Goal: Task Accomplishment & Management: Use online tool/utility

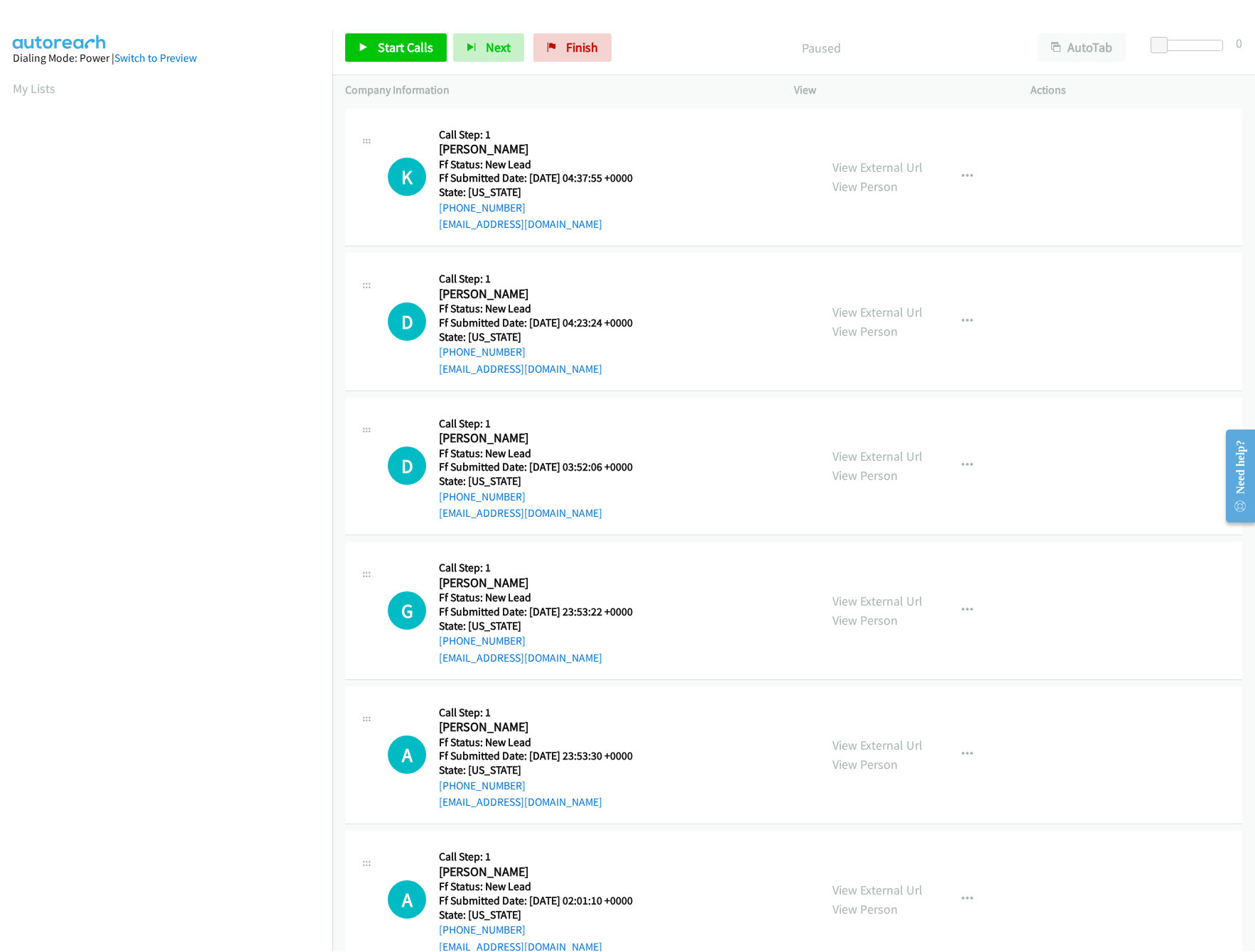
scroll to position [0, 5]
click at [304, 107] on aside "Dialing Mode: Power | Switch to Preview My Lists" at bounding box center [166, 422] width 332 height 786
click at [857, 154] on div "View External Url View Person View External Url Email Schedule/Manage Callback …" at bounding box center [944, 176] width 250 height 112
click at [867, 166] on link "View External Url" at bounding box center [877, 165] width 90 height 16
click at [876, 311] on link "View External Url" at bounding box center [877, 311] width 90 height 16
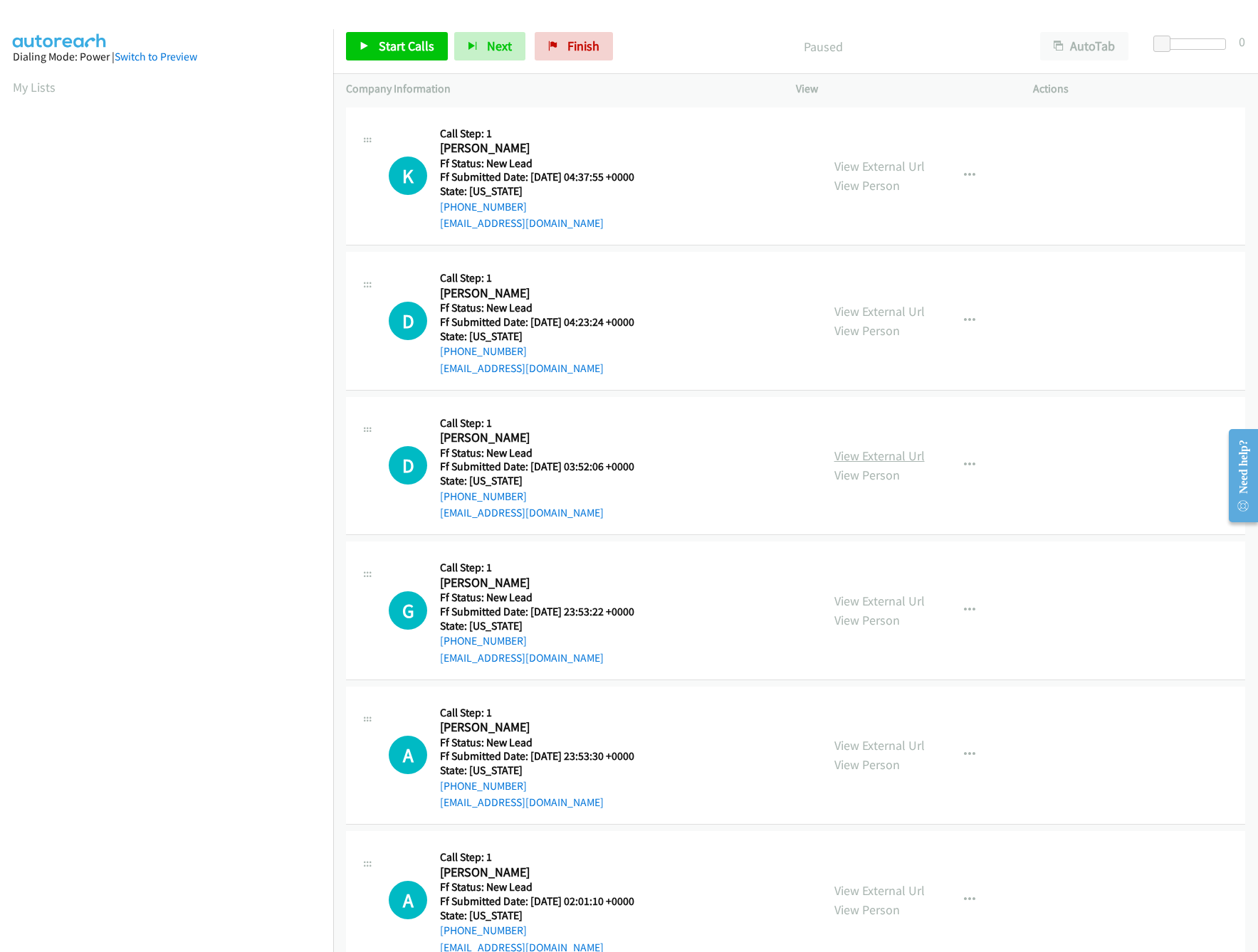
click at [842, 453] on link "View External Url" at bounding box center [879, 456] width 90 height 16
click at [372, 51] on link "Start Calls" at bounding box center [396, 46] width 102 height 29
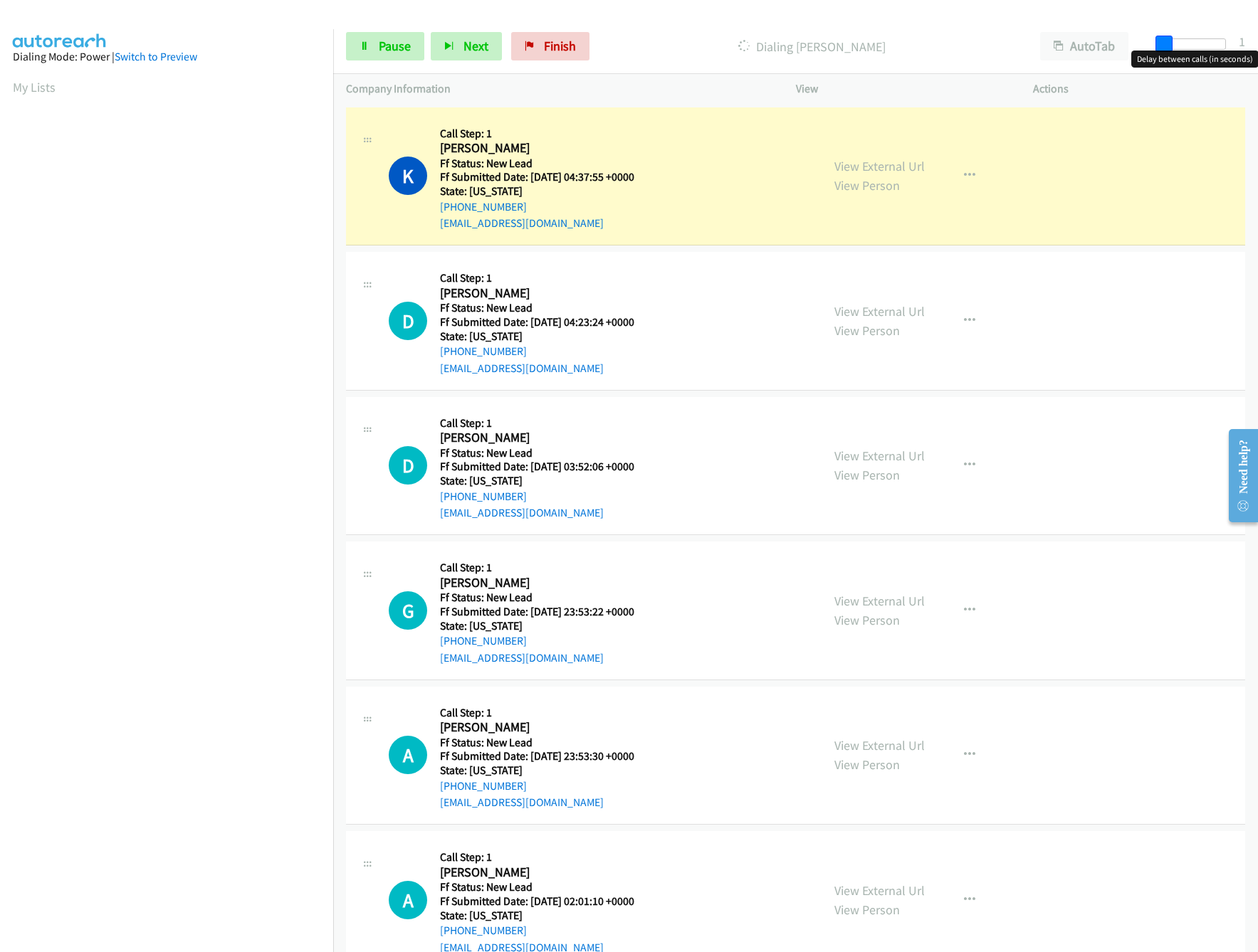
drag, startPoint x: 1167, startPoint y: 42, endPoint x: 1220, endPoint y: 41, distance: 53.0
click at [1220, 41] on div at bounding box center [1193, 50] width 91 height 22
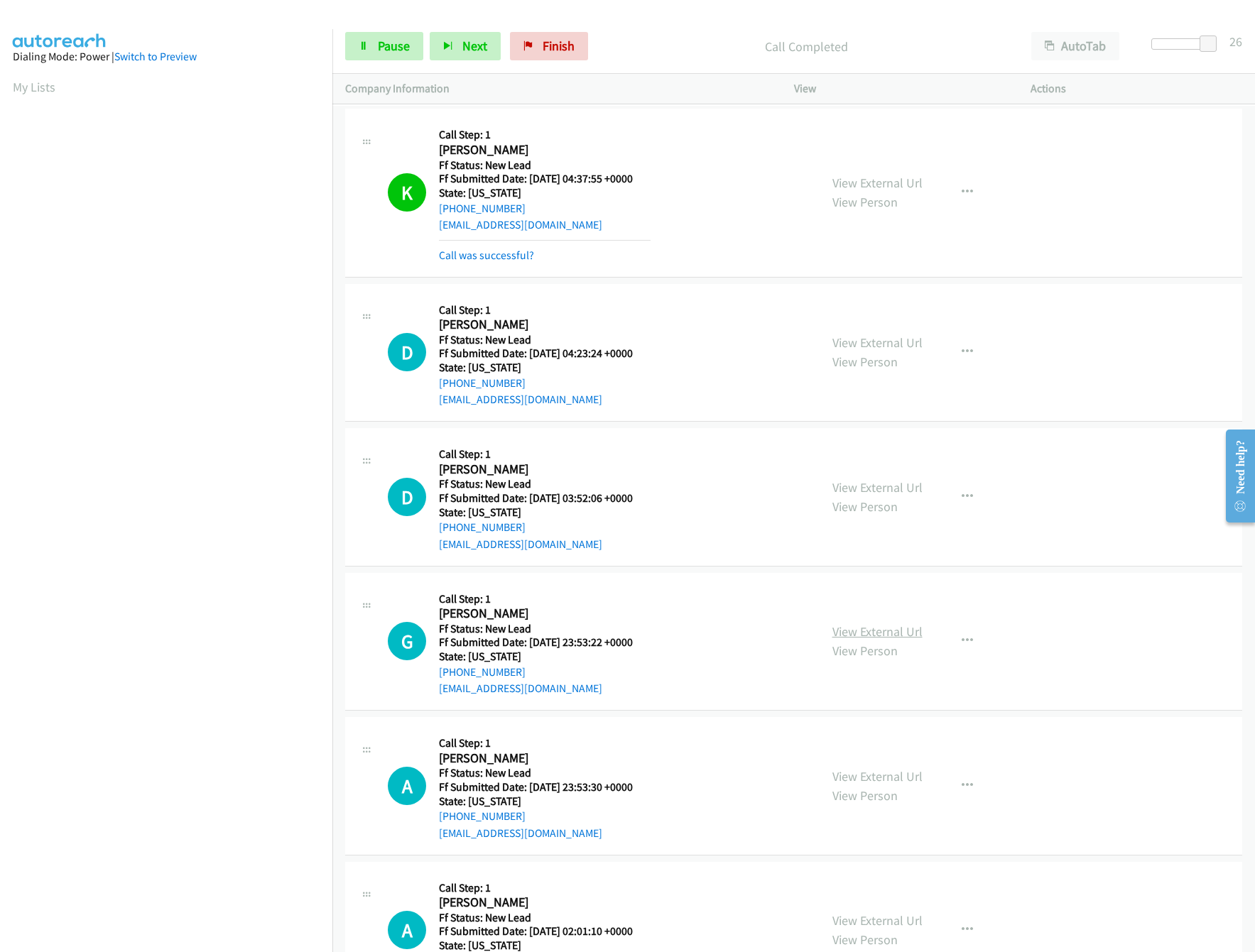
click at [880, 627] on link "View External Url" at bounding box center [877, 632] width 90 height 16
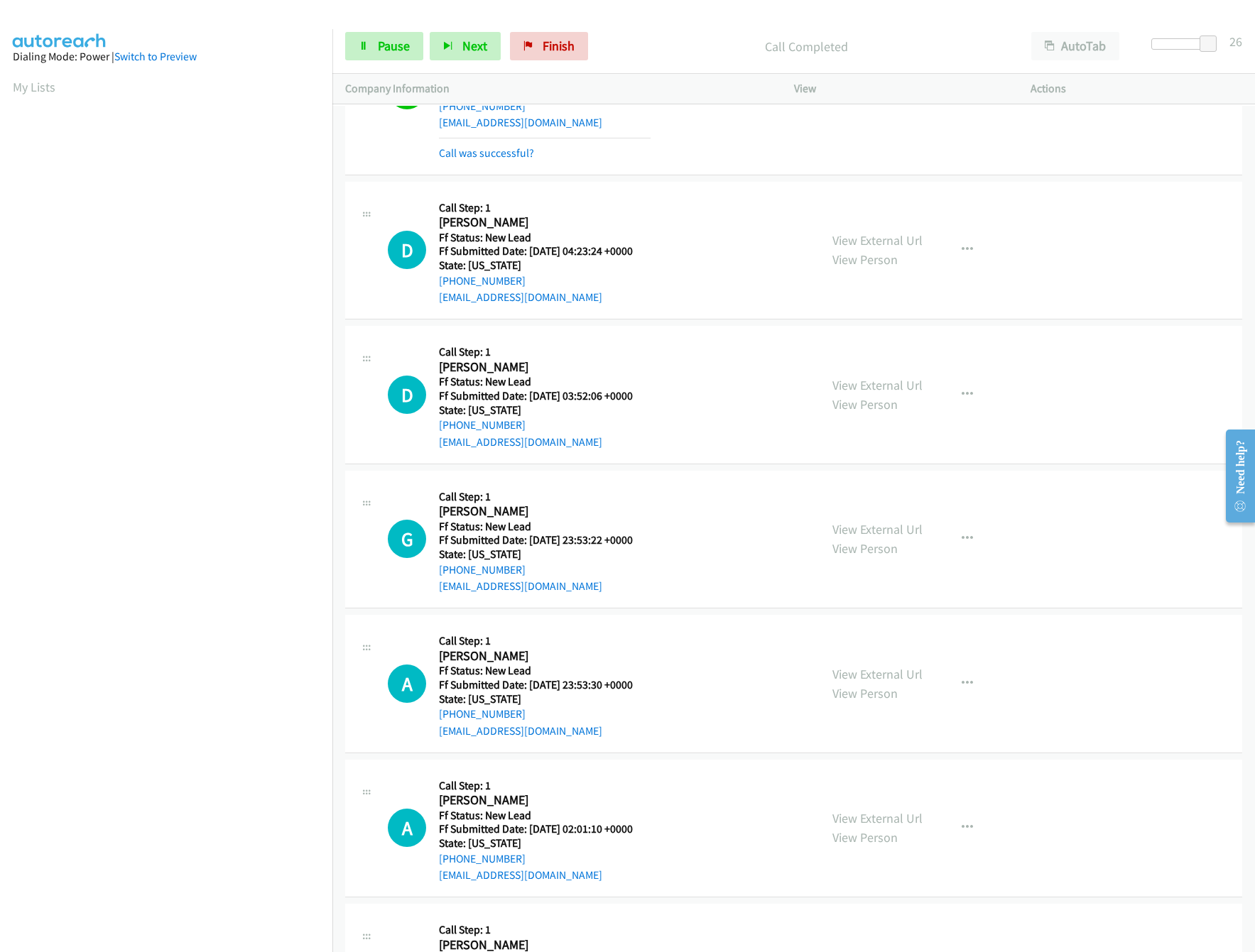
scroll to position [141, 0]
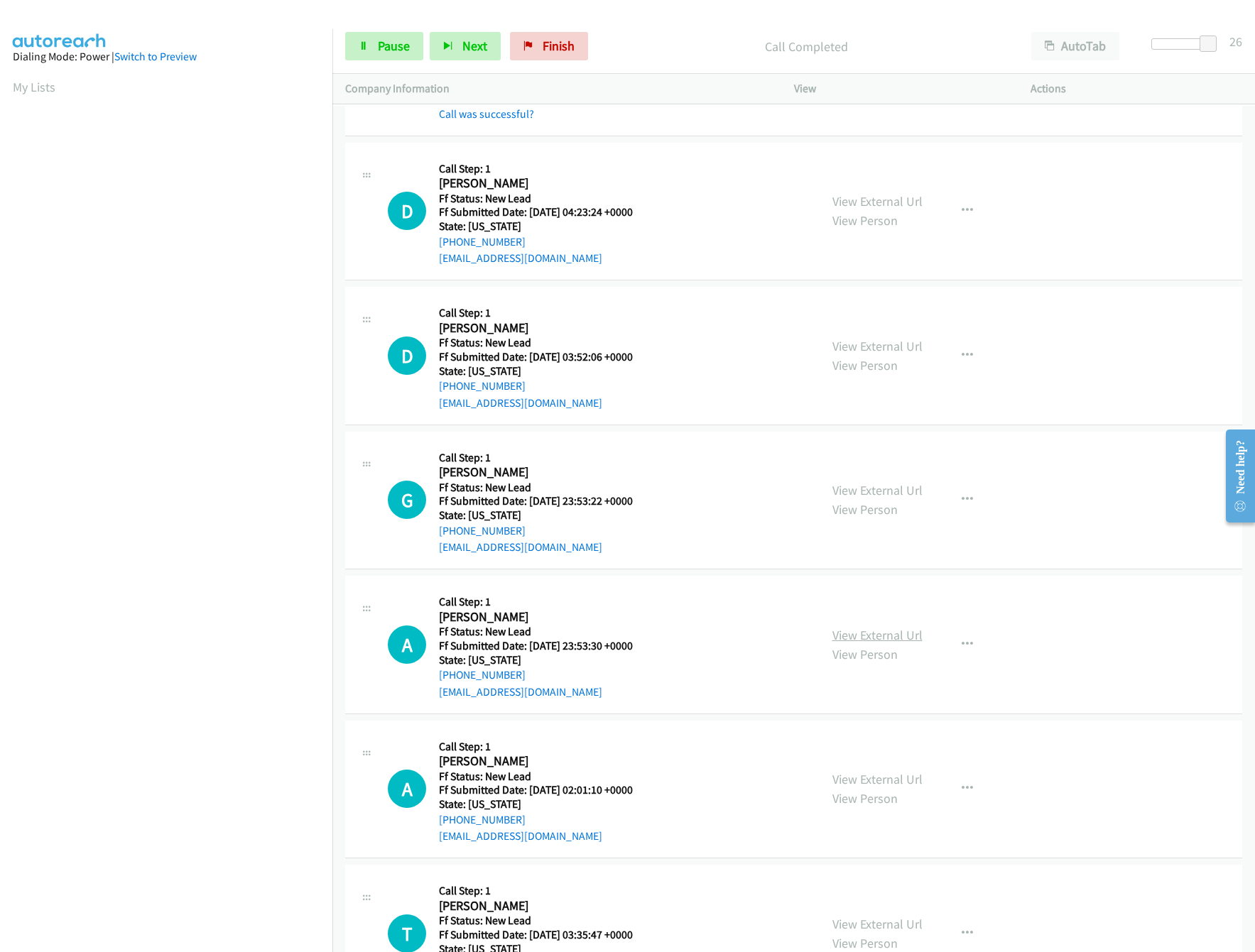
click at [885, 637] on link "View External Url" at bounding box center [877, 635] width 90 height 16
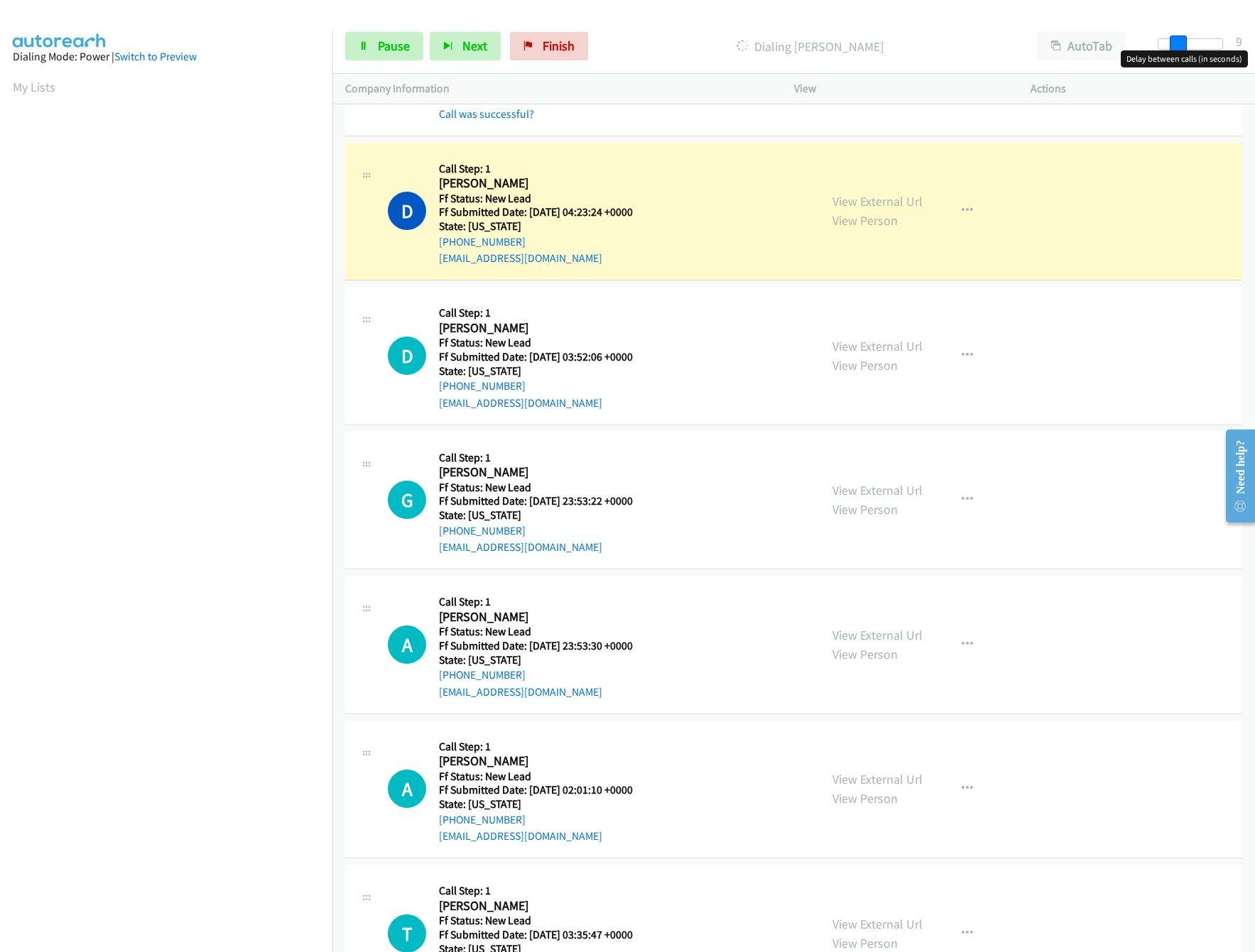
drag, startPoint x: 1210, startPoint y: 42, endPoint x: 1172, endPoint y: 43, distance: 38.0
click at [1172, 43] on span at bounding box center [1178, 43] width 17 height 17
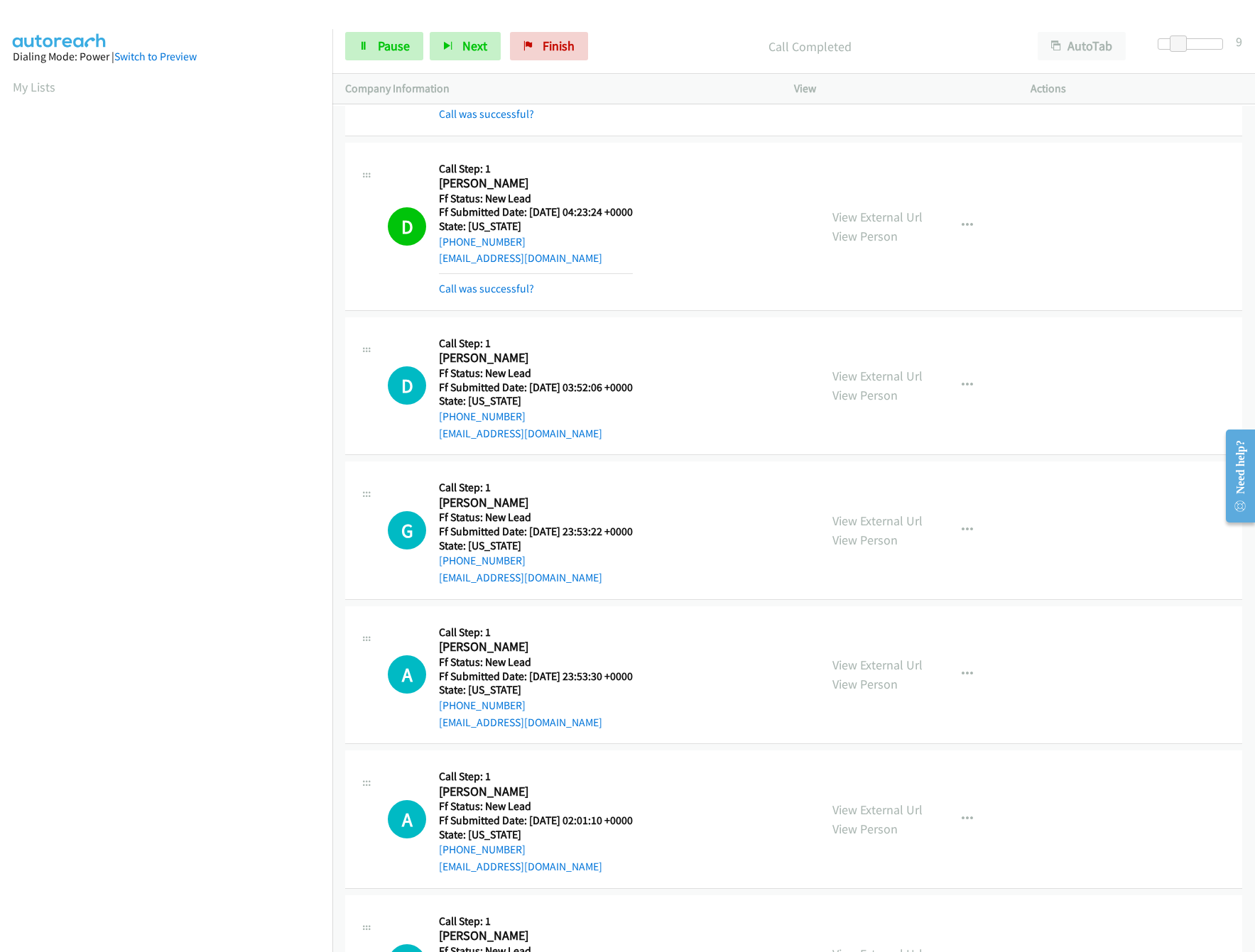
scroll to position [284, 0]
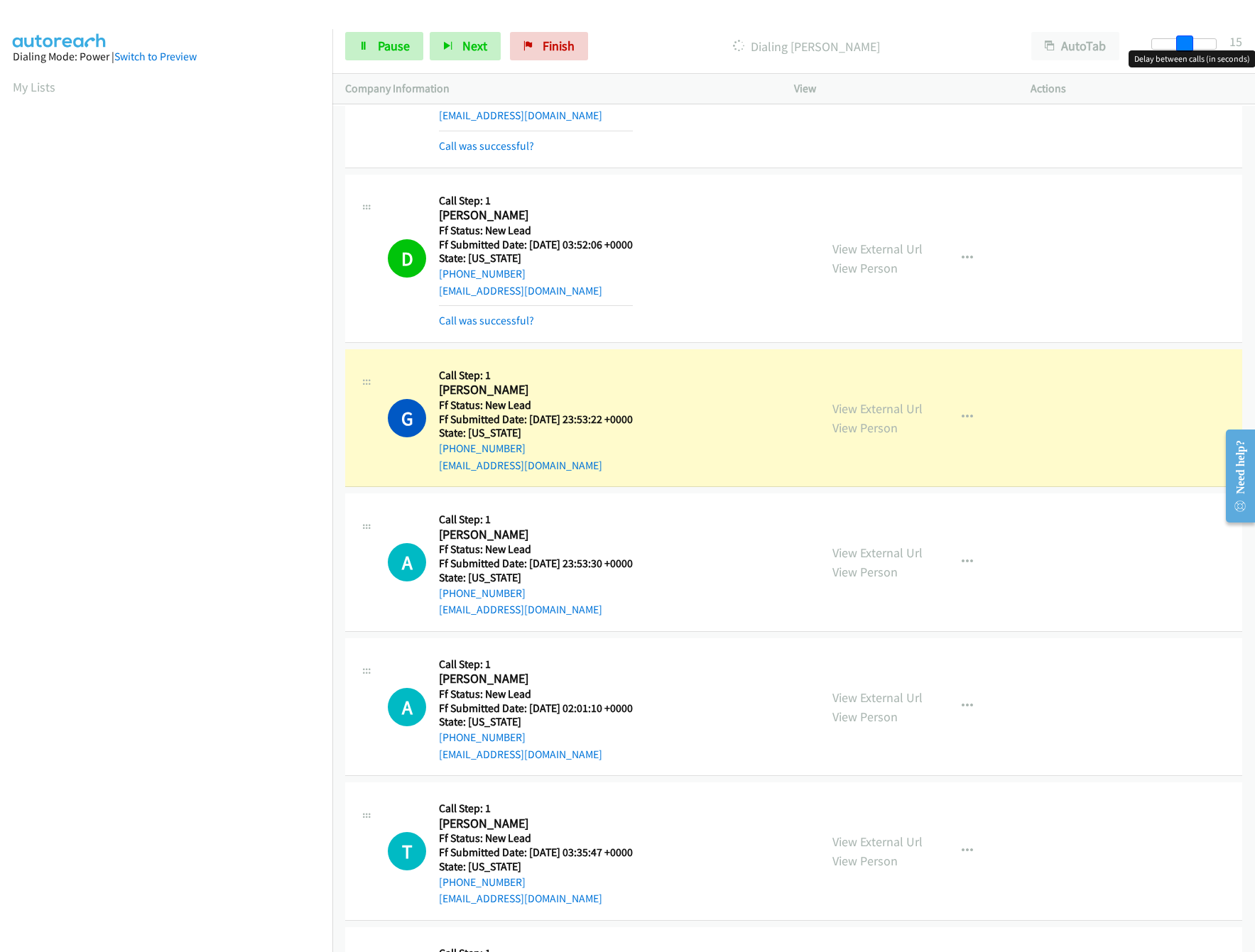
drag, startPoint x: 1178, startPoint y: 45, endPoint x: 1206, endPoint y: 46, distance: 28.0
click at [1193, 46] on span at bounding box center [1184, 43] width 17 height 17
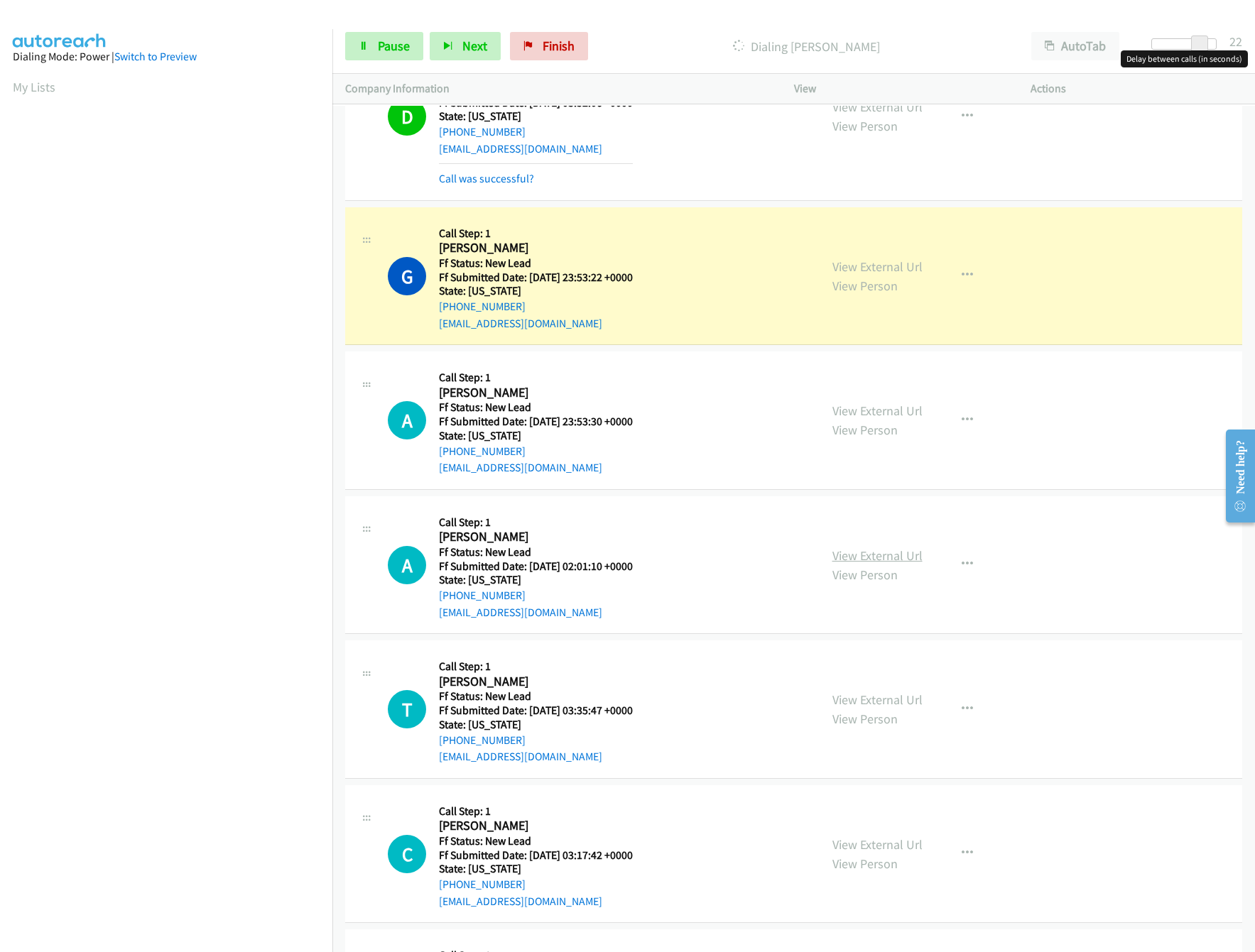
click at [880, 553] on link "View External Url" at bounding box center [877, 555] width 90 height 16
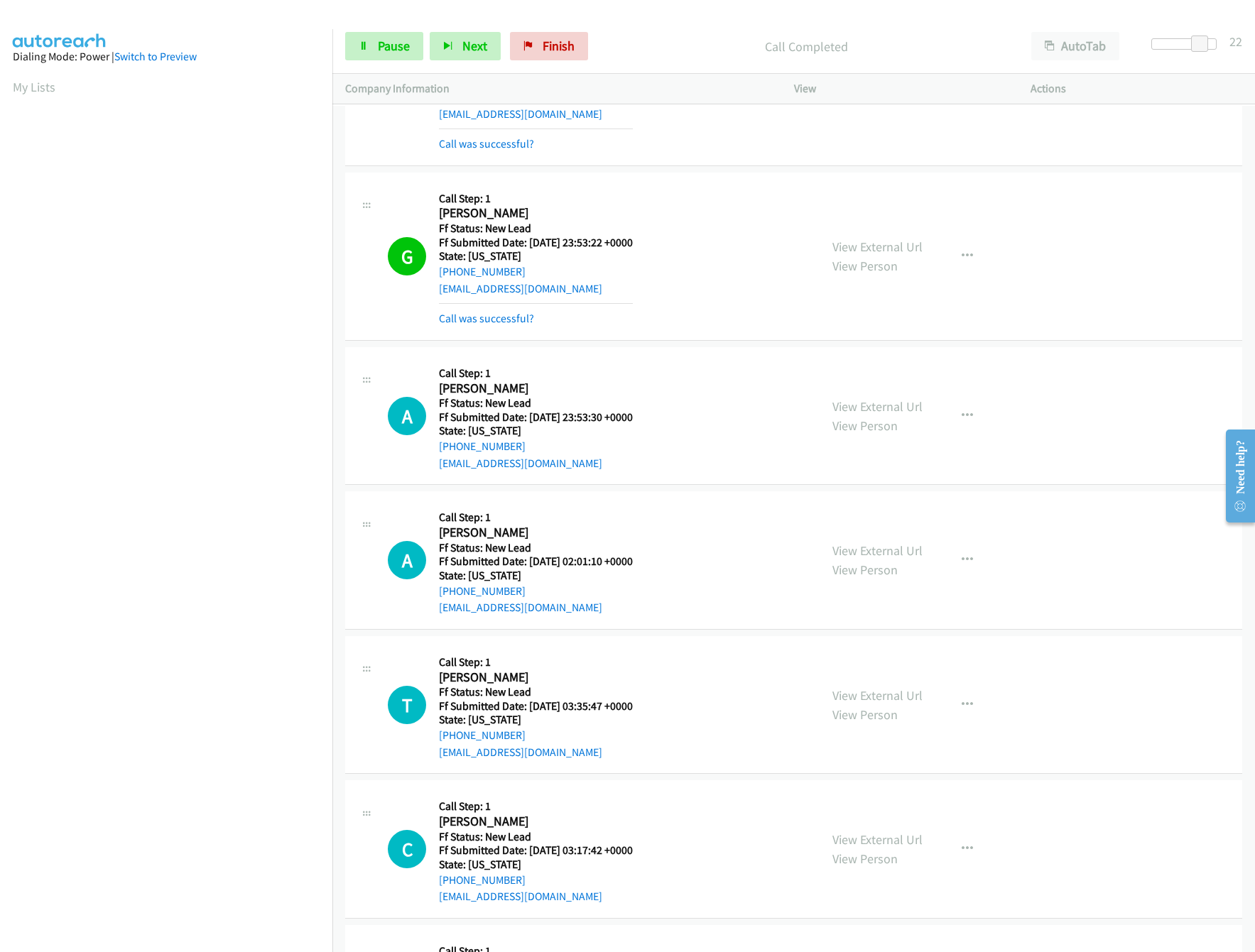
scroll to position [567, 0]
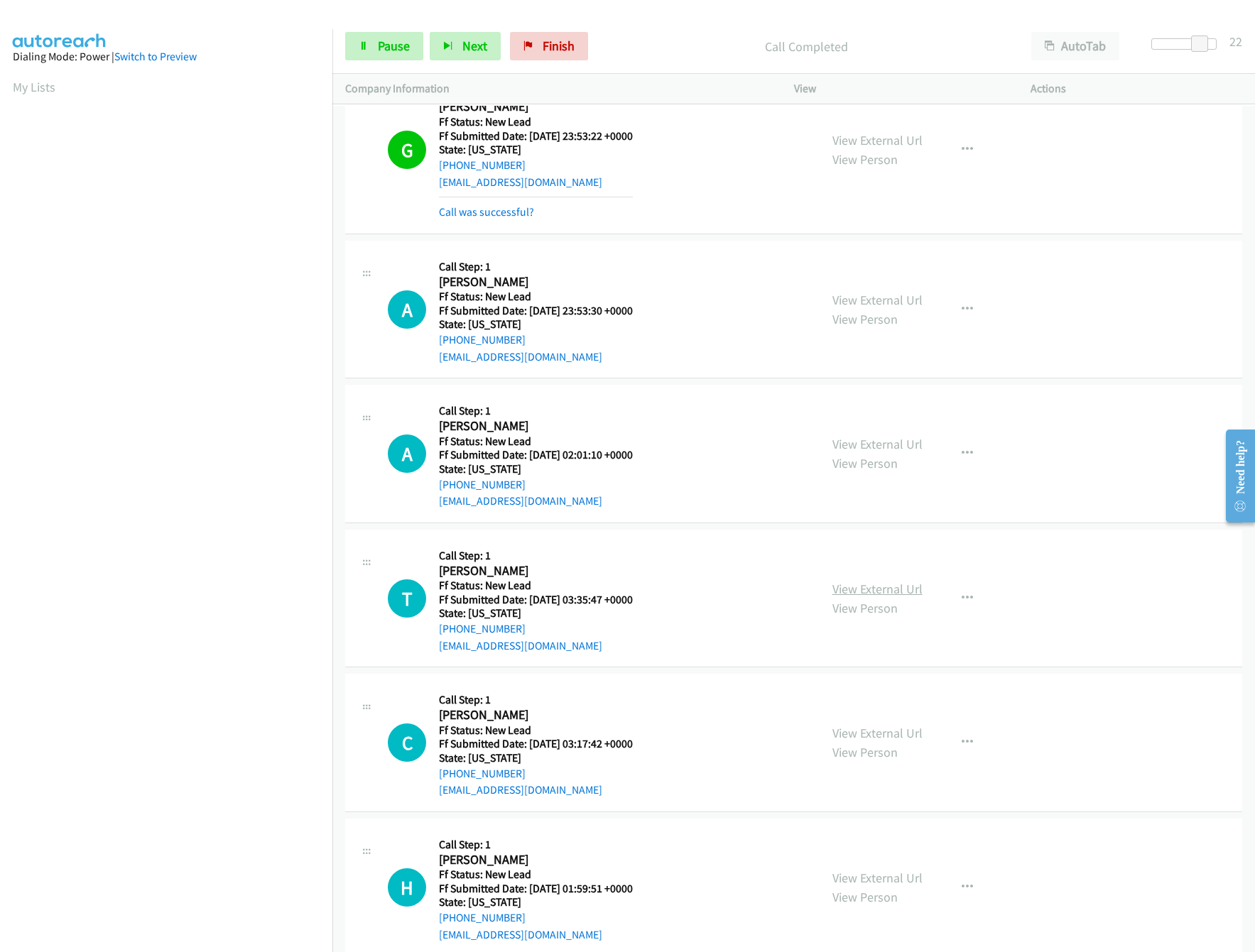
click at [857, 592] on link "View External Url" at bounding box center [877, 589] width 90 height 16
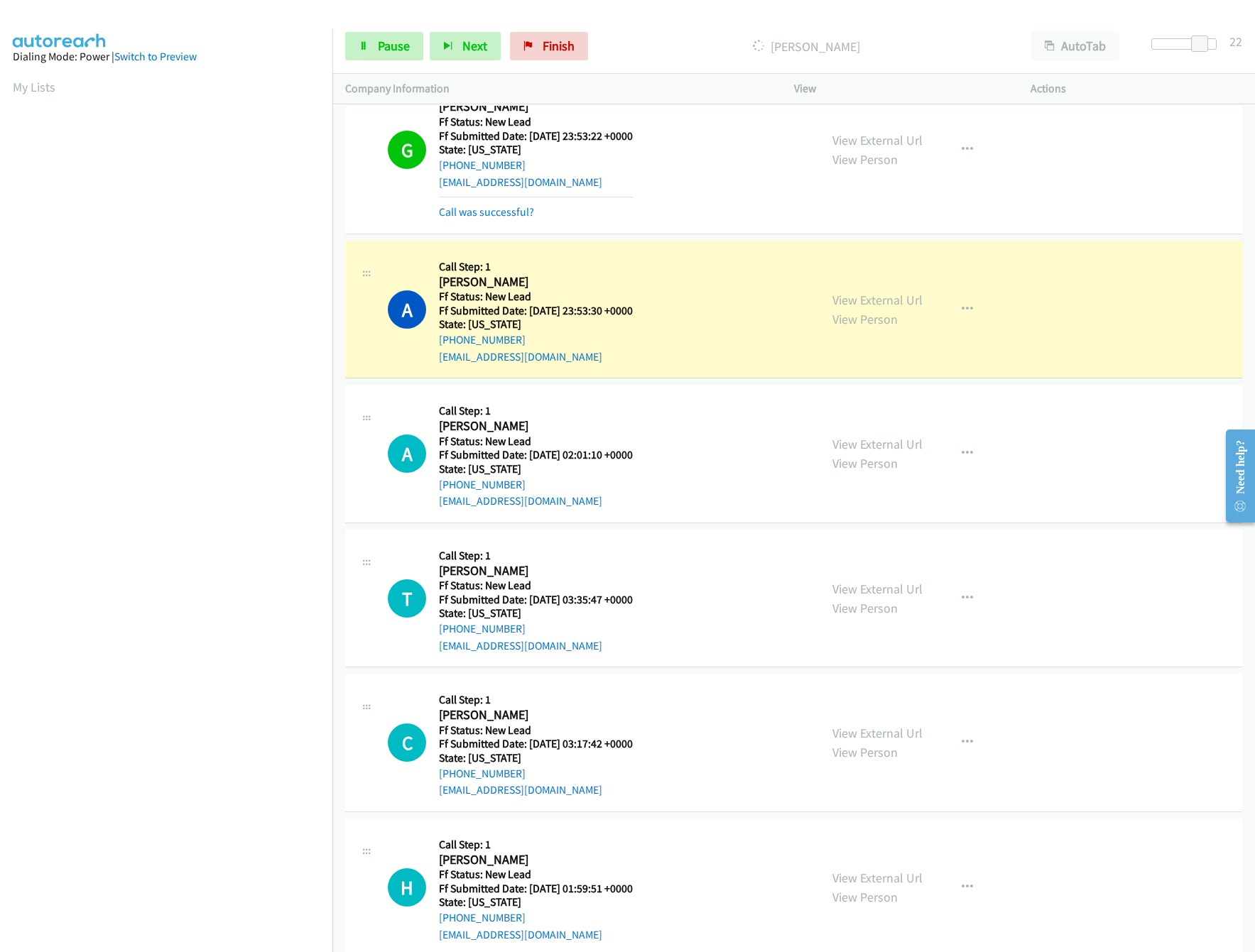
click at [201, 815] on aside "Dialing Mode: Power | Switch to Preview My Lists" at bounding box center [166, 422] width 332 height 786
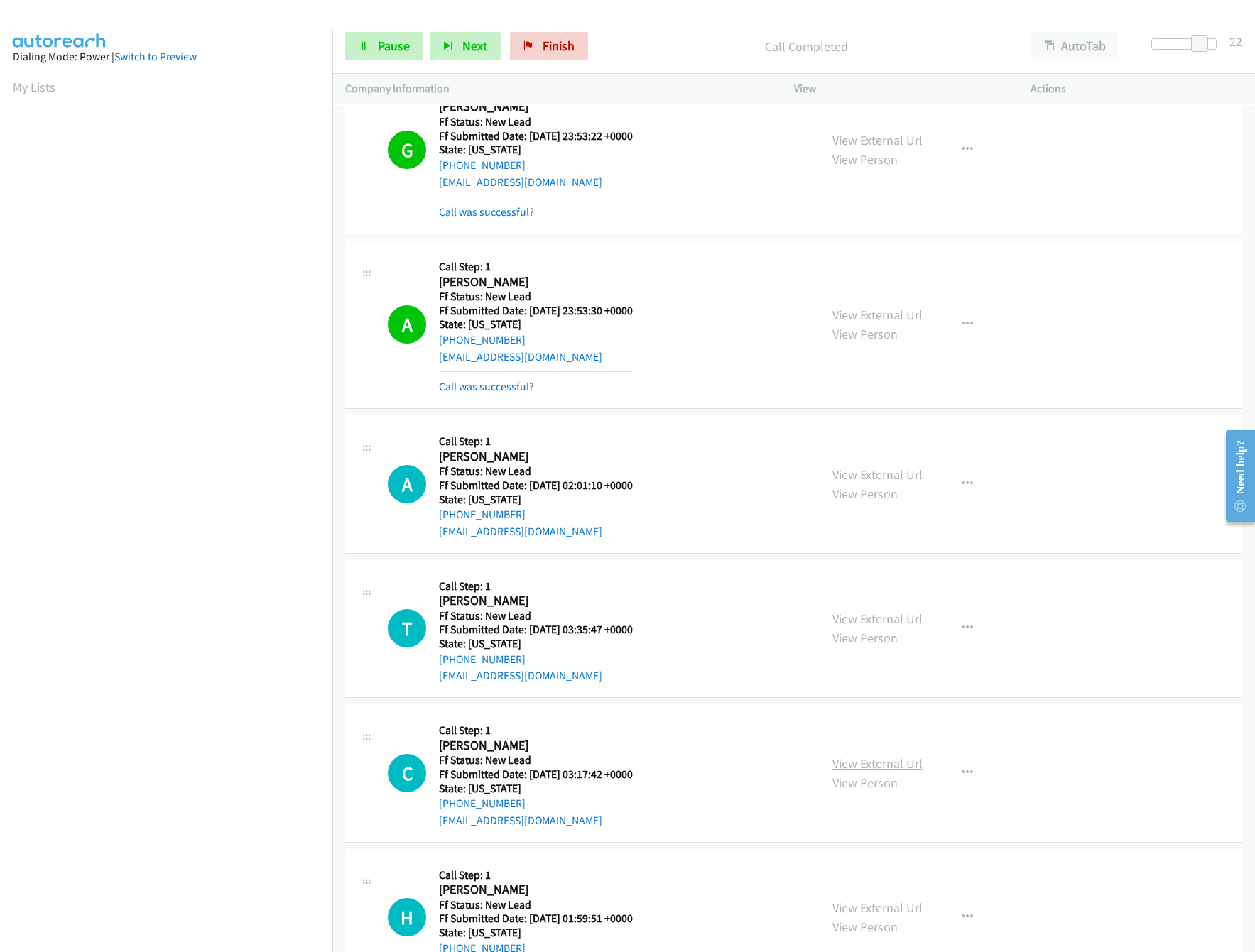
click at [856, 765] on link "View External Url" at bounding box center [877, 764] width 90 height 16
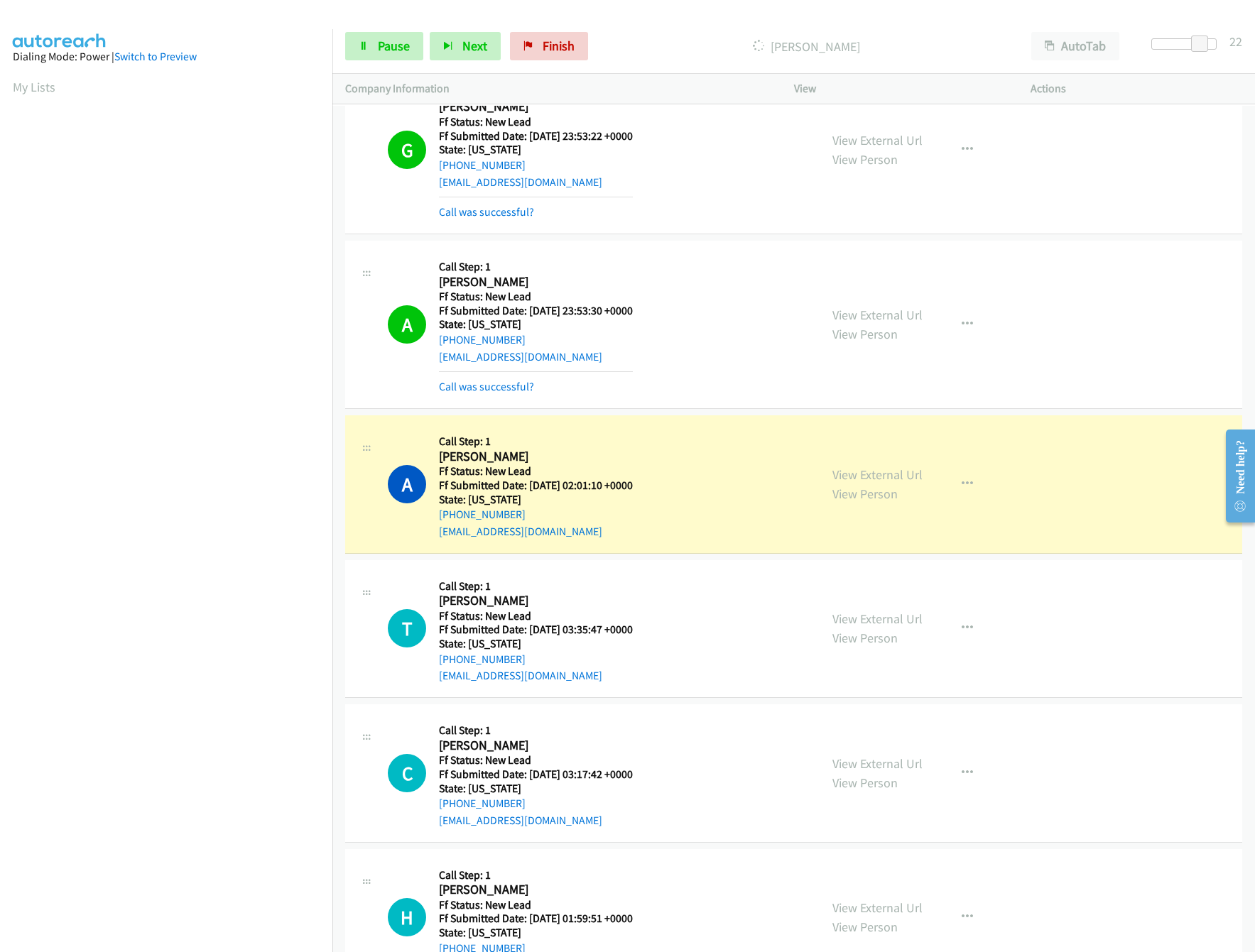
scroll to position [710, 0]
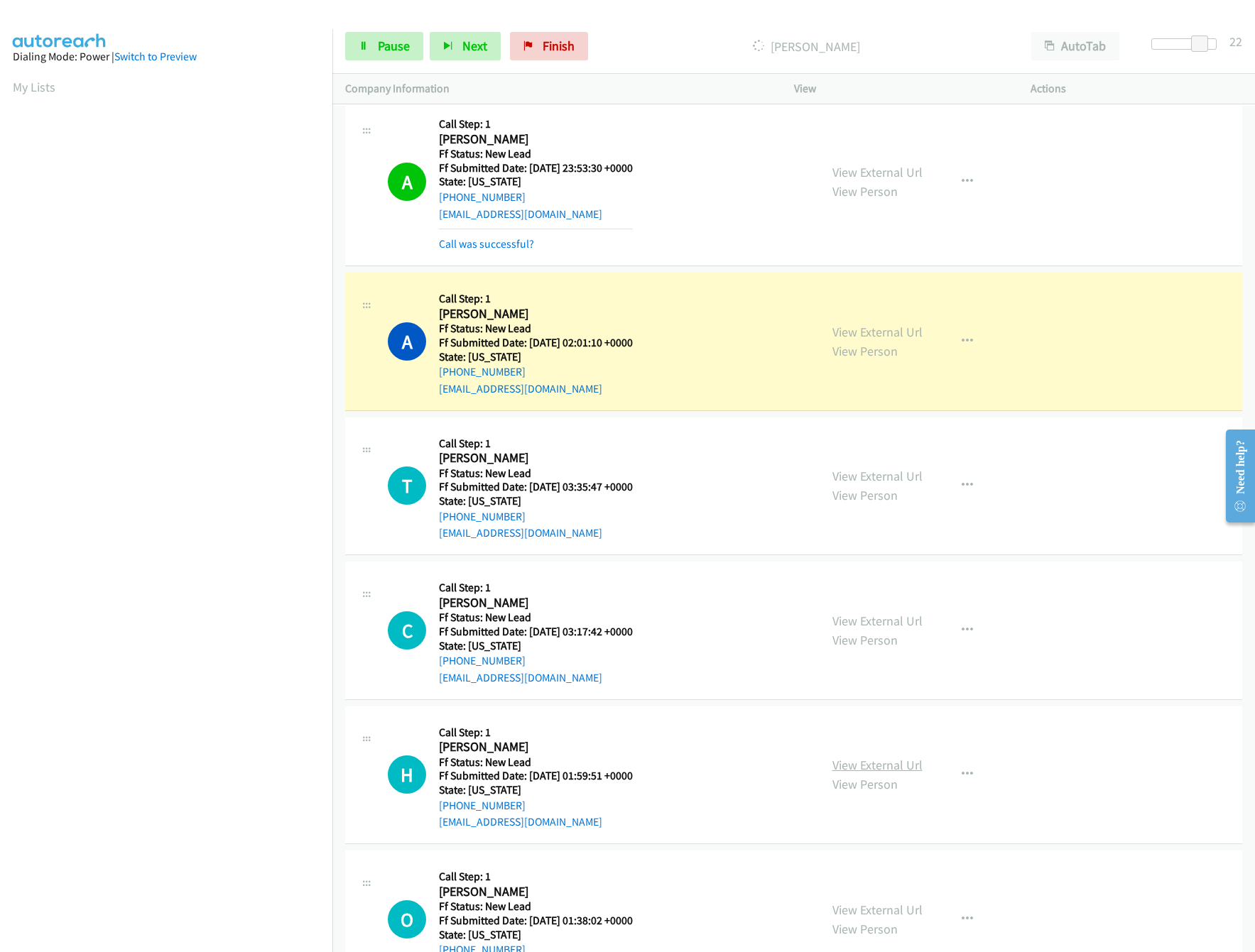
click at [844, 765] on link "View External Url" at bounding box center [877, 765] width 90 height 16
click at [130, 842] on nav "Dialing Mode: Power | Switch to Preview My Lists" at bounding box center [166, 505] width 333 height 952
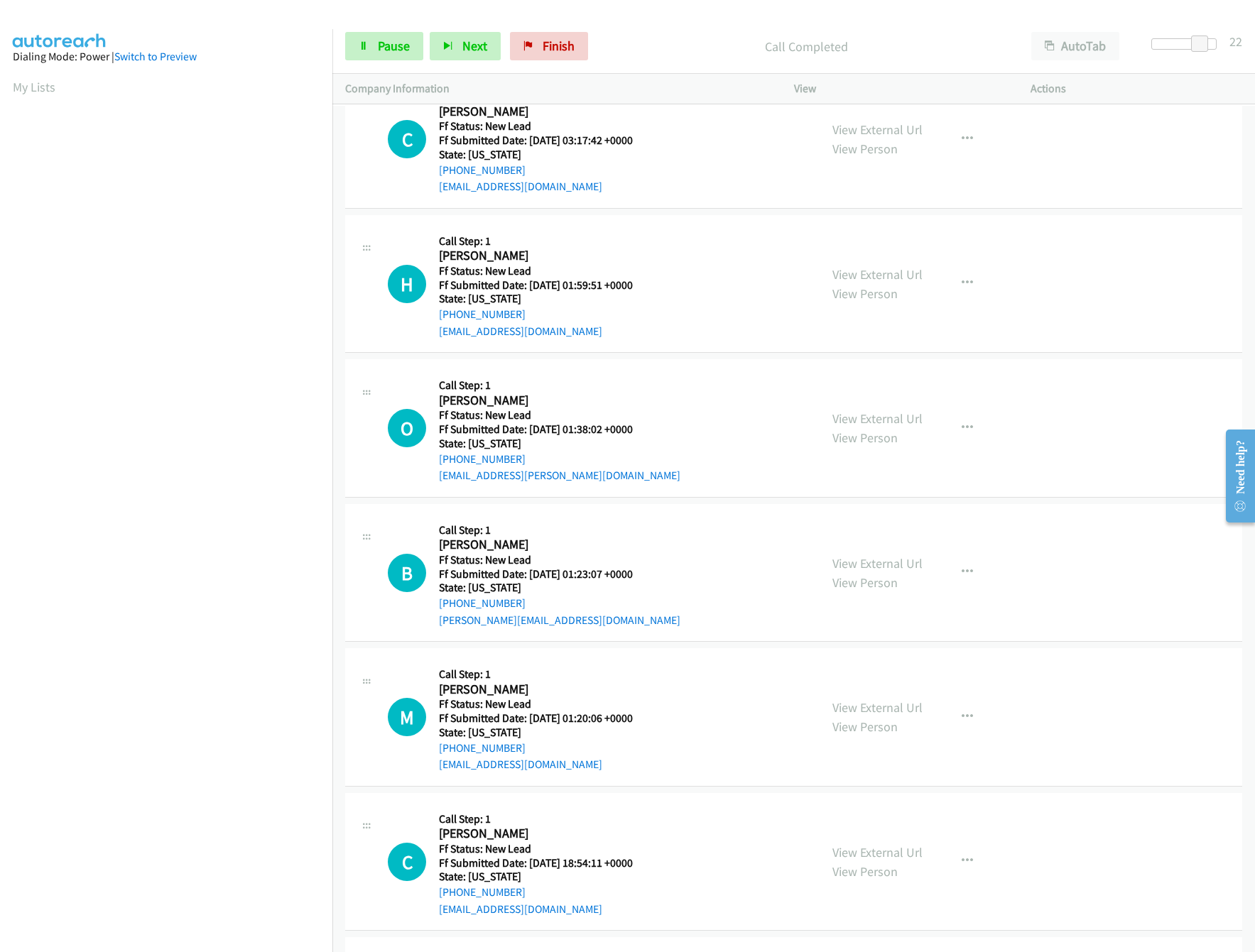
scroll to position [1278, 0]
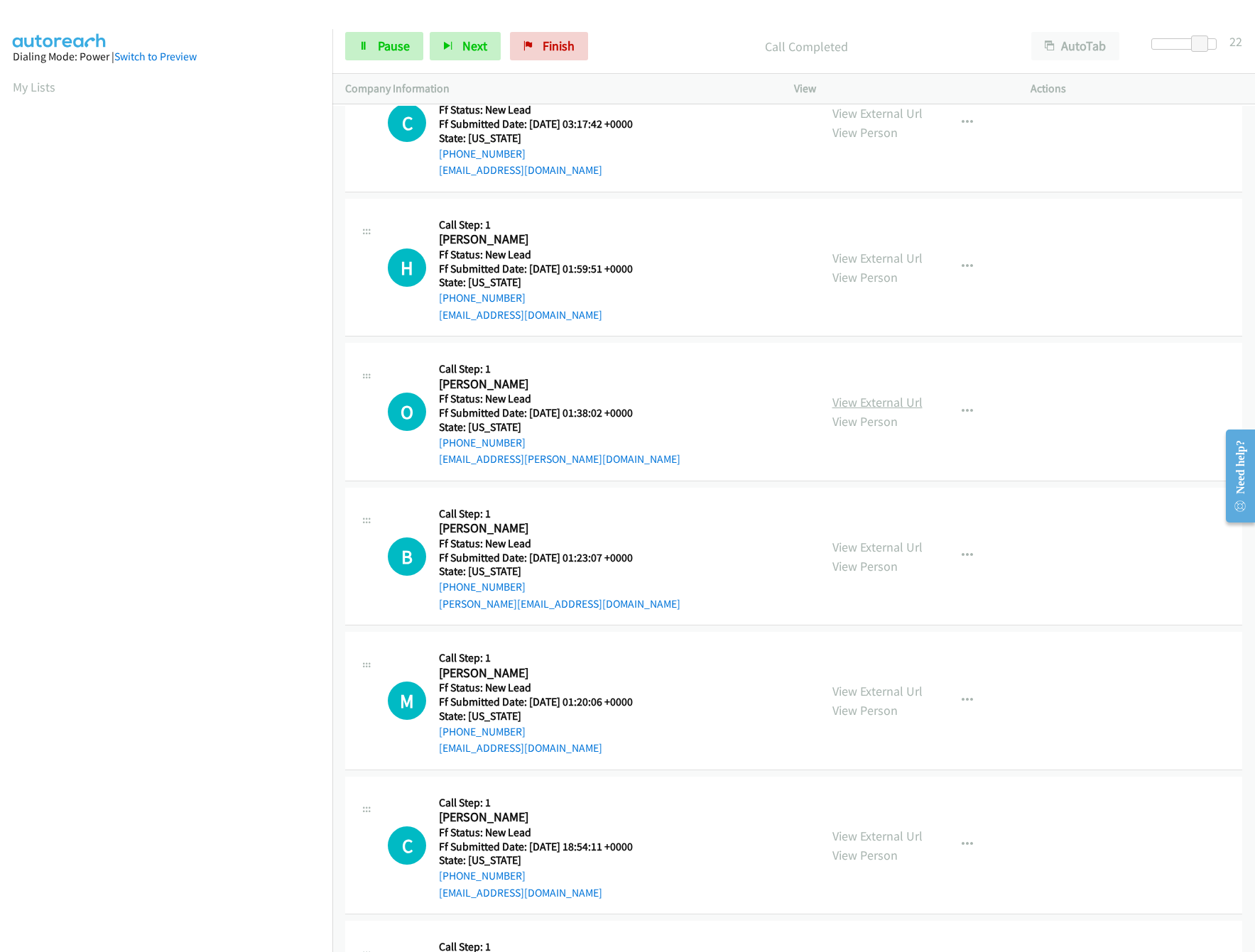
click at [887, 407] on link "View External Url" at bounding box center [877, 402] width 90 height 16
click at [901, 550] on link "View External Url" at bounding box center [877, 547] width 90 height 16
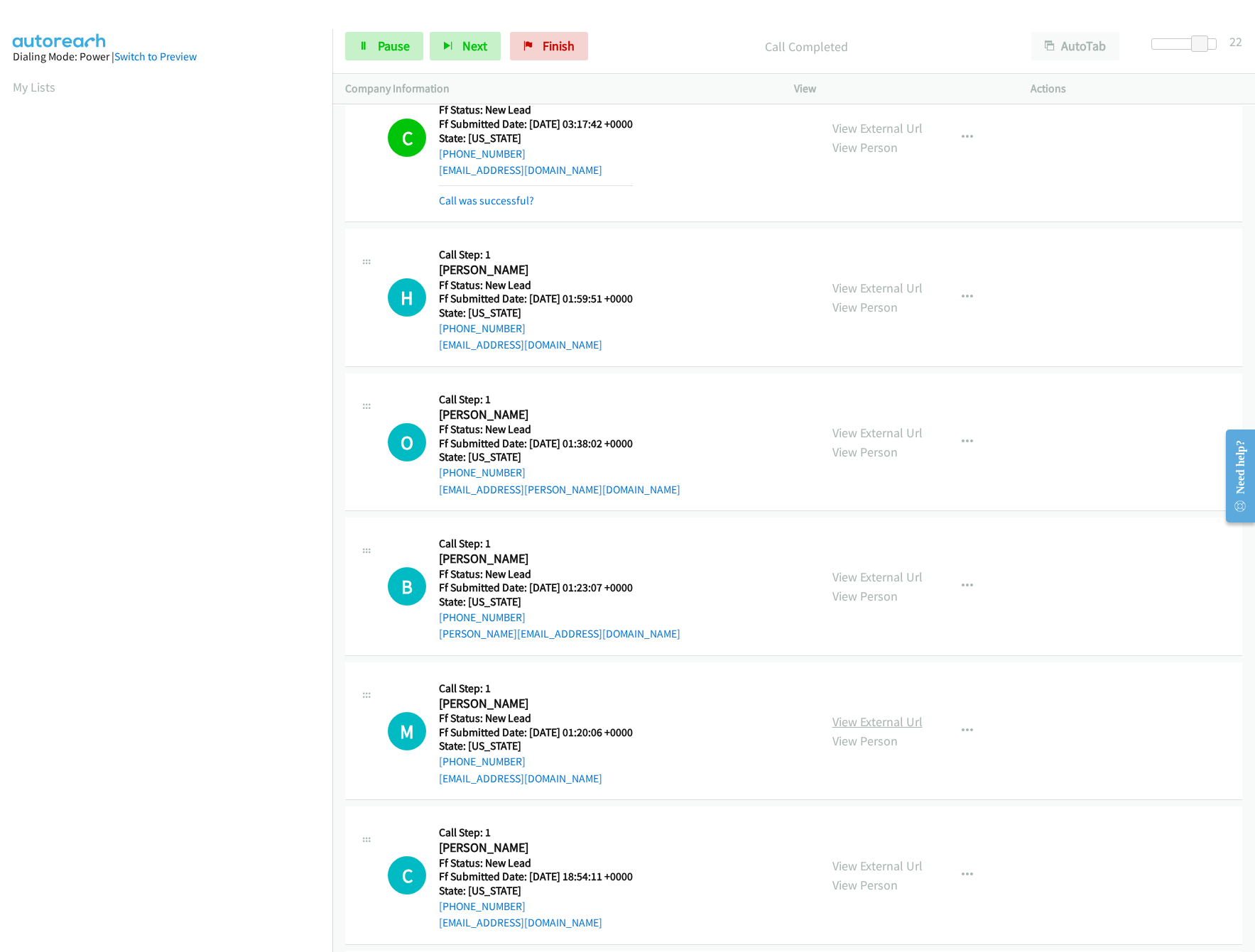
click at [859, 723] on link "View External Url" at bounding box center [877, 721] width 90 height 16
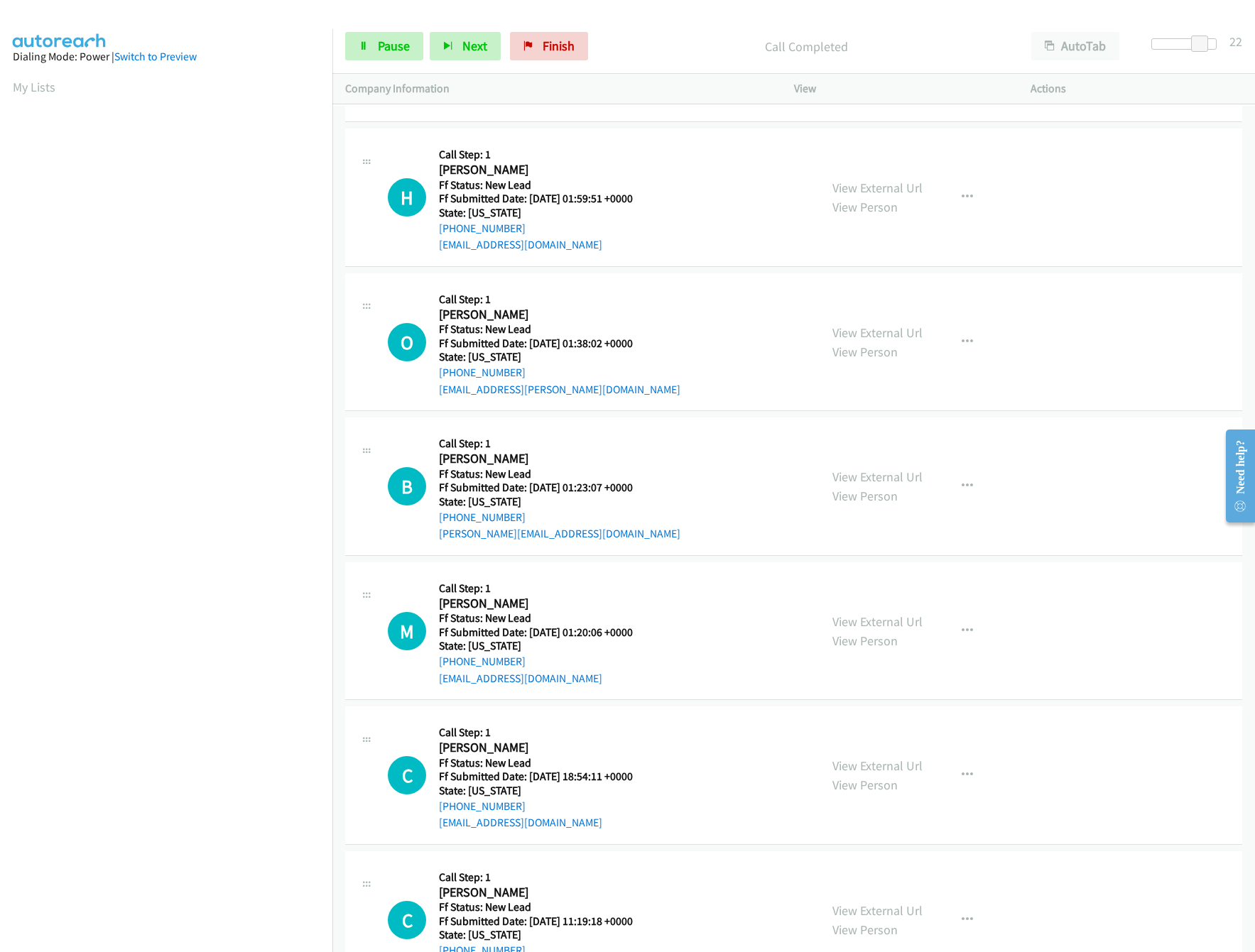
scroll to position [1419, 0]
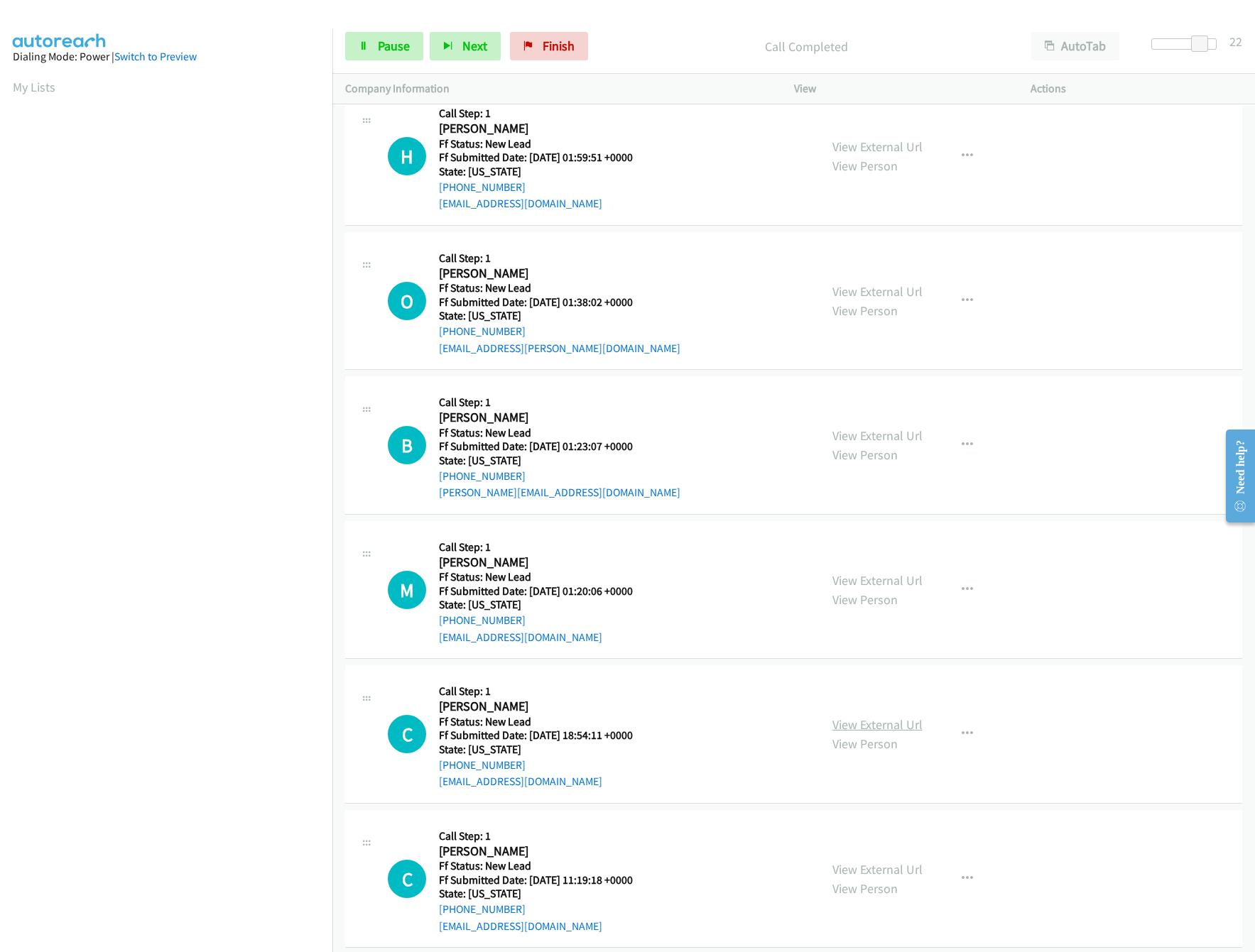
click at [842, 732] on link "View External Url" at bounding box center [877, 724] width 90 height 16
drag, startPoint x: 1196, startPoint y: 42, endPoint x: 1085, endPoint y: 43, distance: 111.0
click at [1085, 43] on div "Start Calls Pause Next Finish Call Completed AutoTab AutoTab 0" at bounding box center [793, 46] width 923 height 54
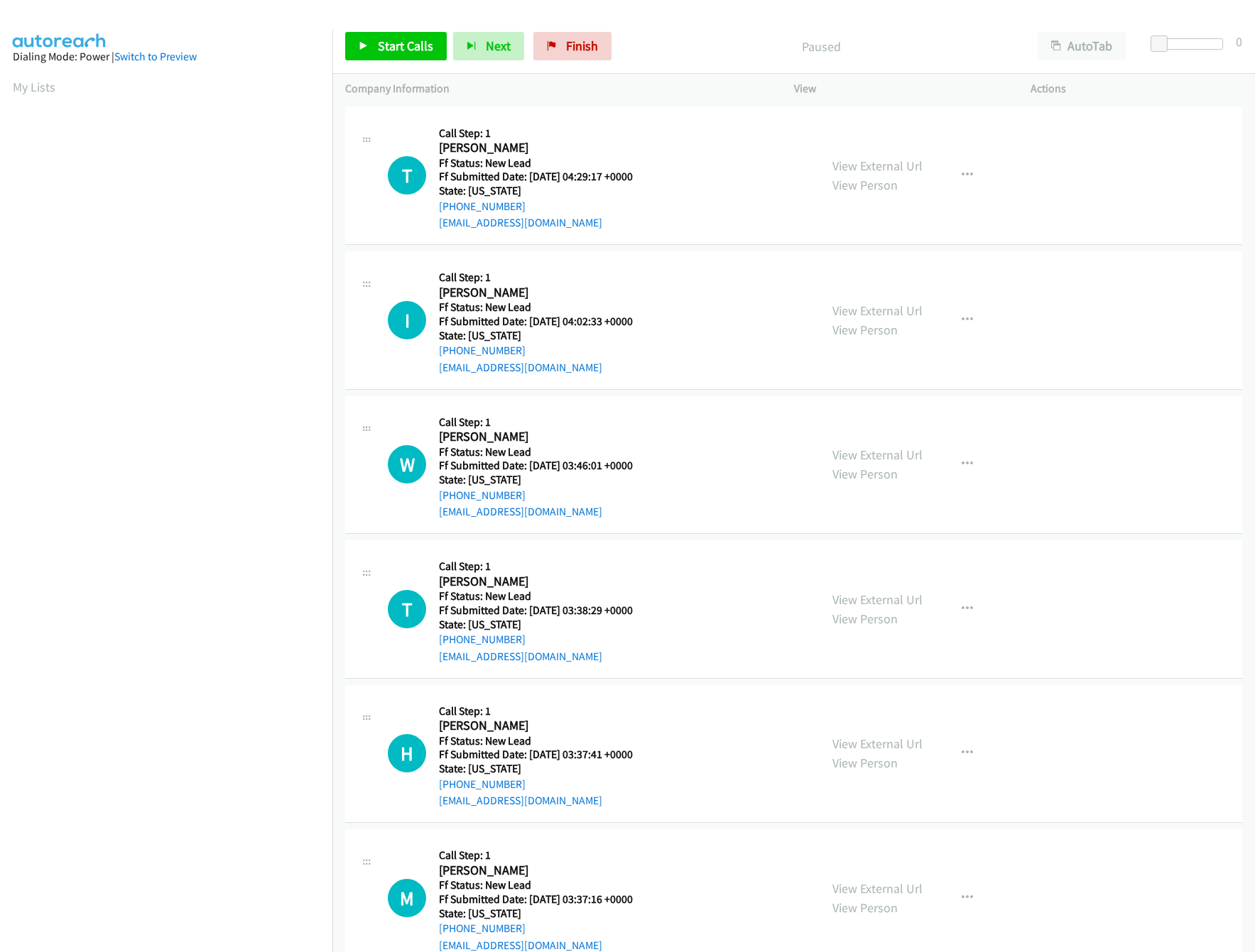
drag, startPoint x: 701, startPoint y: 183, endPoint x: 699, endPoint y: 358, distance: 175.0
drag, startPoint x: 755, startPoint y: 329, endPoint x: 742, endPoint y: 180, distance: 149.6
click at [795, 369] on div "I Callback Scheduled Call Step: 1 Isabel Bumgarner America/New_York Ff Status: …" at bounding box center [597, 320] width 419 height 112
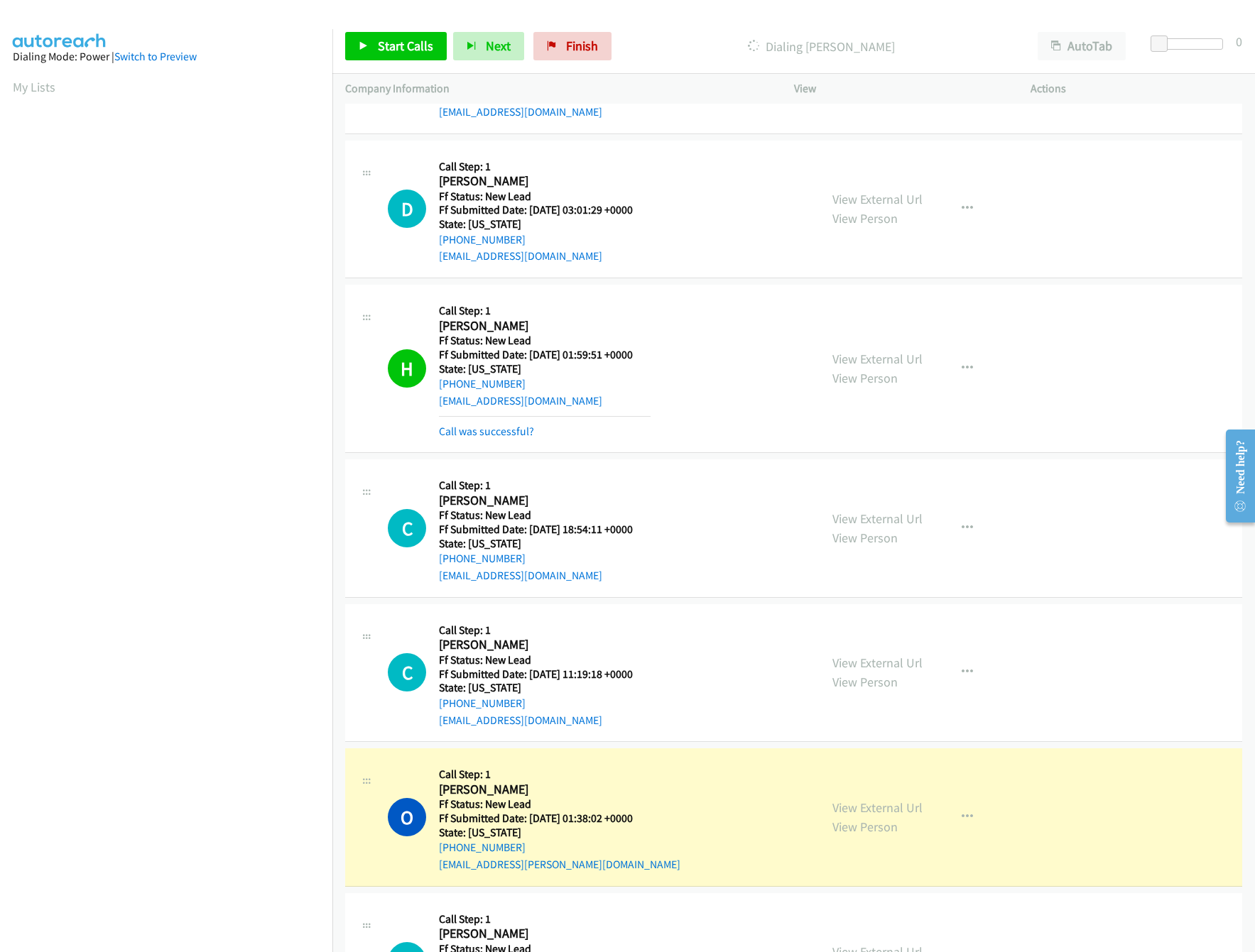
scroll to position [1136, 0]
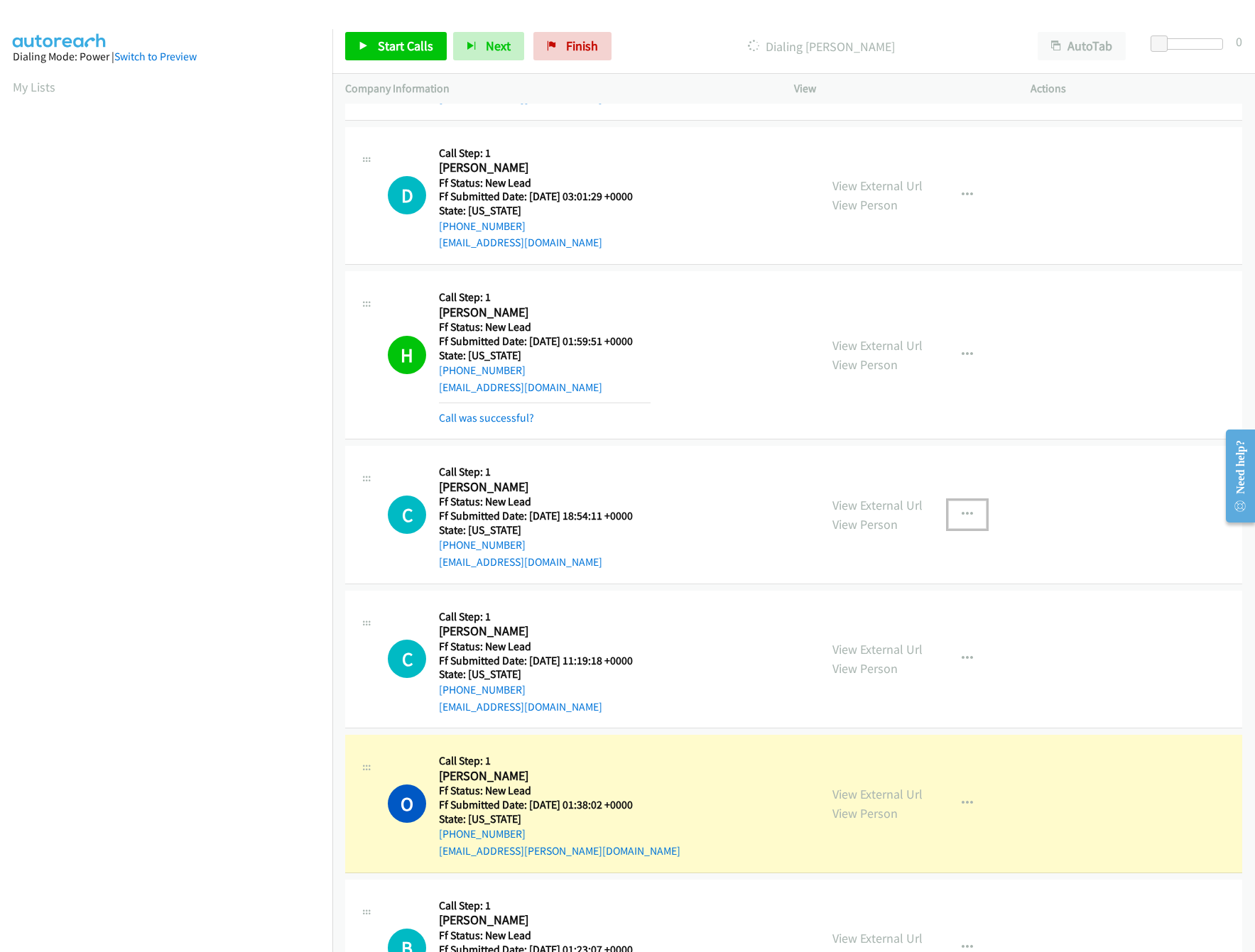
click at [962, 521] on icon "button" at bounding box center [967, 514] width 11 height 11
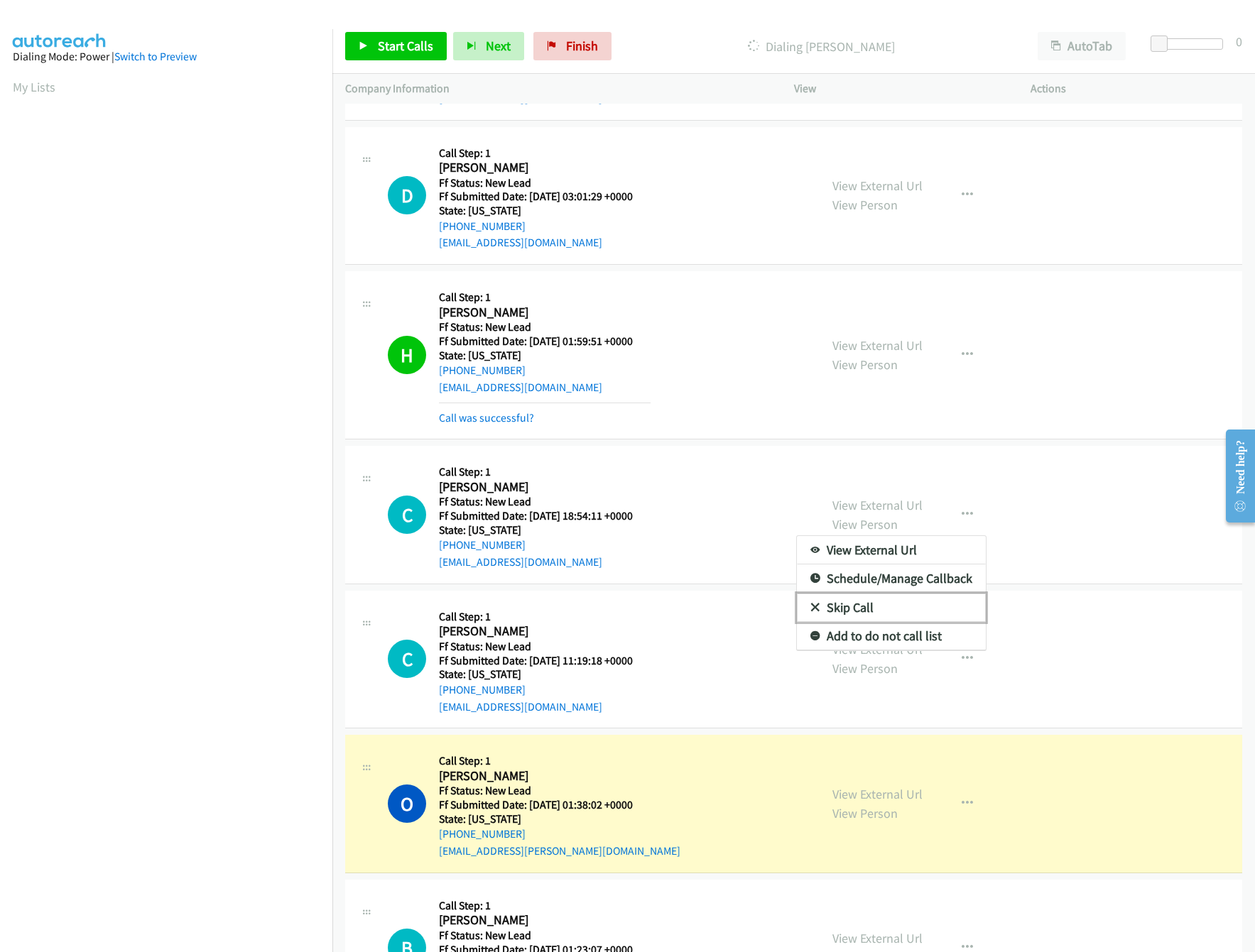
click at [846, 601] on link "Skip Call" at bounding box center [891, 608] width 189 height 29
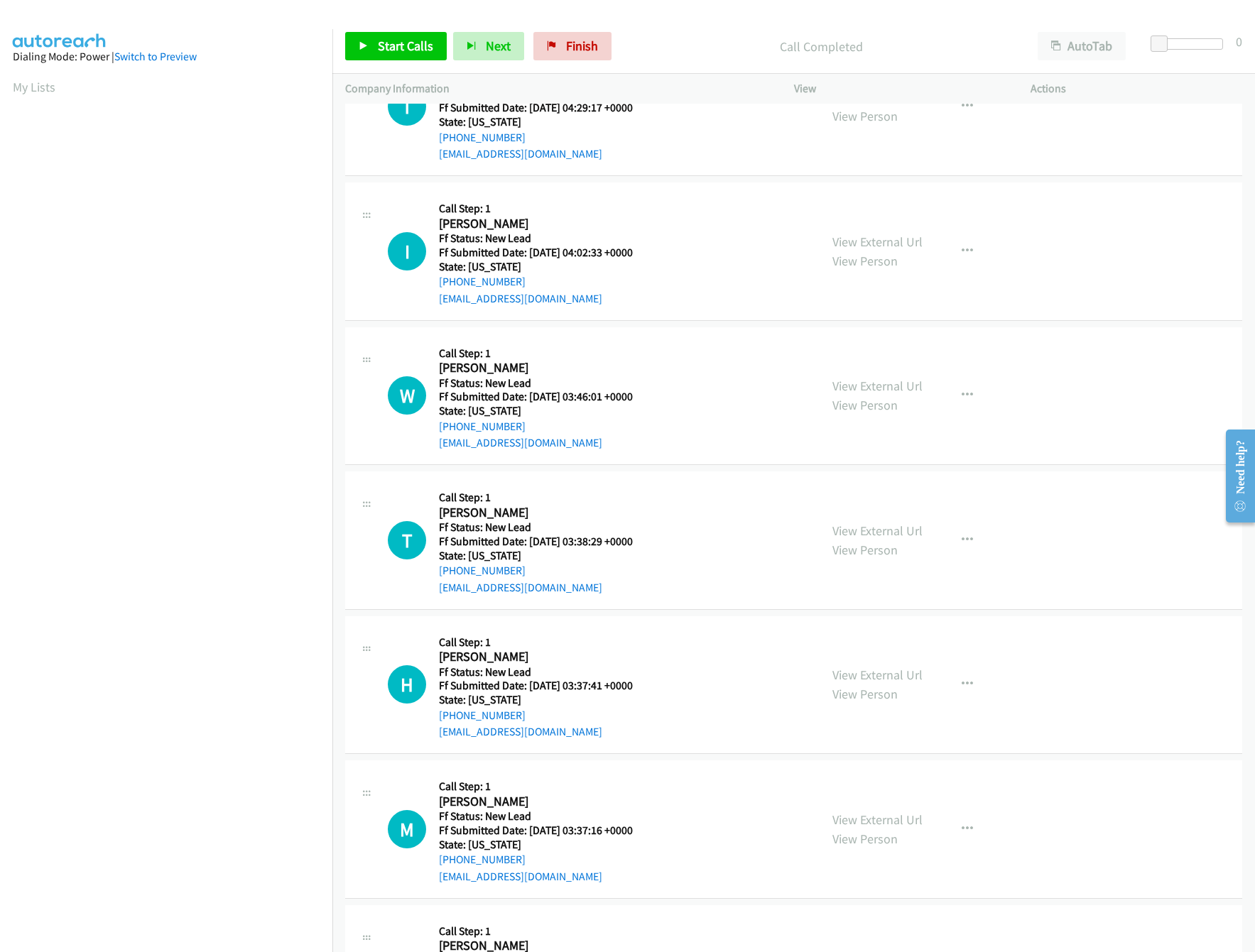
scroll to position [0, 0]
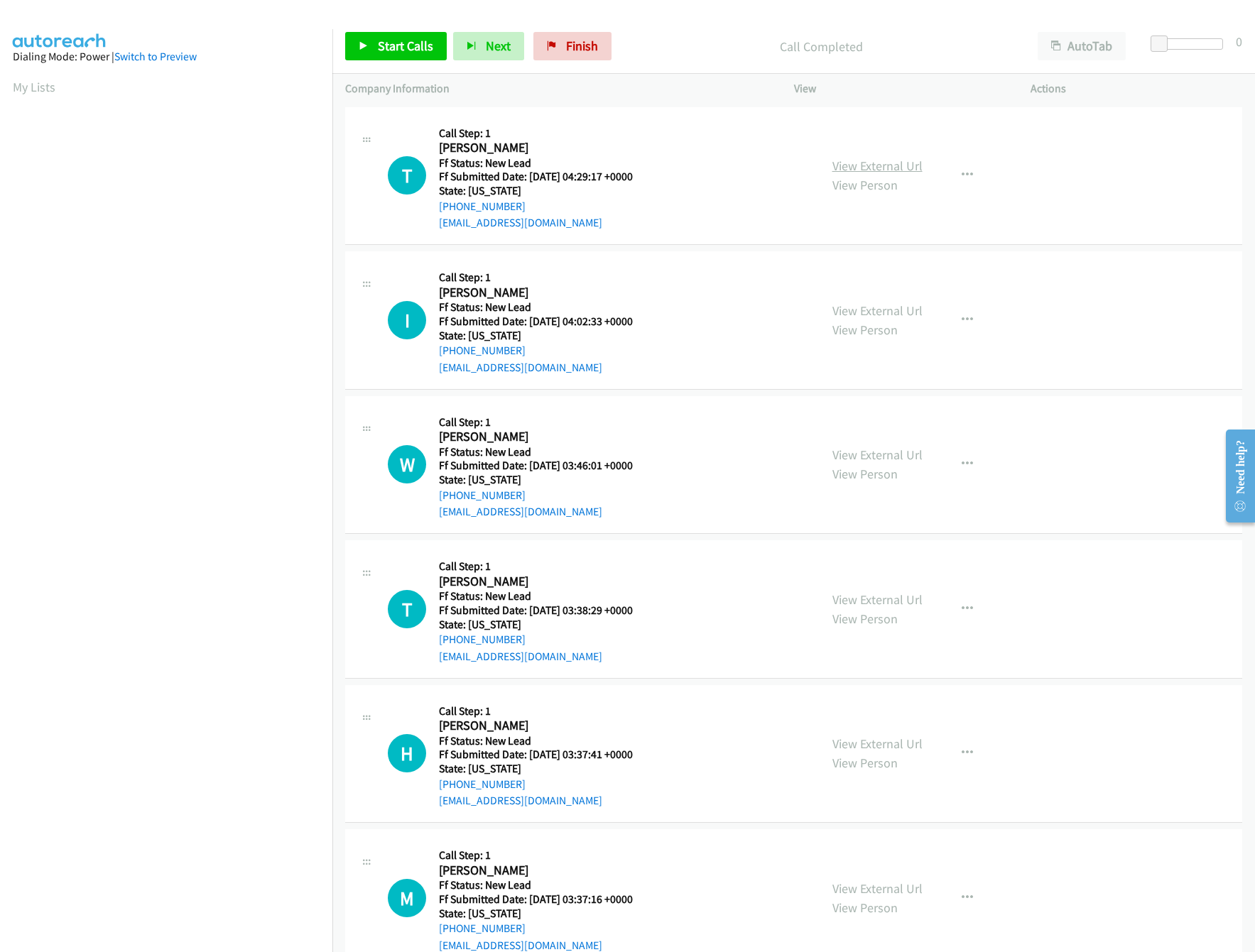
click at [872, 163] on link "View External Url" at bounding box center [877, 165] width 90 height 16
click at [884, 310] on link "View External Url" at bounding box center [877, 311] width 90 height 16
click at [866, 450] on link "View External Url" at bounding box center [877, 454] width 90 height 16
click at [365, 46] on icon at bounding box center [363, 46] width 10 height 10
click at [406, 38] on span "Pause" at bounding box center [394, 46] width 32 height 16
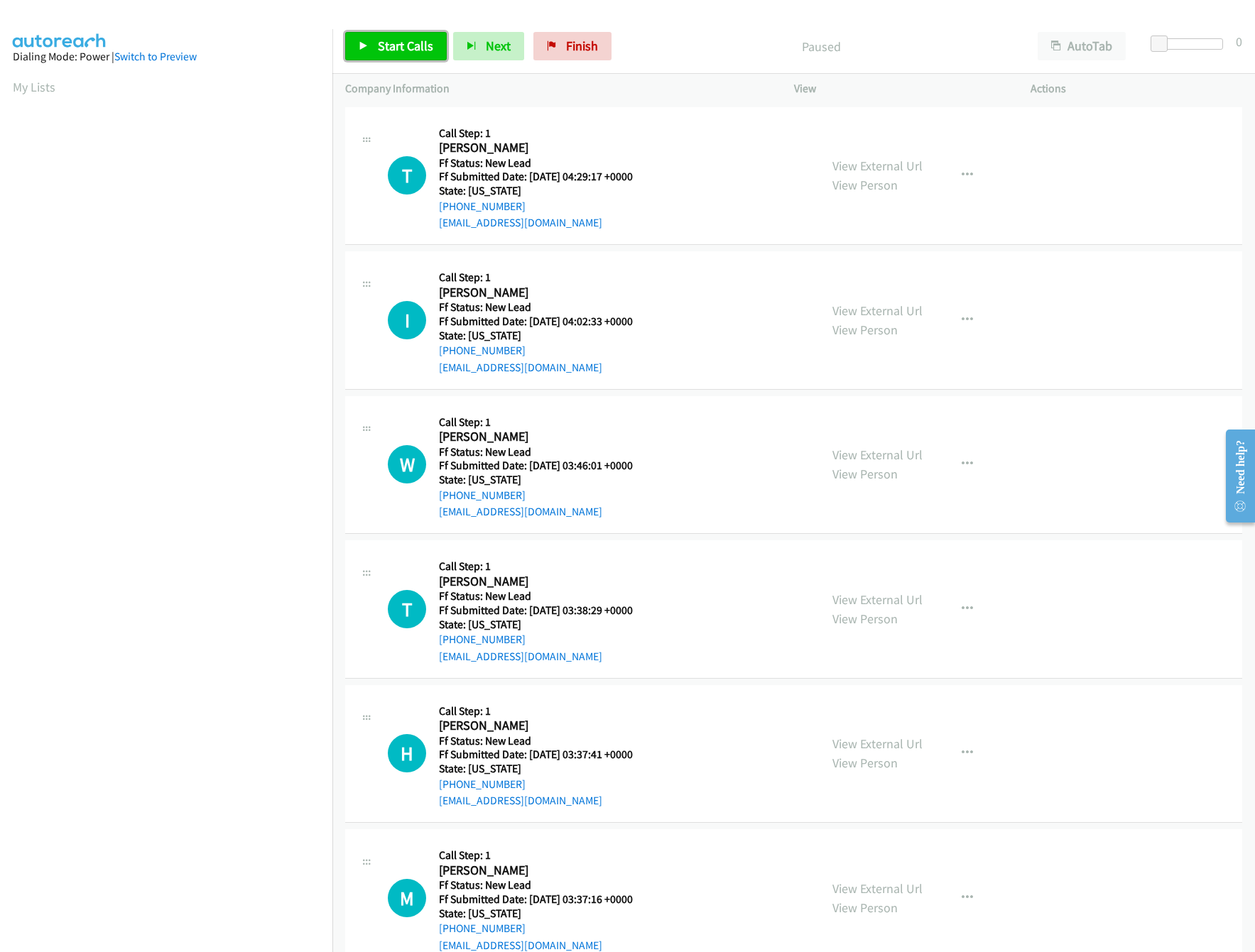
click at [415, 61] on link "Start Calls" at bounding box center [395, 46] width 101 height 29
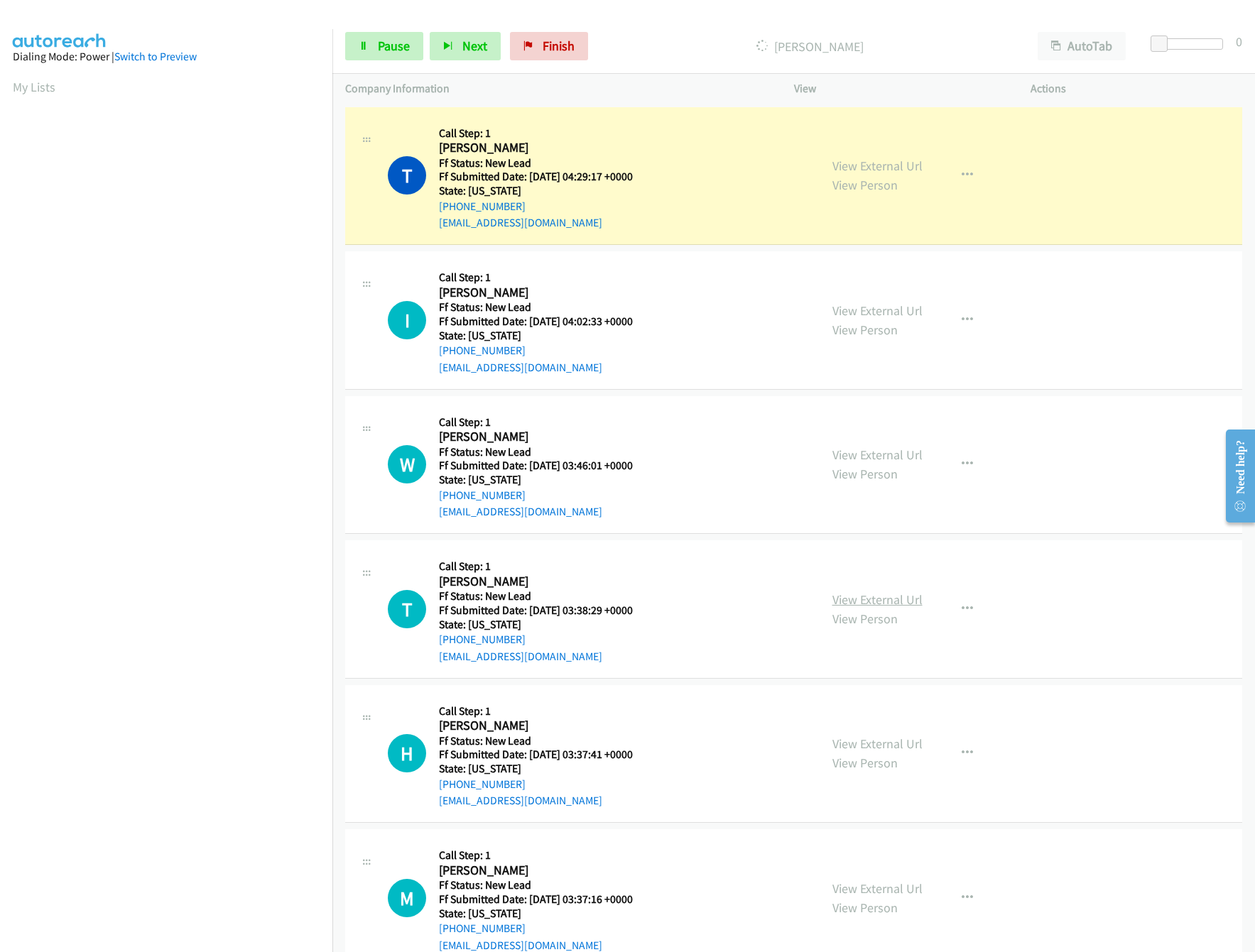
click at [864, 592] on link "View External Url" at bounding box center [877, 600] width 90 height 16
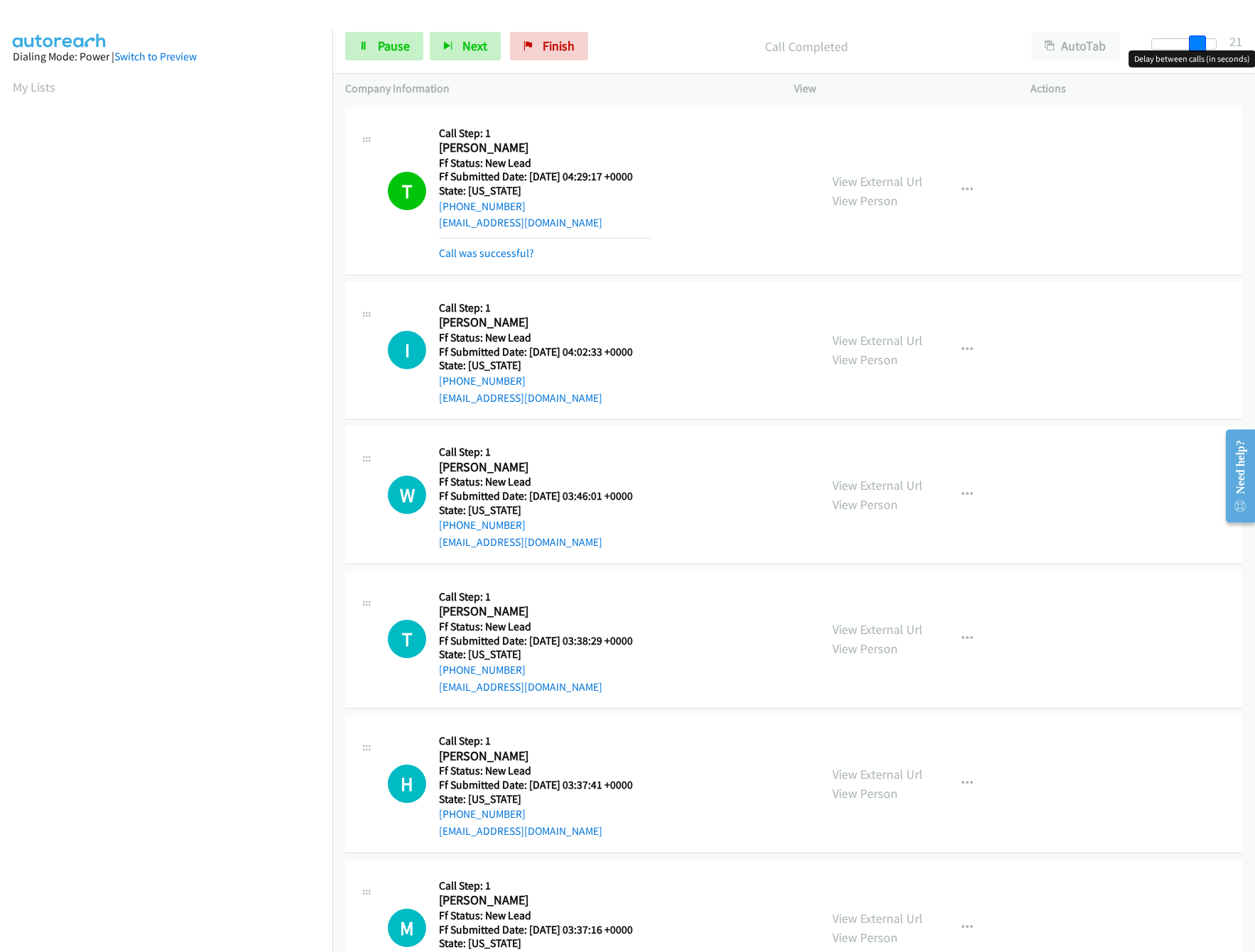
click at [1204, 47] on div at bounding box center [1184, 44] width 66 height 11
drag, startPoint x: 1204, startPoint y: 37, endPoint x: 1187, endPoint y: 37, distance: 17.0
click at [1187, 37] on span at bounding box center [1180, 43] width 17 height 17
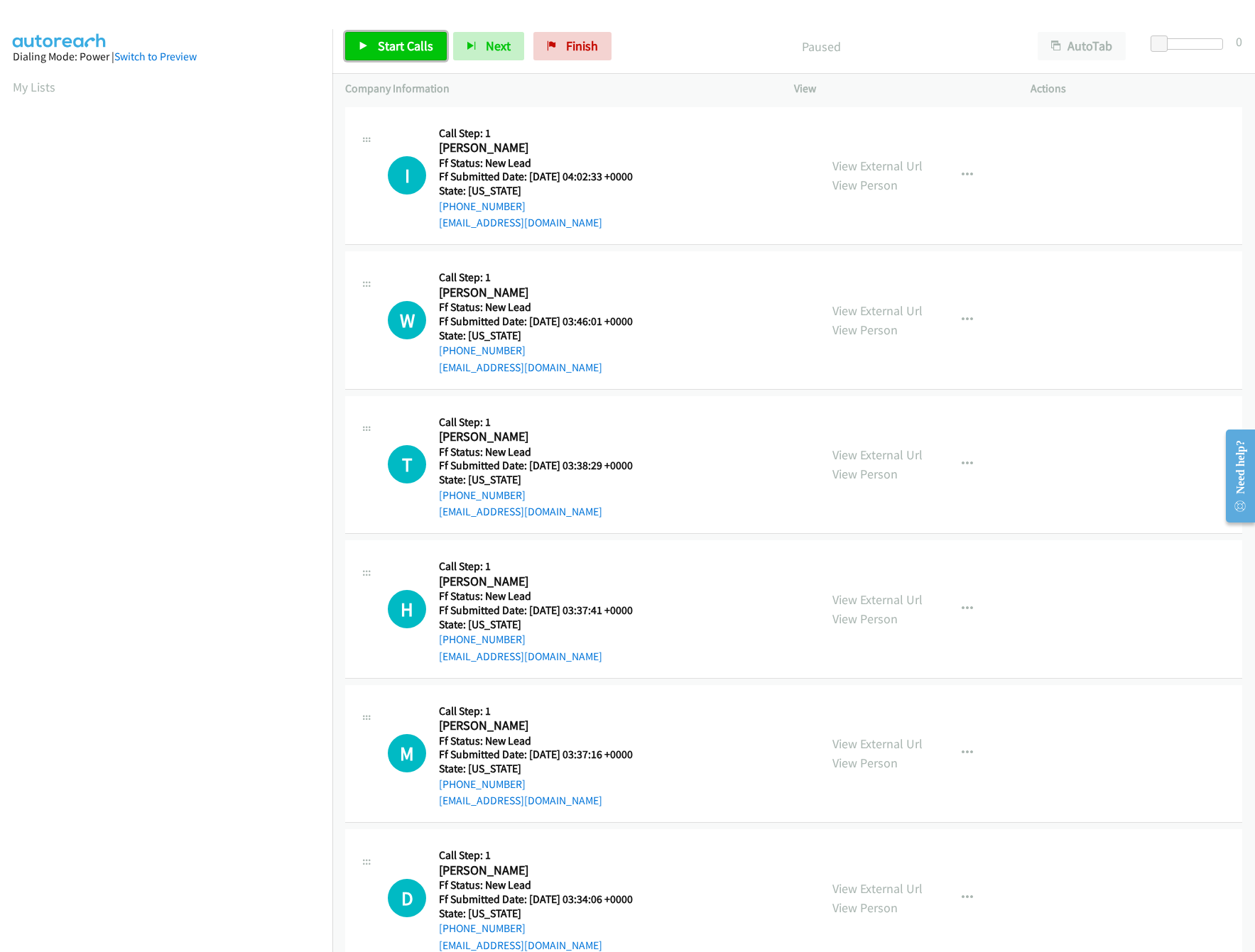
click at [406, 46] on span "Start Calls" at bounding box center [405, 46] width 55 height 16
drag, startPoint x: 1163, startPoint y: 39, endPoint x: 1181, endPoint y: 39, distance: 18.0
click at [1181, 39] on span at bounding box center [1176, 43] width 17 height 17
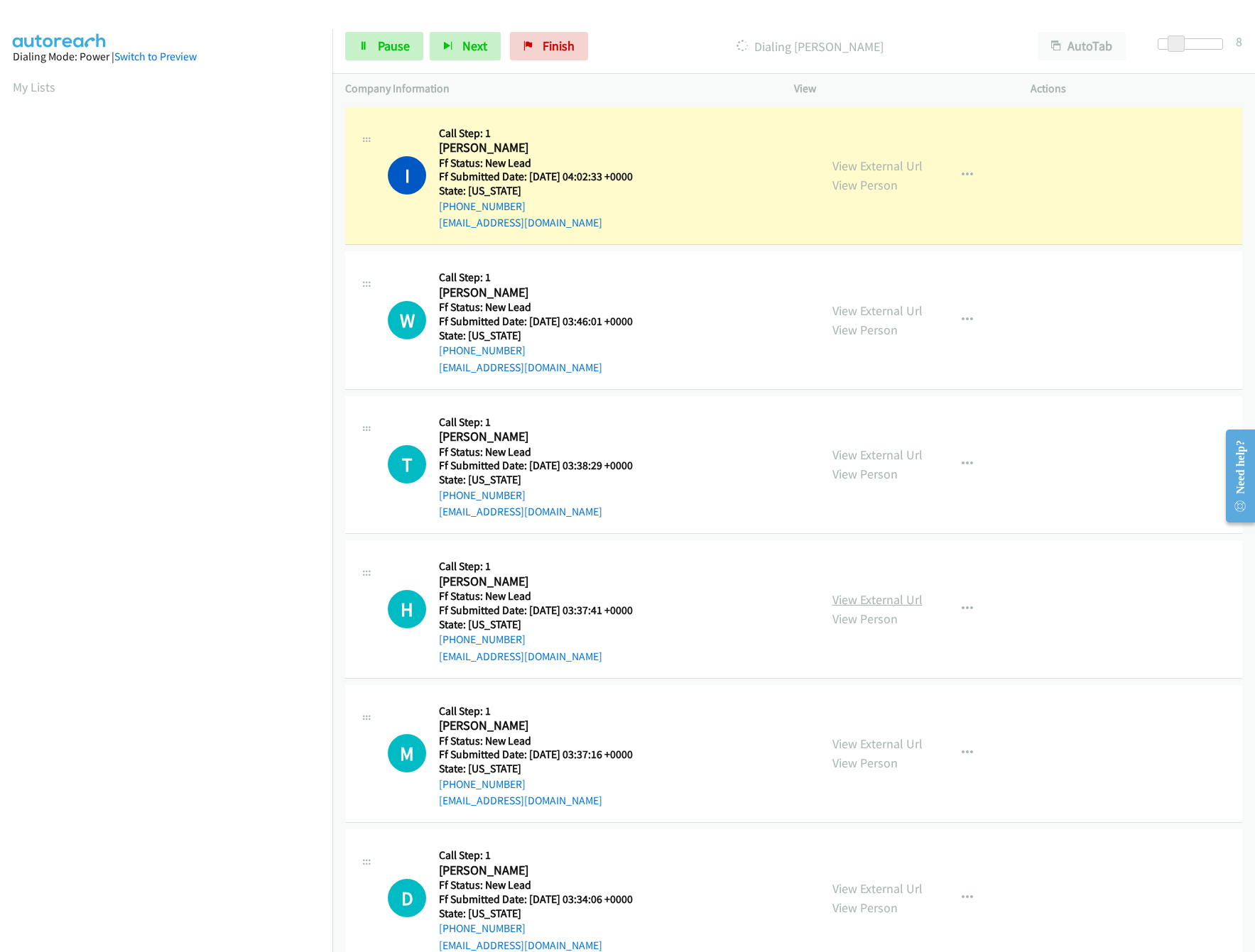
click at [893, 592] on link "View External Url" at bounding box center [877, 600] width 90 height 16
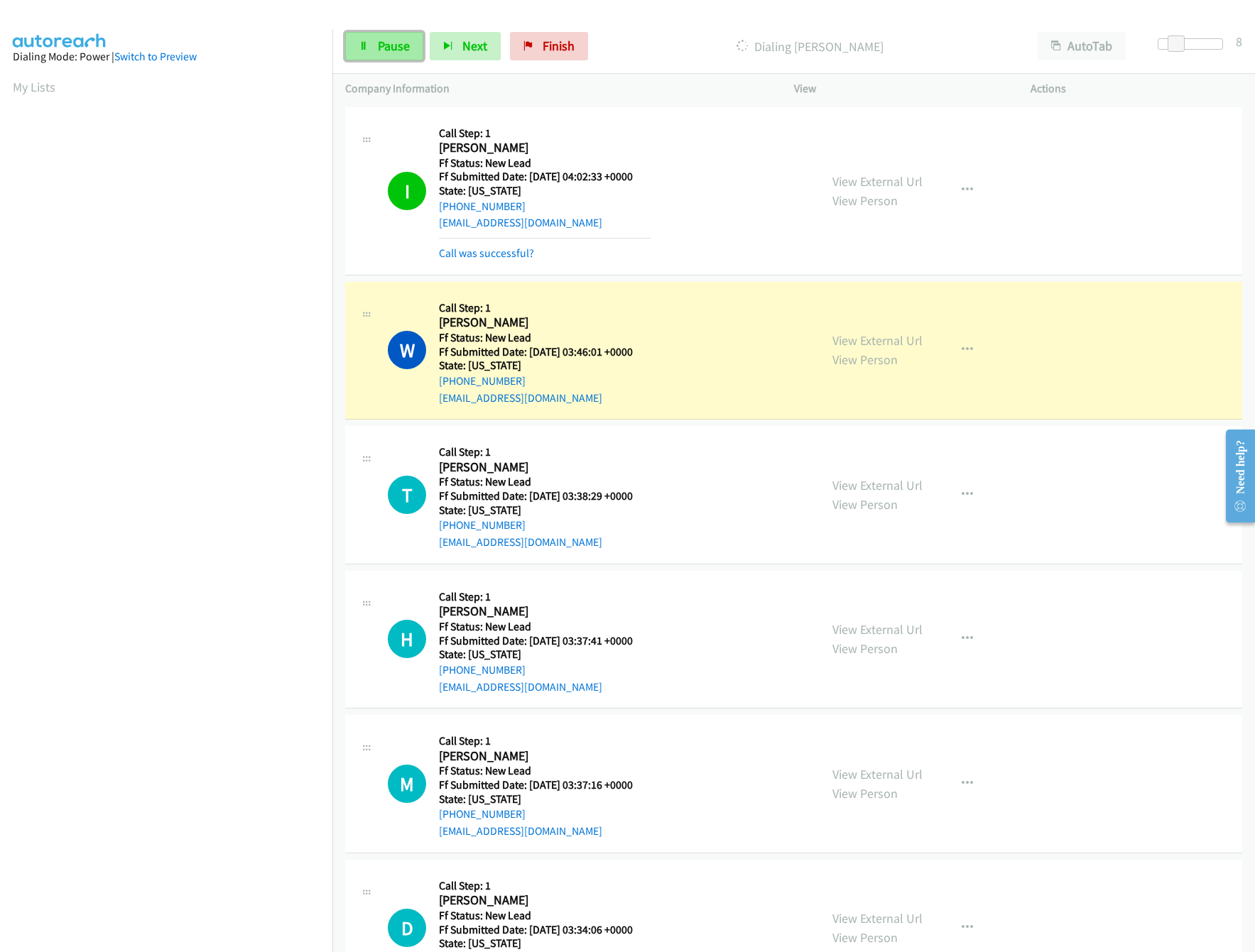
click at [399, 41] on span "Pause" at bounding box center [394, 46] width 32 height 16
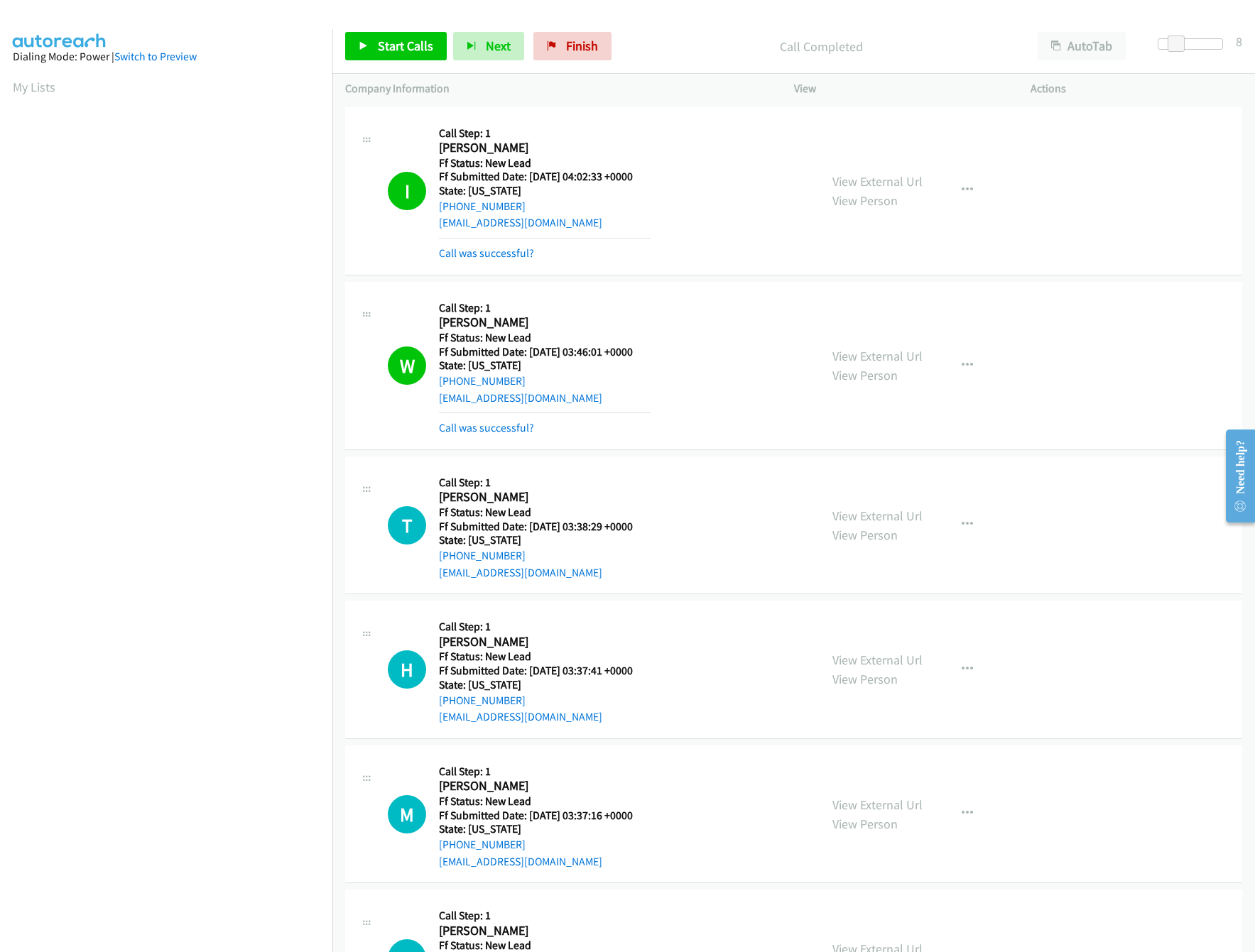
click at [246, 880] on nav "Dialing Mode: Power | Switch to Preview My Lists" at bounding box center [166, 505] width 333 height 952
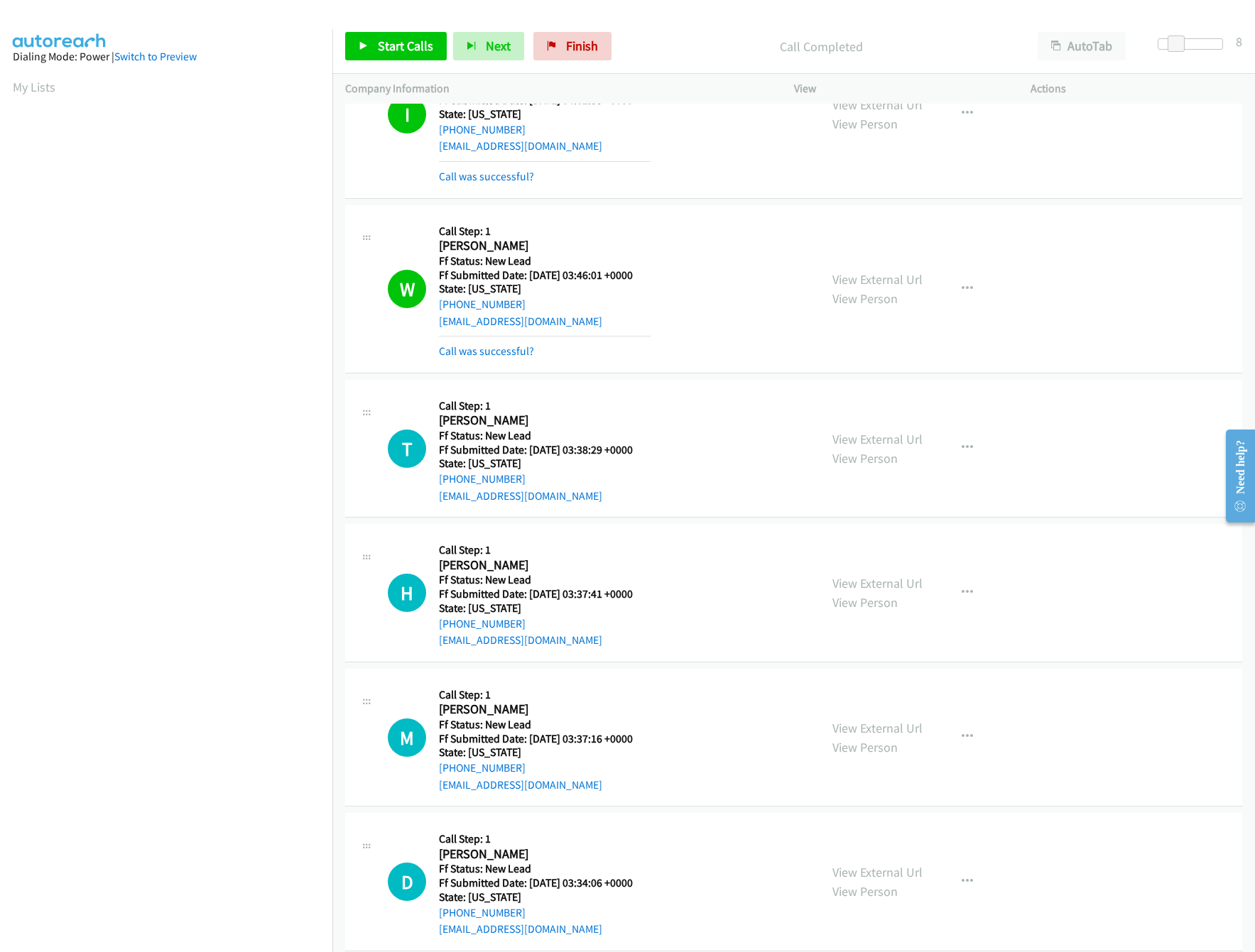
scroll to position [141, 0]
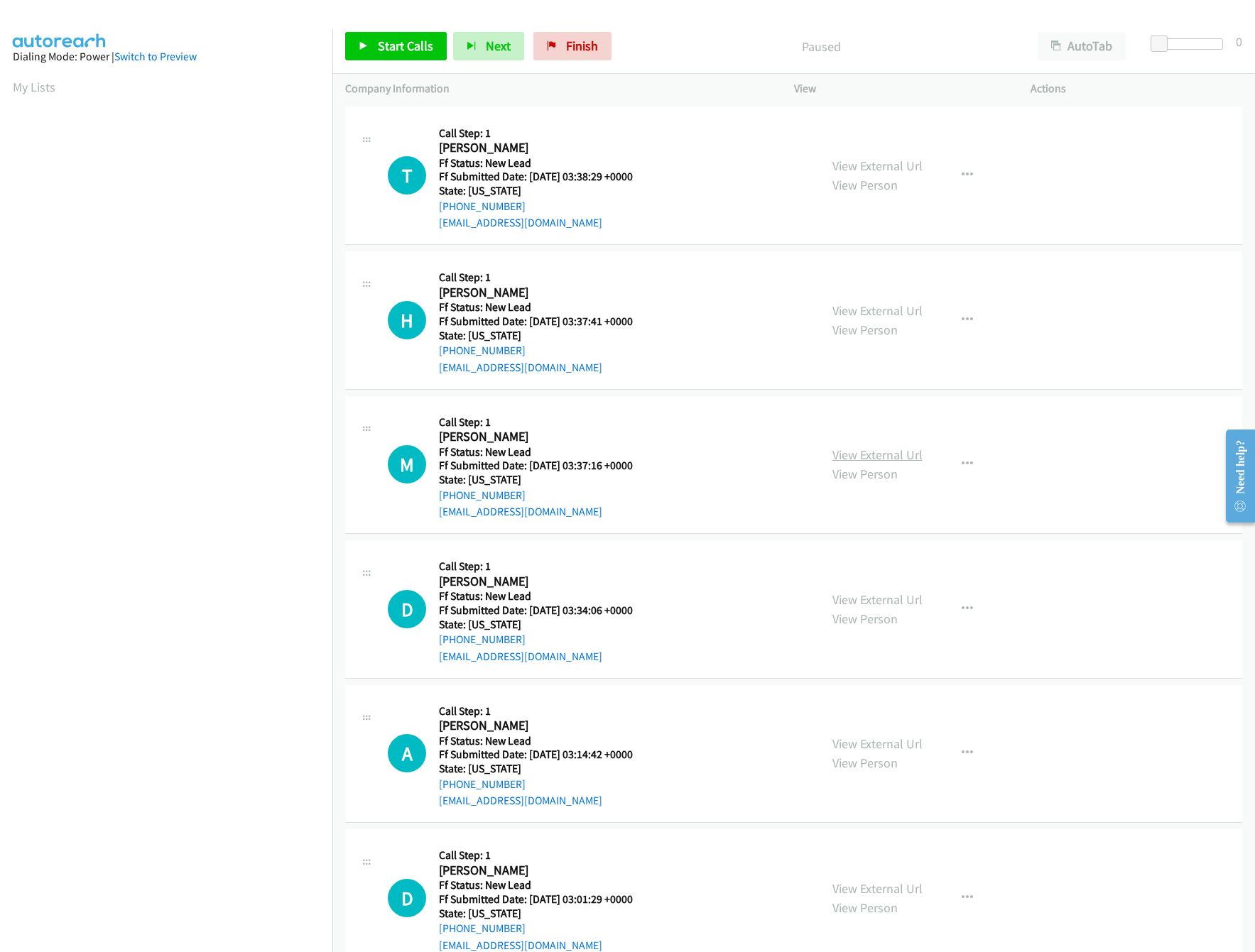
click at [897, 454] on link "View External Url" at bounding box center [877, 454] width 90 height 16
click at [373, 66] on div "Start Calls Pause Next Finish Paused AutoTab AutoTab 0" at bounding box center [793, 46] width 923 height 54
click at [375, 54] on link "Start Calls" at bounding box center [395, 46] width 101 height 29
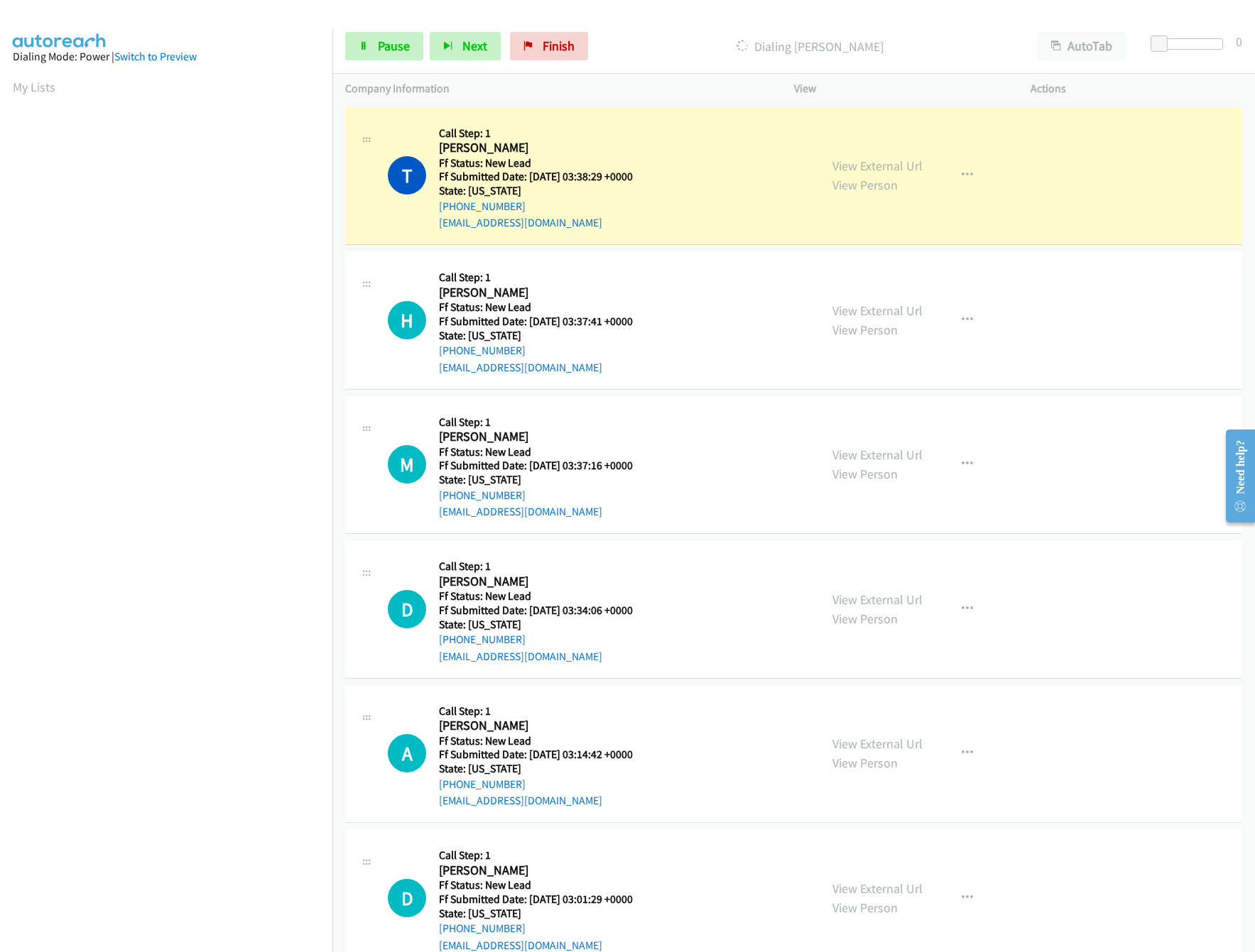
click at [708, 42] on p "Dialing Tracy Clark" at bounding box center [809, 46] width 405 height 19
click at [1174, 38] on div at bounding box center [1190, 44] width 66 height 11
click at [896, 597] on link "View External Url" at bounding box center [877, 600] width 90 height 16
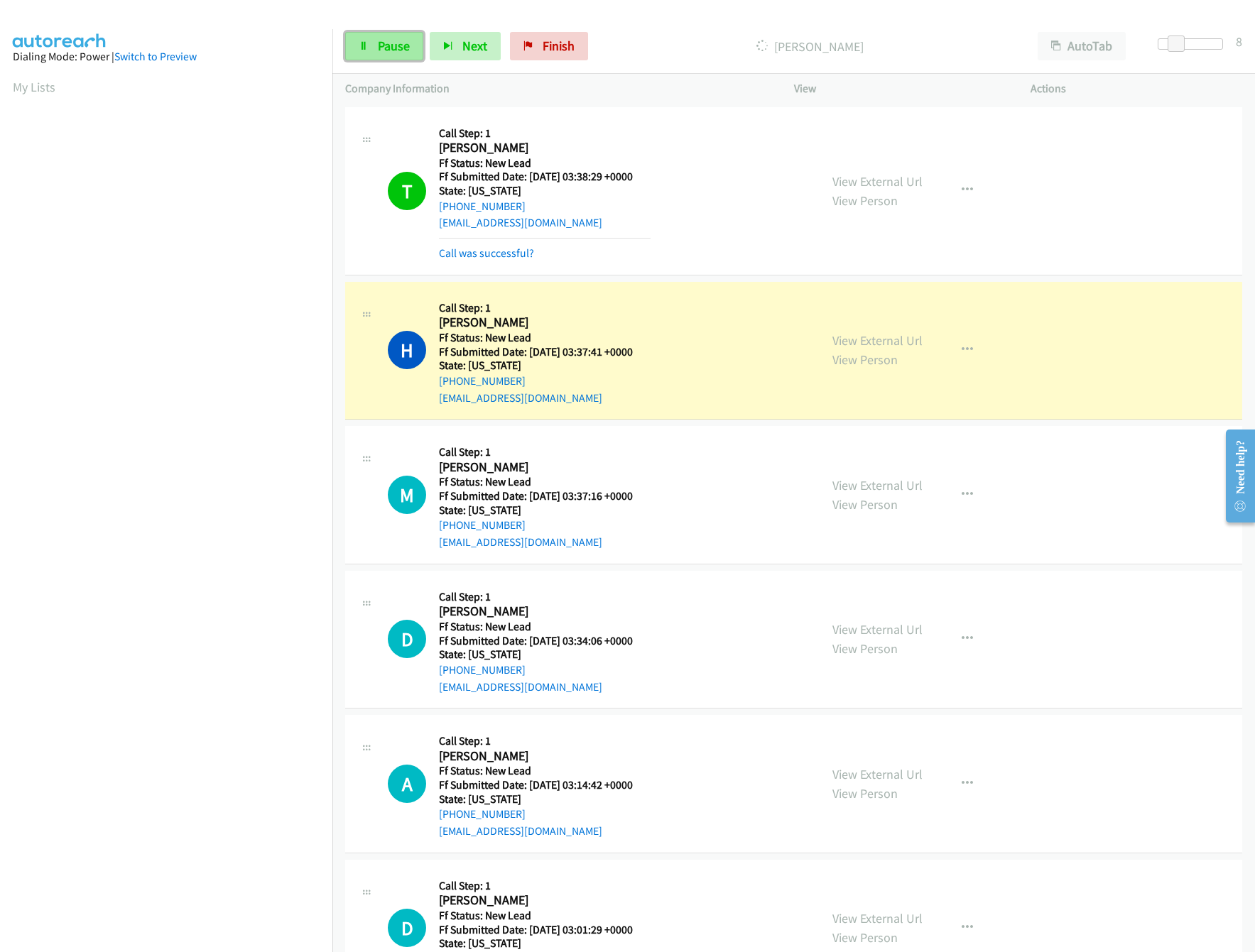
click at [361, 46] on icon at bounding box center [363, 46] width 10 height 10
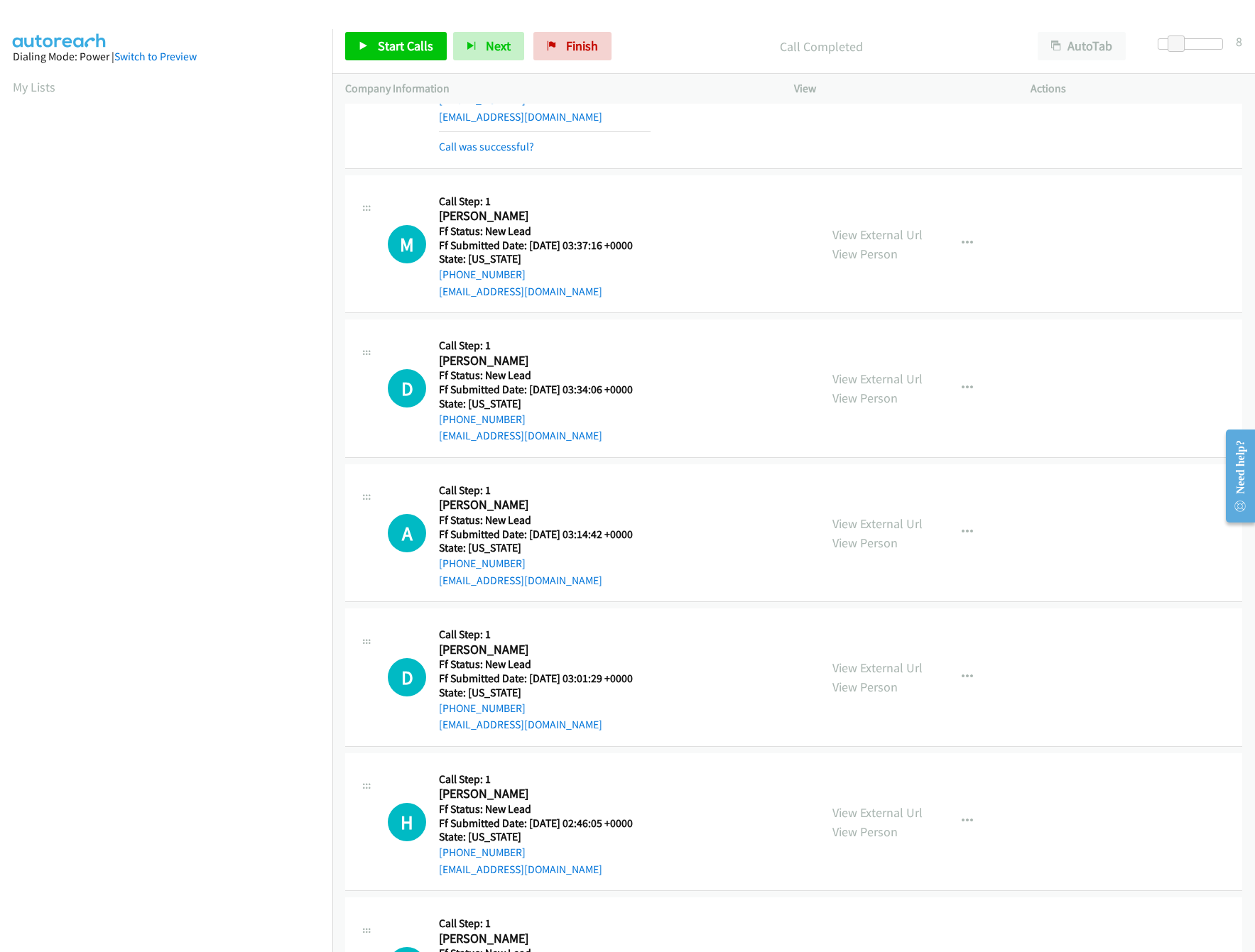
scroll to position [284, 0]
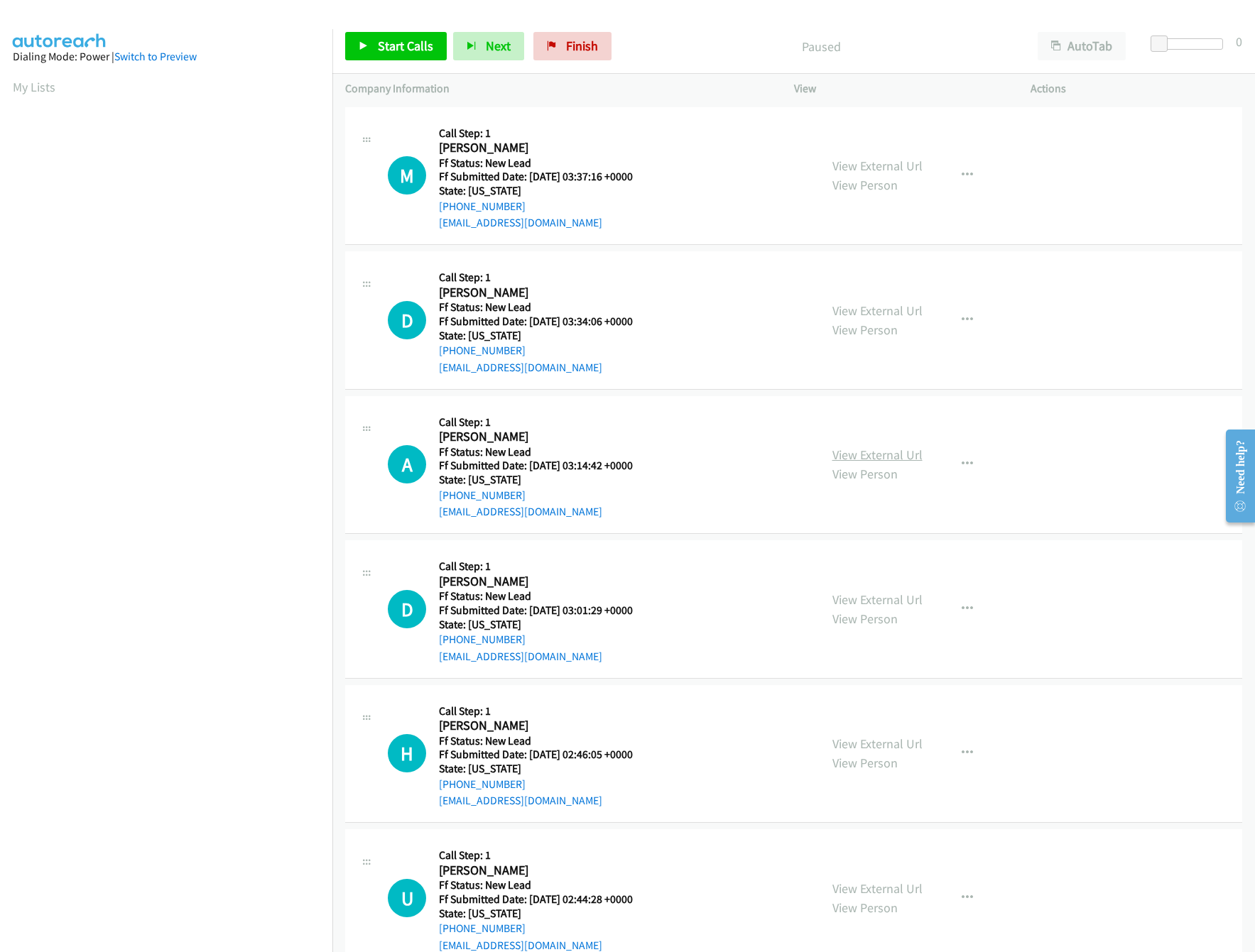
click at [901, 448] on link "View External Url" at bounding box center [877, 454] width 90 height 16
click at [228, 866] on nav "Dialing Mode: Power | Switch to Preview My Lists" at bounding box center [166, 505] width 333 height 952
click at [189, 892] on nav "Dialing Mode: Power | Switch to Preview My Lists" at bounding box center [166, 505] width 333 height 952
click at [213, 922] on nav "Dialing Mode: Power | Switch to Preview My Lists" at bounding box center [166, 505] width 333 height 952
click at [248, 879] on nav "Dialing Mode: Power | Switch to Preview My Lists" at bounding box center [166, 505] width 333 height 952
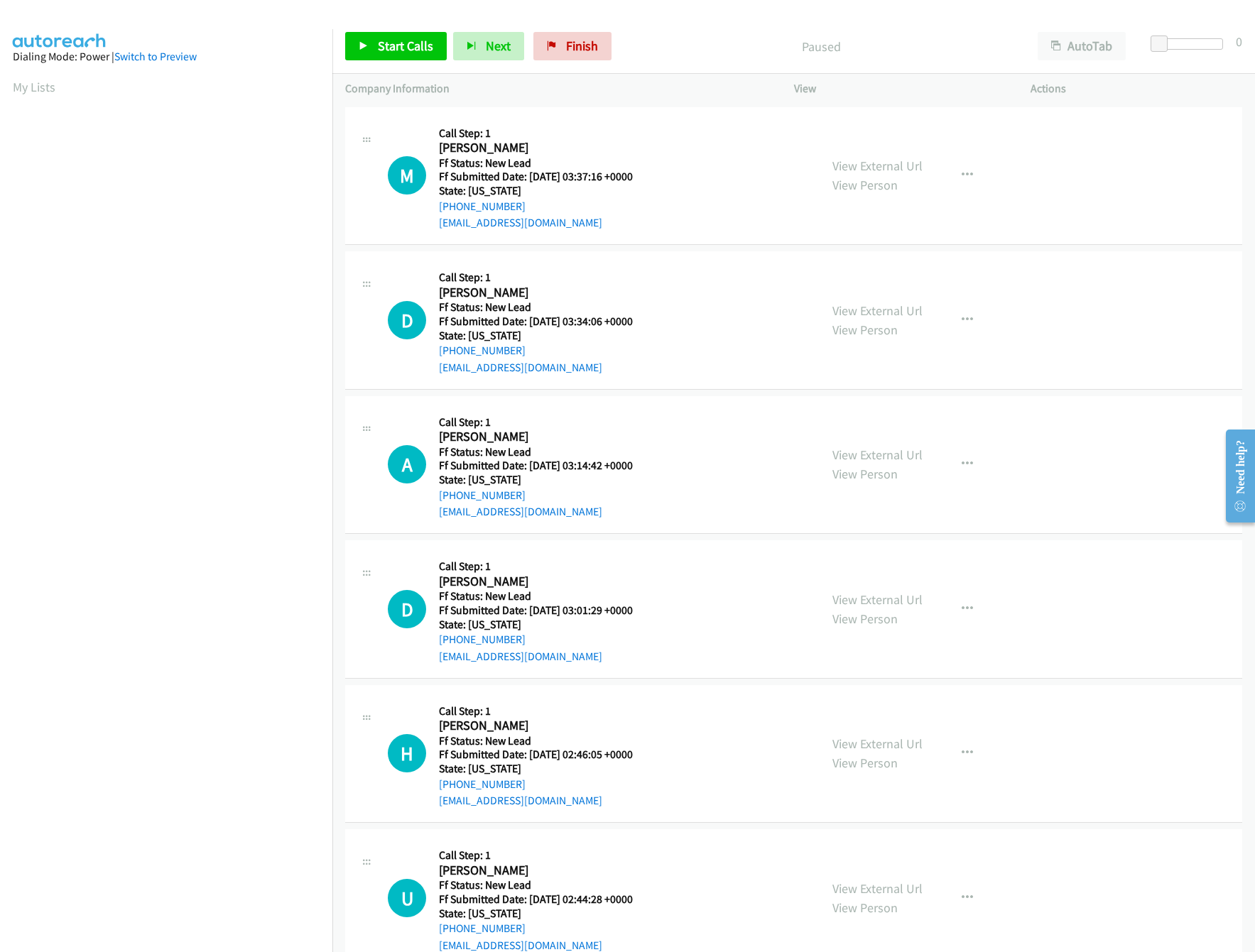
click at [260, 860] on nav "Dialing Mode: Power | Switch to Preview My Lists" at bounding box center [166, 505] width 333 height 952
click at [272, 880] on nav "Dialing Mode: Power | Switch to Preview My Lists" at bounding box center [166, 505] width 333 height 952
click at [416, 49] on span "Start Calls" at bounding box center [405, 46] width 55 height 16
drag, startPoint x: 1157, startPoint y: 42, endPoint x: 1170, endPoint y: 38, distance: 13.6
click at [1170, 38] on span at bounding box center [1174, 43] width 17 height 17
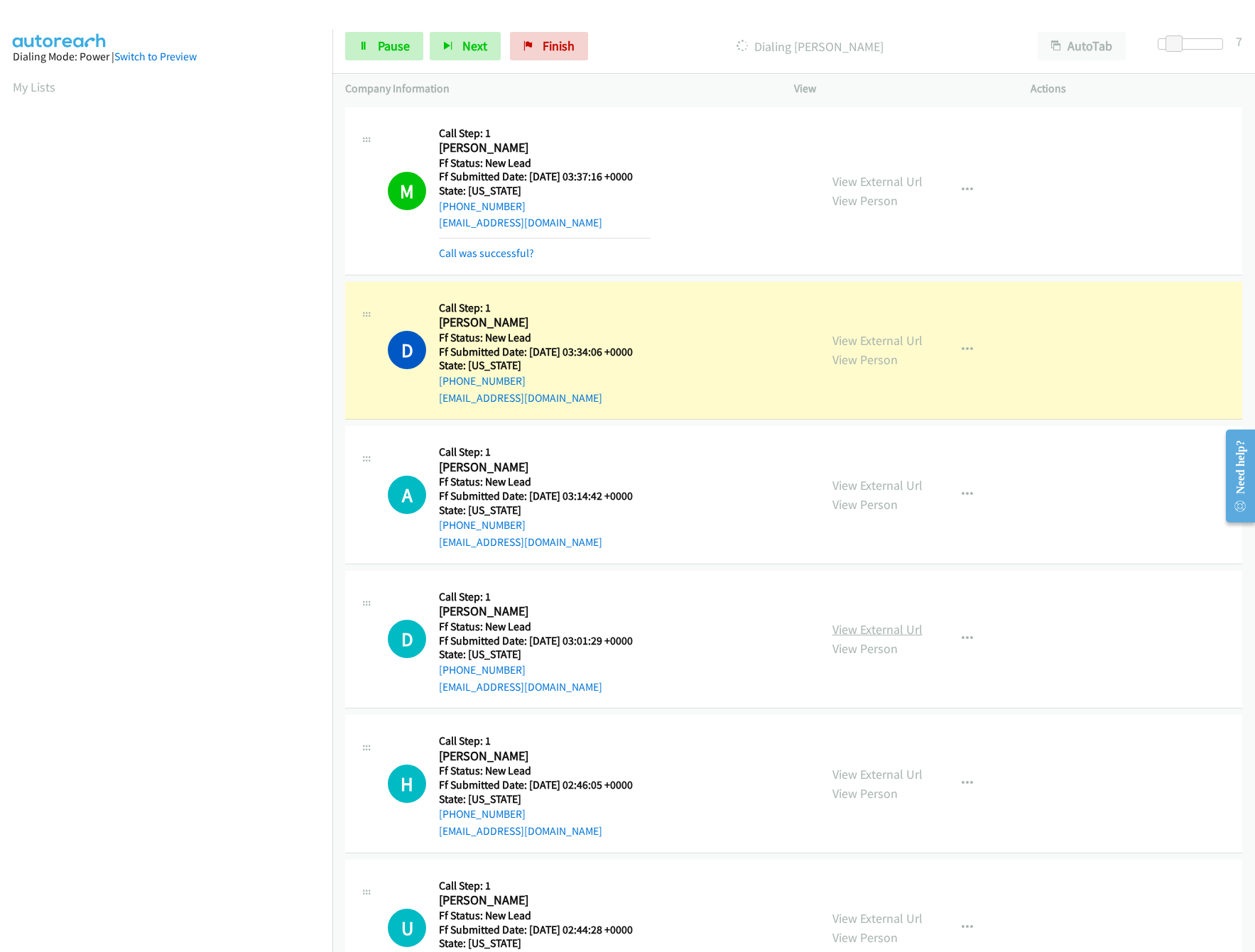
click at [846, 624] on link "View External Url" at bounding box center [877, 629] width 90 height 16
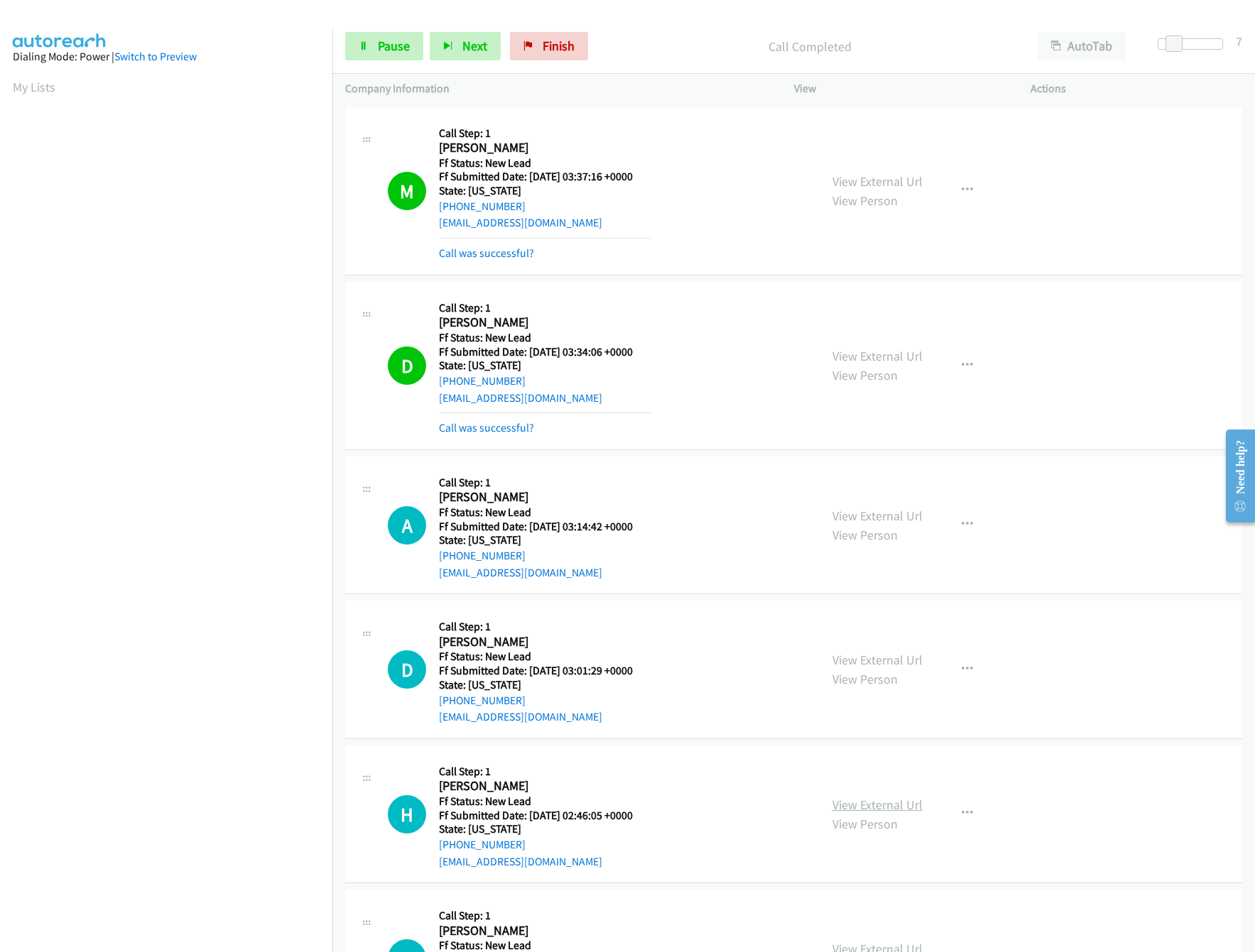
click at [868, 797] on link "View External Url" at bounding box center [877, 804] width 90 height 16
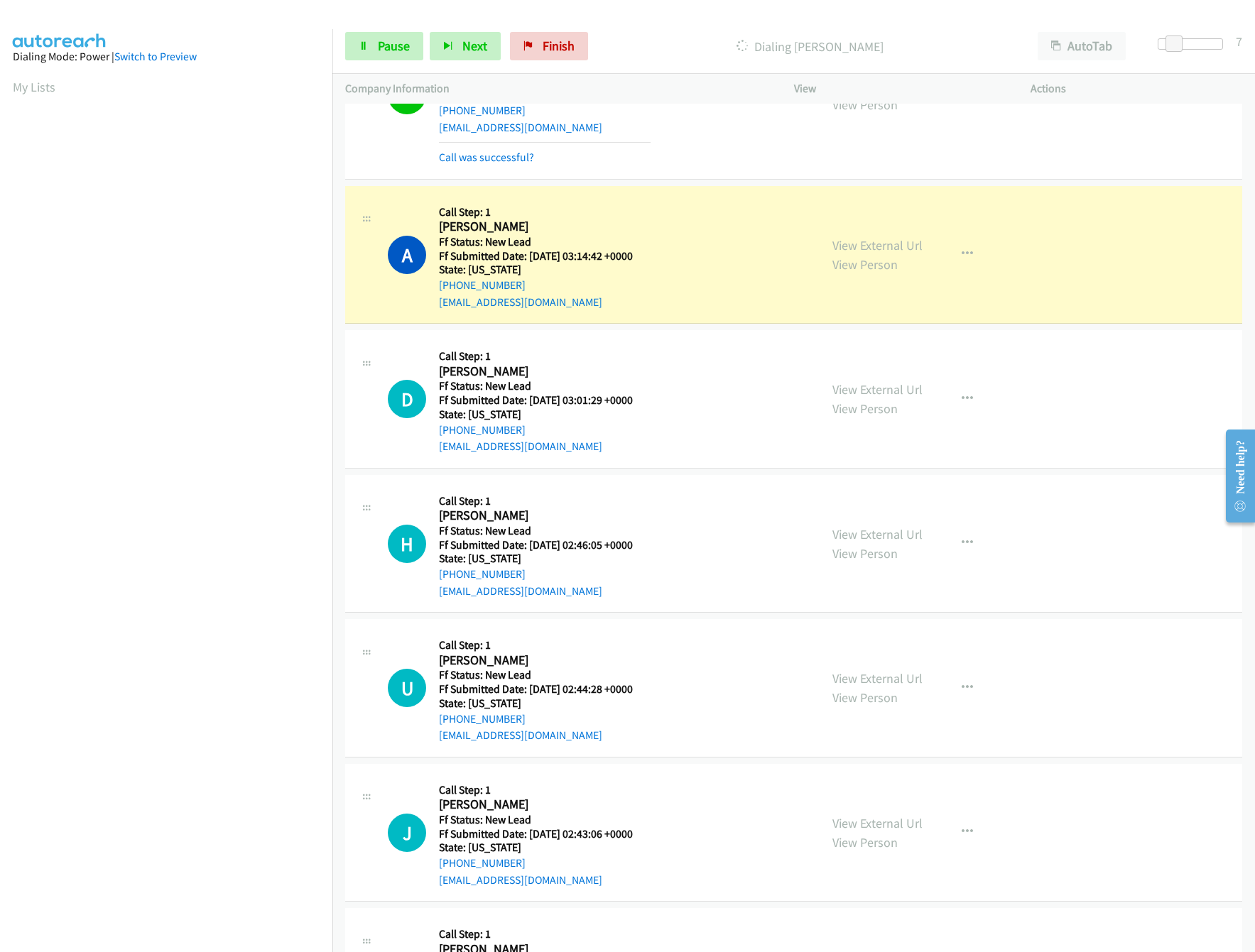
scroll to position [284, 0]
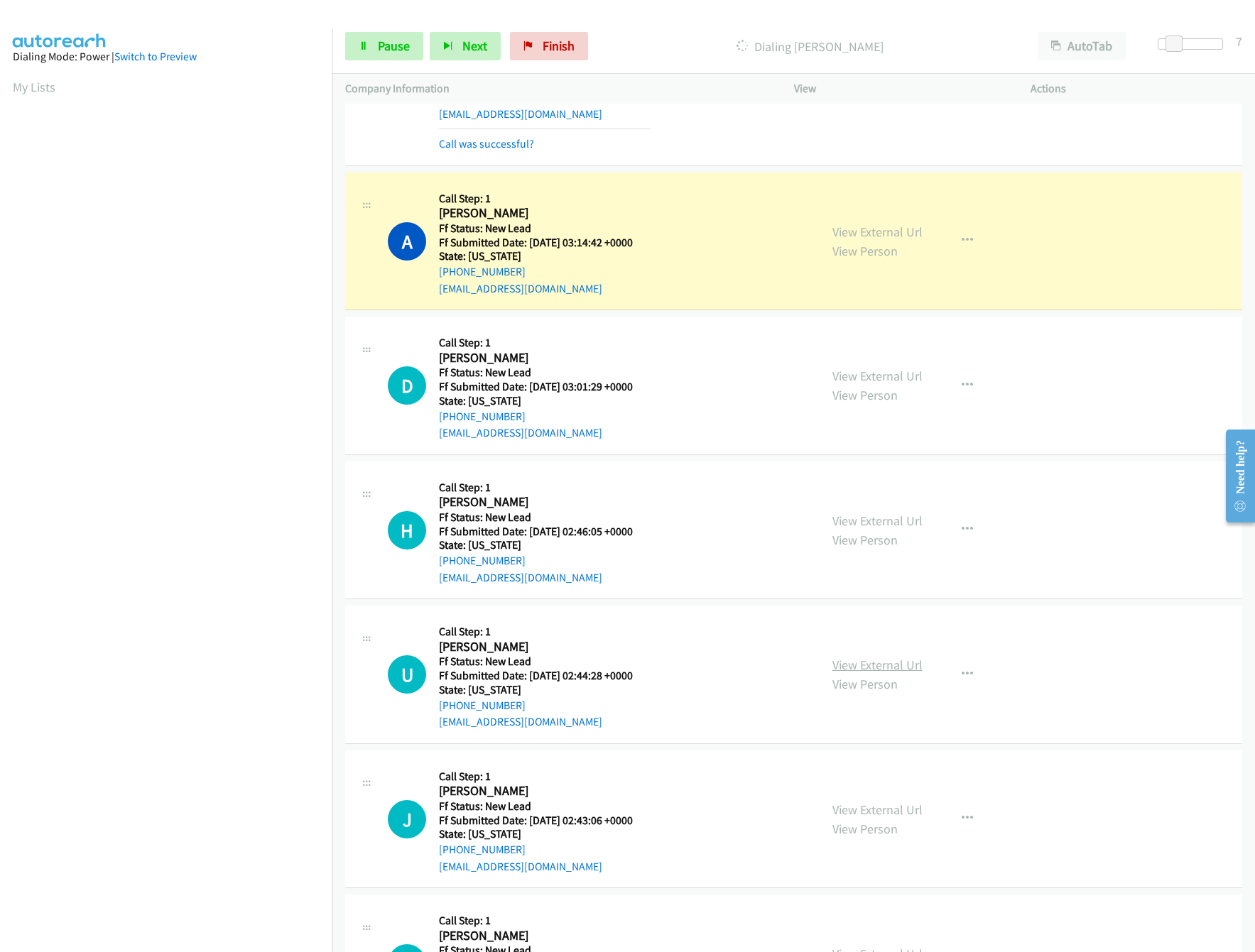
click at [876, 667] on link "View External Url" at bounding box center [877, 664] width 90 height 16
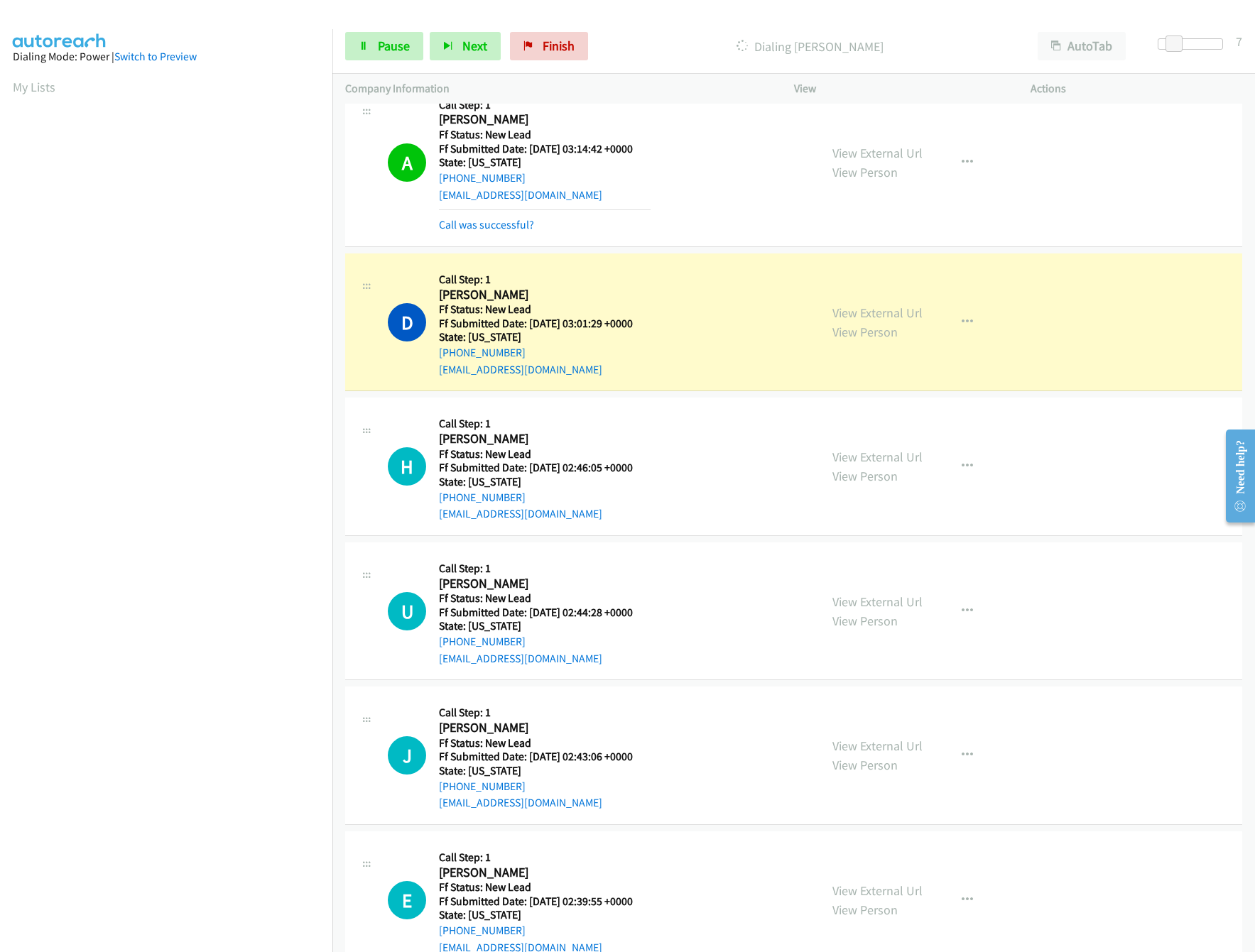
scroll to position [426, 0]
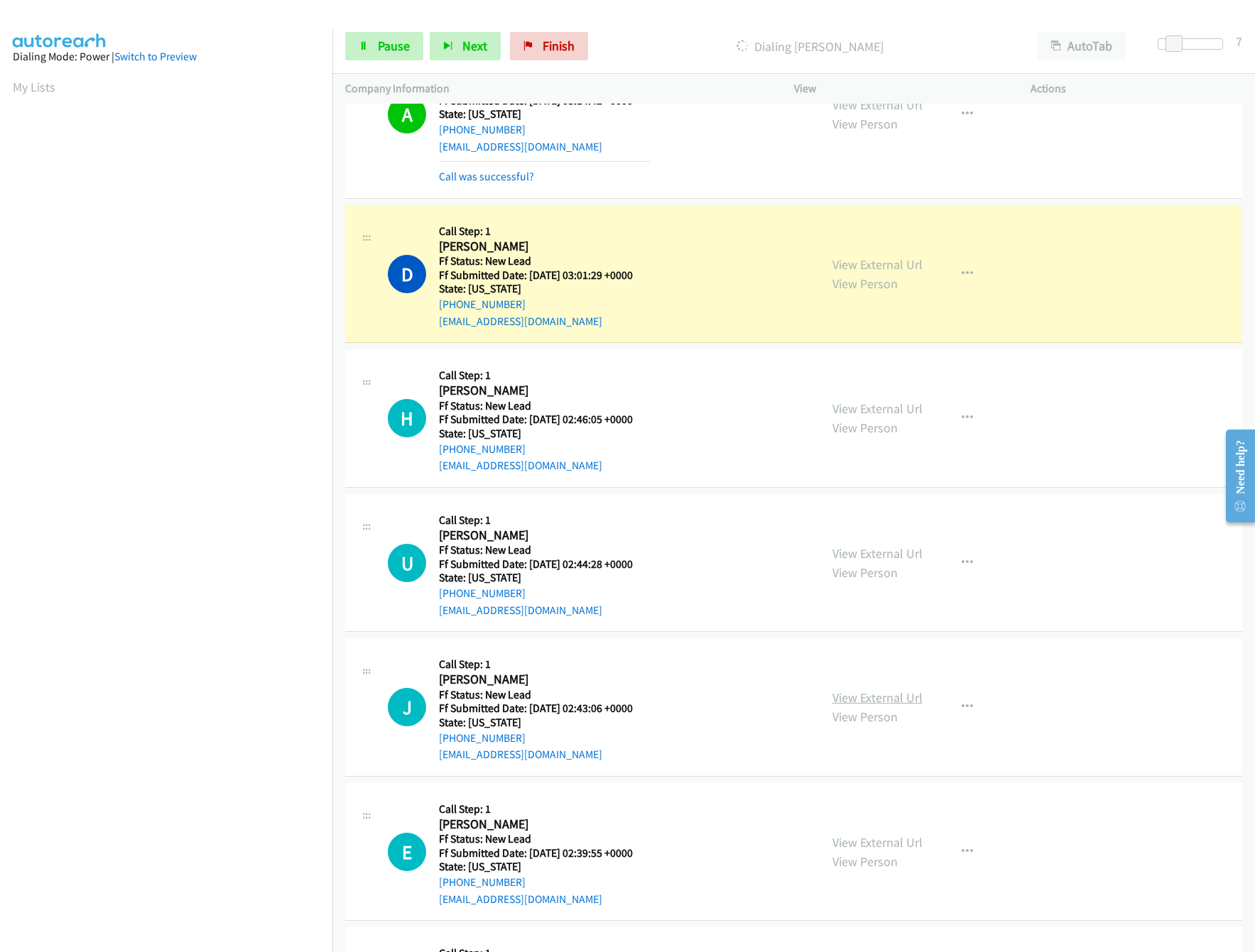
click at [867, 700] on link "View External Url" at bounding box center [877, 697] width 90 height 16
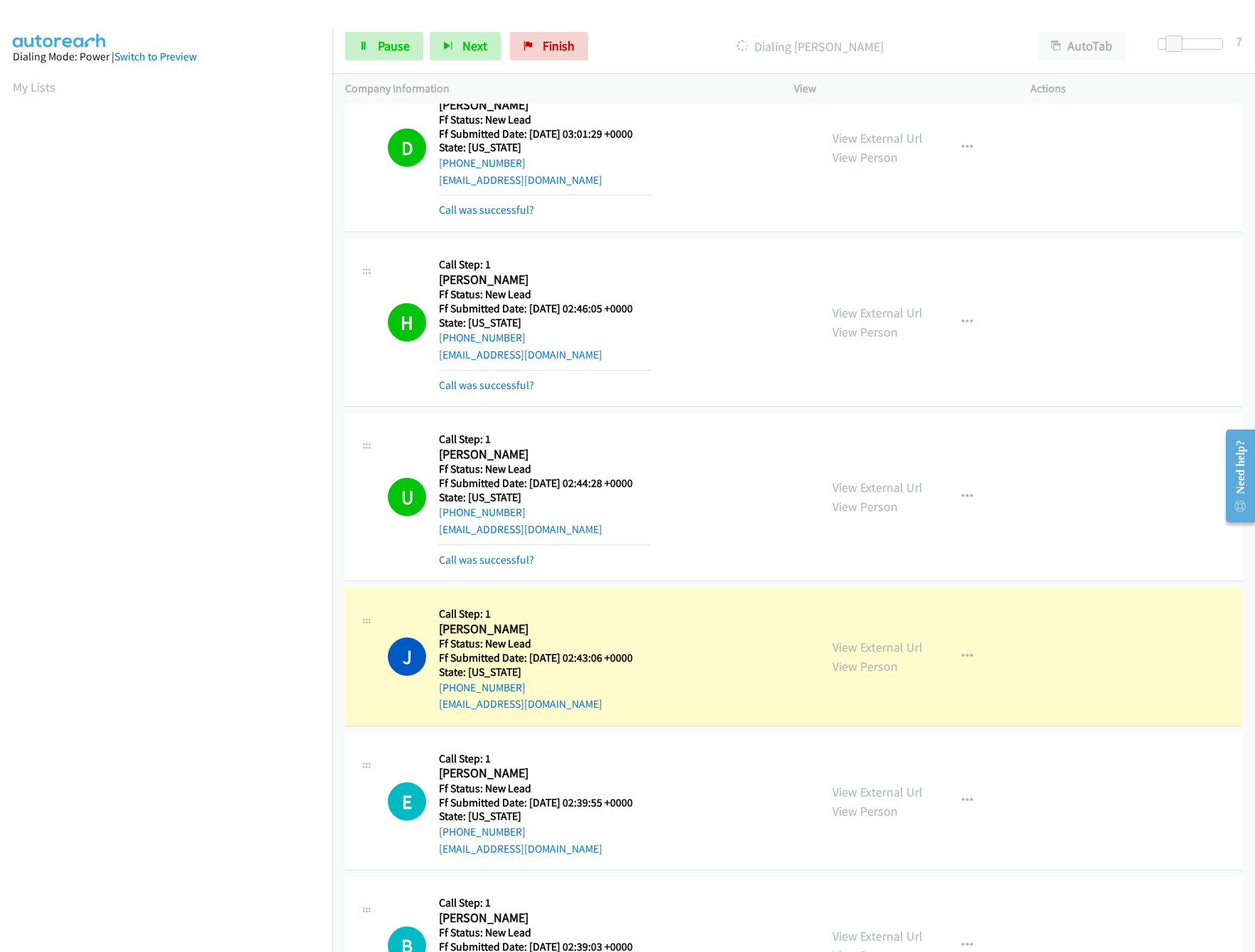
scroll to position [852, 0]
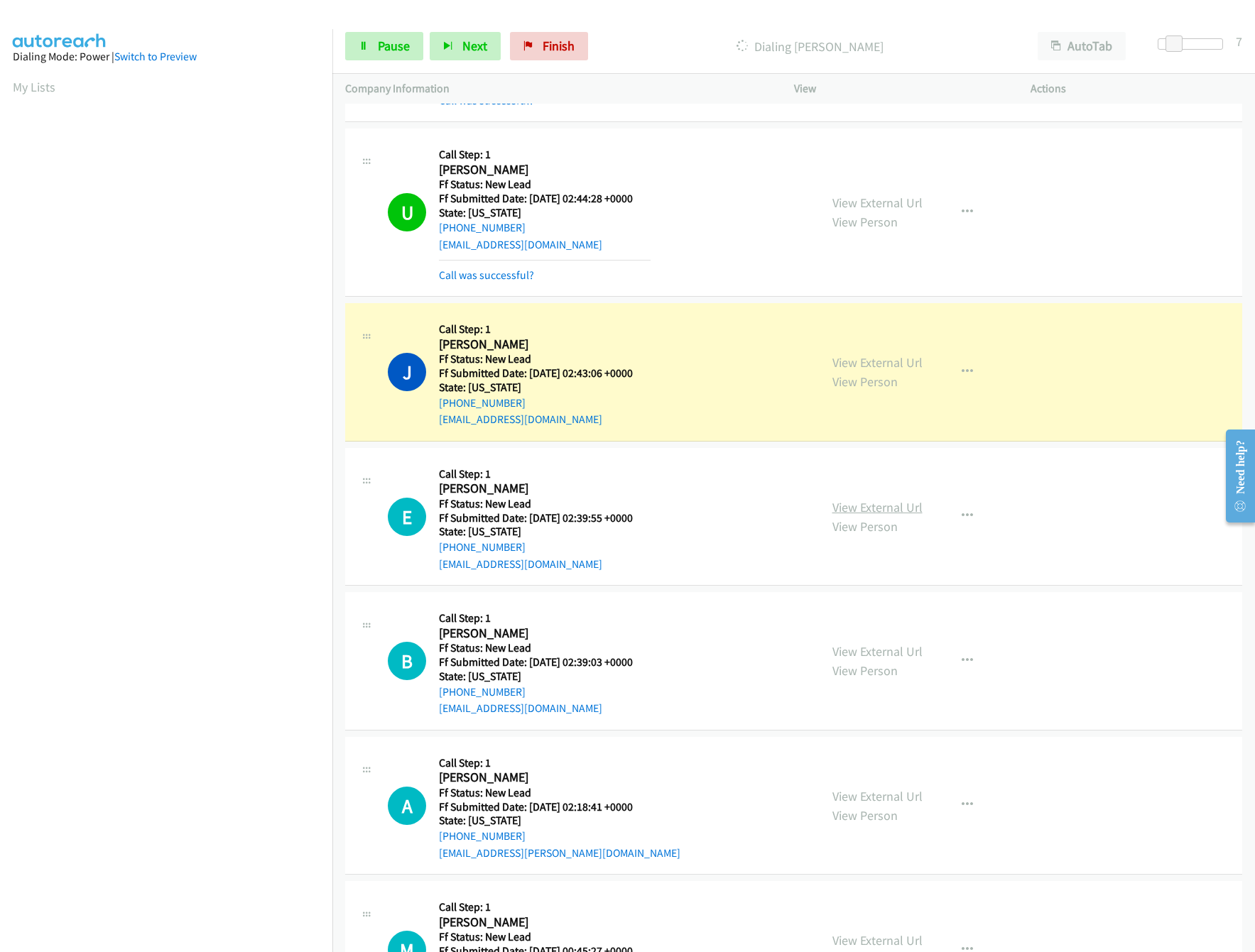
click at [873, 511] on link "View External Url" at bounding box center [877, 507] width 90 height 16
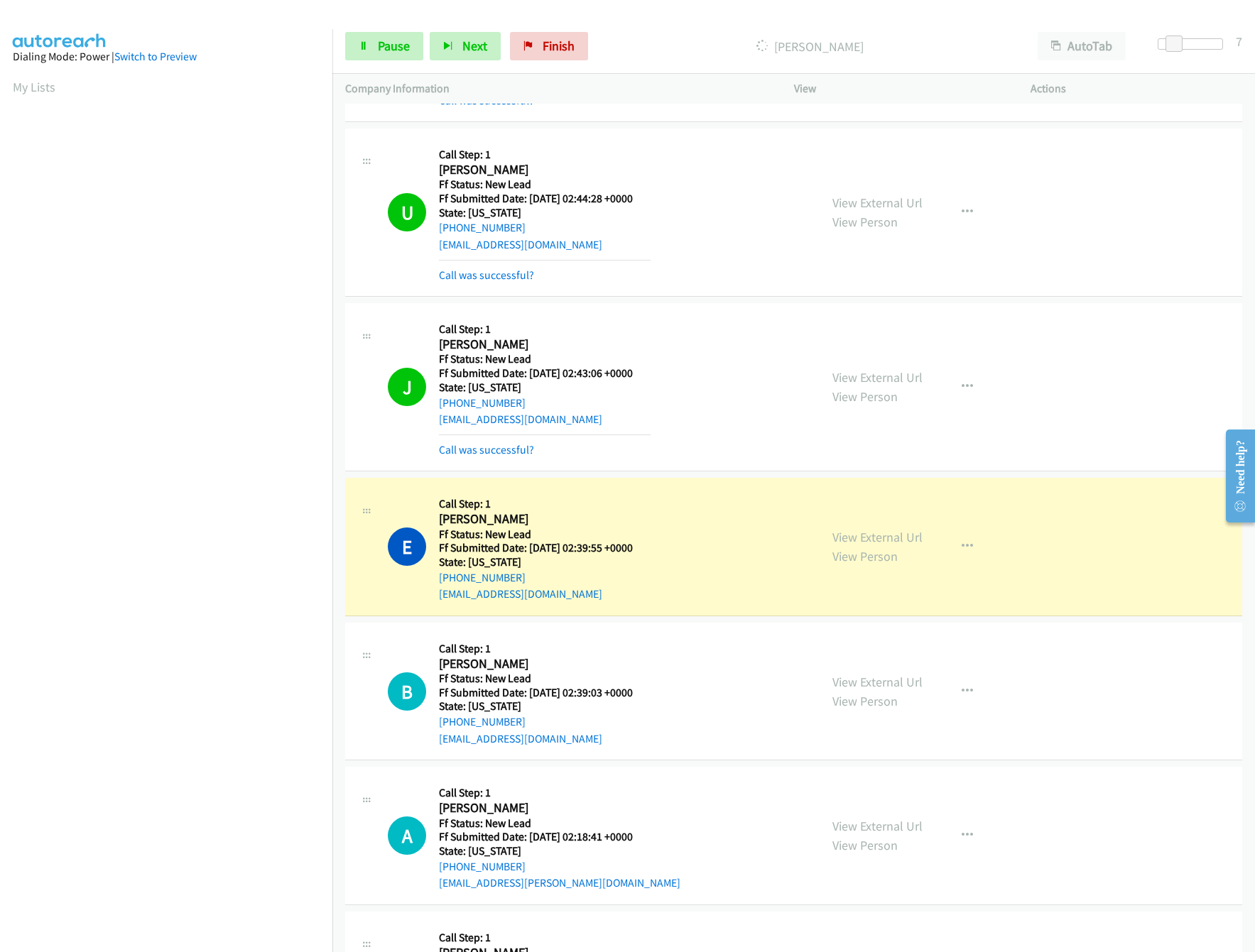
scroll to position [994, 0]
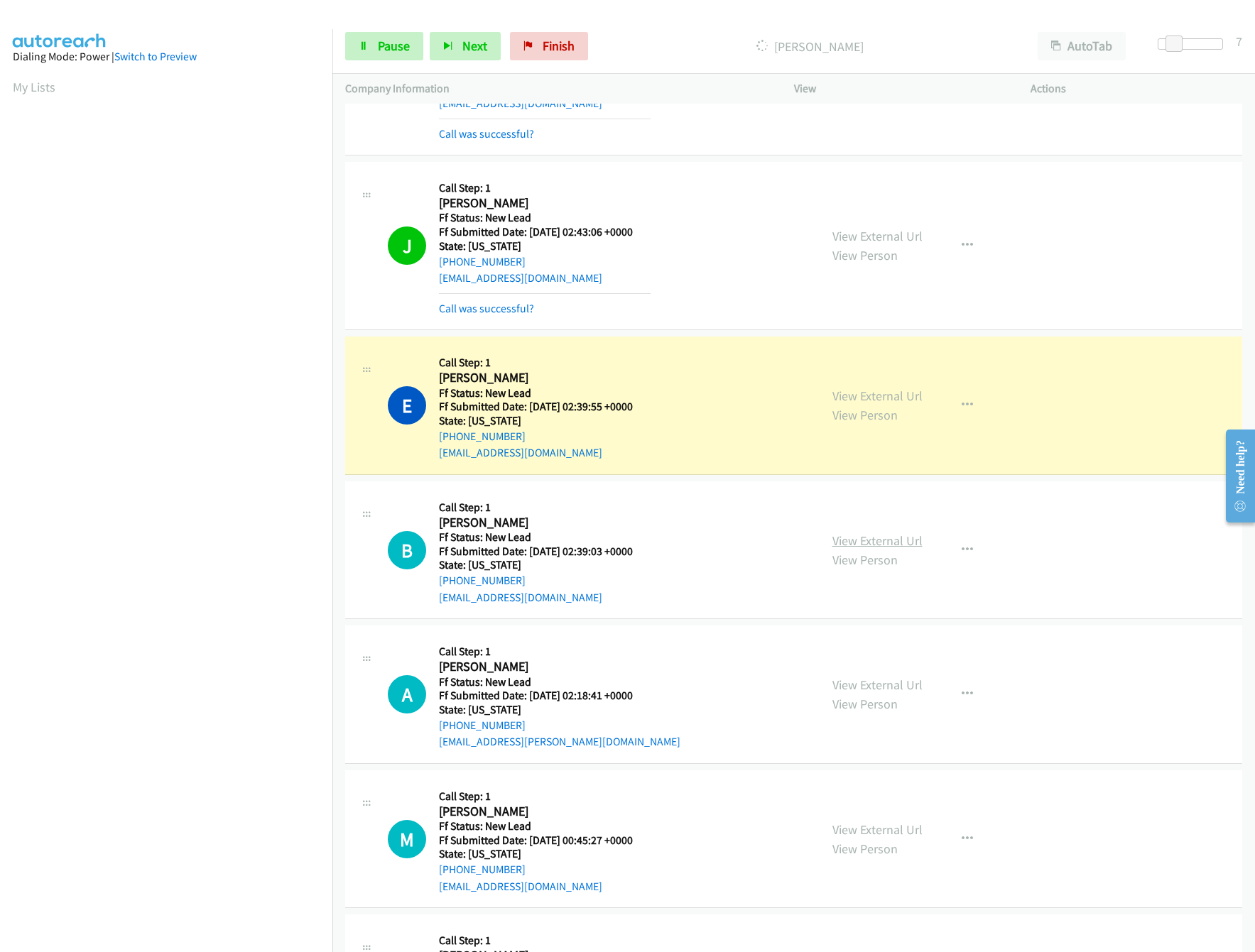
click at [886, 549] on link "View External Url" at bounding box center [877, 541] width 90 height 16
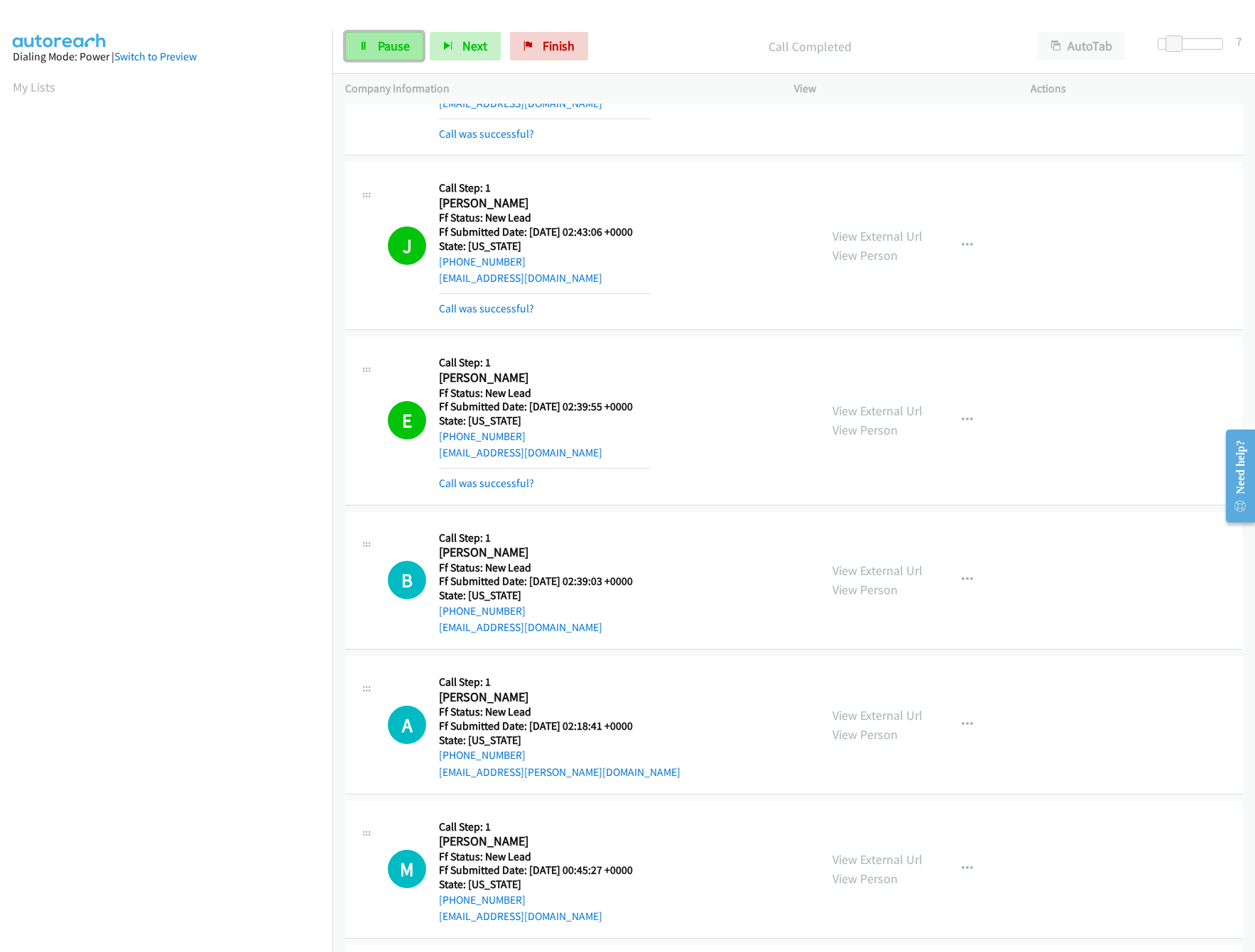
click at [384, 50] on span "Pause" at bounding box center [394, 46] width 32 height 16
click at [582, 50] on span "Finish" at bounding box center [582, 46] width 32 height 16
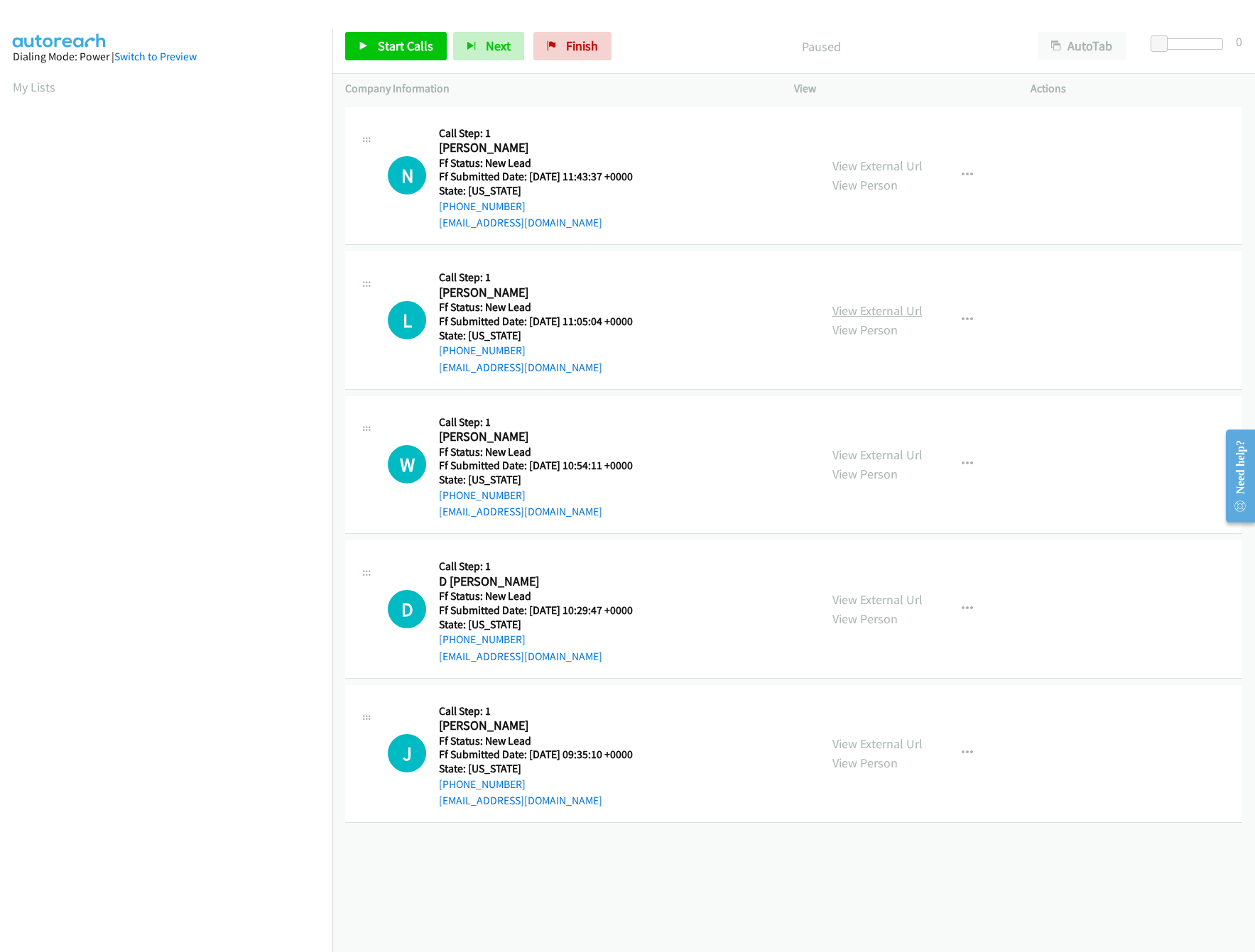
drag, startPoint x: 914, startPoint y: 307, endPoint x: 905, endPoint y: 310, distance: 9.5
click at [914, 307] on div "View External Url View Person View External Url Email Schedule/Manage Callback …" at bounding box center [944, 320] width 250 height 112
click at [900, 311] on link "View External Url" at bounding box center [877, 311] width 90 height 16
click at [886, 166] on link "View External Url" at bounding box center [877, 165] width 90 height 16
click at [381, 43] on span "Start Calls" at bounding box center [405, 46] width 55 height 16
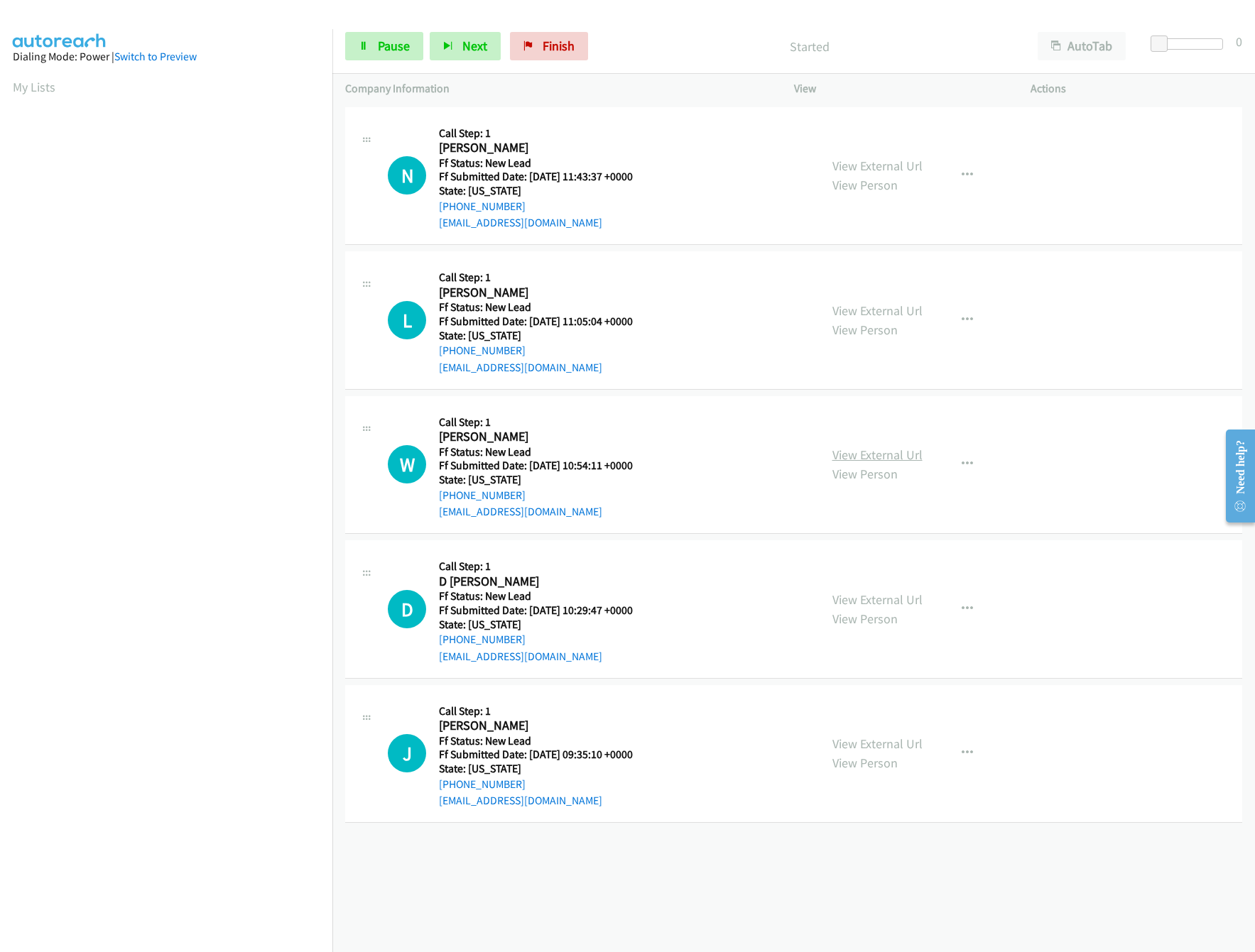
click at [869, 458] on link "View External Url" at bounding box center [877, 454] width 90 height 16
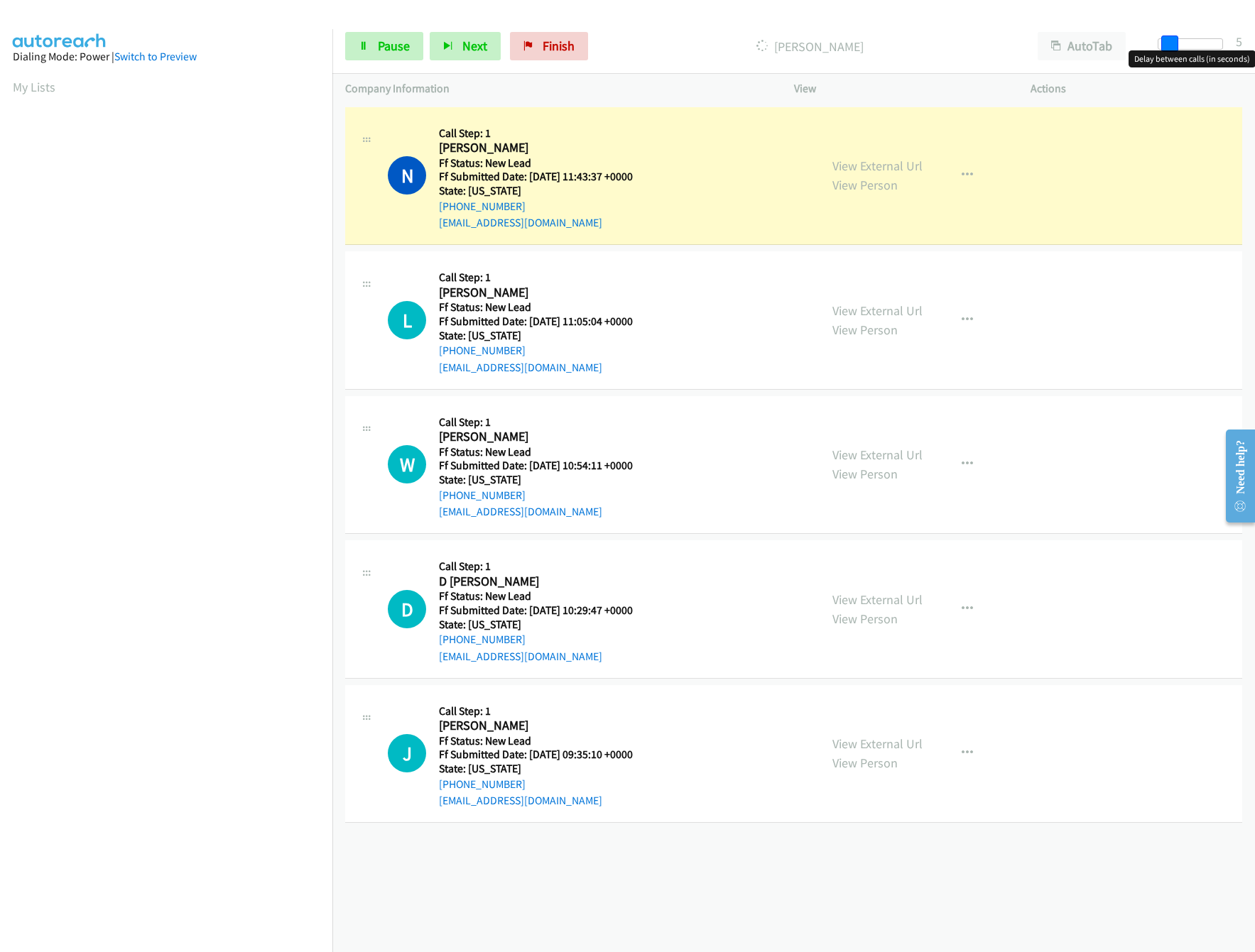
drag, startPoint x: 1157, startPoint y: 39, endPoint x: 1170, endPoint y: 39, distance: 13.0
click at [1170, 39] on span at bounding box center [1170, 43] width 17 height 17
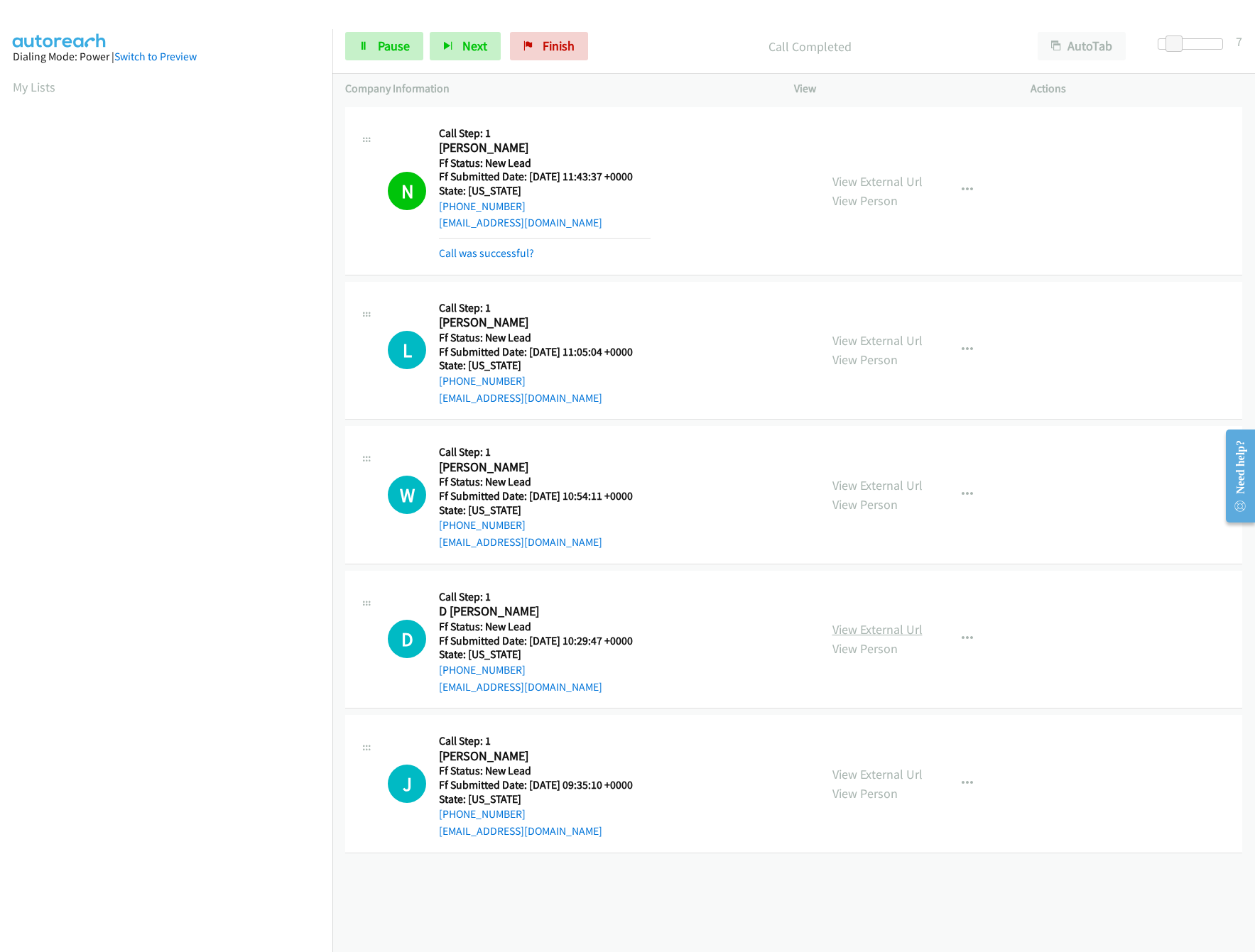
click at [870, 624] on link "View External Url" at bounding box center [877, 629] width 90 height 16
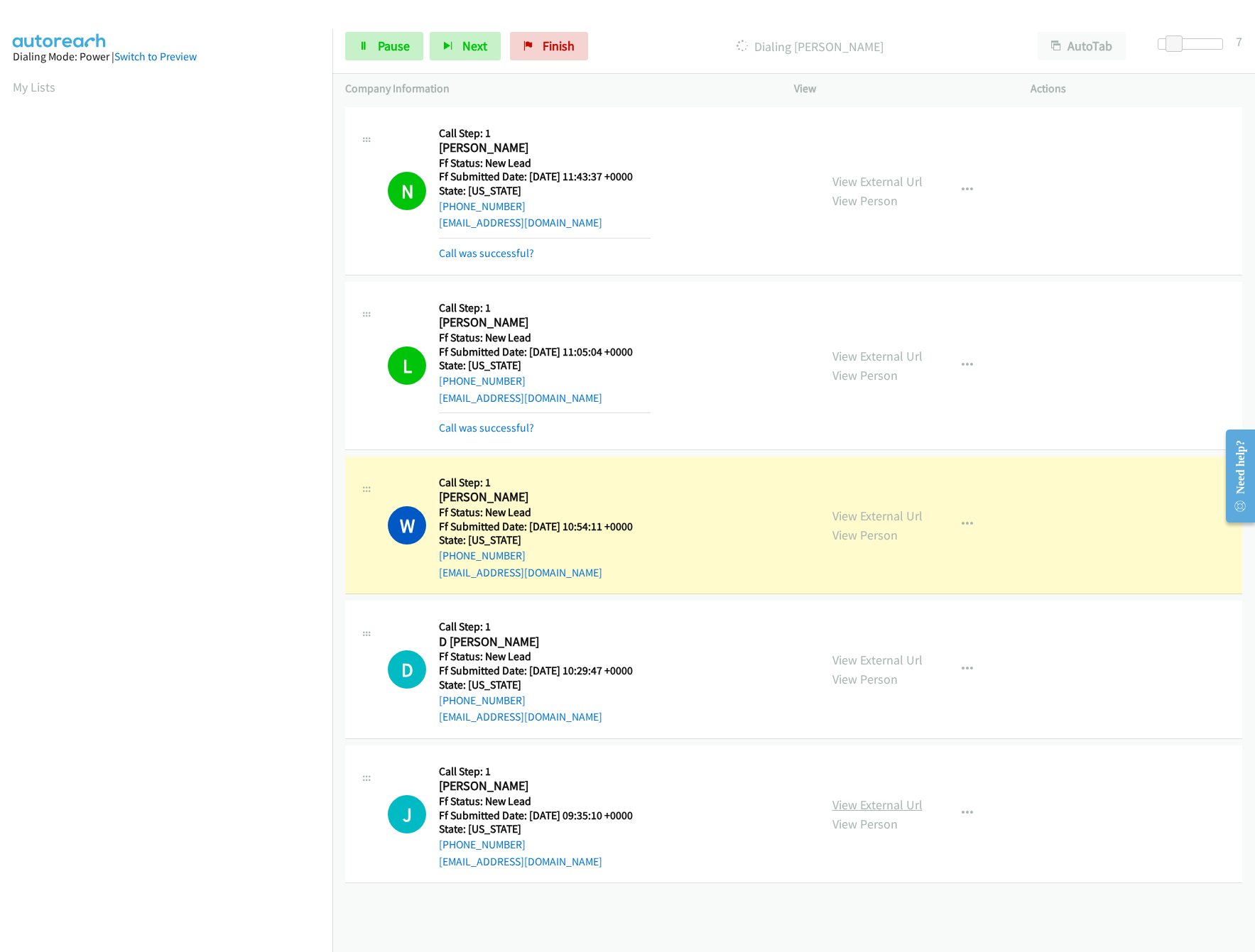
click at [876, 797] on link "View External Url" at bounding box center [877, 804] width 90 height 16
click at [358, 51] on link "Pause" at bounding box center [384, 46] width 78 height 29
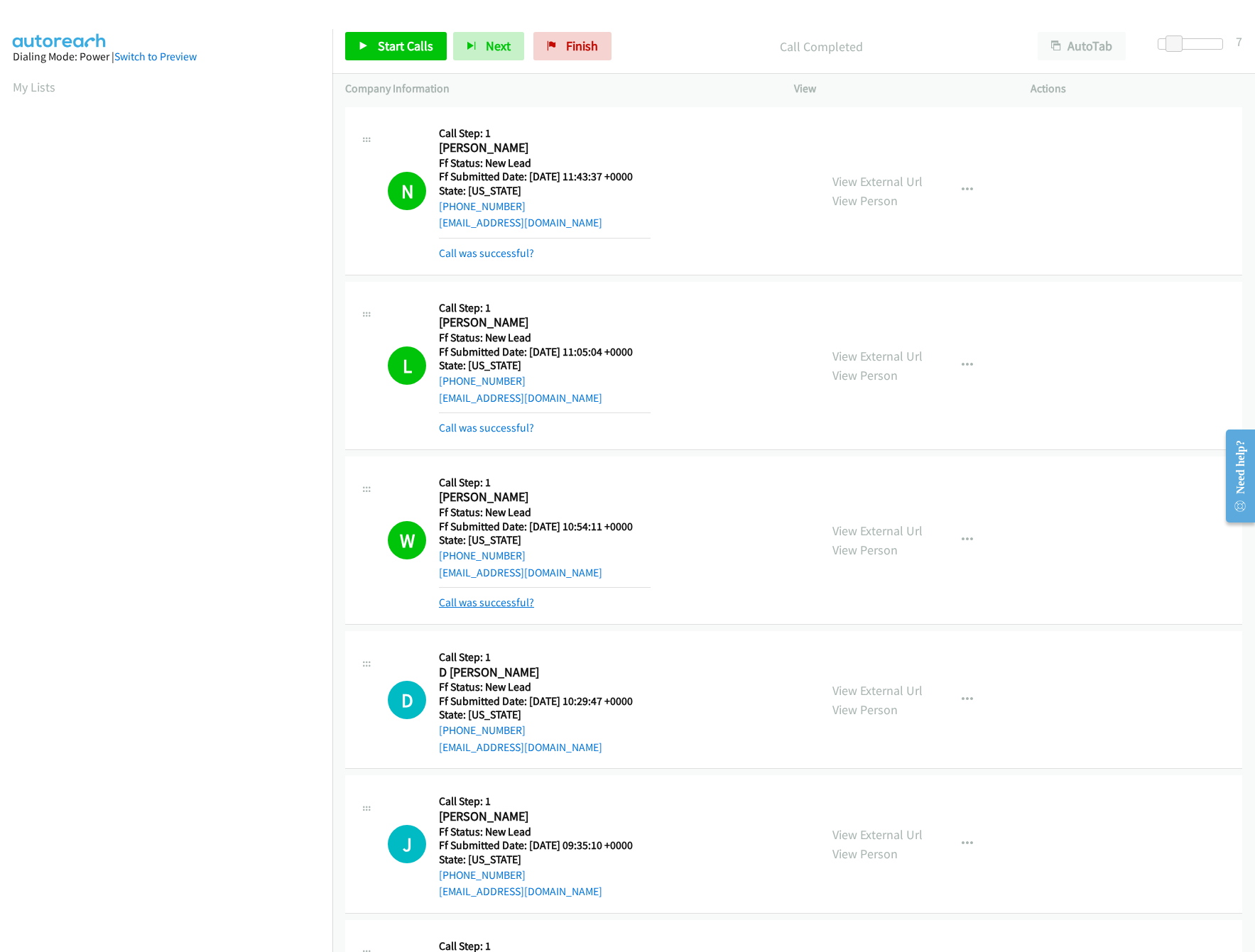
click at [511, 604] on link "Call was successful?" at bounding box center [486, 602] width 95 height 14
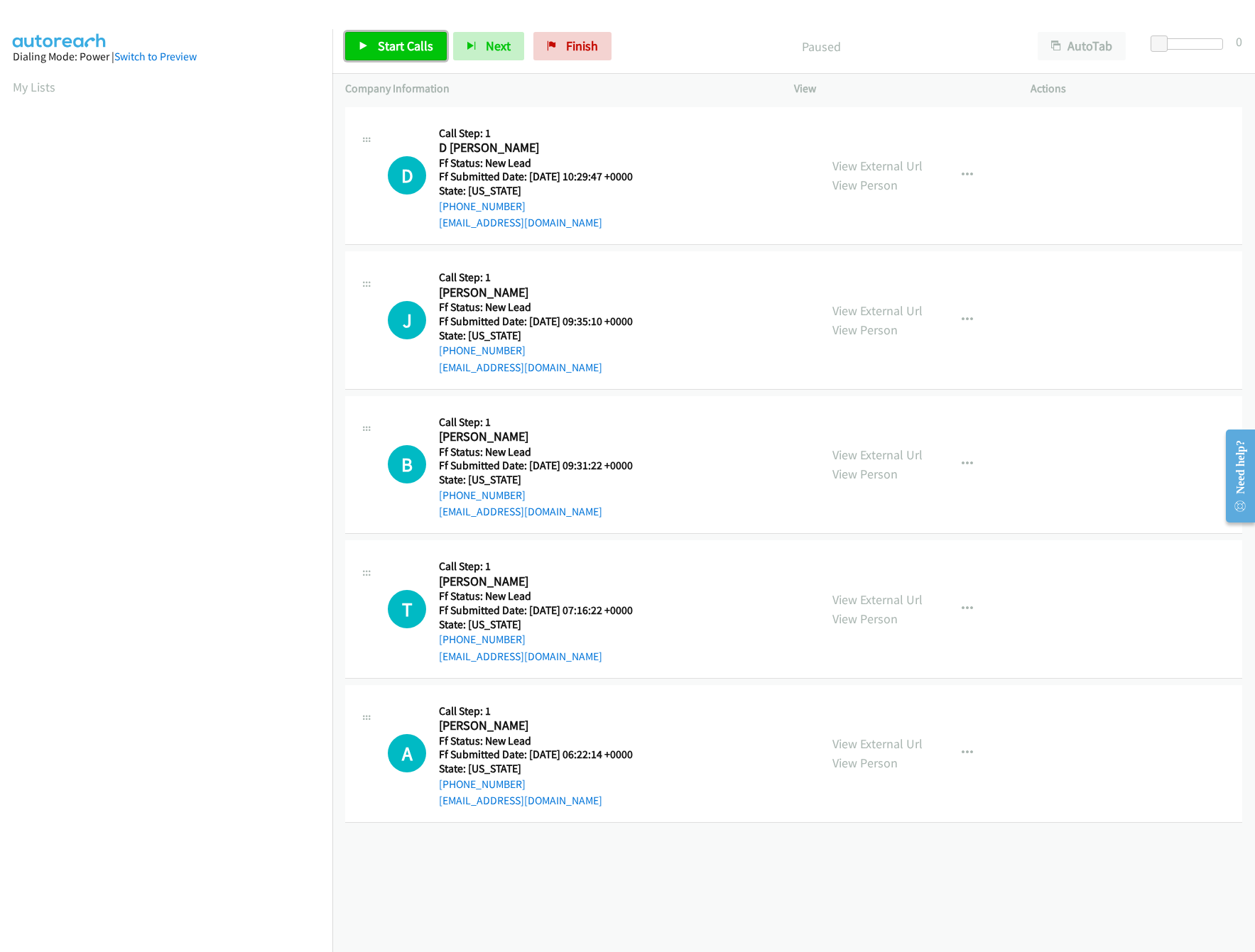
click at [435, 56] on link "Start Calls" at bounding box center [395, 46] width 101 height 29
drag, startPoint x: 872, startPoint y: 460, endPoint x: 863, endPoint y: 454, distance: 10.8
click at [874, 458] on link "View External Url" at bounding box center [877, 454] width 90 height 16
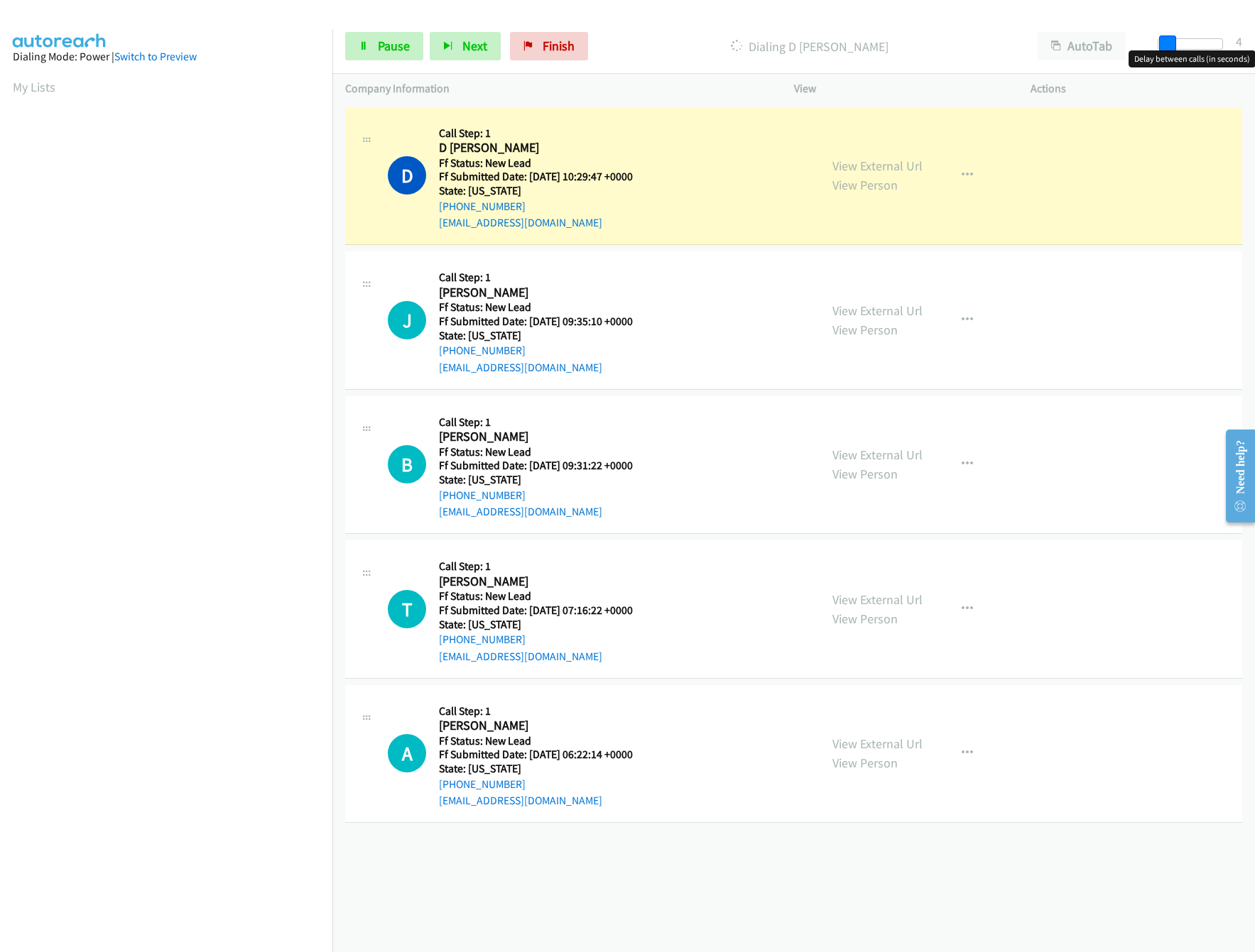
click at [1170, 39] on span at bounding box center [1167, 43] width 17 height 17
click at [860, 599] on link "View External Url" at bounding box center [877, 600] width 90 height 16
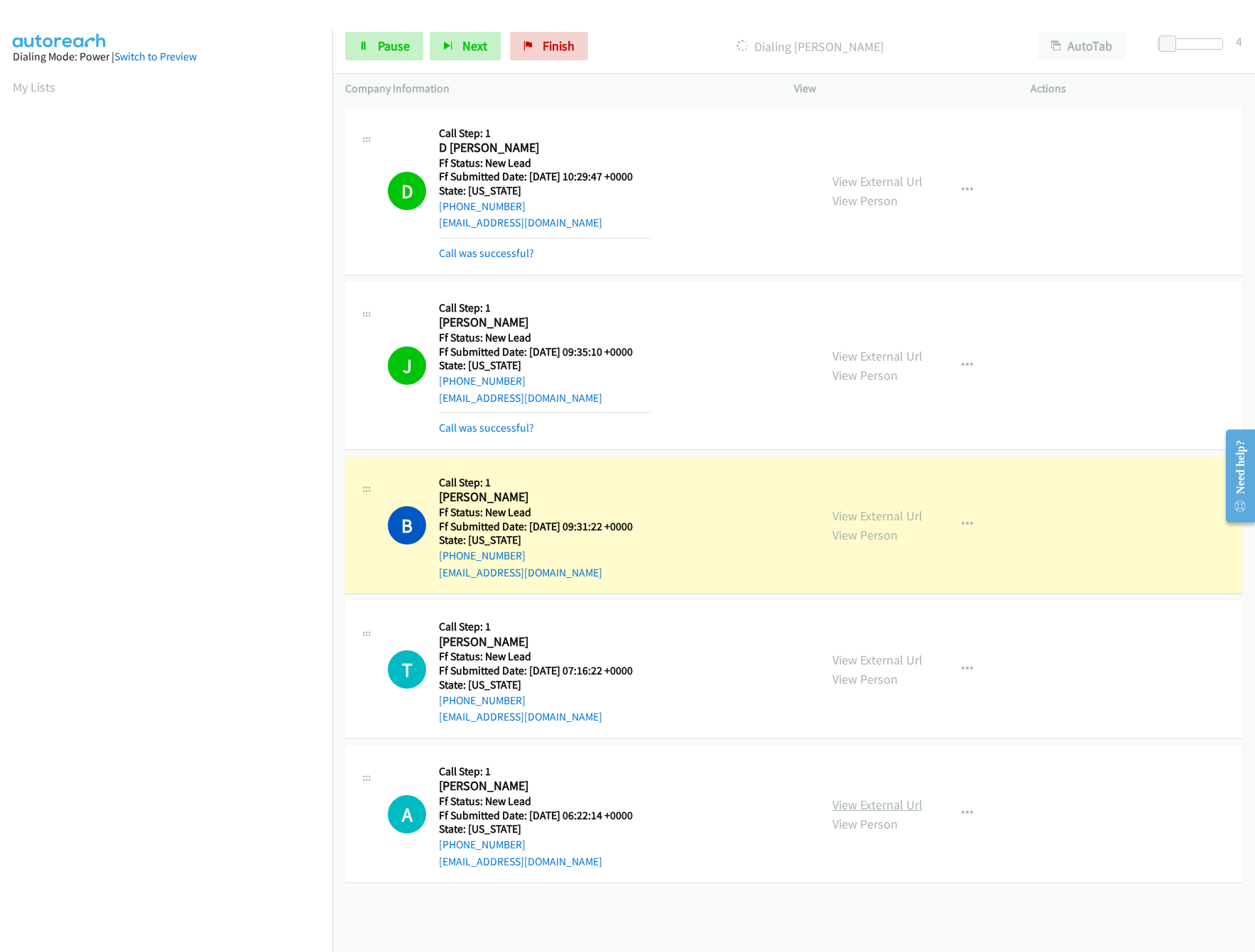
click at [906, 805] on link "View External Url" at bounding box center [877, 804] width 90 height 16
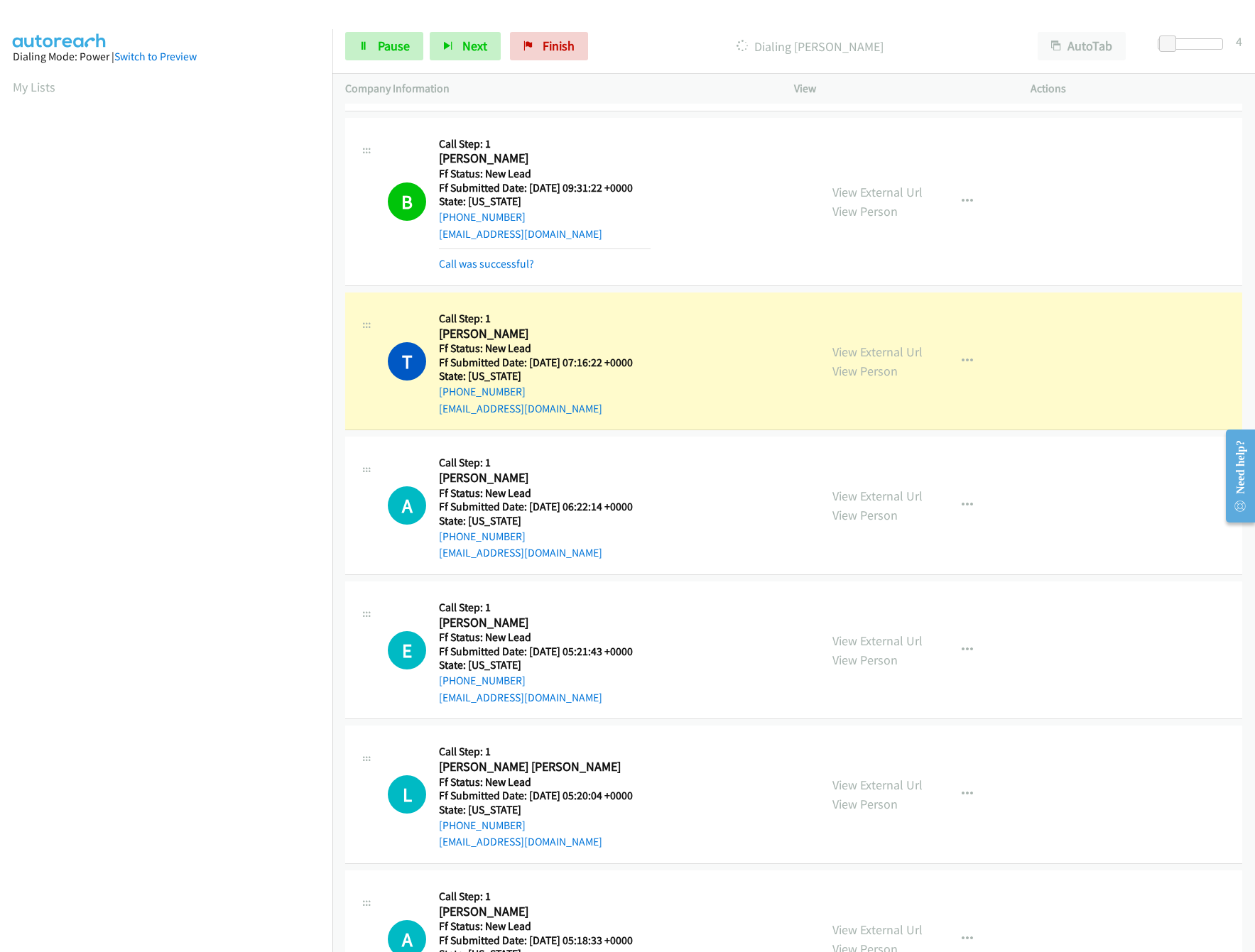
scroll to position [425, 0]
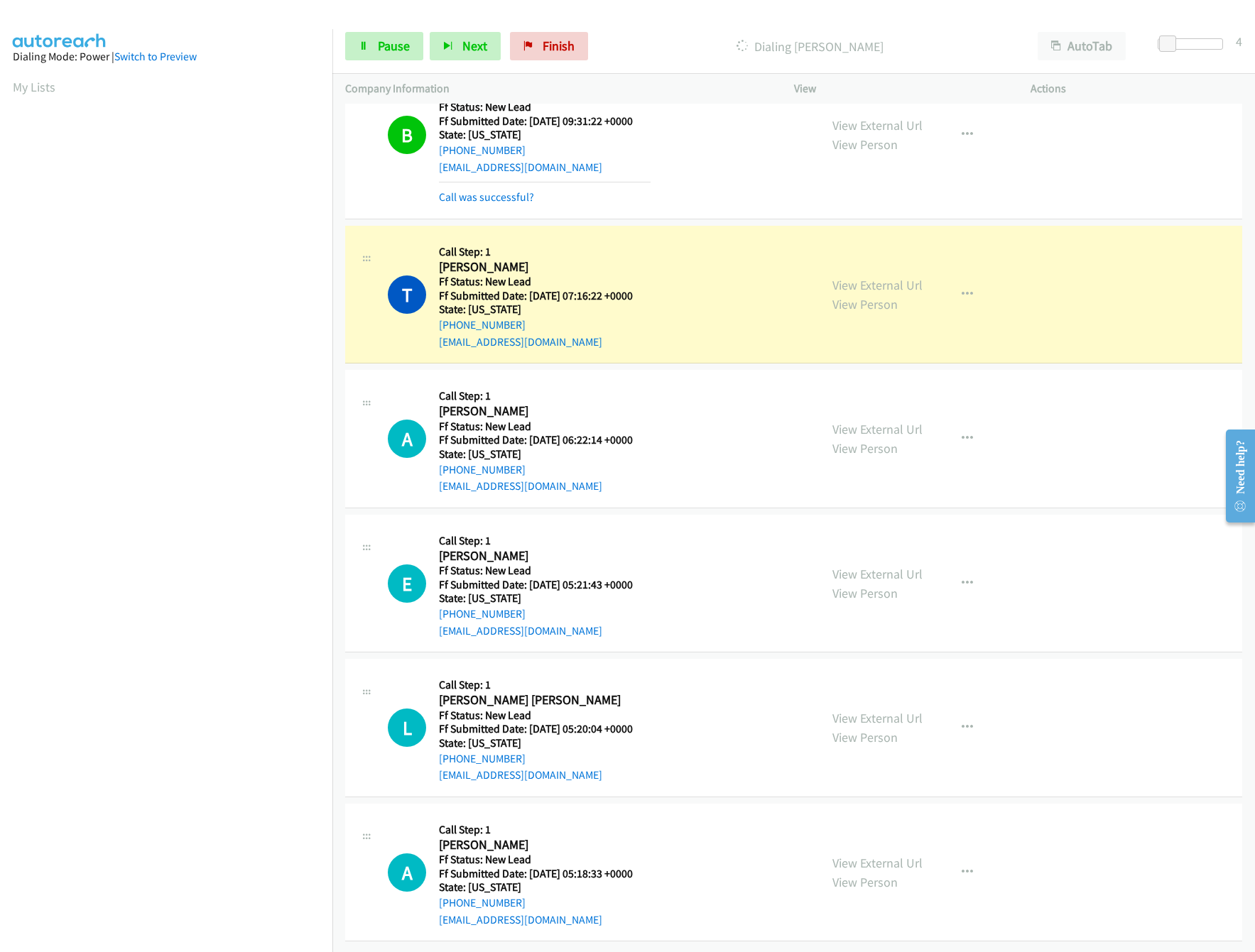
drag, startPoint x: 868, startPoint y: 704, endPoint x: 869, endPoint y: 680, distance: 24.0
click at [899, 710] on link "View External Url" at bounding box center [877, 718] width 90 height 16
click at [904, 566] on link "View External Url" at bounding box center [877, 574] width 90 height 16
click at [1170, 47] on span at bounding box center [1171, 43] width 17 height 17
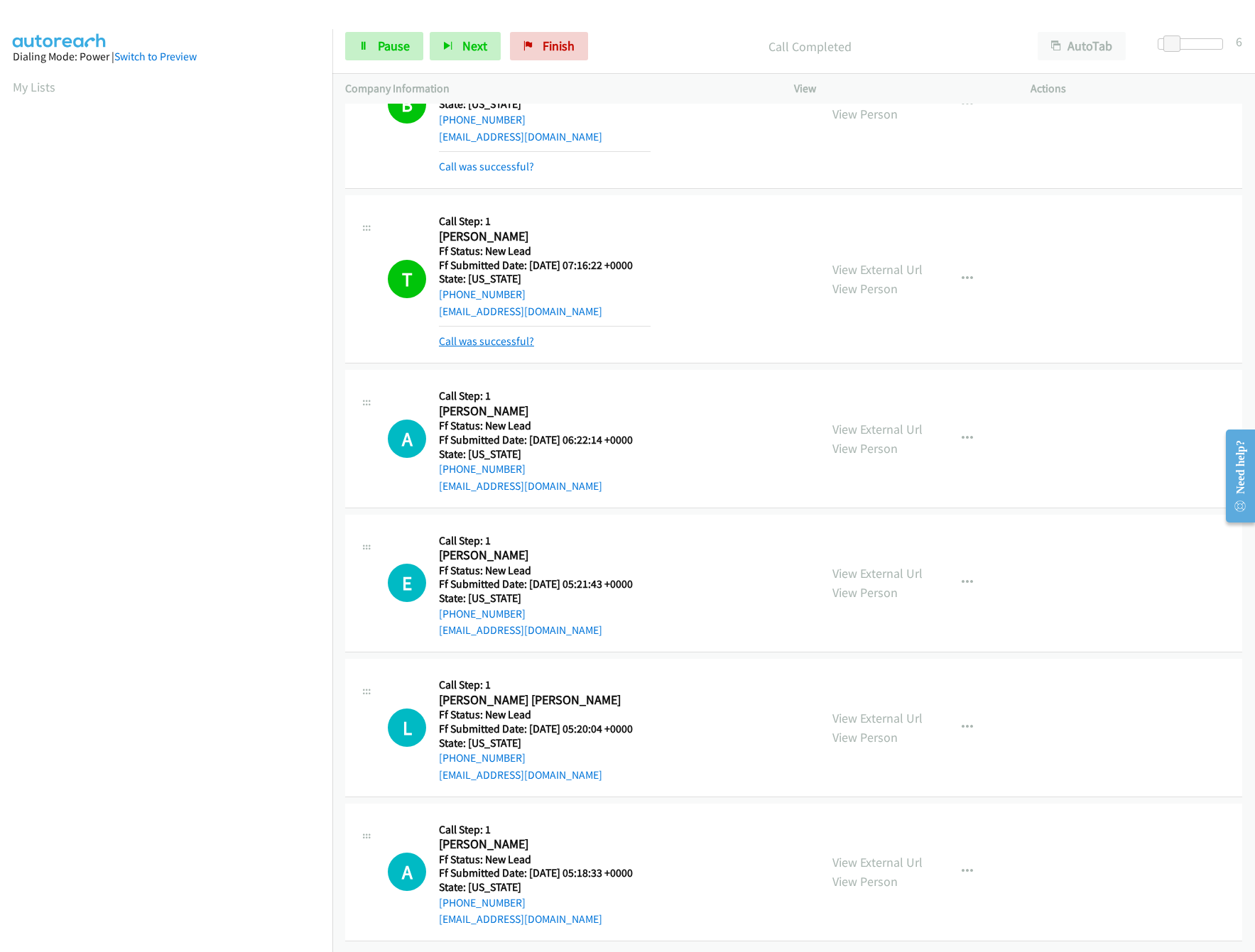
scroll to position [456, 0]
click at [392, 58] on link "Pause" at bounding box center [384, 46] width 78 height 29
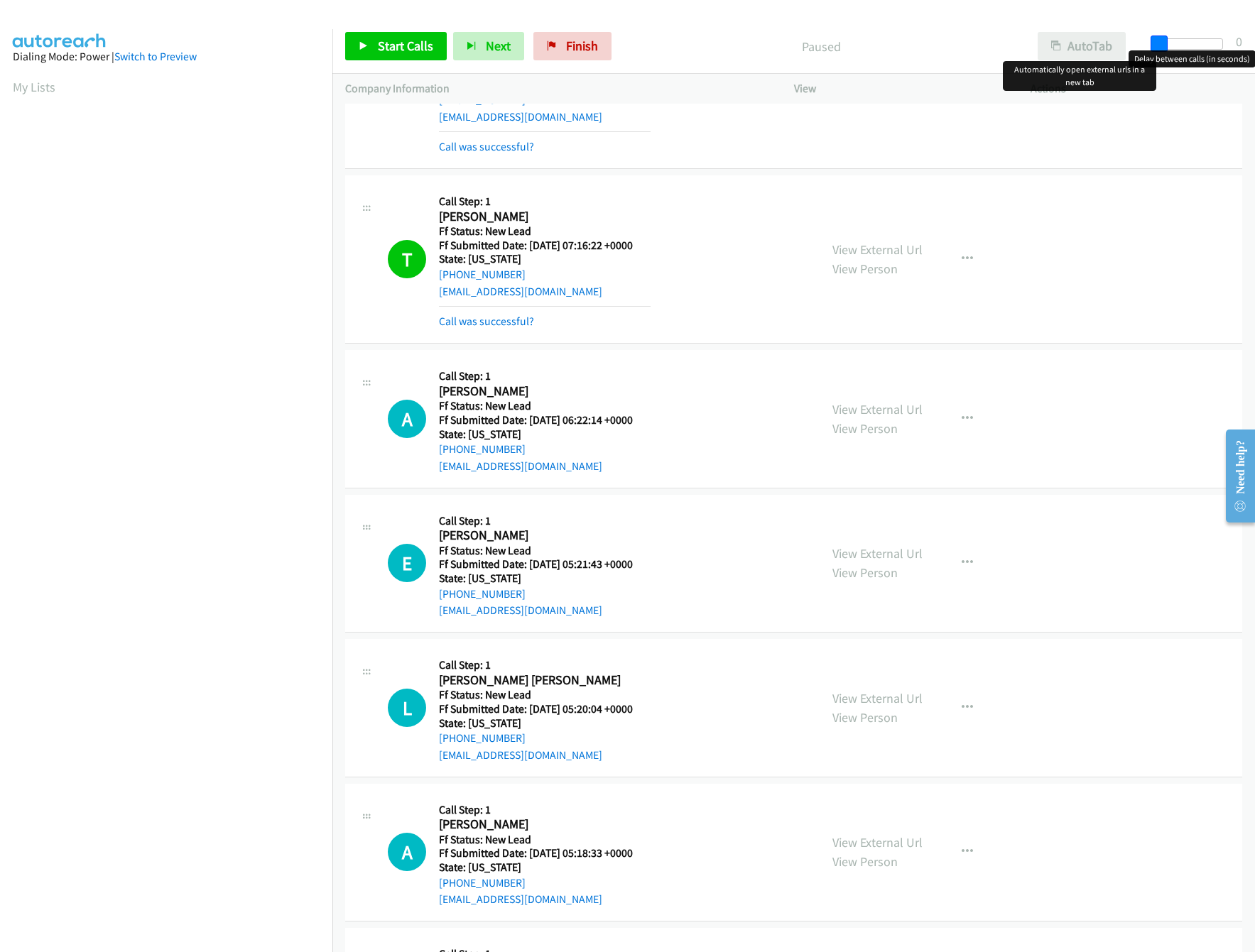
drag, startPoint x: 1170, startPoint y: 45, endPoint x: 1106, endPoint y: 48, distance: 64.1
click at [1106, 48] on div "Start Calls Pause Next Finish Paused AutoTab AutoTab 0" at bounding box center [793, 46] width 923 height 54
click at [381, 55] on link "Start Calls" at bounding box center [395, 46] width 101 height 29
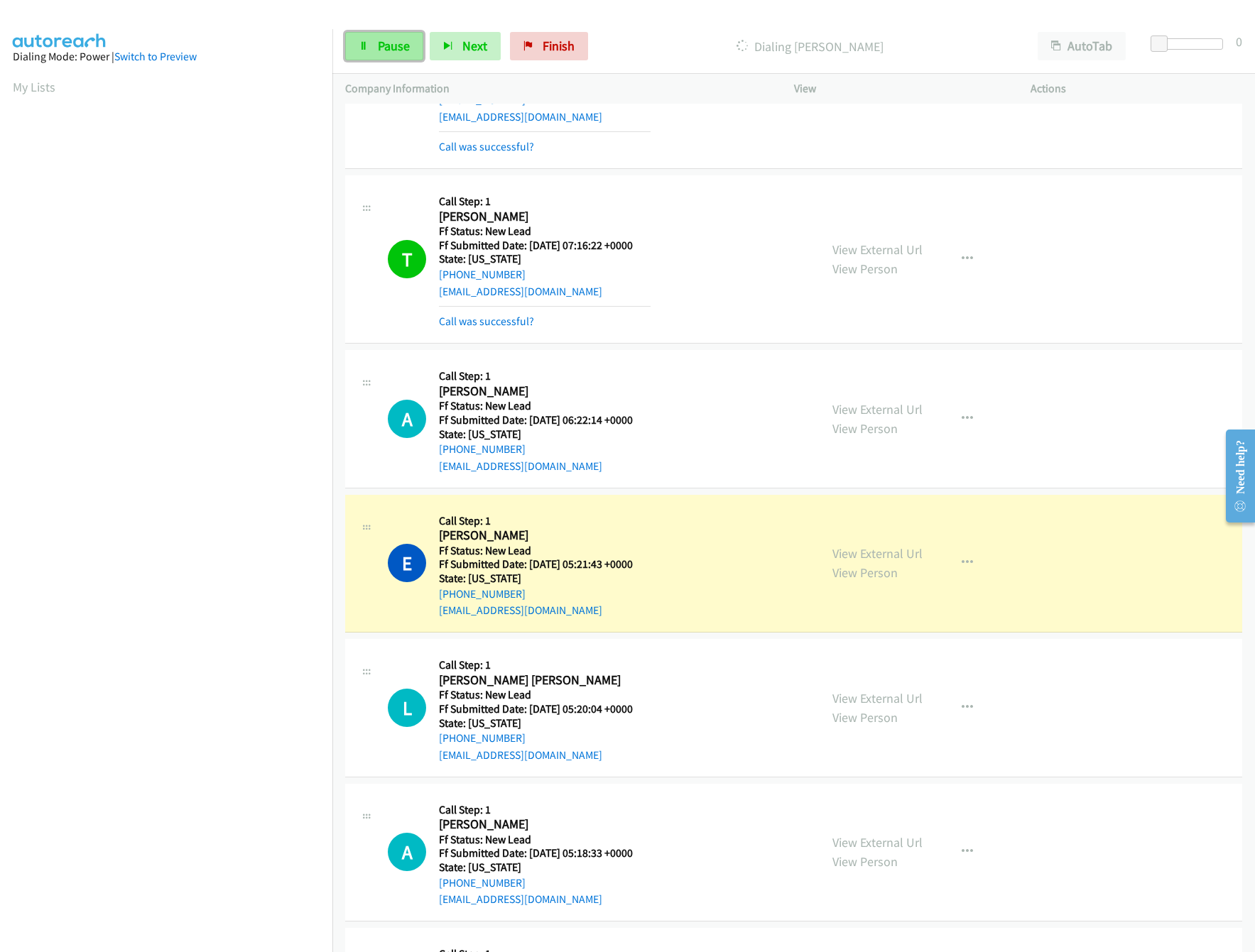
click at [369, 58] on link "Pause" at bounding box center [384, 46] width 78 height 29
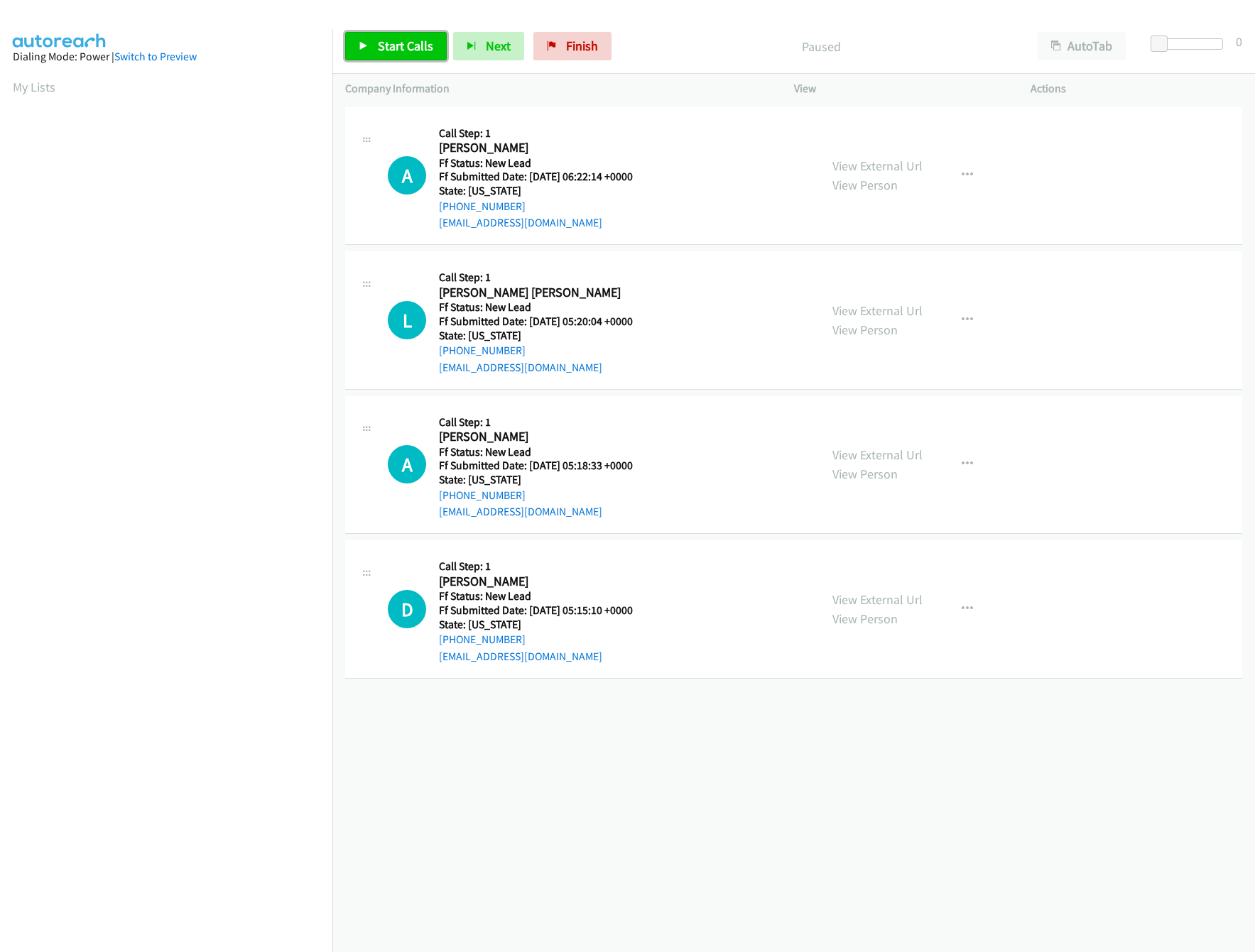
click at [369, 47] on link "Start Calls" at bounding box center [395, 46] width 101 height 29
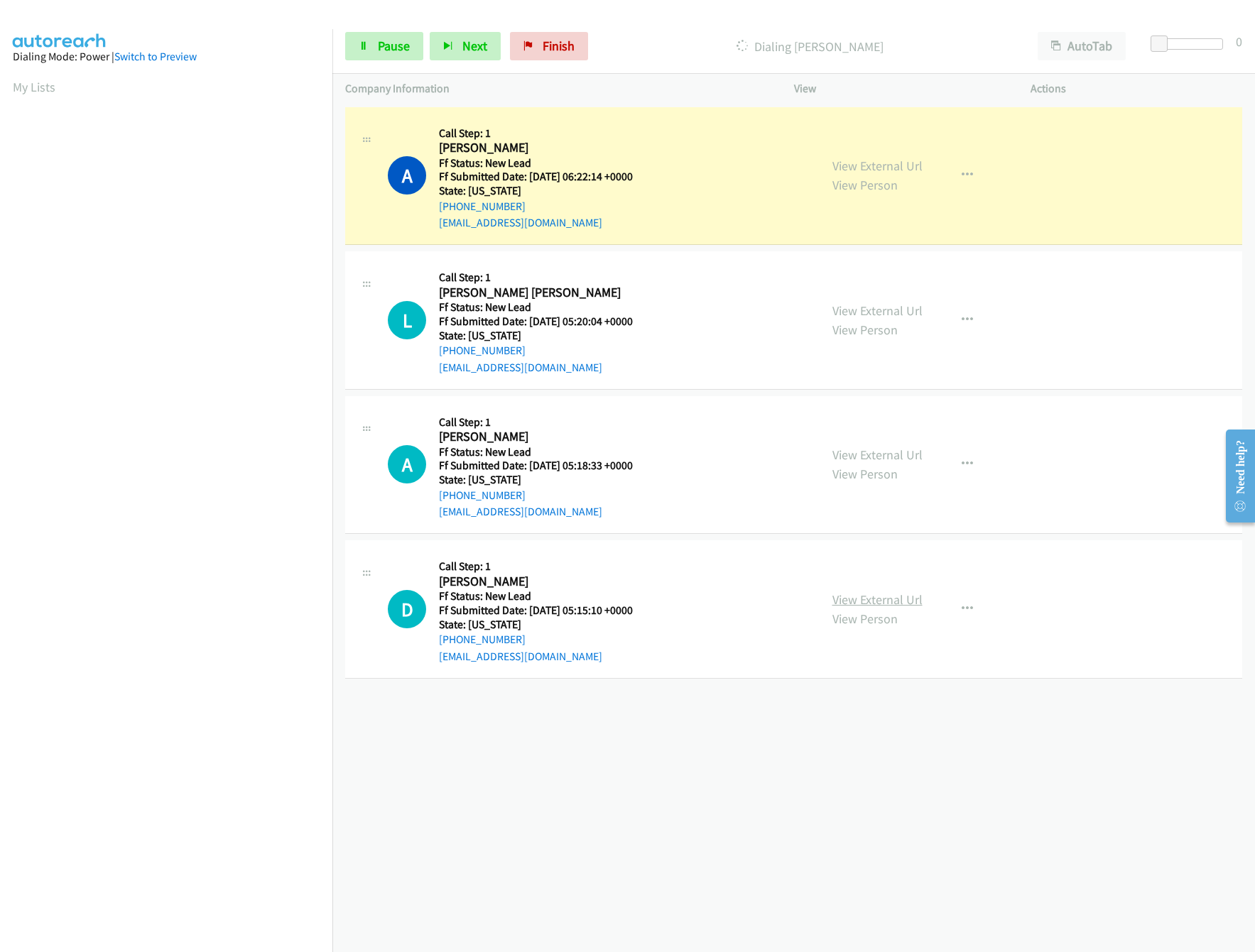
click at [854, 595] on link "View External Url" at bounding box center [877, 600] width 90 height 16
click at [892, 456] on link "View External Url" at bounding box center [877, 454] width 90 height 16
click at [1170, 42] on span at bounding box center [1161, 43] width 17 height 17
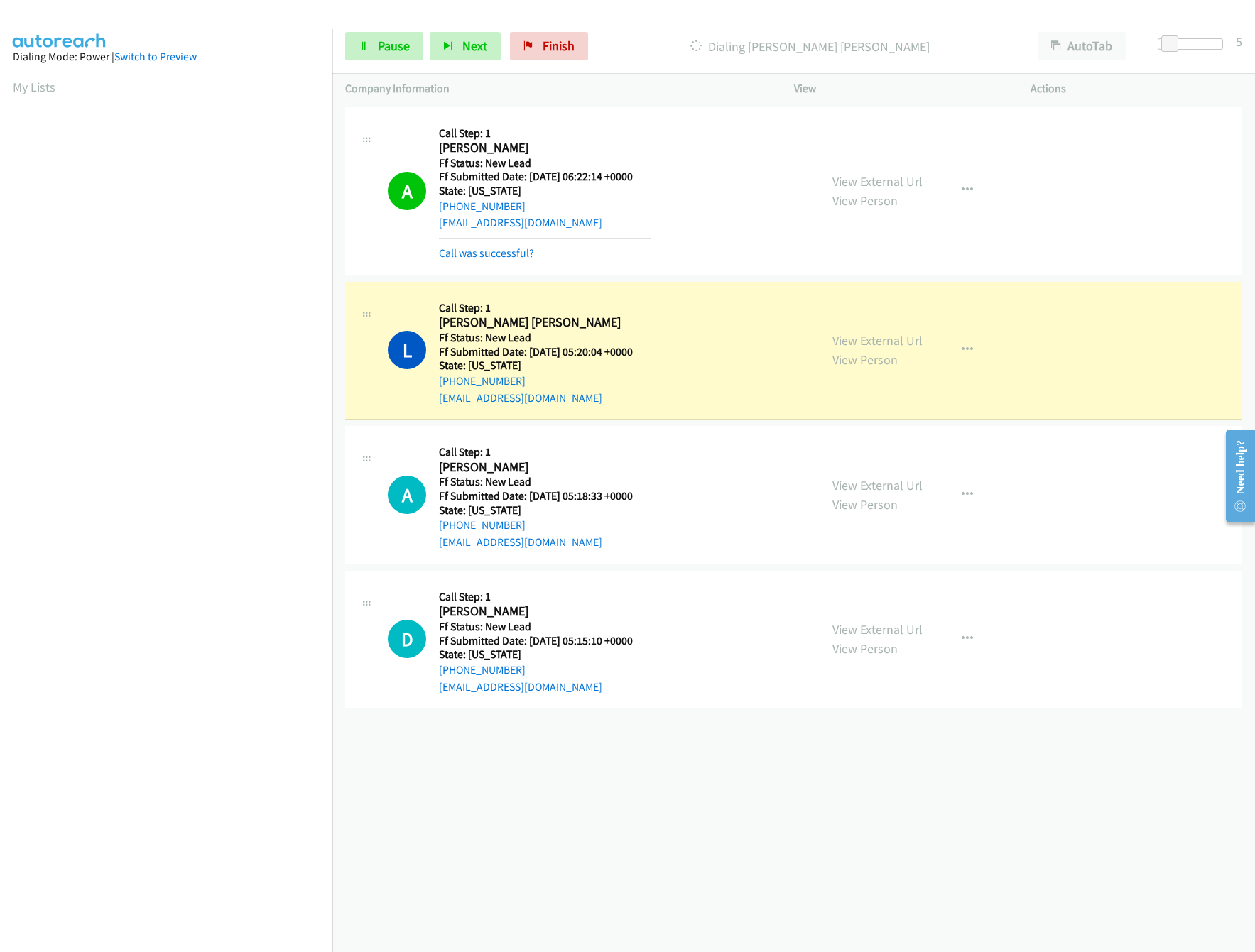
click at [644, 741] on div "+1 415-964-1034 Call failed - Please reload the list and try again The Callbar …" at bounding box center [793, 528] width 923 height 848
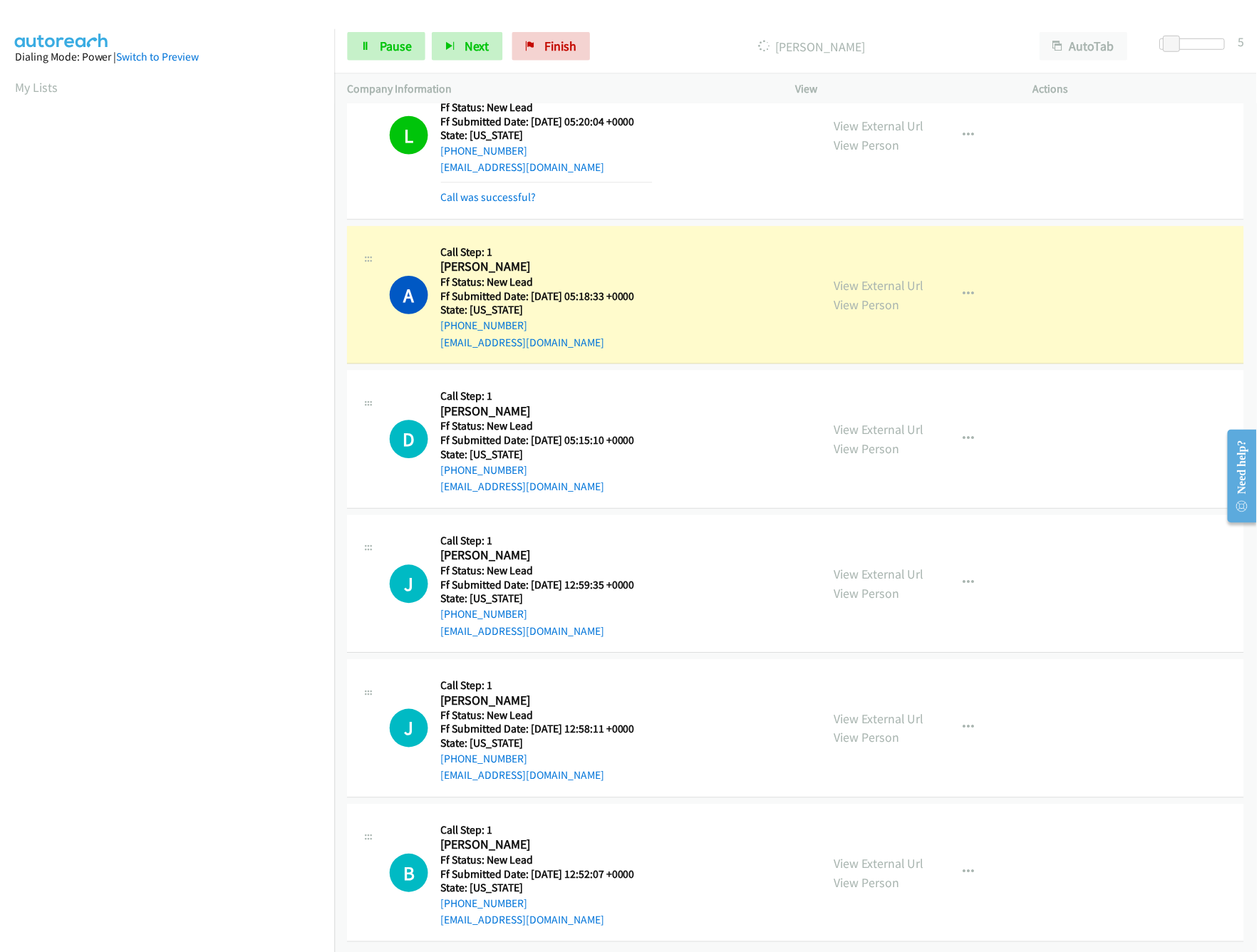
scroll to position [250, 0]
click at [872, 857] on link "View External Url" at bounding box center [880, 865] width 91 height 16
click at [882, 712] on link "View External Url" at bounding box center [880, 720] width 91 height 16
click at [887, 568] on link "View External Url" at bounding box center [880, 576] width 91 height 16
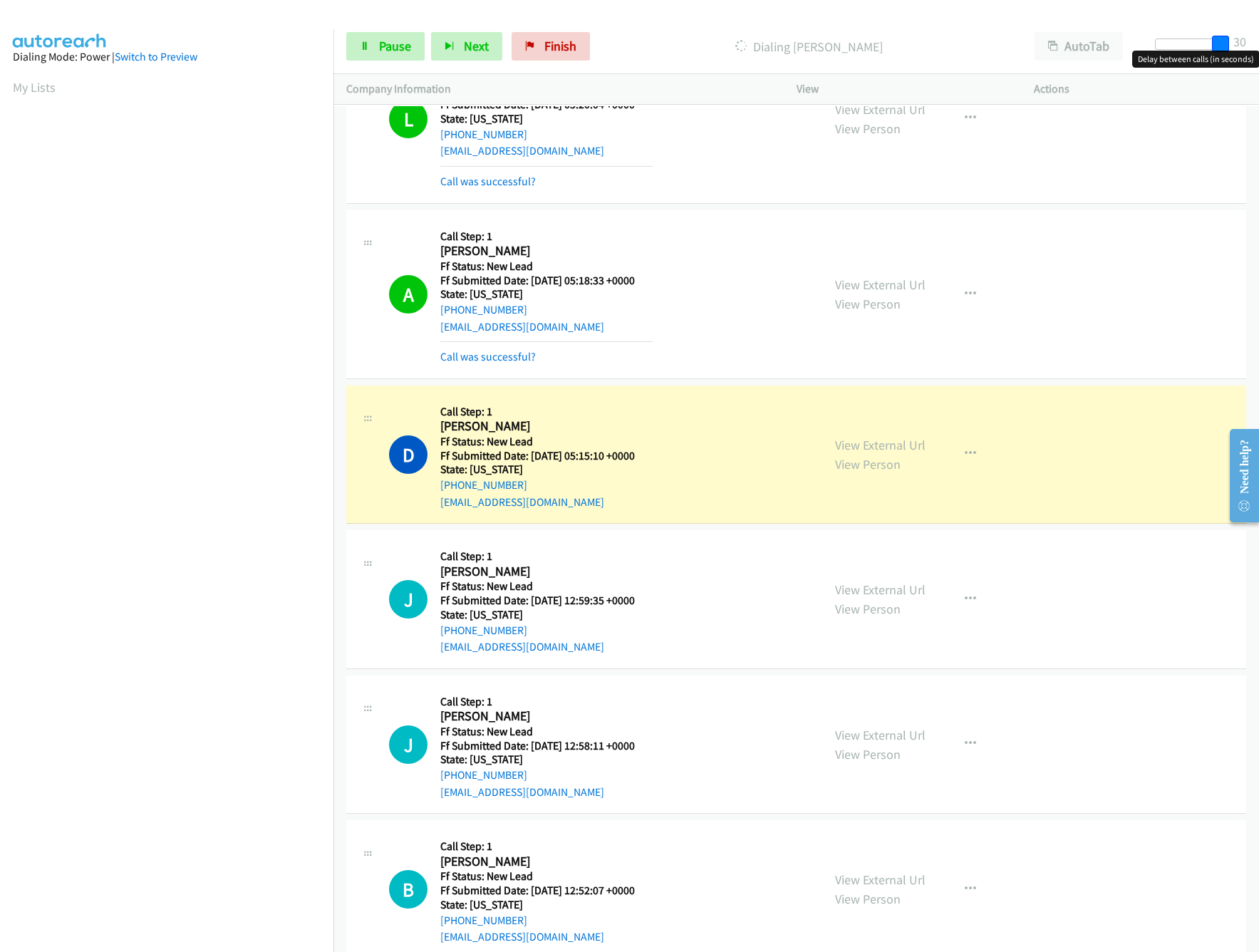
drag, startPoint x: 1233, startPoint y: 43, endPoint x: 1257, endPoint y: 43, distance: 24.0
click at [1257, 43] on div "Start Calls Pause Next Finish Dialing Diania Gaines AutoTab AutoTab 30" at bounding box center [796, 46] width 926 height 54
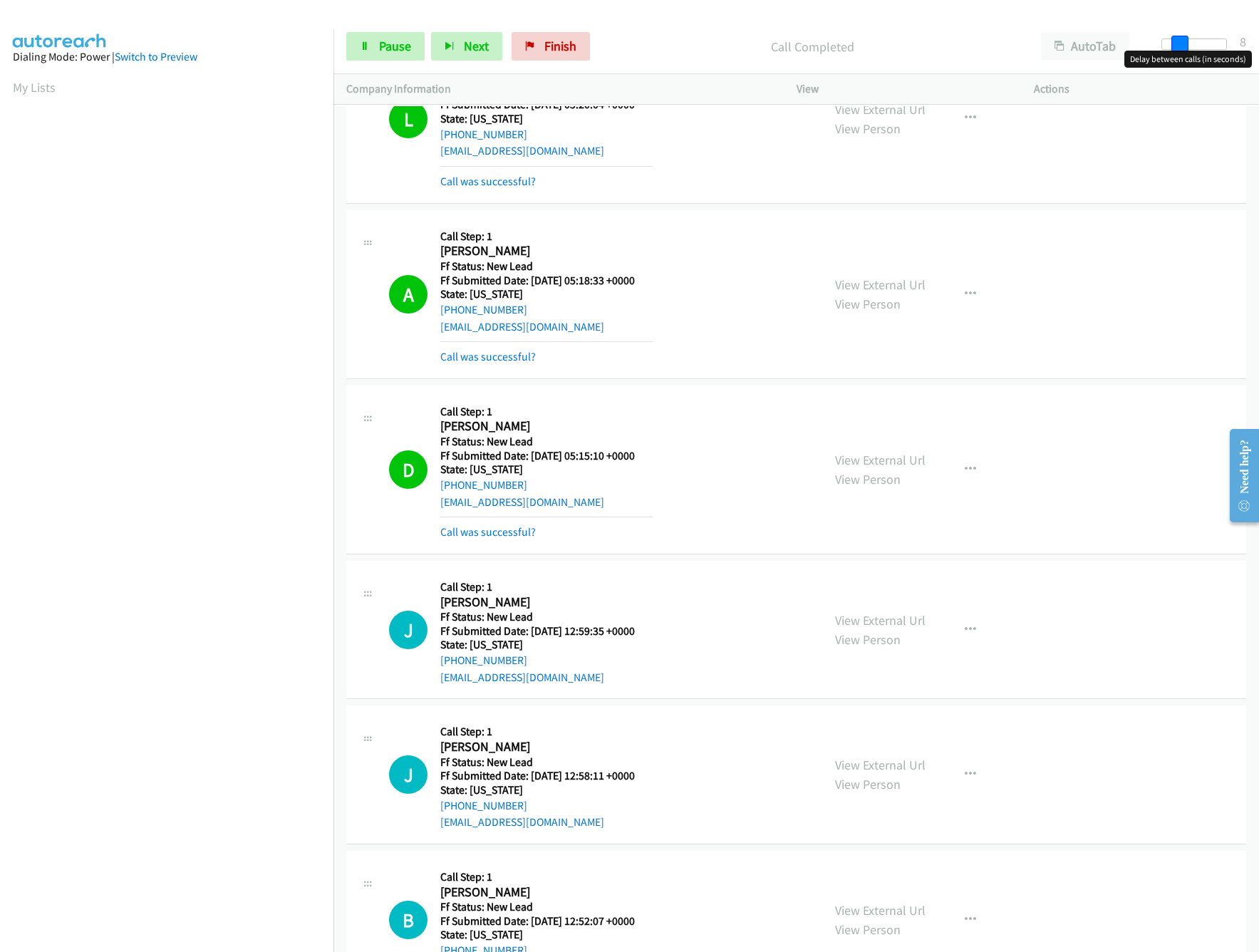
drag, startPoint x: 1221, startPoint y: 43, endPoint x: 1173, endPoint y: 43, distance: 48.0
click at [1173, 43] on span at bounding box center [1180, 43] width 17 height 17
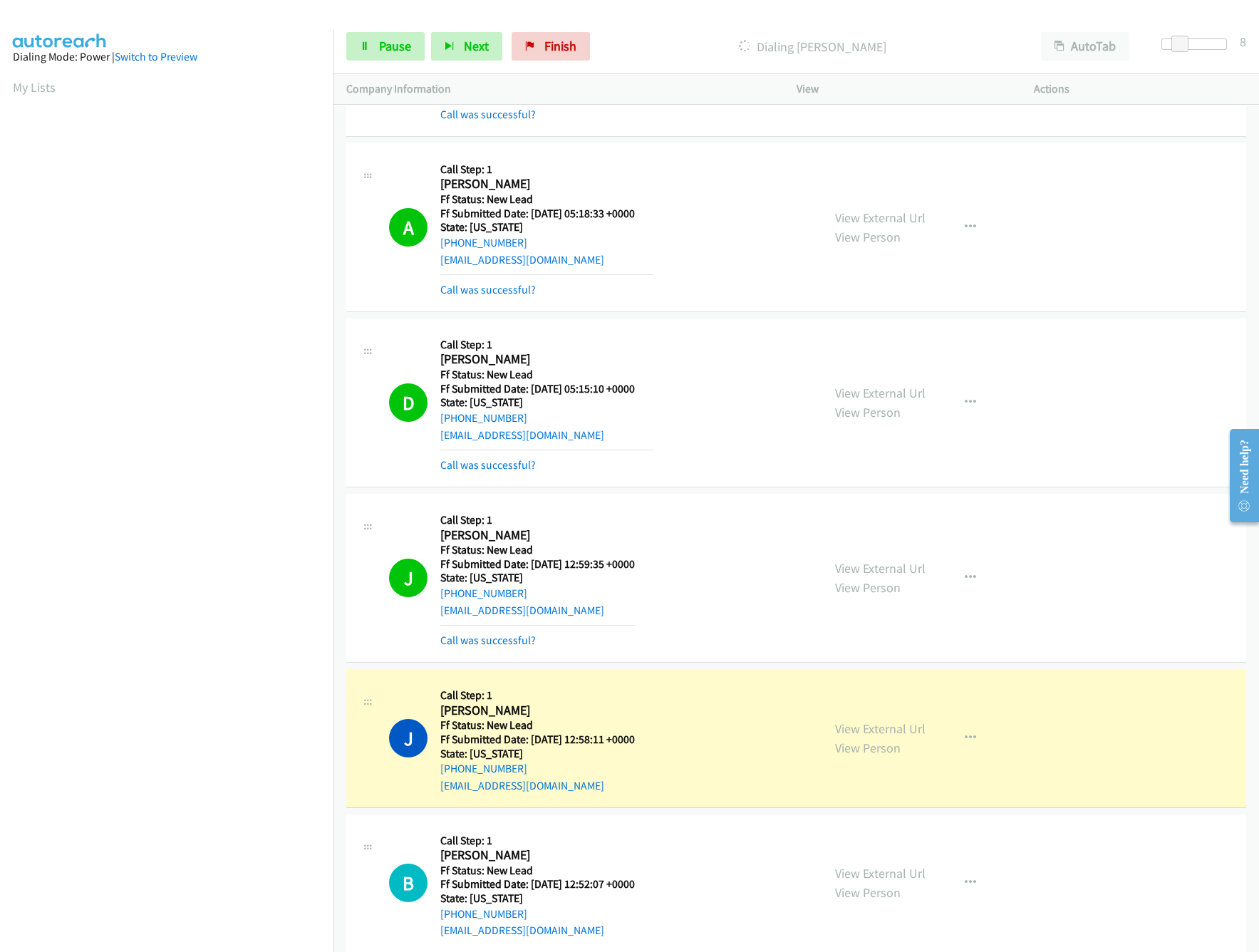
scroll to position [783, 0]
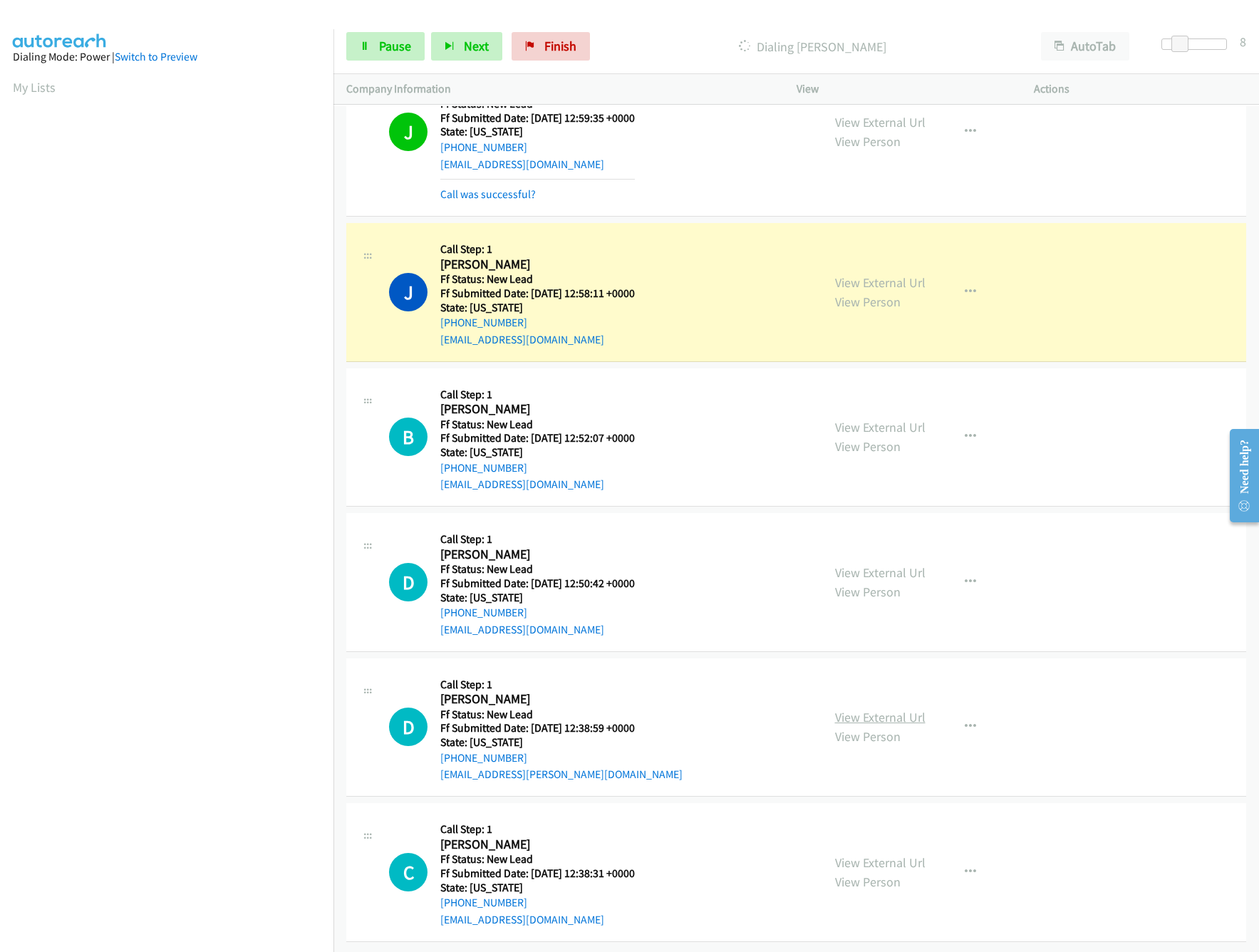
click at [886, 709] on link "View External Url" at bounding box center [880, 717] width 91 height 16
click at [898, 564] on link "View External Url" at bounding box center [880, 572] width 91 height 16
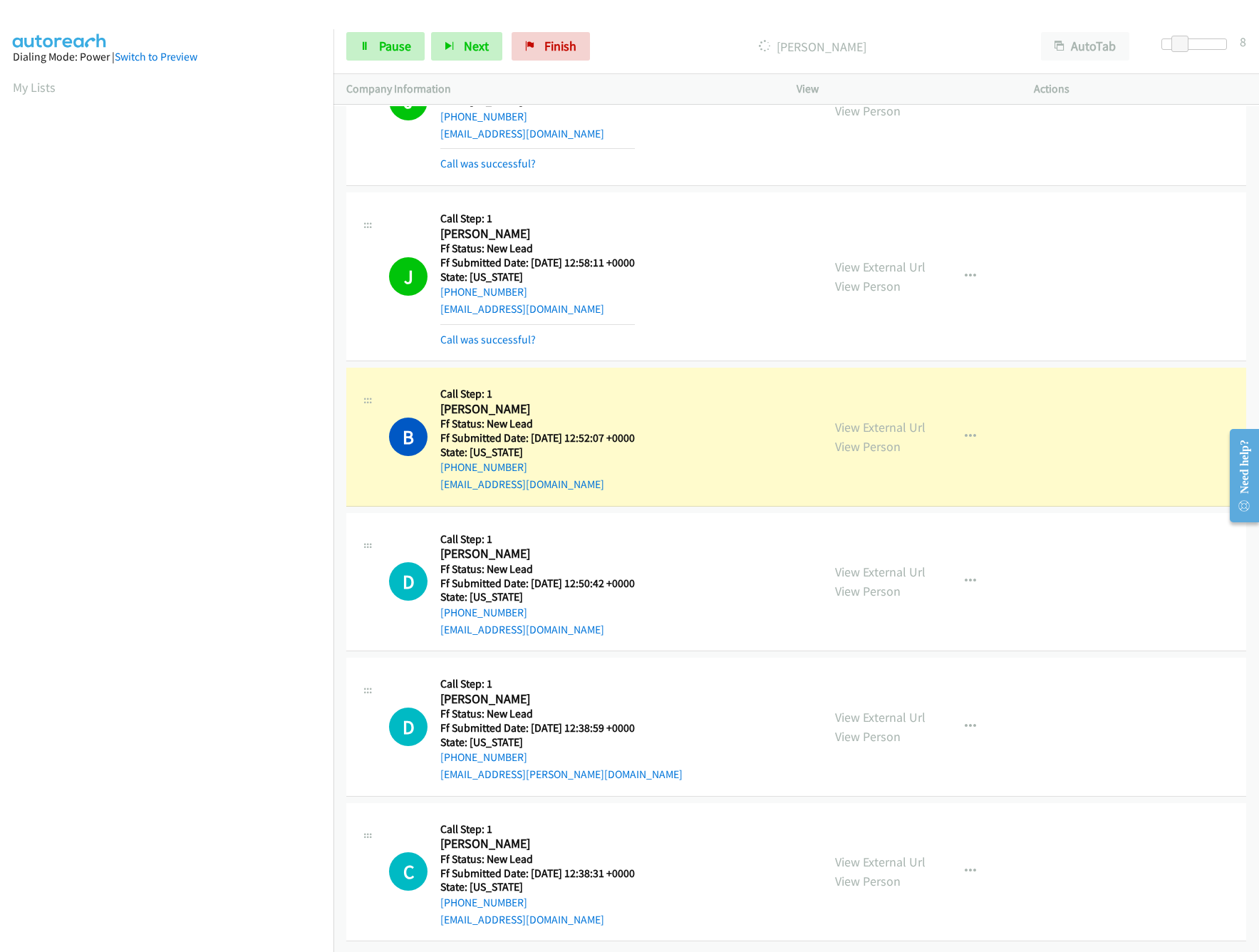
scroll to position [814, 0]
click at [889, 853] on link "View External Url" at bounding box center [880, 861] width 91 height 16
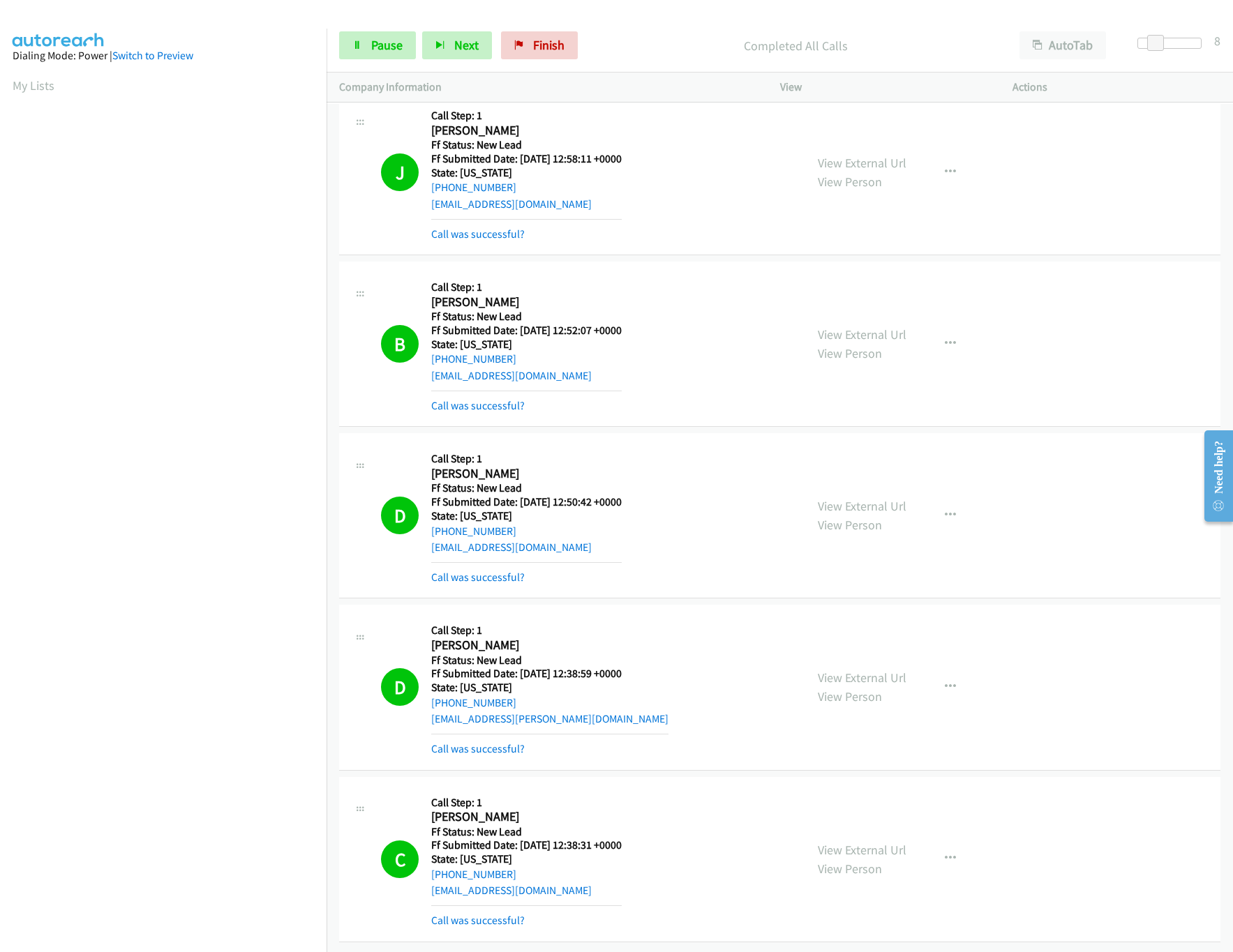
scroll to position [0, 0]
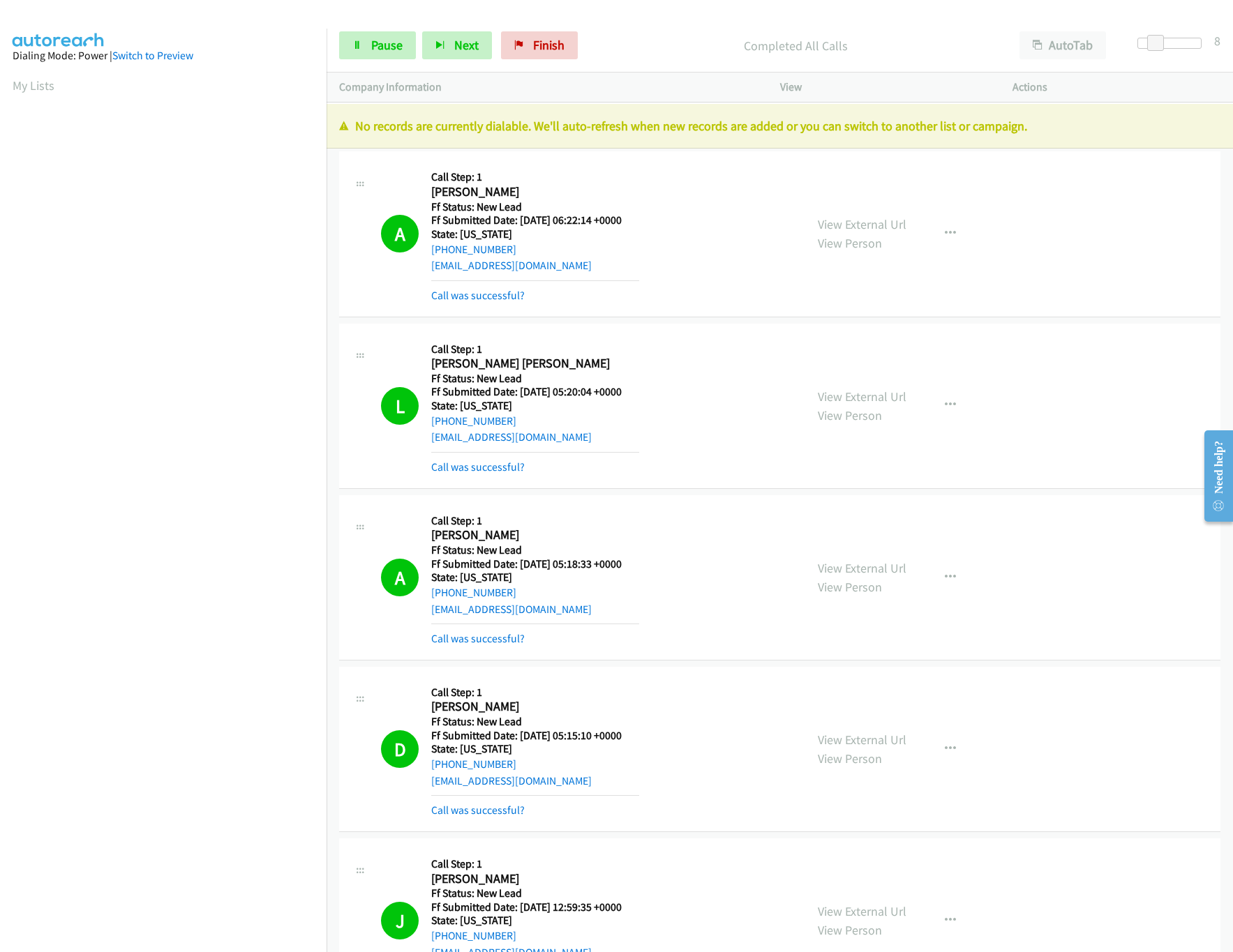
click at [722, 26] on div "Start Calls Pause Next Finish Completed All Calls AutoTab AutoTab 8" at bounding box center [779, 46] width 907 height 53
click at [386, 41] on span "Pause" at bounding box center [387, 45] width 31 height 16
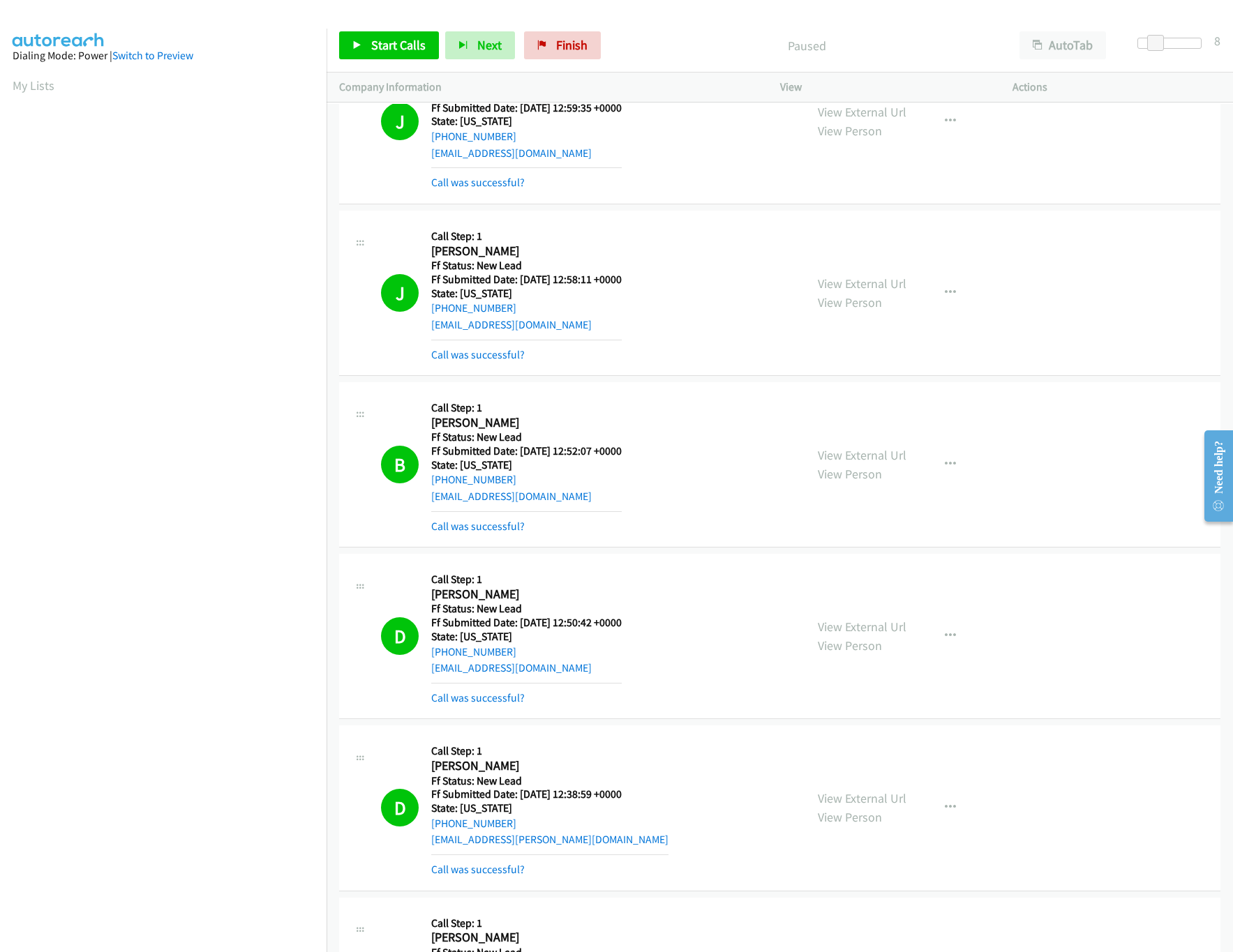
scroll to position [943, 0]
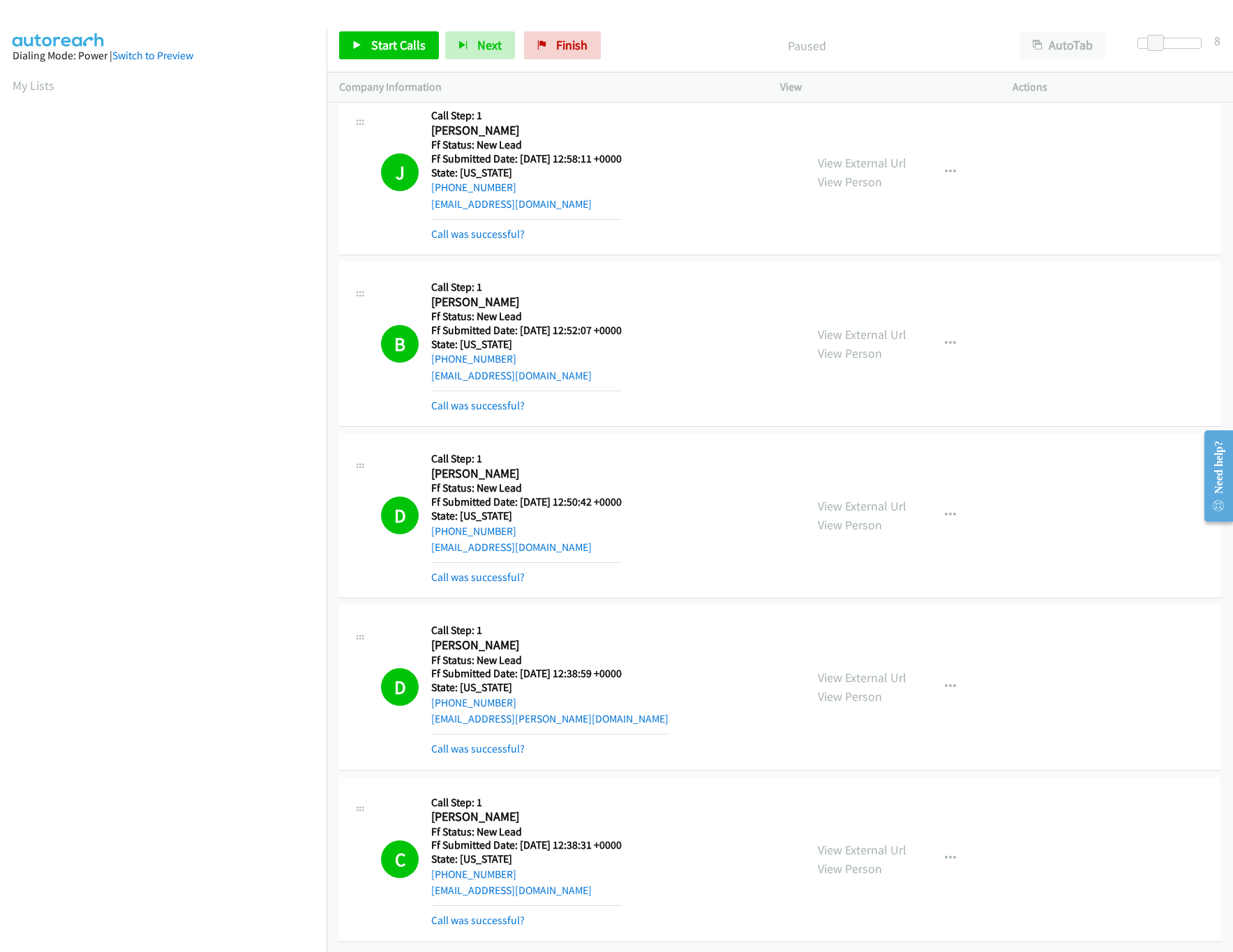
click at [601, 47] on div "Start Calls Pause Next Finish" at bounding box center [472, 46] width 268 height 28
click at [582, 47] on span "Finish" at bounding box center [572, 45] width 31 height 16
click at [545, 38] on link "Finish" at bounding box center [563, 46] width 77 height 28
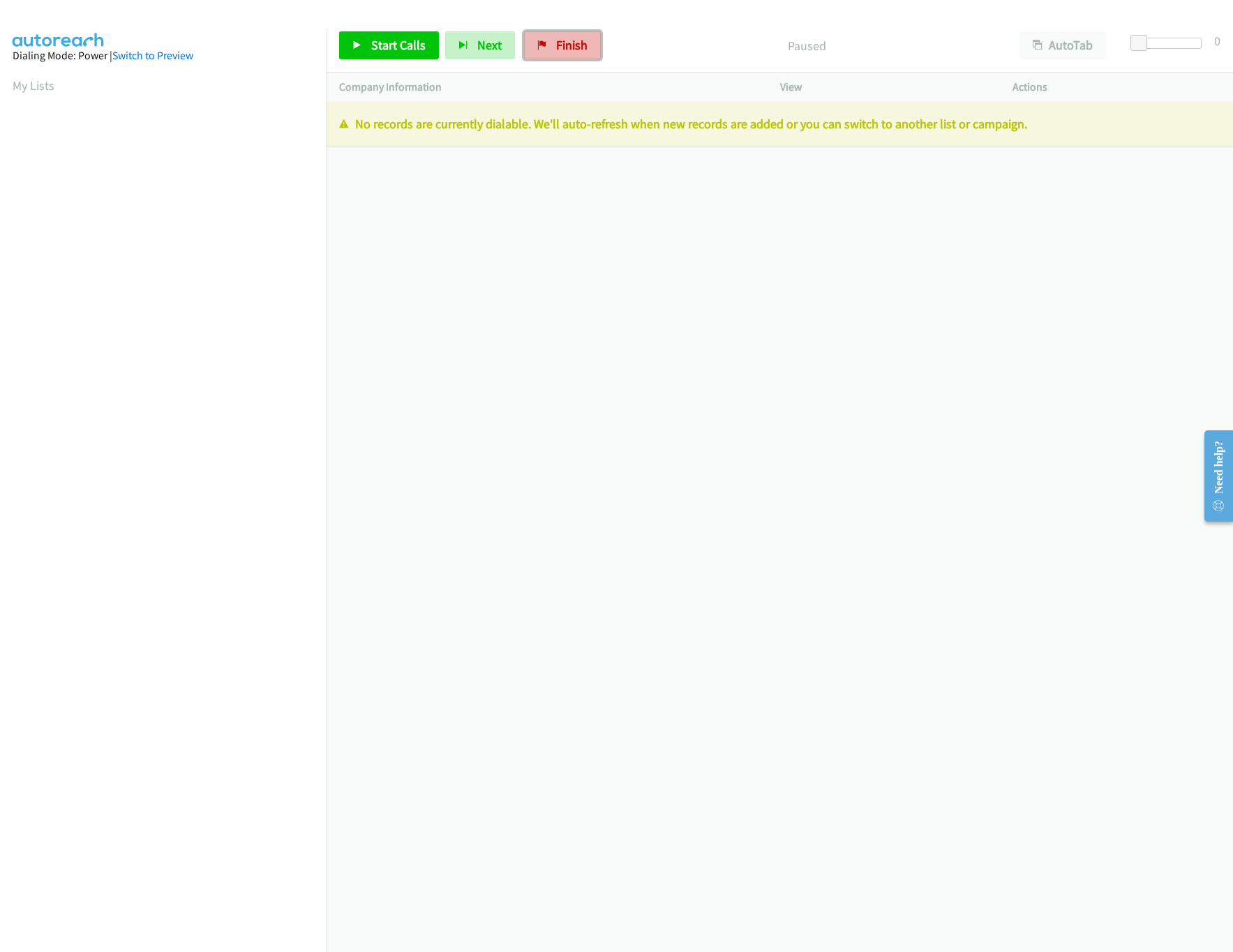
click at [588, 48] on link "Finish" at bounding box center [563, 46] width 77 height 28
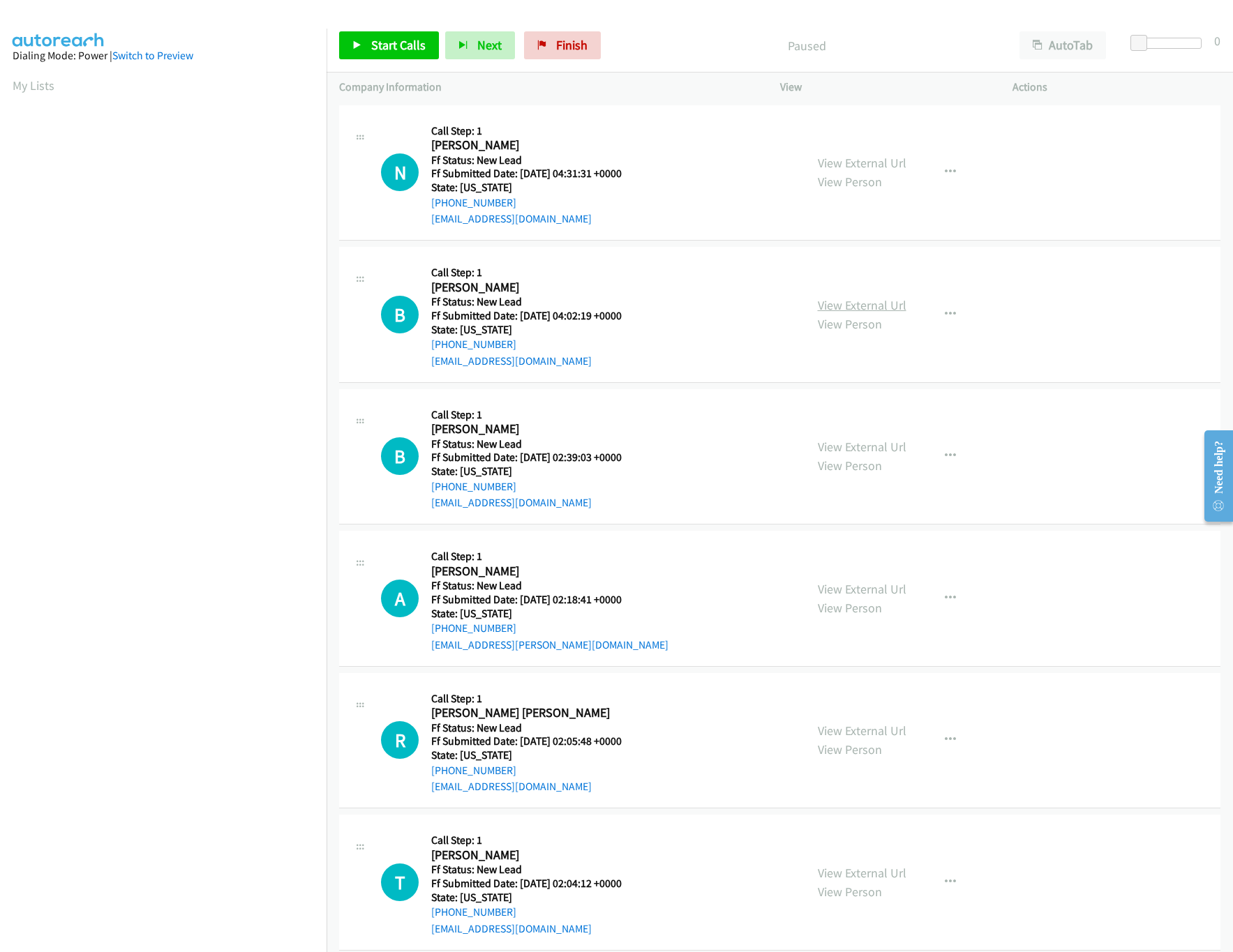
click at [879, 305] on link "View External Url" at bounding box center [862, 305] width 89 height 16
click at [881, 164] on link "View External Url" at bounding box center [862, 162] width 89 height 16
click at [386, 51] on span "Start Calls" at bounding box center [398, 45] width 54 height 16
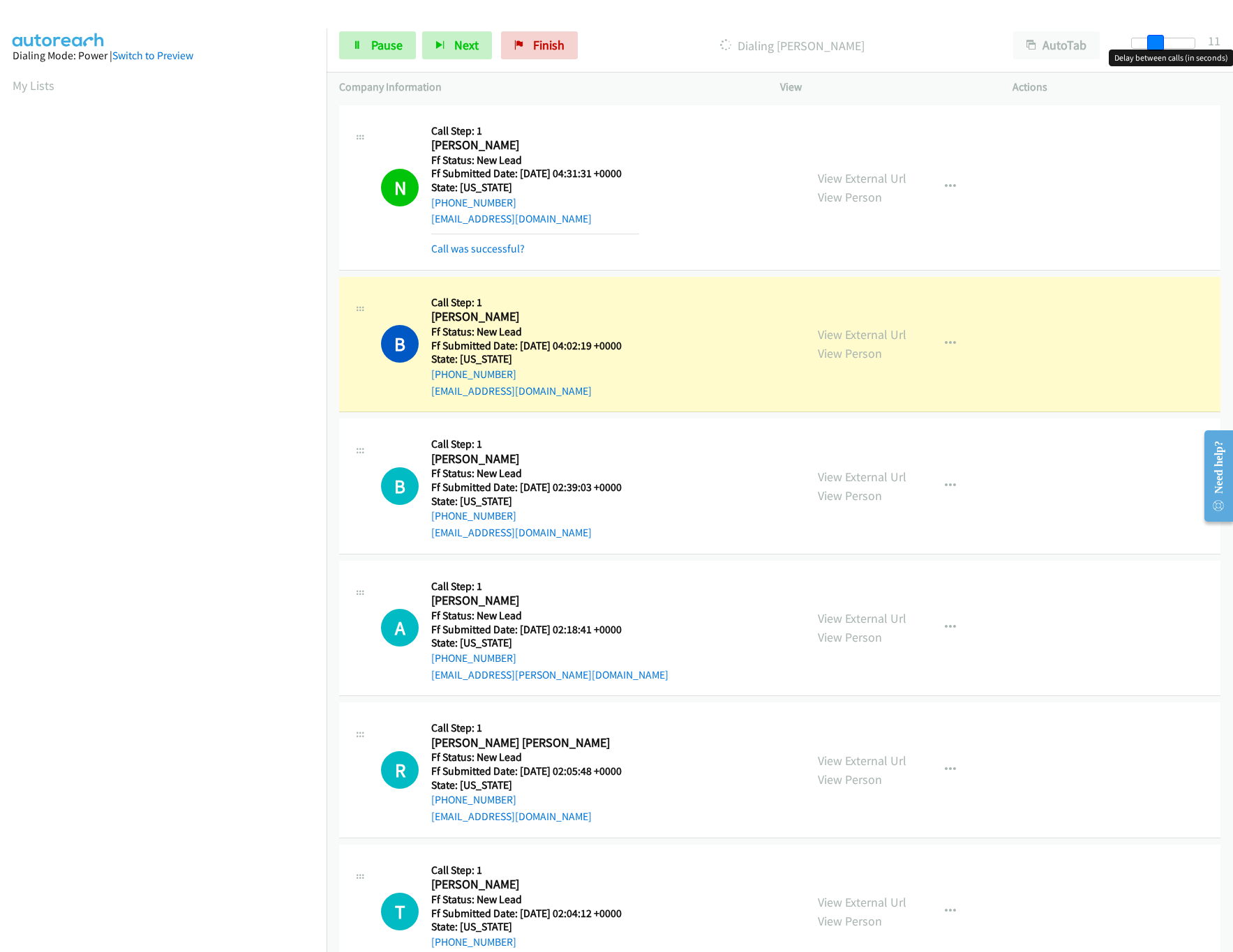
drag, startPoint x: 1145, startPoint y: 35, endPoint x: 1169, endPoint y: 41, distance: 24.7
click at [1169, 41] on div at bounding box center [1163, 43] width 64 height 11
click at [871, 476] on link "View External Url" at bounding box center [862, 476] width 89 height 16
click at [856, 622] on link "View External Url" at bounding box center [862, 618] width 89 height 16
drag, startPoint x: 1154, startPoint y: 35, endPoint x: 1145, endPoint y: 36, distance: 9.1
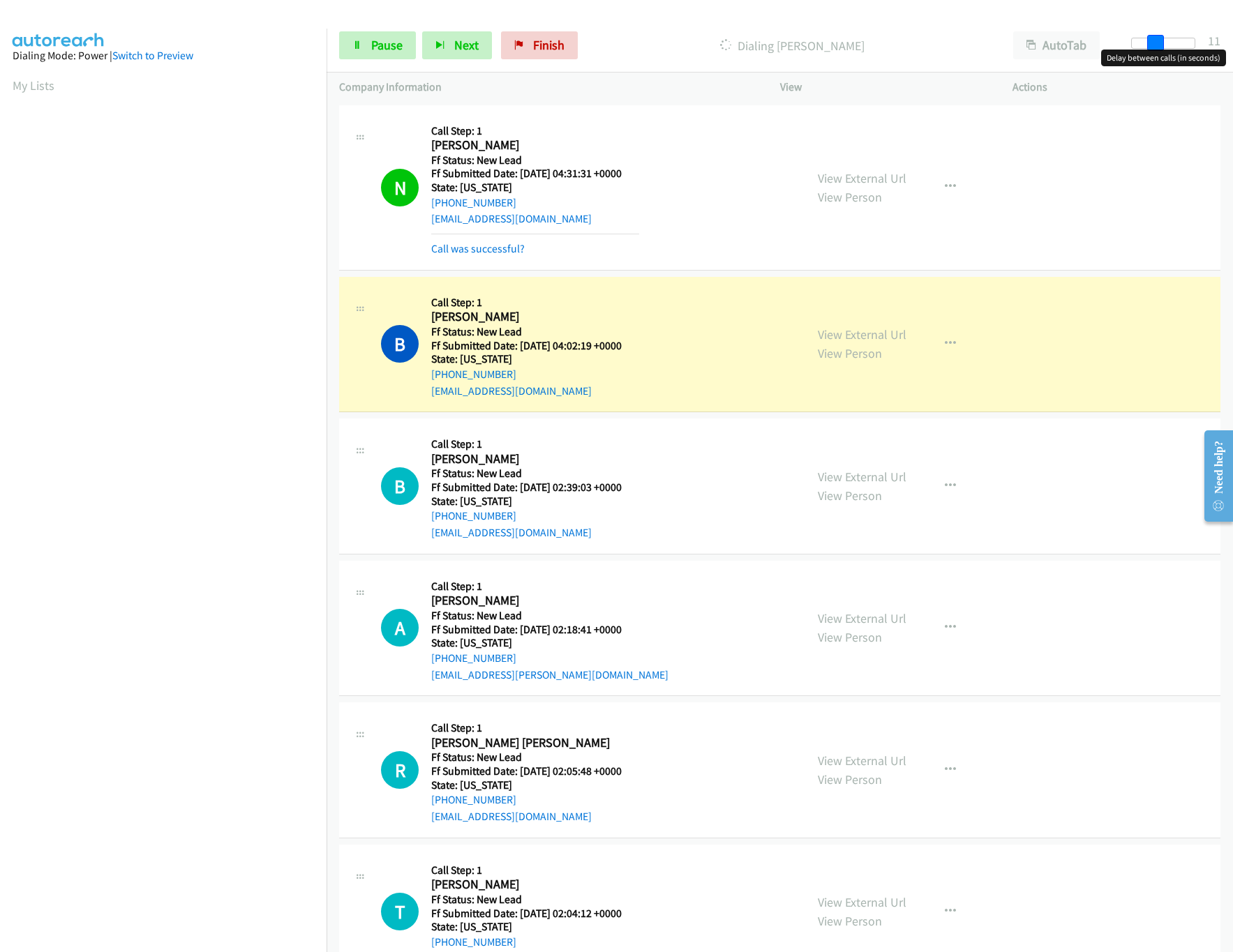
click at [1147, 36] on span at bounding box center [1155, 42] width 16 height 16
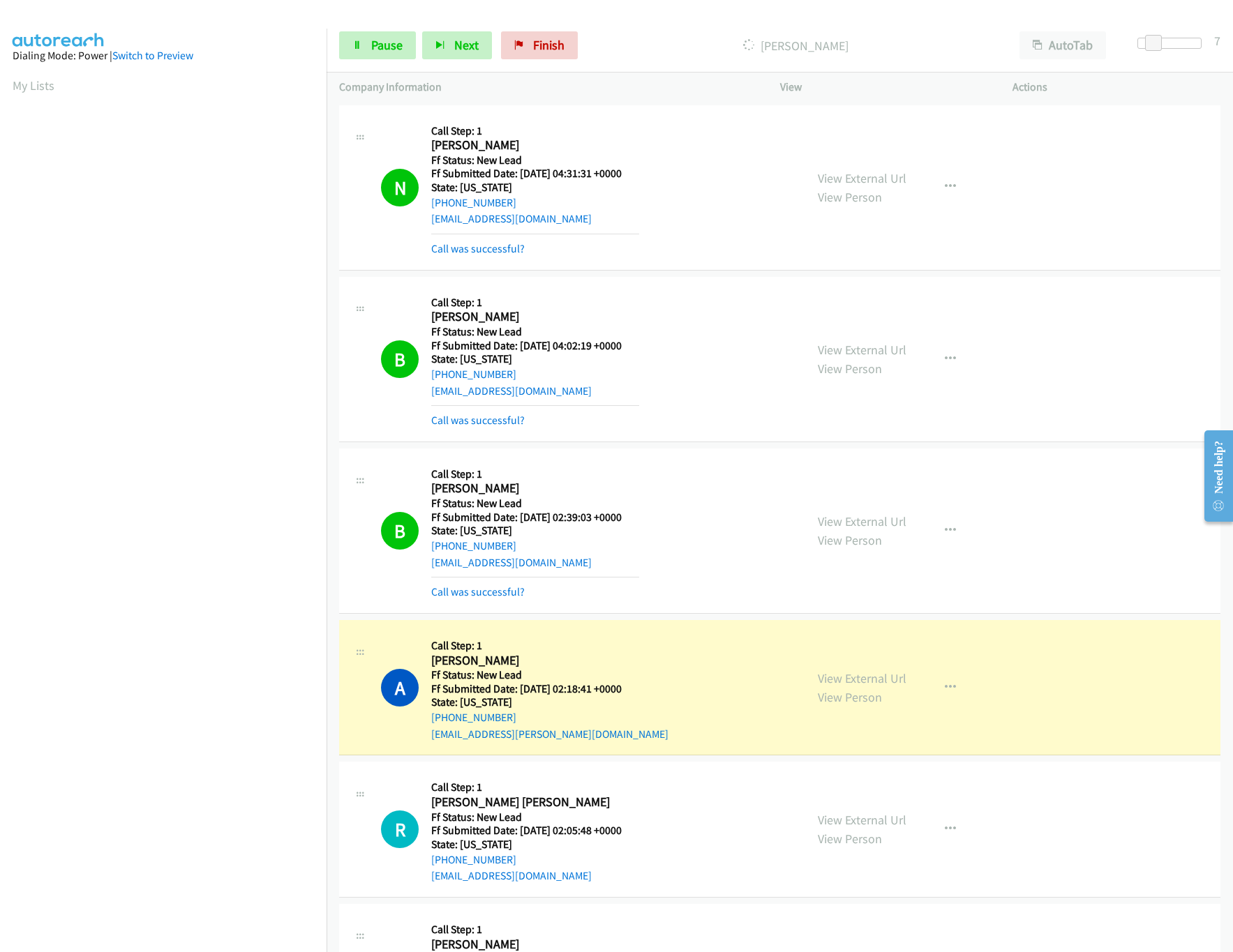
scroll to position [279, 0]
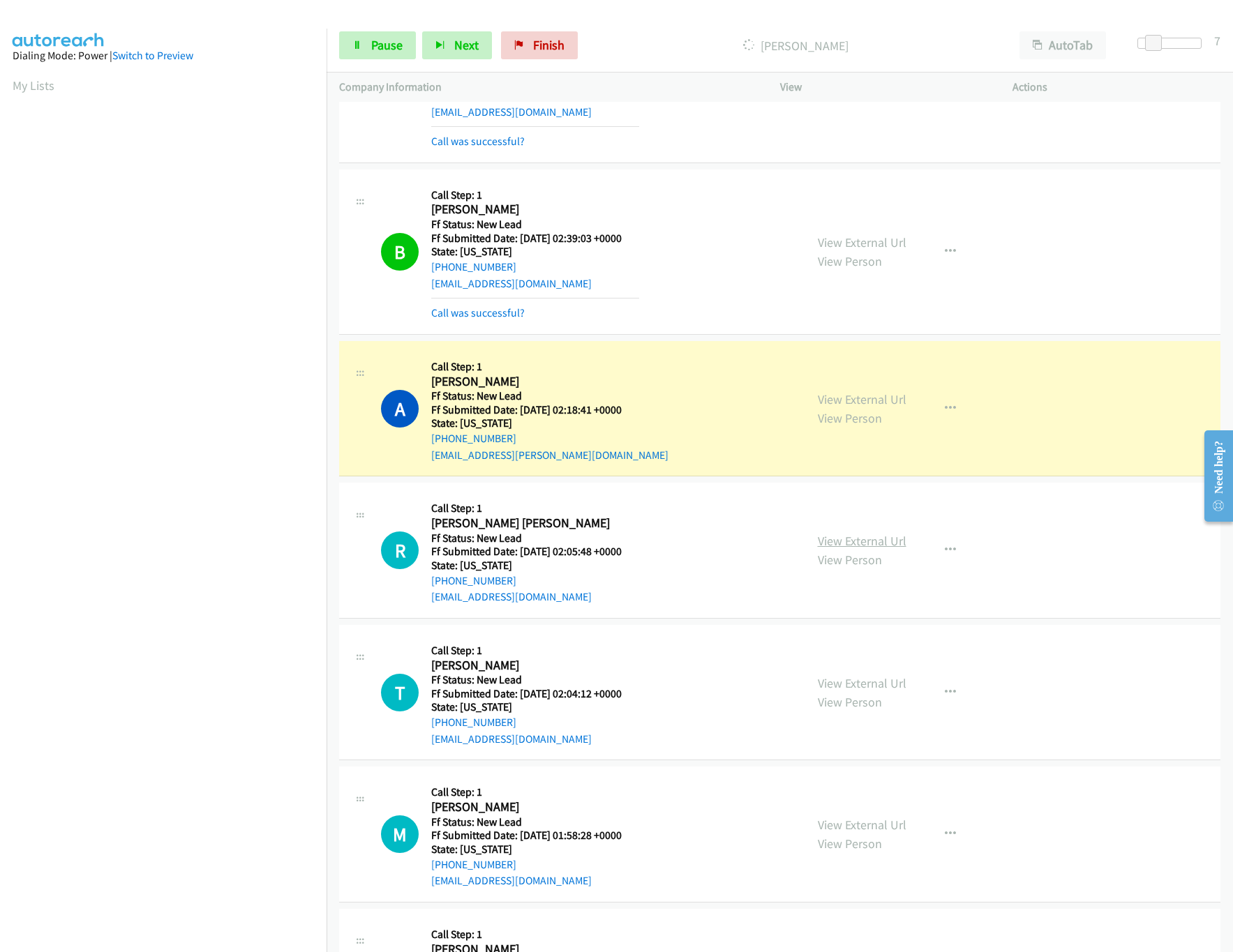
click at [851, 544] on link "View External Url" at bounding box center [862, 541] width 89 height 16
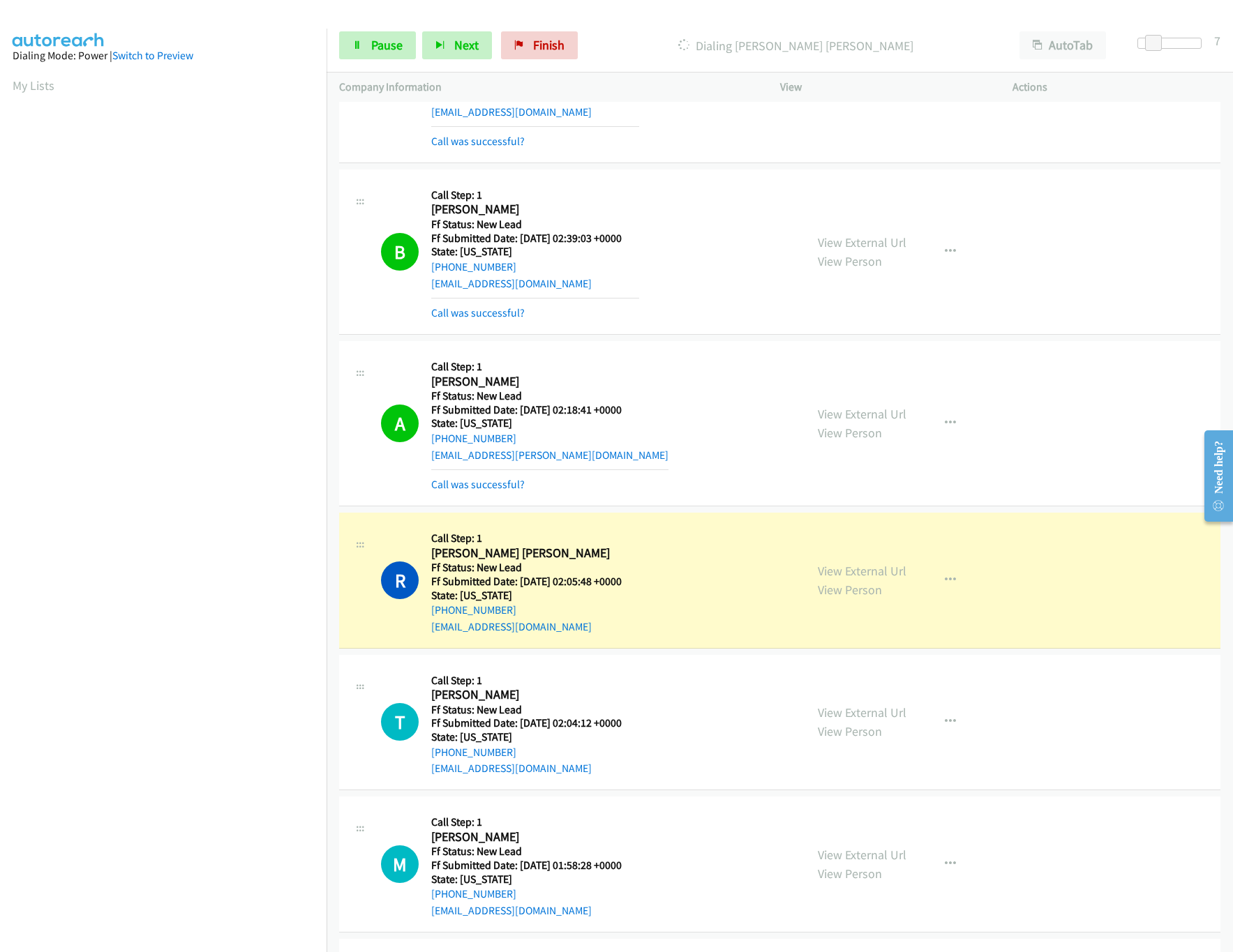
scroll to position [557, 0]
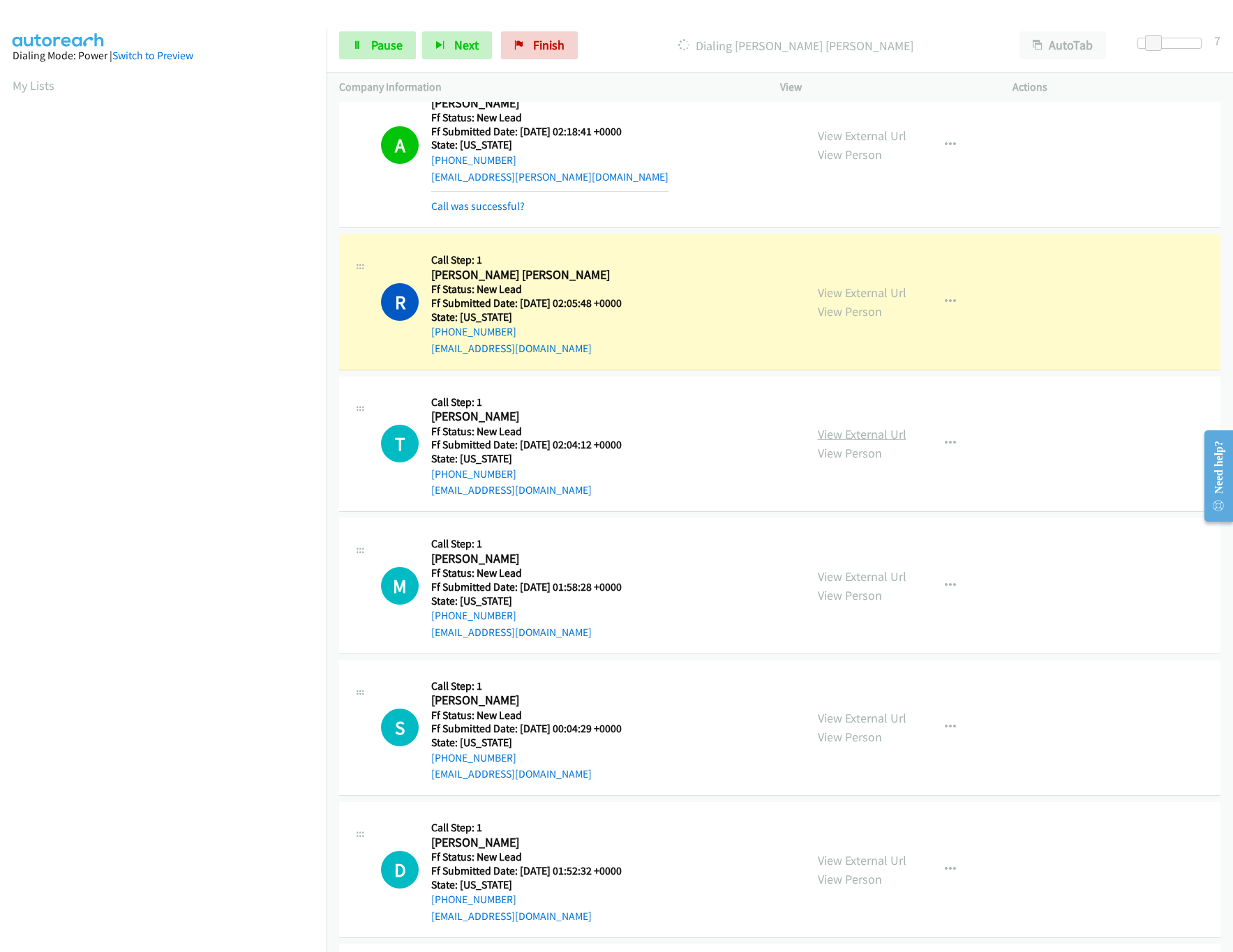
click at [890, 437] on link "View External Url" at bounding box center [862, 434] width 89 height 16
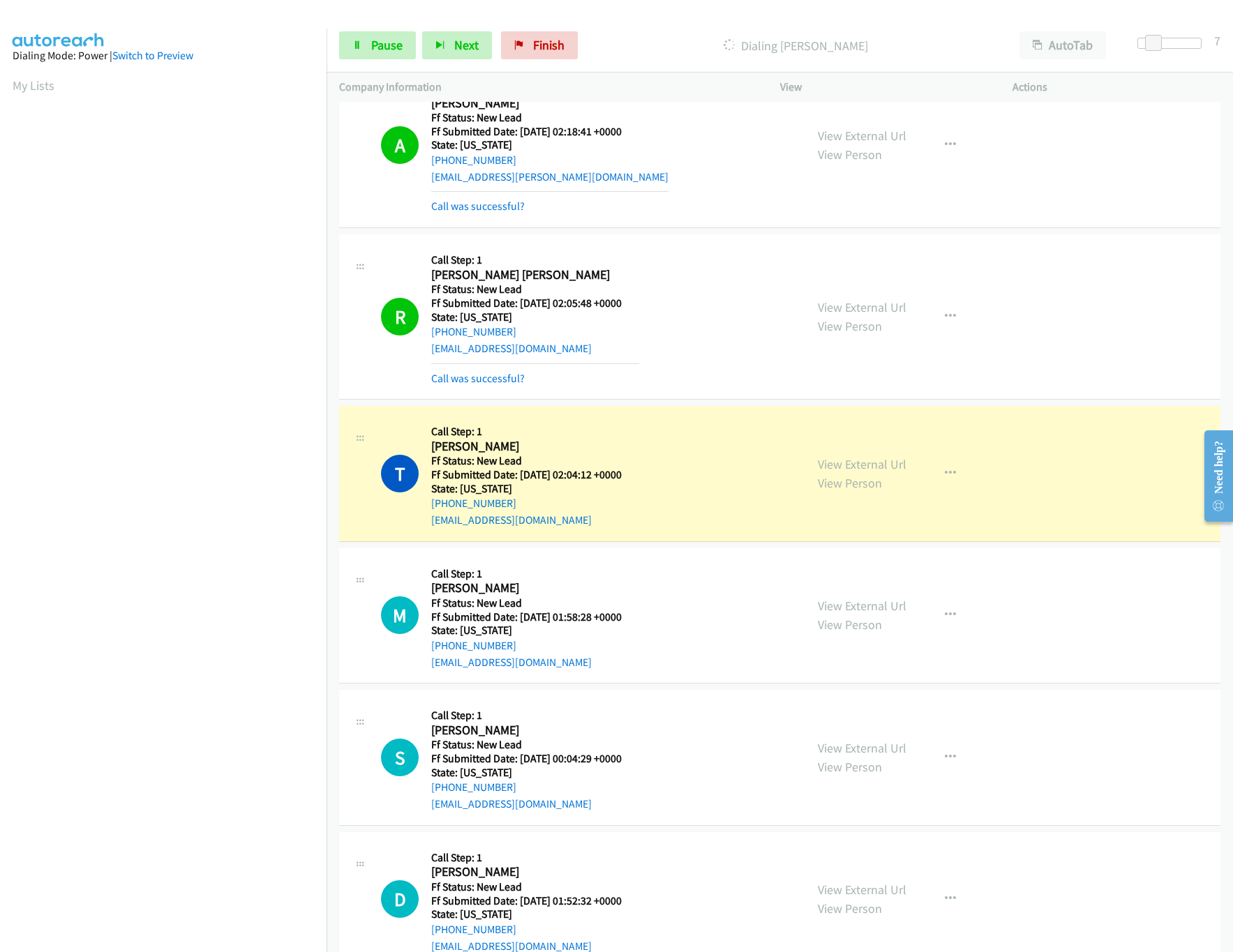
scroll to position [698, 0]
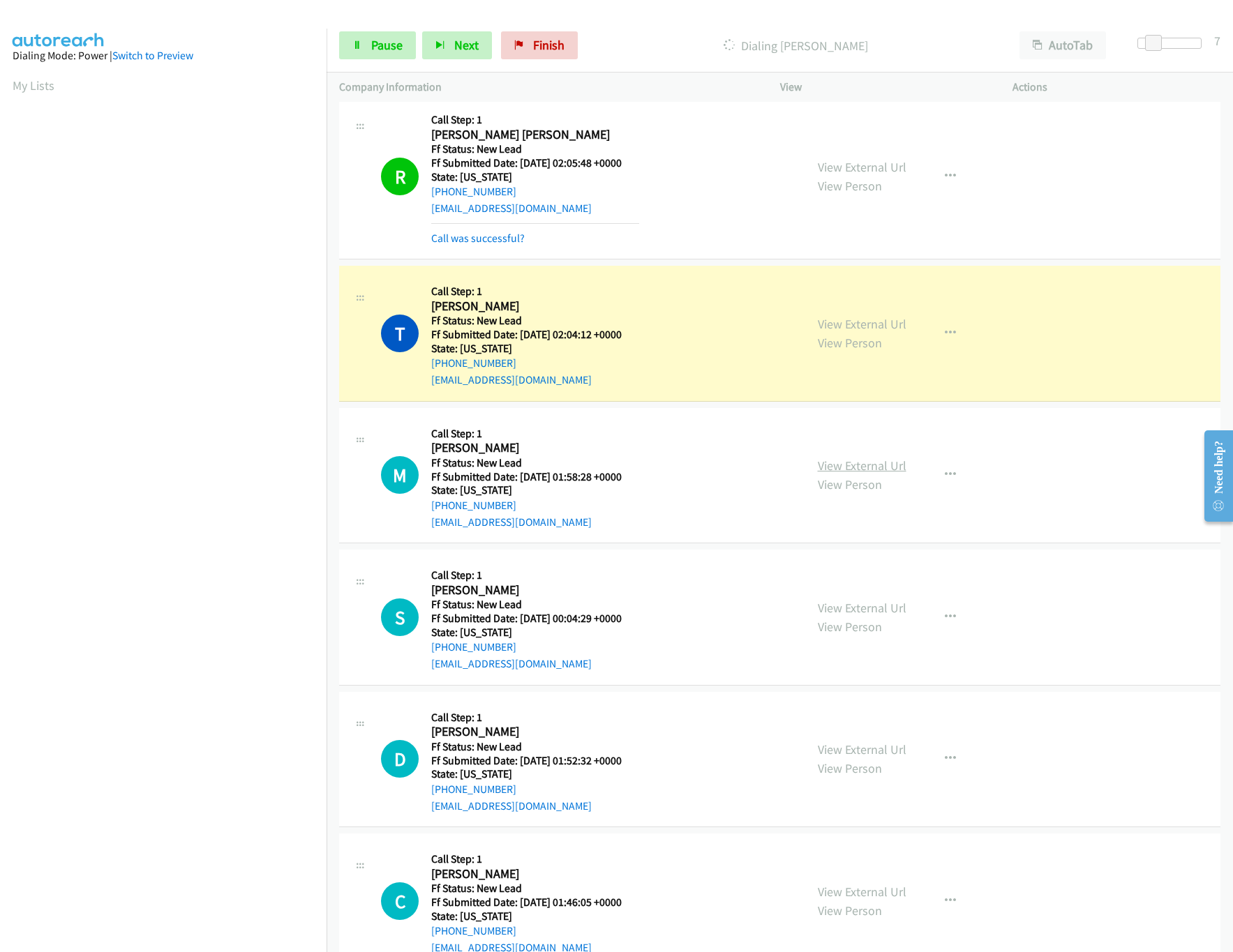
click at [861, 469] on link "View External Url" at bounding box center [862, 465] width 89 height 16
click at [374, 47] on span "Pause" at bounding box center [387, 45] width 31 height 16
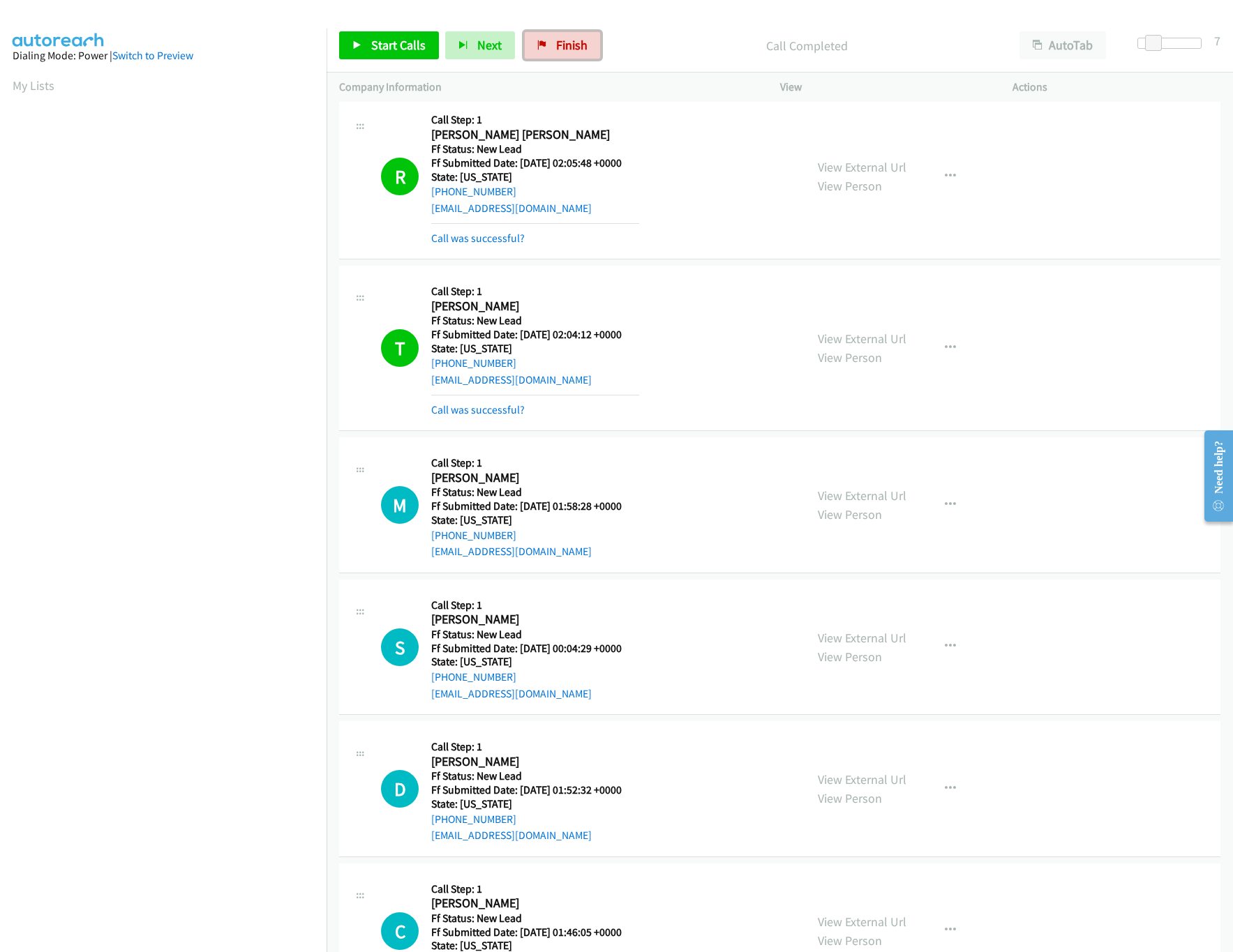
click at [559, 45] on span "Finish" at bounding box center [572, 45] width 31 height 16
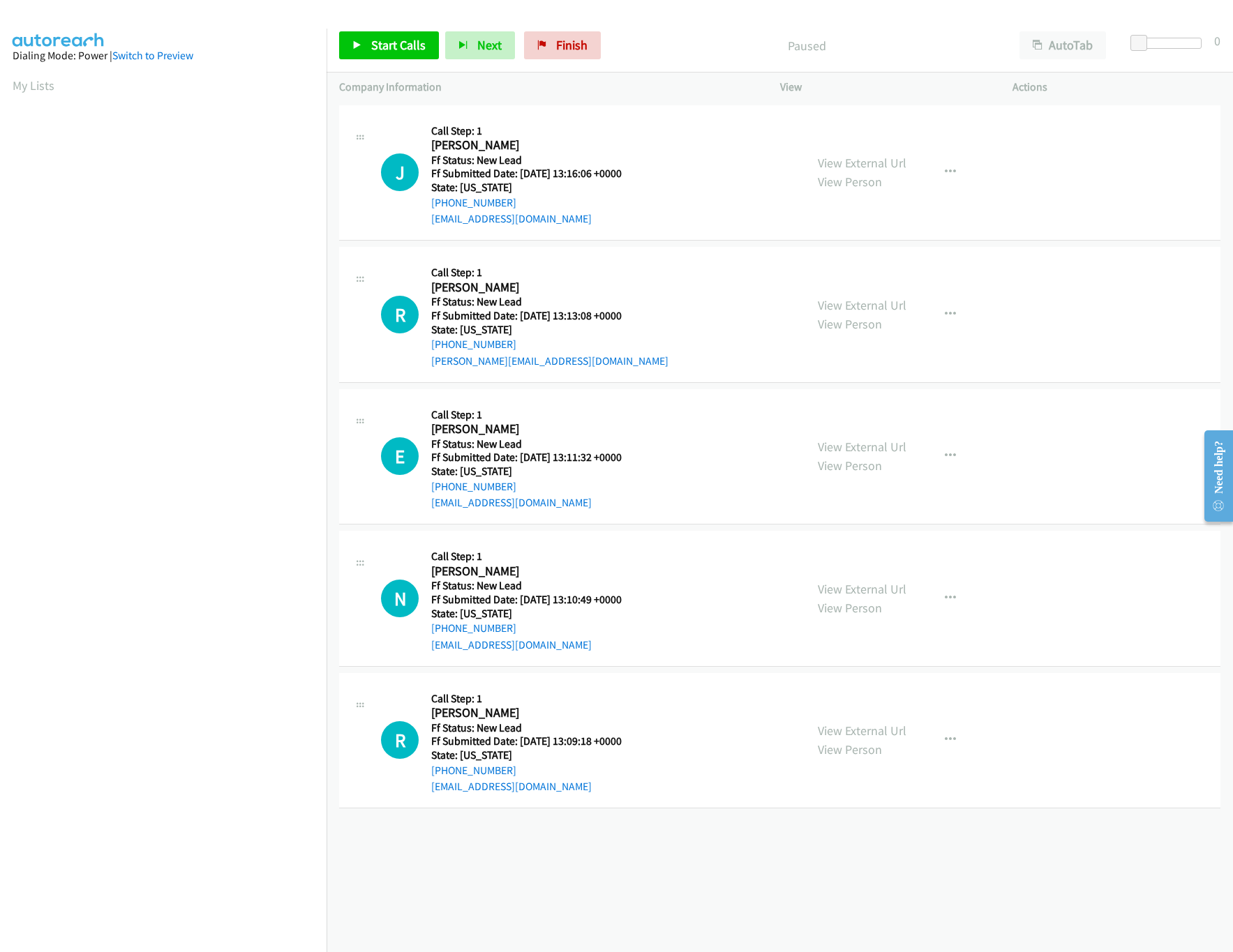
click at [446, 838] on div "[PHONE_NUMBER] Call failed - Please reload the list and try again The Callbar F…" at bounding box center [779, 527] width 907 height 851
click at [852, 300] on link "View External Url" at bounding box center [862, 305] width 89 height 16
click at [871, 164] on link "View External Url" at bounding box center [862, 162] width 89 height 16
click at [380, 41] on span "Start Calls" at bounding box center [398, 45] width 54 height 16
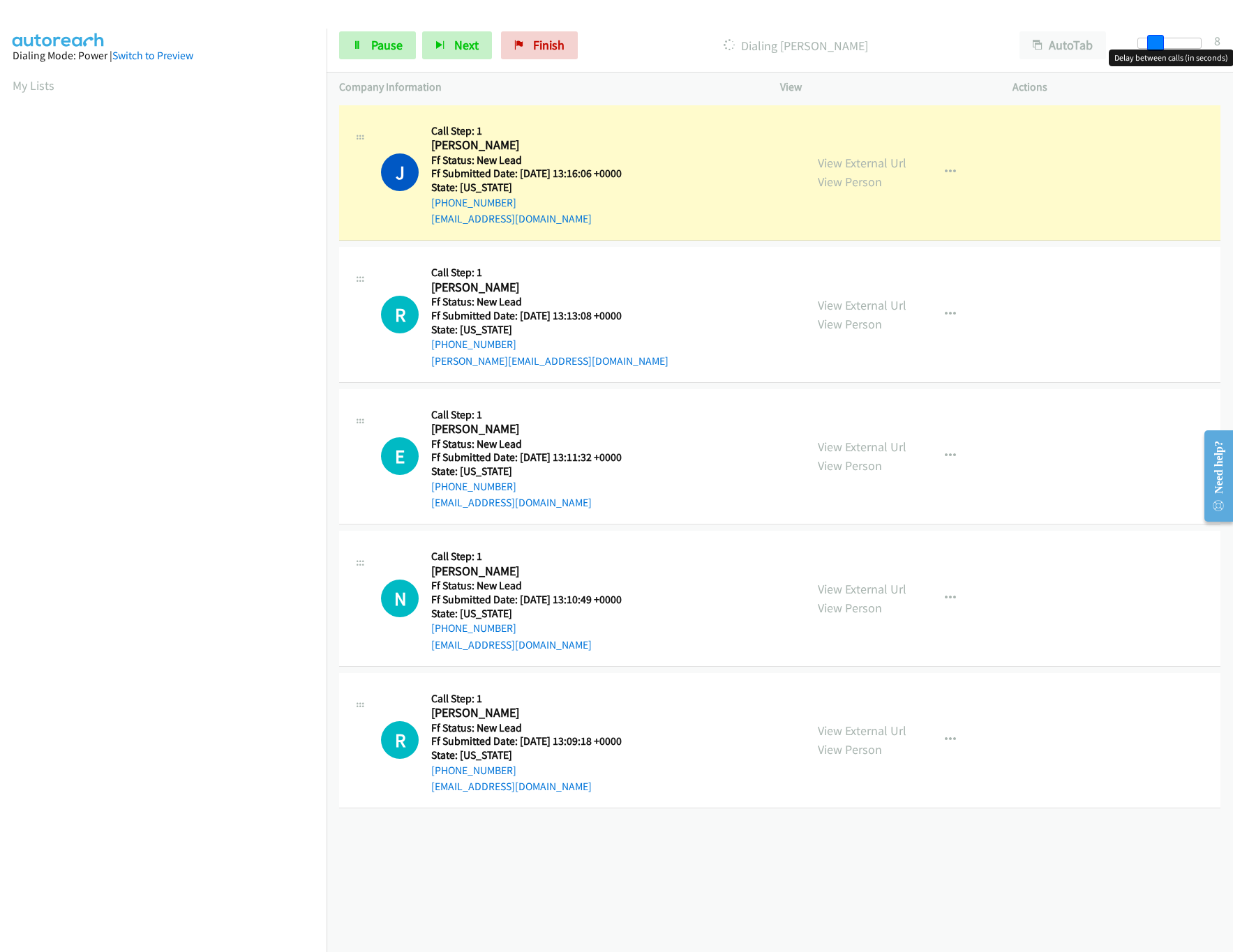
click at [1155, 42] on div at bounding box center [1169, 43] width 64 height 11
click at [356, 42] on icon at bounding box center [357, 46] width 9 height 9
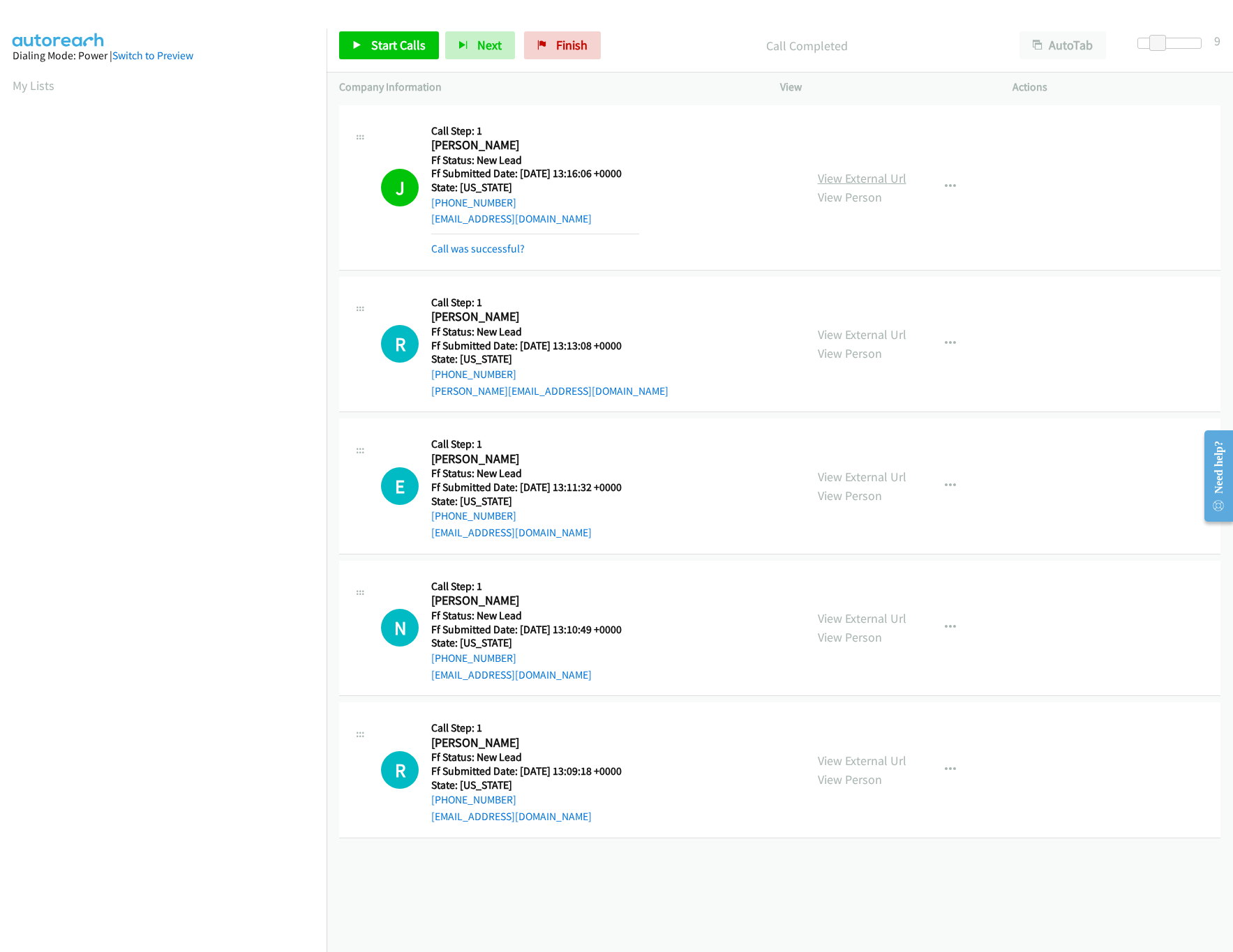
click at [827, 181] on link "View External Url" at bounding box center [862, 178] width 89 height 16
click at [695, 35] on div "Call Completed" at bounding box center [806, 46] width 399 height 28
click at [451, 242] on link "Call was successful?" at bounding box center [477, 248] width 93 height 13
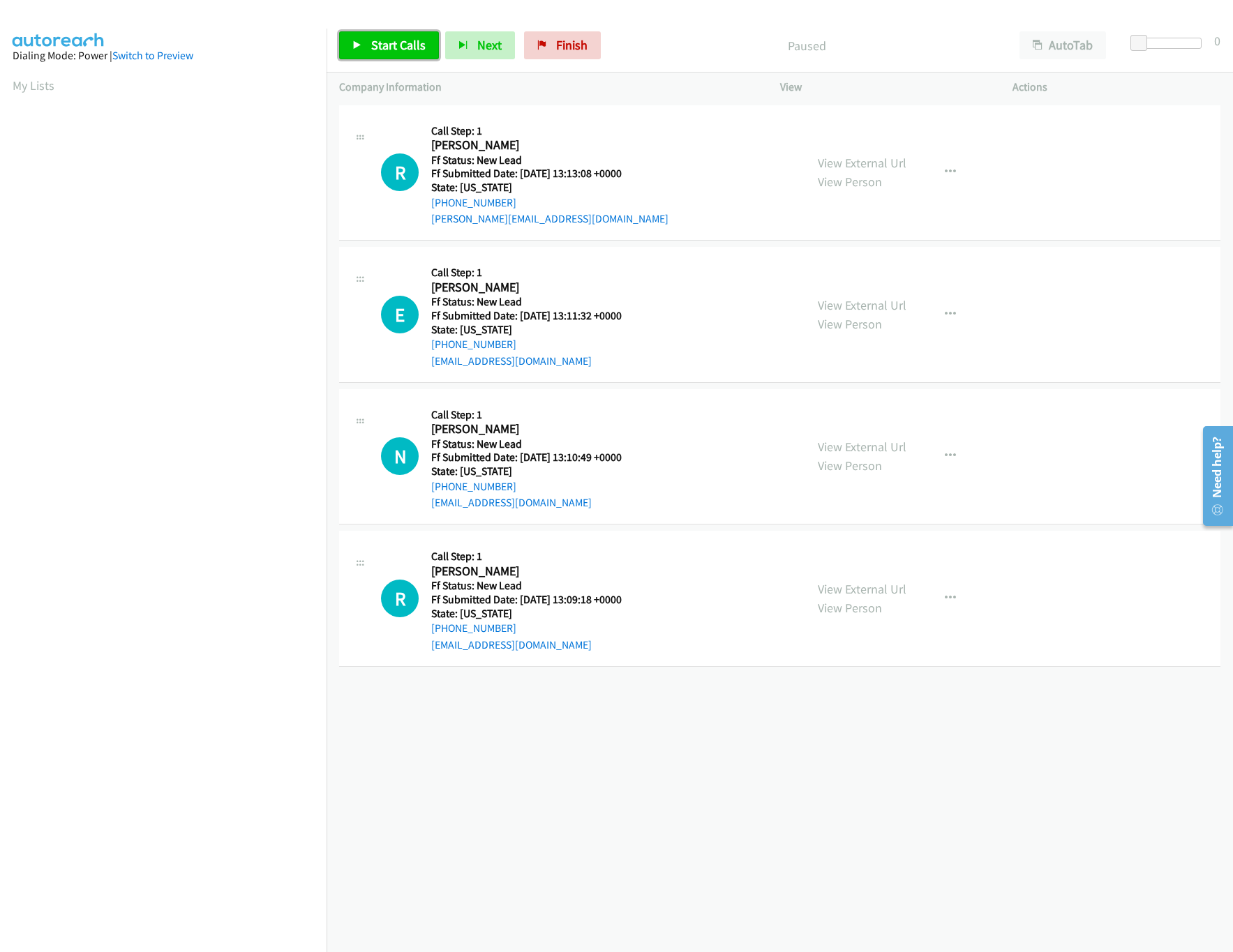
click at [850, 437] on div "View External Url View Person" at bounding box center [862, 456] width 89 height 38
click at [851, 446] on link "View External Url" at bounding box center [862, 447] width 89 height 16
click at [888, 308] on link "View External Url" at bounding box center [862, 305] width 89 height 16
click at [393, 38] on span "Start Calls" at bounding box center [398, 45] width 54 height 16
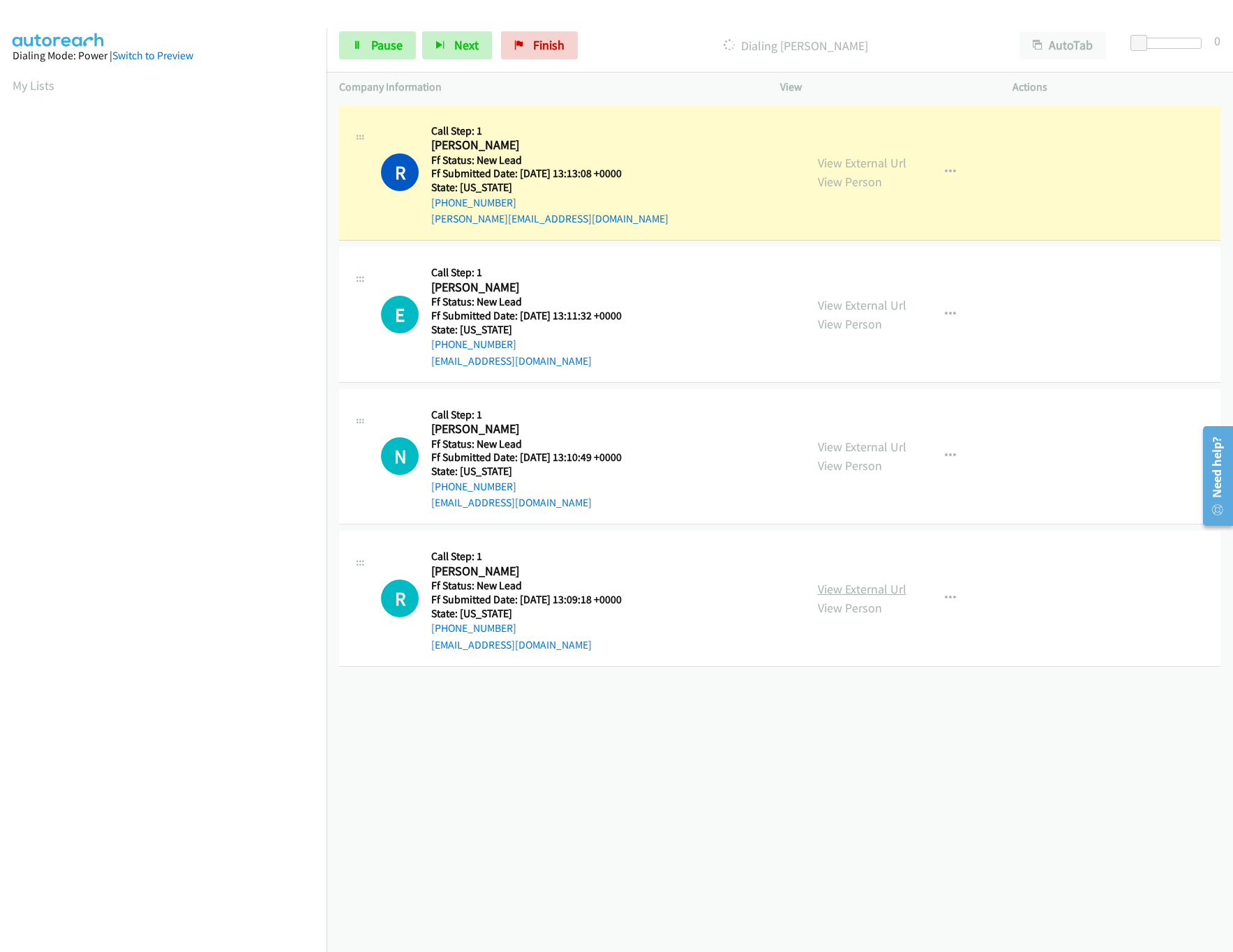
click at [859, 586] on link "View External Url" at bounding box center [862, 589] width 89 height 16
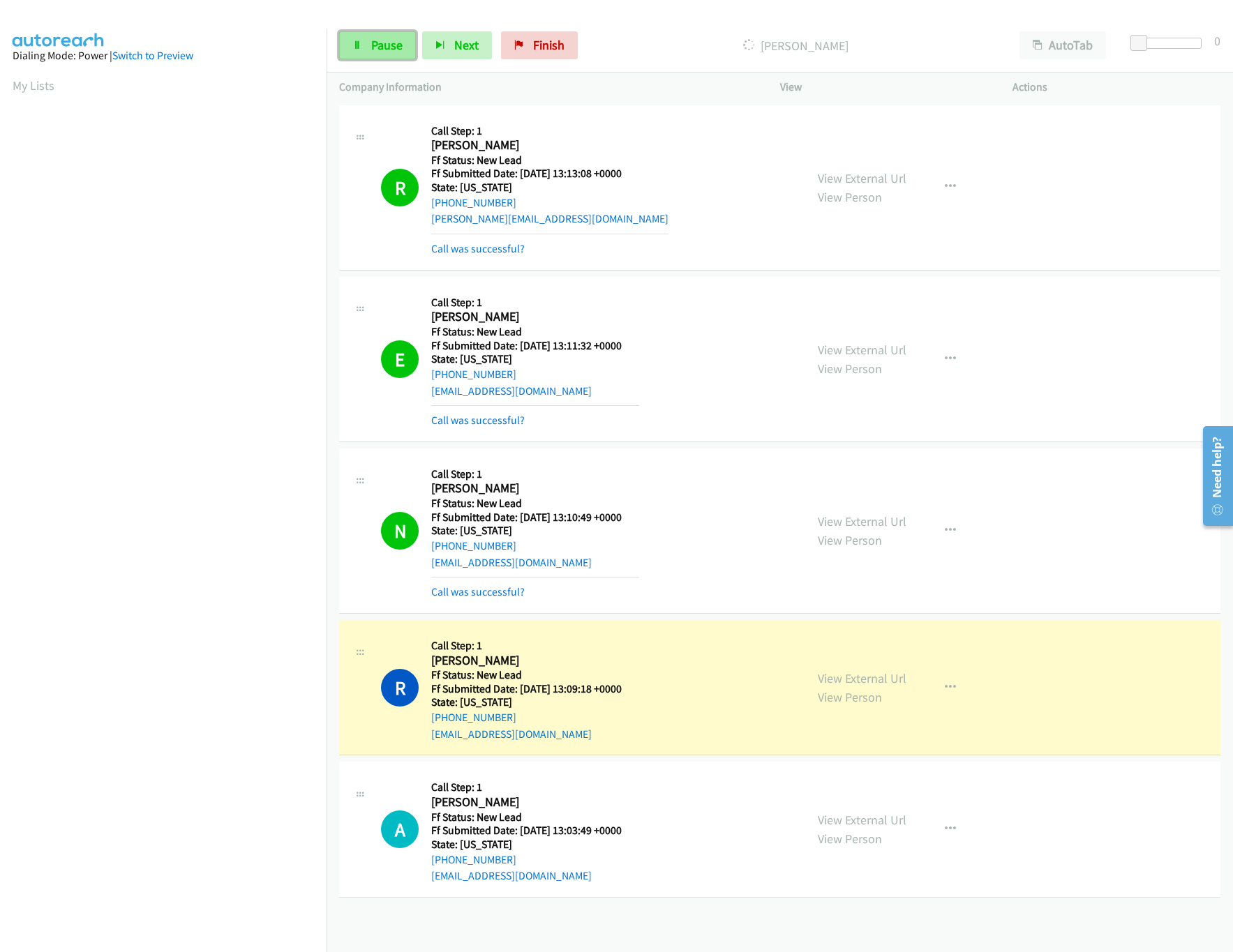
click at [352, 57] on link "Pause" at bounding box center [378, 46] width 77 height 28
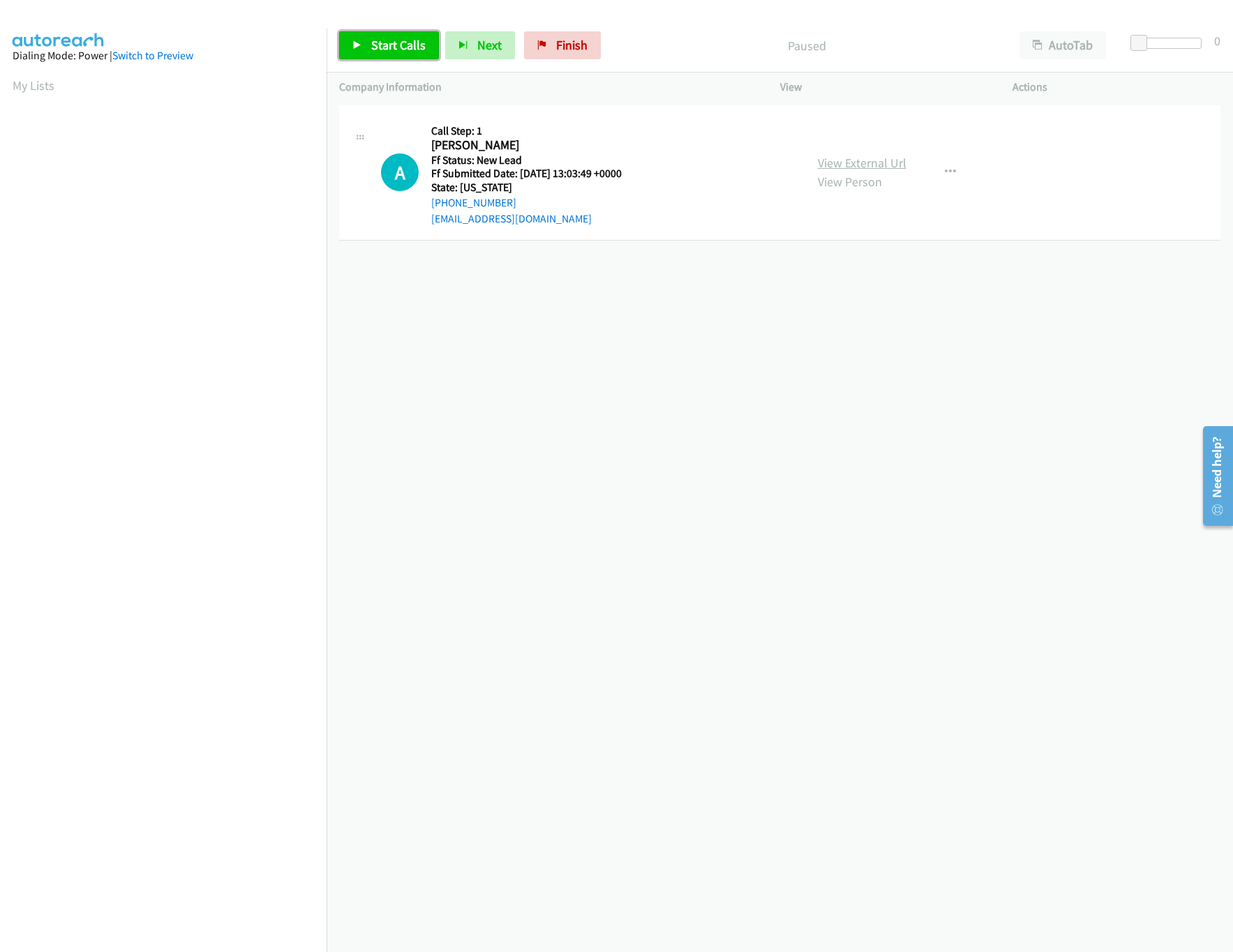
click at [879, 160] on link "View External Url" at bounding box center [862, 162] width 89 height 16
click at [410, 55] on link "Start Calls" at bounding box center [389, 46] width 100 height 28
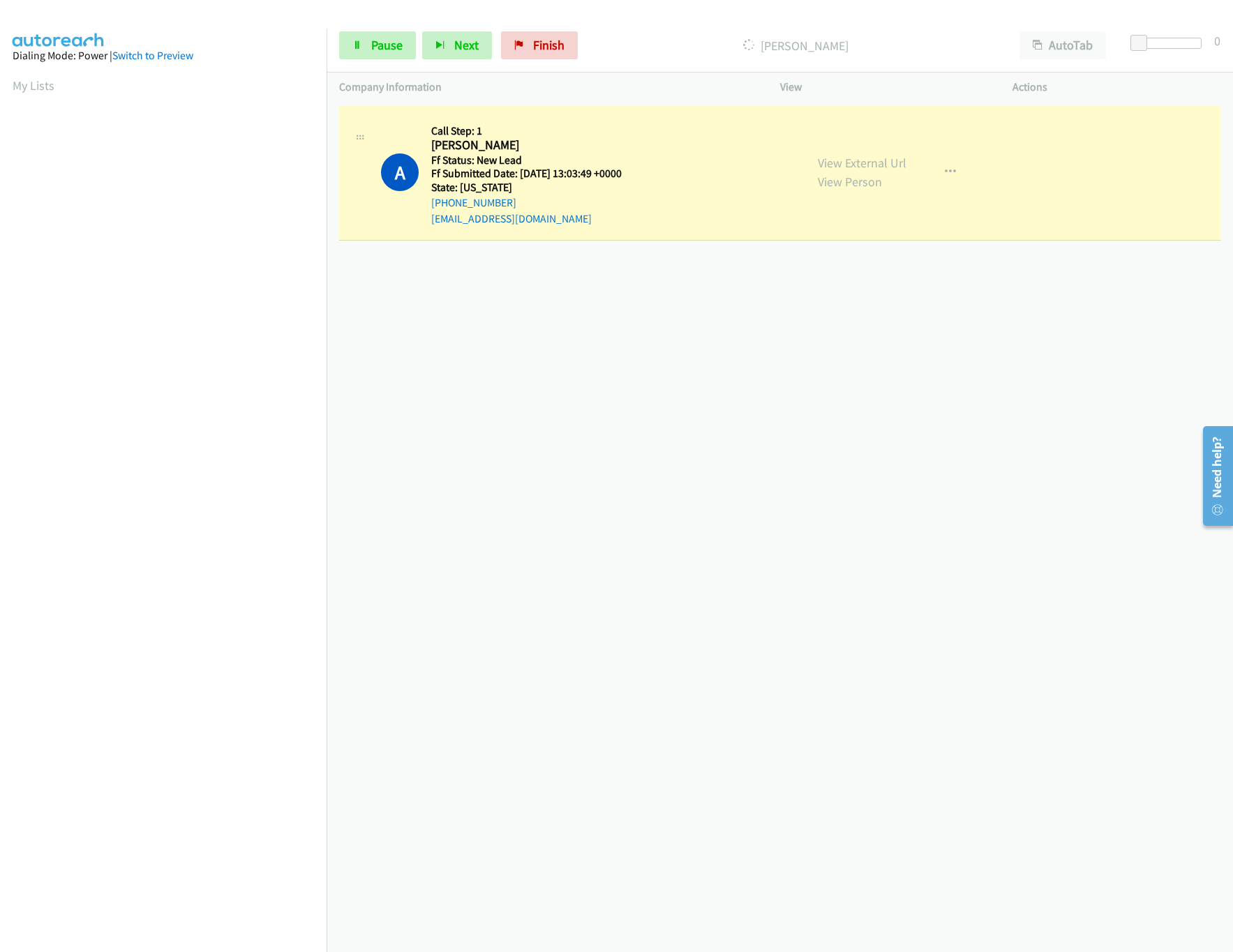
click at [658, 335] on div "[PHONE_NUMBER] Call failed - Please reload the list and try again The Callbar F…" at bounding box center [779, 527] width 907 height 851
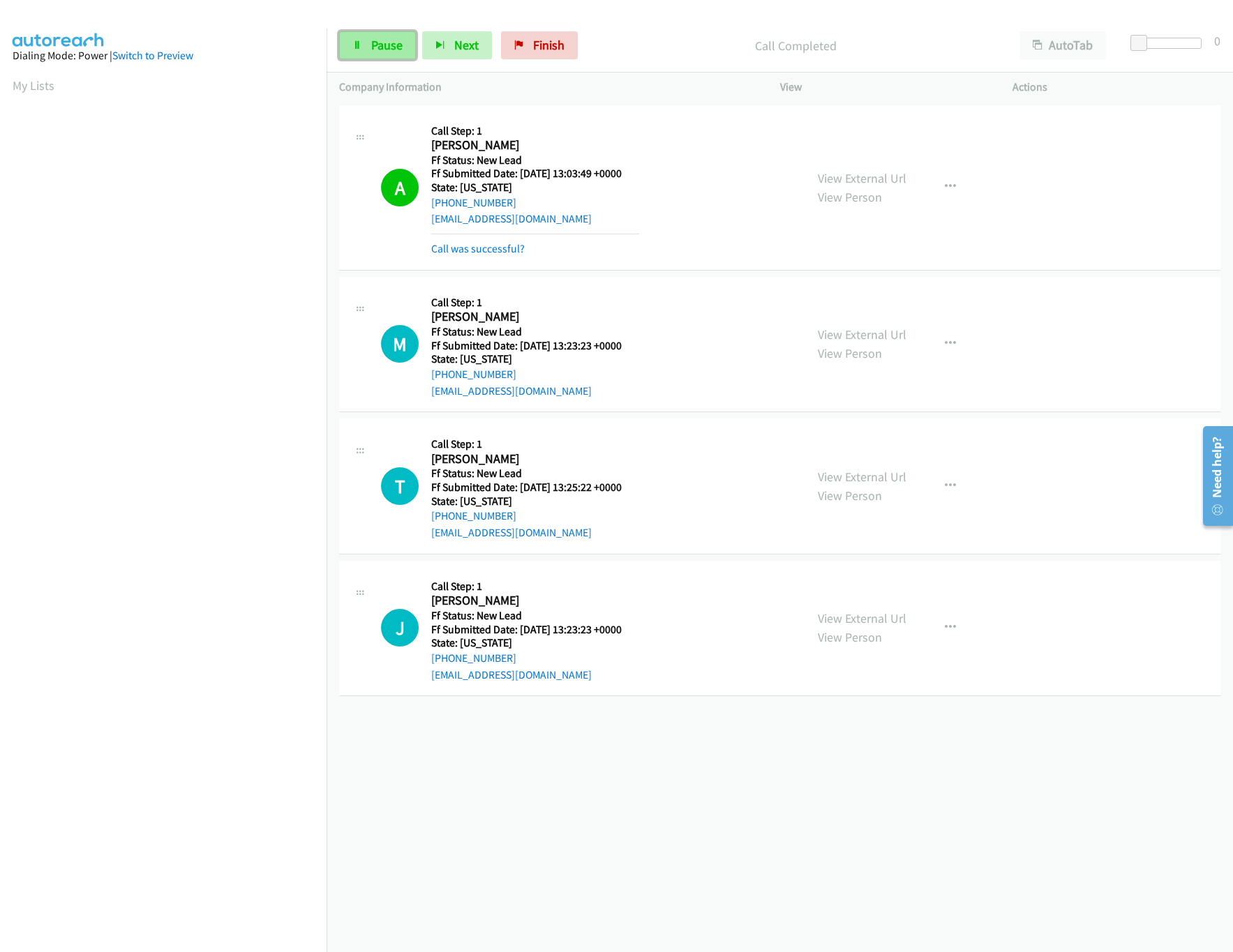
click at [387, 36] on link "Pause" at bounding box center [378, 46] width 77 height 28
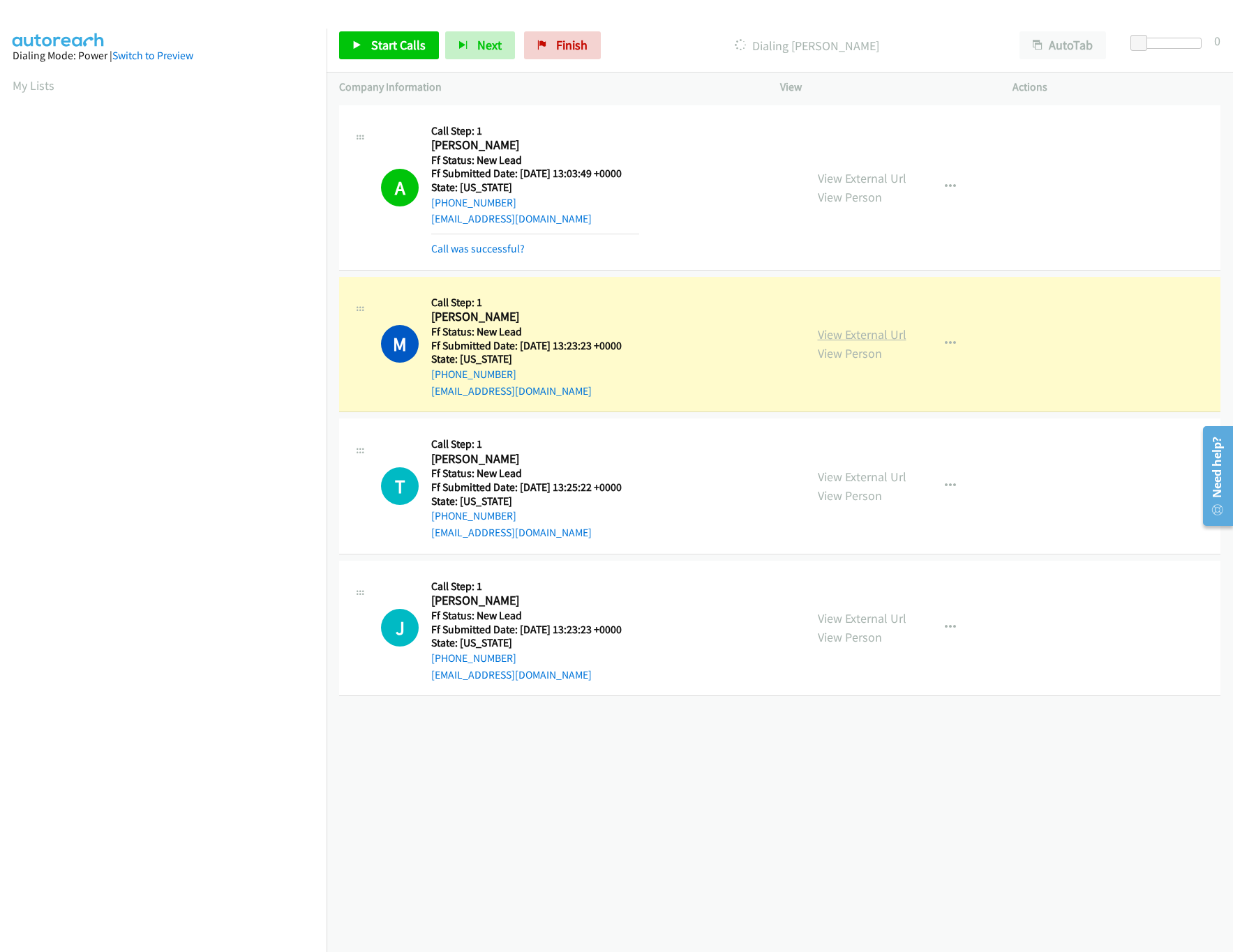
click at [844, 337] on link "View External Url" at bounding box center [862, 334] width 89 height 16
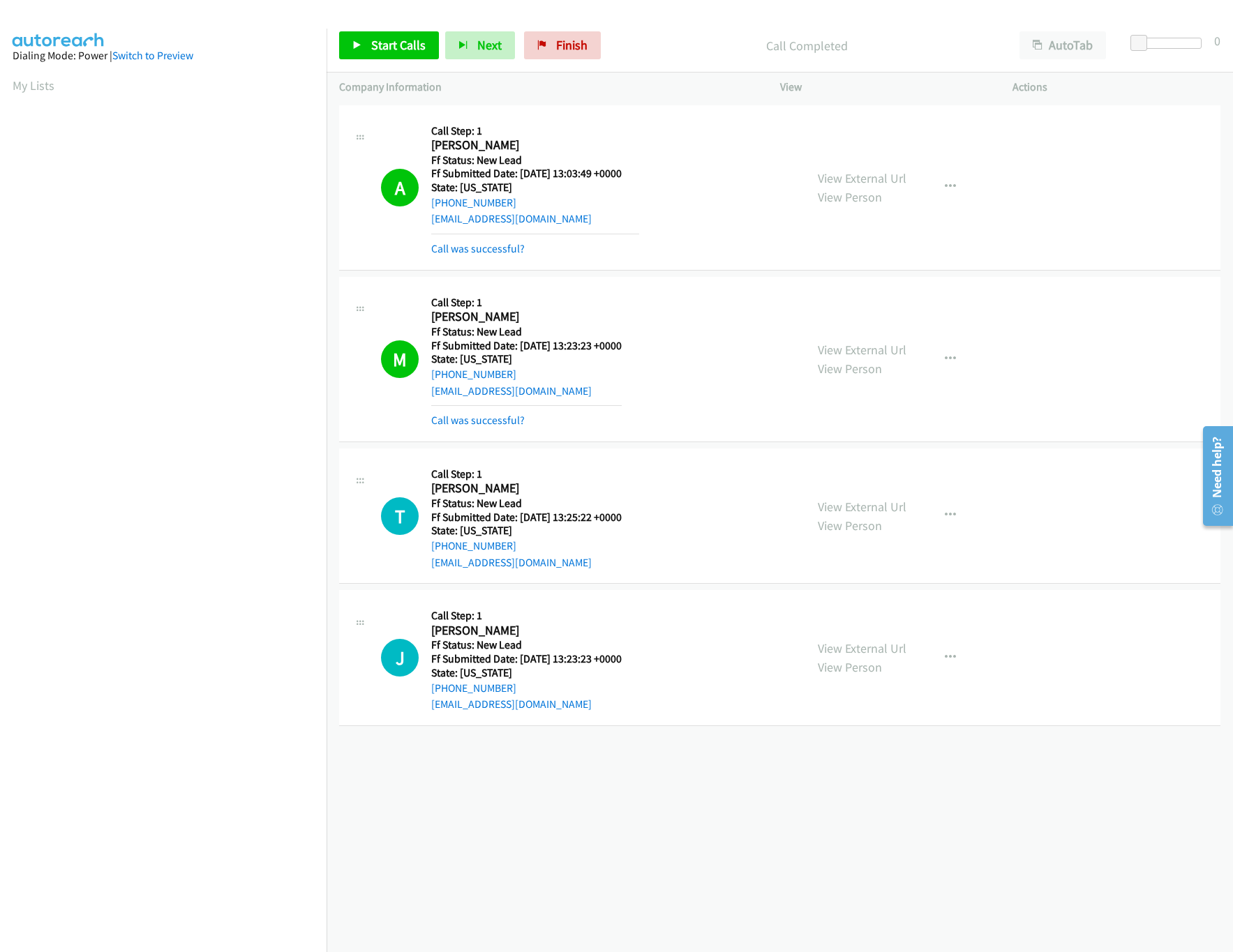
click at [517, 874] on div "[PHONE_NUMBER] Call failed - Please reload the list and try again The Callbar F…" at bounding box center [779, 527] width 907 height 851
click at [484, 417] on link "Call was successful?" at bounding box center [477, 420] width 93 height 13
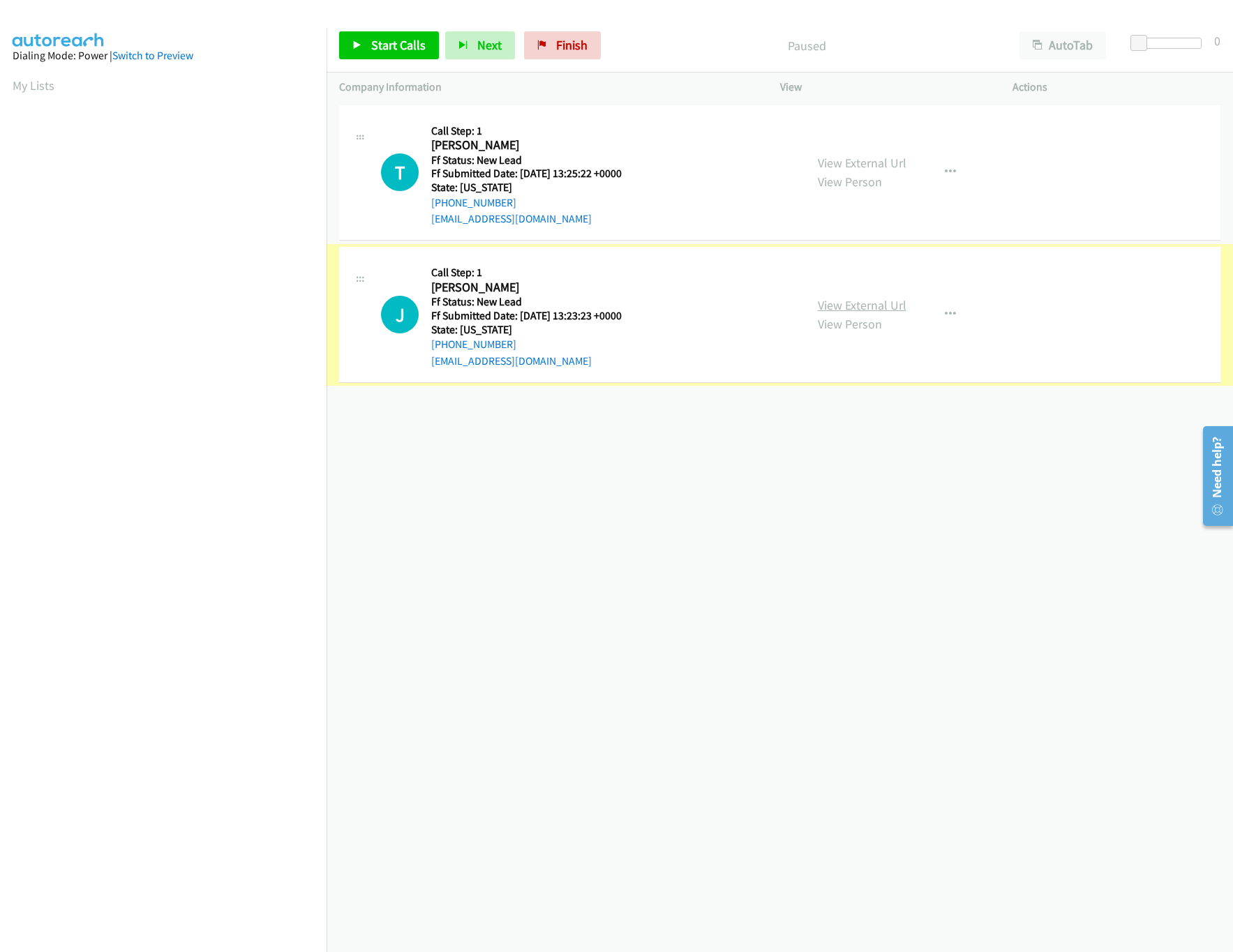
click at [854, 308] on link "View External Url" at bounding box center [862, 305] width 89 height 16
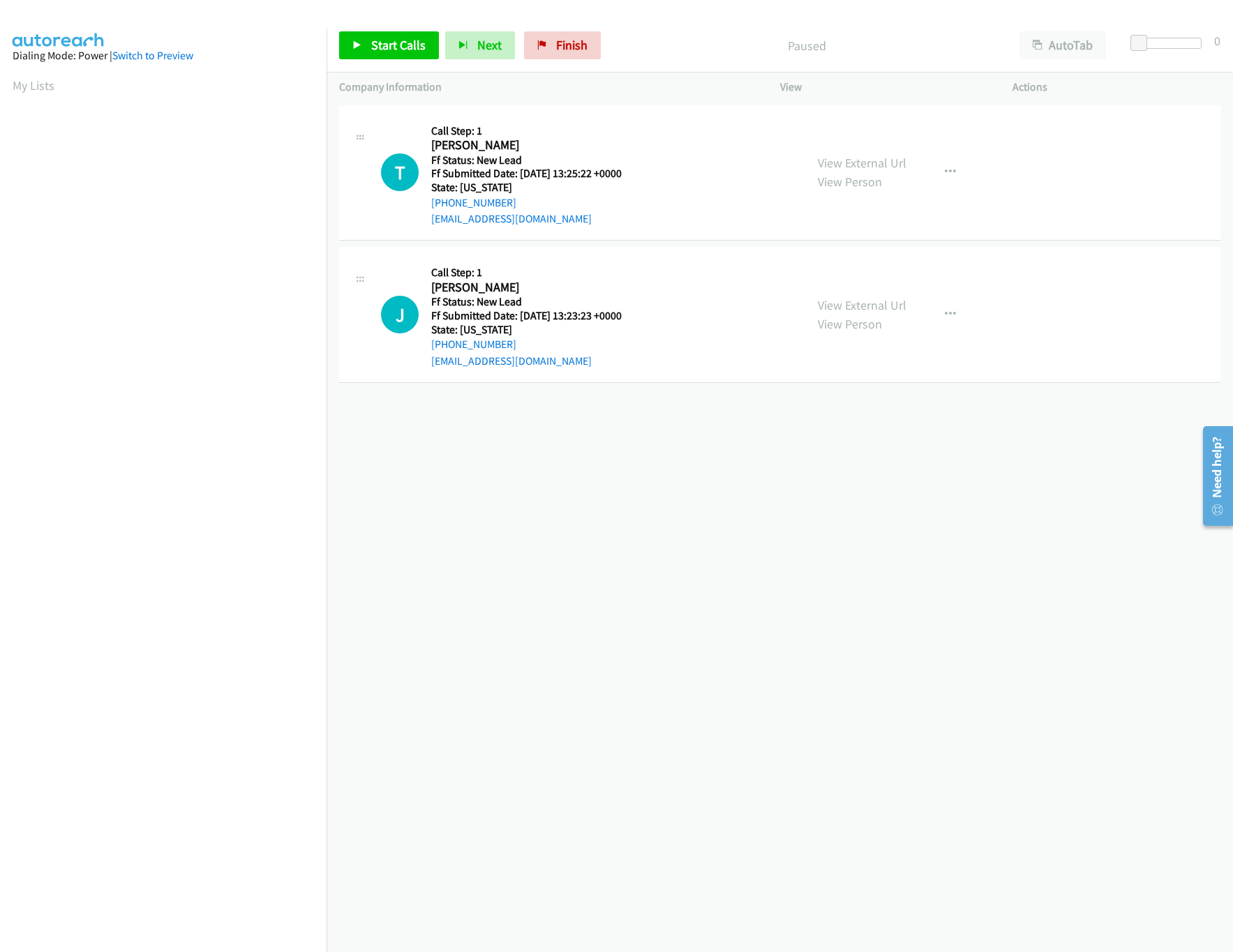
click at [876, 173] on div "View External Url View Person" at bounding box center [862, 173] width 89 height 38
click at [875, 173] on div "View External Url View Person" at bounding box center [862, 173] width 89 height 38
click at [879, 166] on link "View External Url" at bounding box center [862, 162] width 89 height 16
click at [388, 42] on span "Start Calls" at bounding box center [398, 45] width 54 height 16
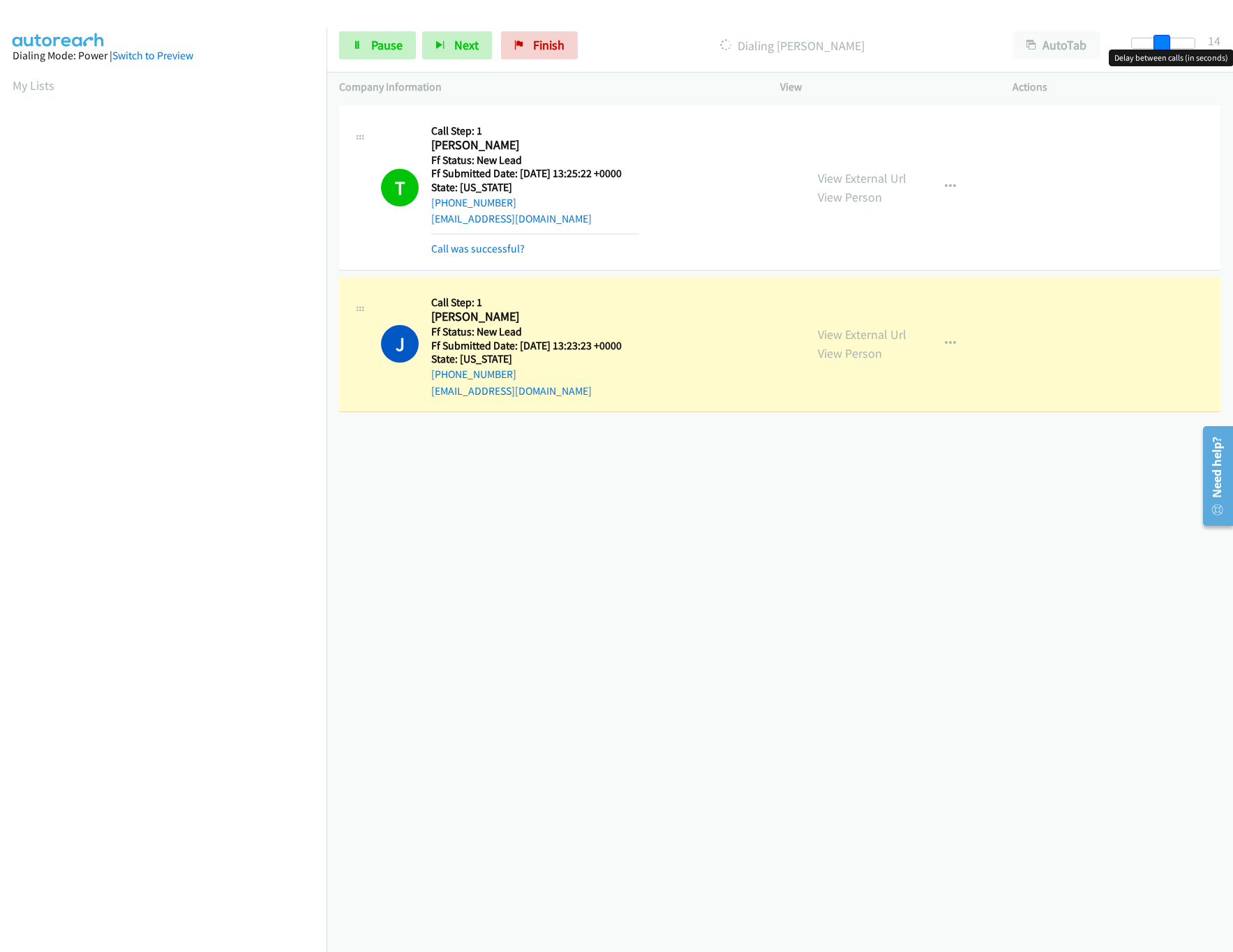
drag, startPoint x: 1140, startPoint y: 41, endPoint x: 1166, endPoint y: 48, distance: 26.9
click at [1169, 46] on span at bounding box center [1162, 42] width 16 height 16
click at [559, 557] on div "[PHONE_NUMBER] Call failed - Please reload the list and try again The Callbar F…" at bounding box center [779, 527] width 907 height 851
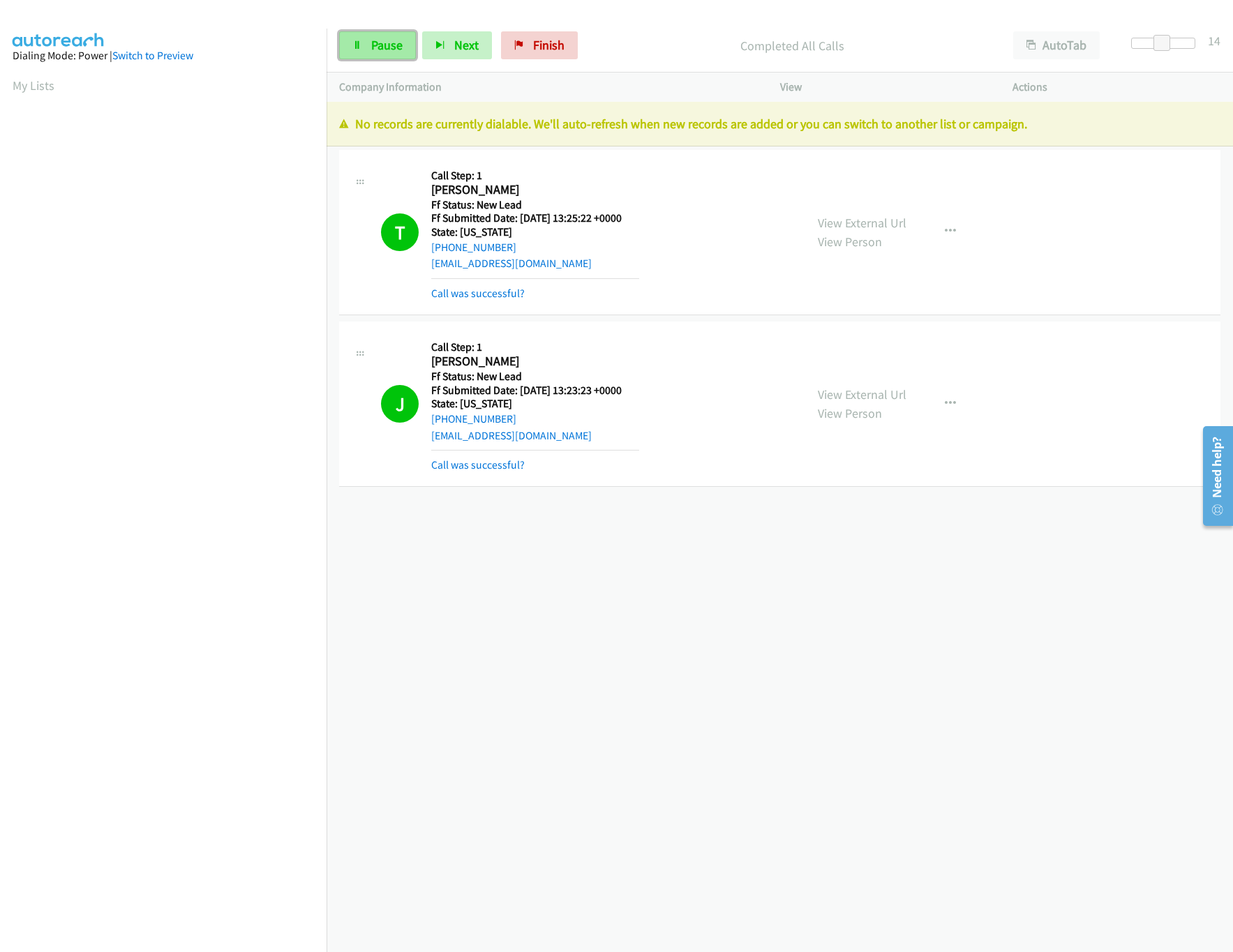
click at [390, 38] on span "Pause" at bounding box center [387, 45] width 31 height 16
click at [538, 41] on icon at bounding box center [542, 46] width 9 height 9
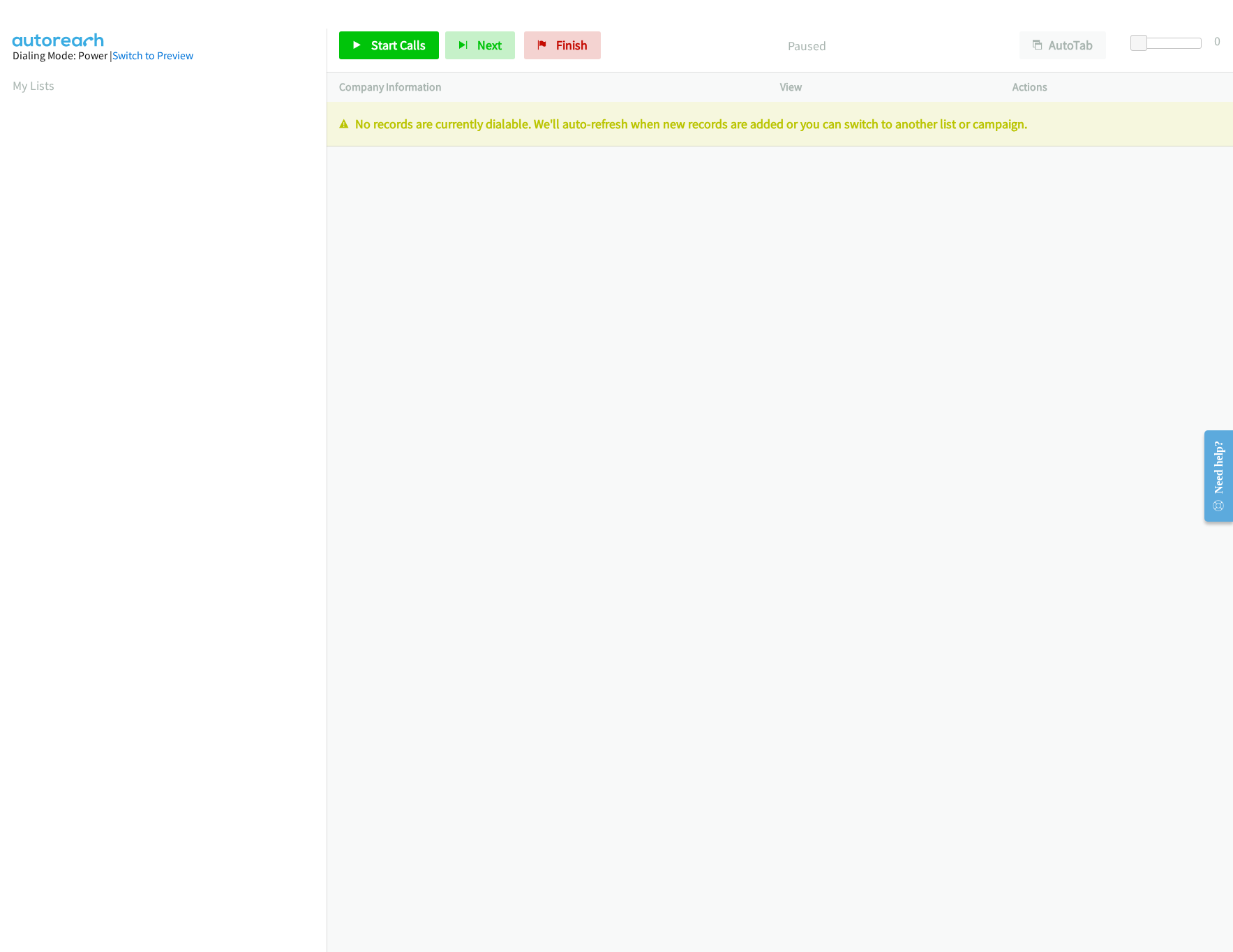
click at [500, 417] on div "+1 415-964-1034 Call failed - Please reload the list and try again The Callbar …" at bounding box center [779, 527] width 907 height 851
click at [526, 57] on link "Finish" at bounding box center [563, 46] width 77 height 28
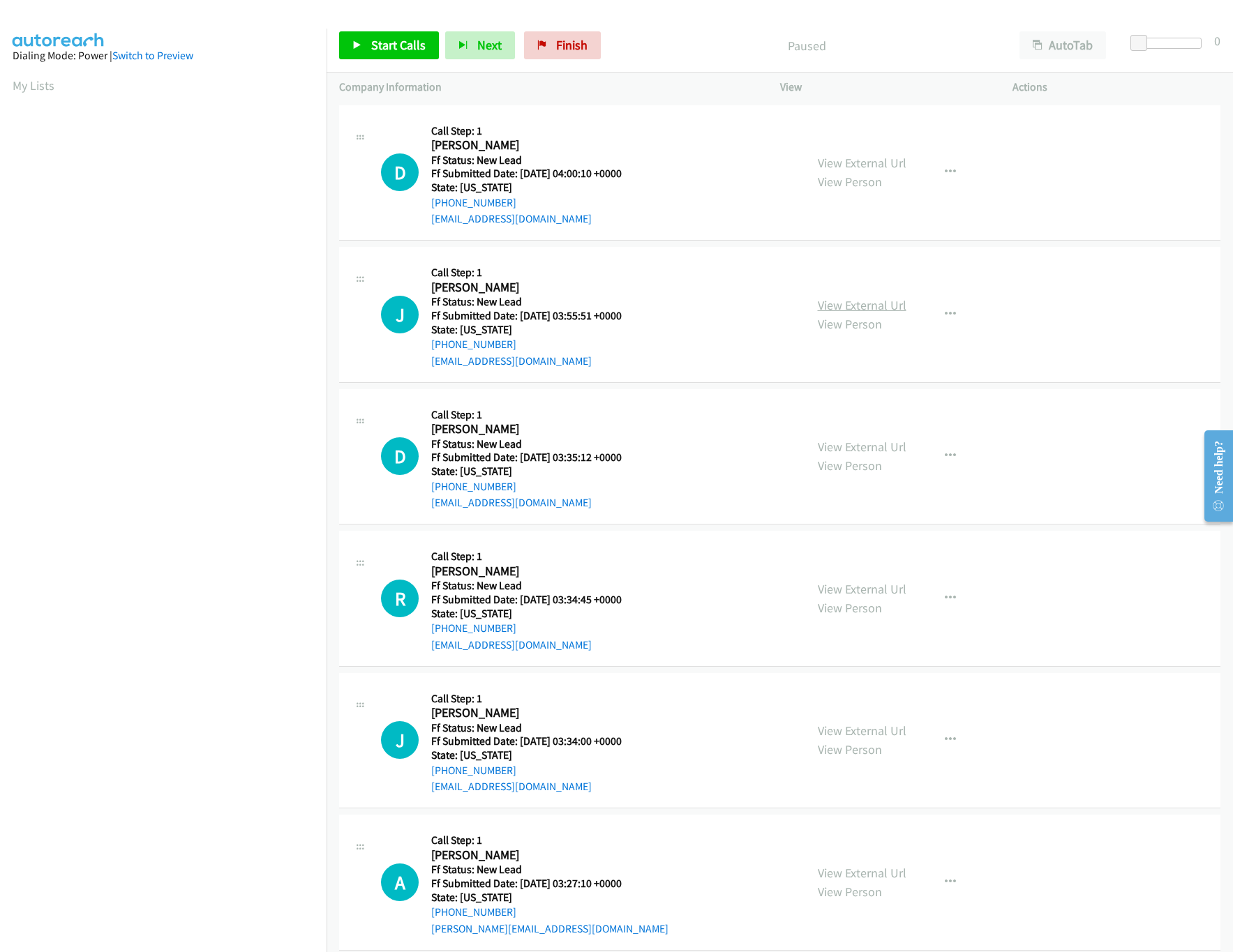
click at [867, 305] on link "View External Url" at bounding box center [862, 305] width 89 height 16
click at [877, 168] on link "View External Url" at bounding box center [862, 162] width 89 height 16
click at [374, 35] on link "Start Calls" at bounding box center [389, 46] width 100 height 28
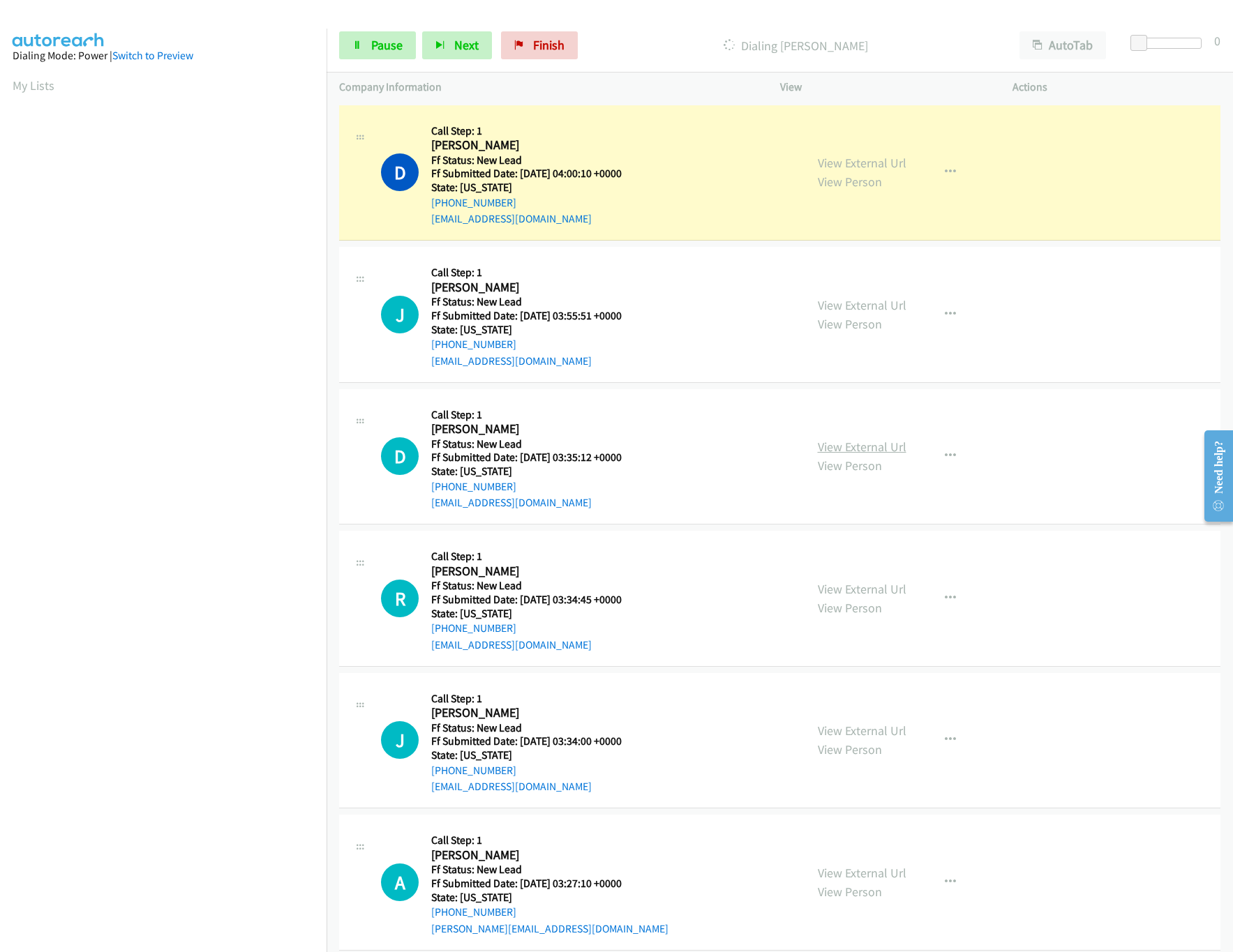
click at [871, 444] on link "View External Url" at bounding box center [862, 447] width 89 height 16
drag, startPoint x: 1140, startPoint y: 48, endPoint x: 1154, endPoint y: 48, distance: 14.0
click at [1154, 48] on span at bounding box center [1153, 42] width 16 height 16
click at [392, 47] on span "Pause" at bounding box center [387, 45] width 31 height 16
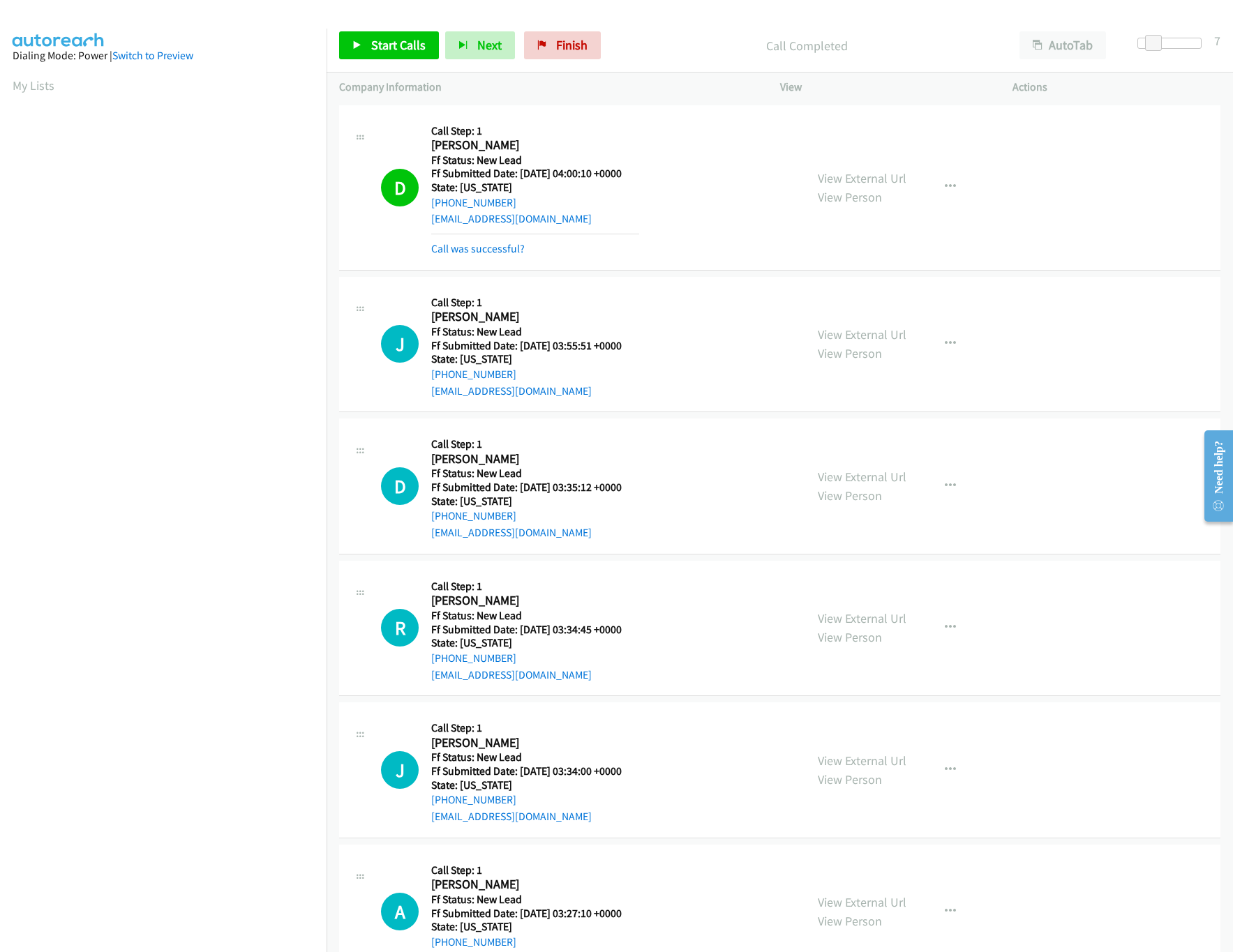
click at [1158, 34] on div "Start Calls Pause Next Finish Call Completed AutoTab AutoTab 7" at bounding box center [779, 46] width 907 height 53
drag, startPoint x: 1158, startPoint y: 38, endPoint x: 1093, endPoint y: 54, distance: 66.9
click at [1093, 54] on div "Start Calls Pause Next Finish Call Completed AutoTab AutoTab 0" at bounding box center [779, 46] width 907 height 53
click at [374, 36] on link "Start Calls" at bounding box center [389, 46] width 100 height 28
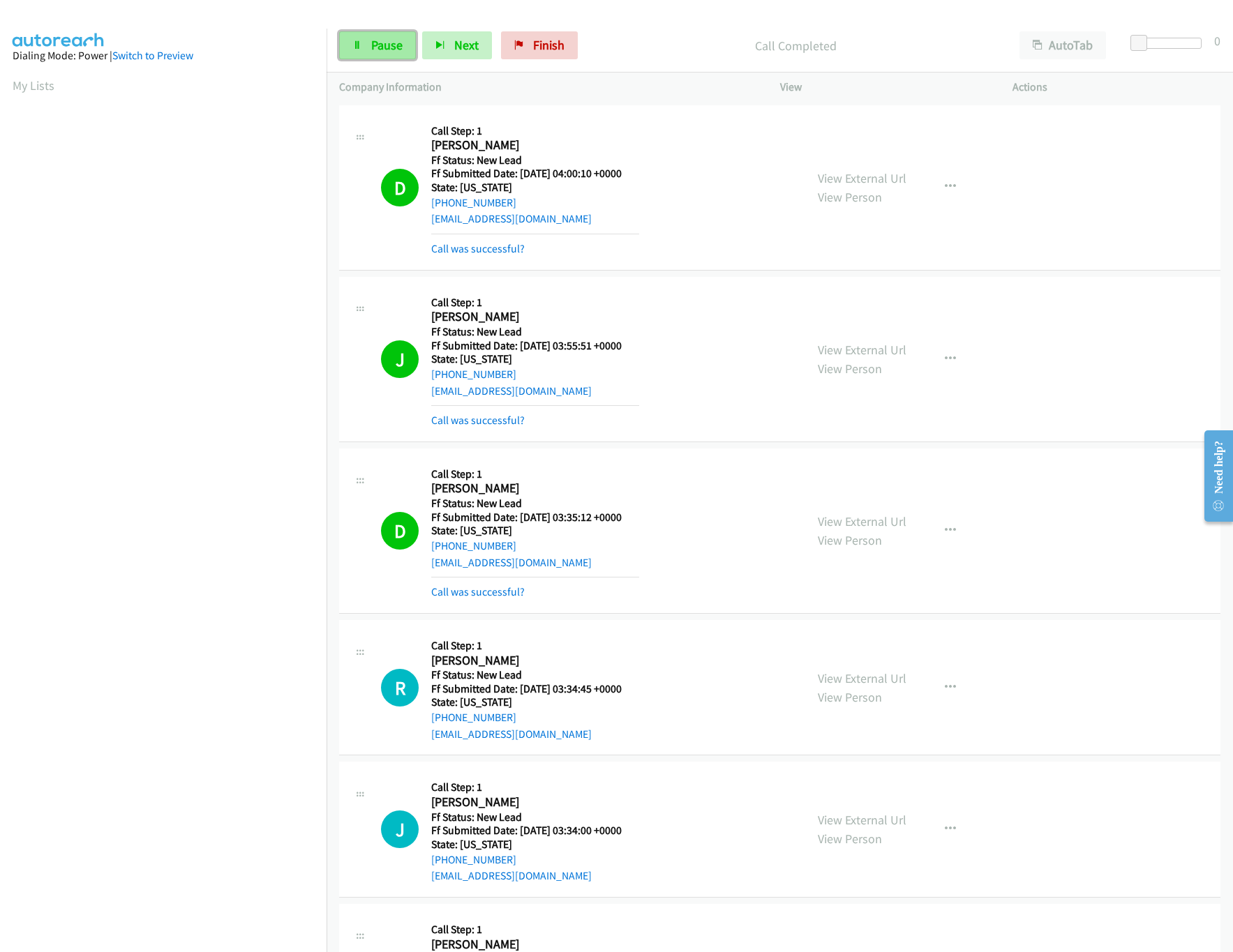
click at [375, 45] on span "Pause" at bounding box center [387, 45] width 31 height 16
click at [546, 53] on link "Finish" at bounding box center [563, 46] width 77 height 28
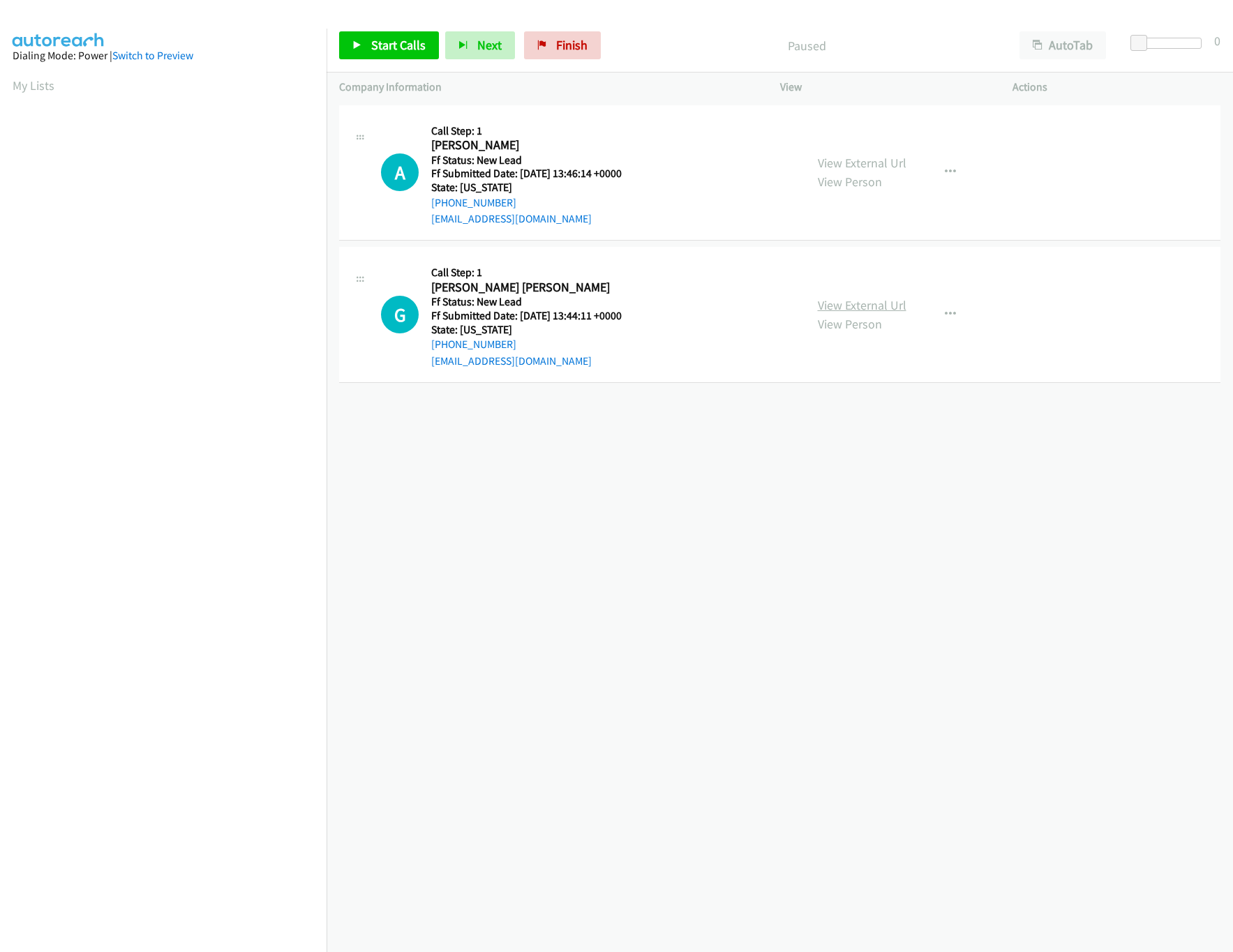
click at [845, 306] on link "View External Url" at bounding box center [862, 305] width 89 height 16
click at [866, 158] on link "View External Url" at bounding box center [862, 162] width 89 height 16
click at [403, 55] on link "Start Calls" at bounding box center [389, 46] width 100 height 28
drag, startPoint x: 1139, startPoint y: 45, endPoint x: 1097, endPoint y: 0, distance: 61.6
click at [1183, 50] on body "Start Calls Pause Next Finish Started AutoTab AutoTab 21 Company Information In…" at bounding box center [616, 33] width 1233 height 66
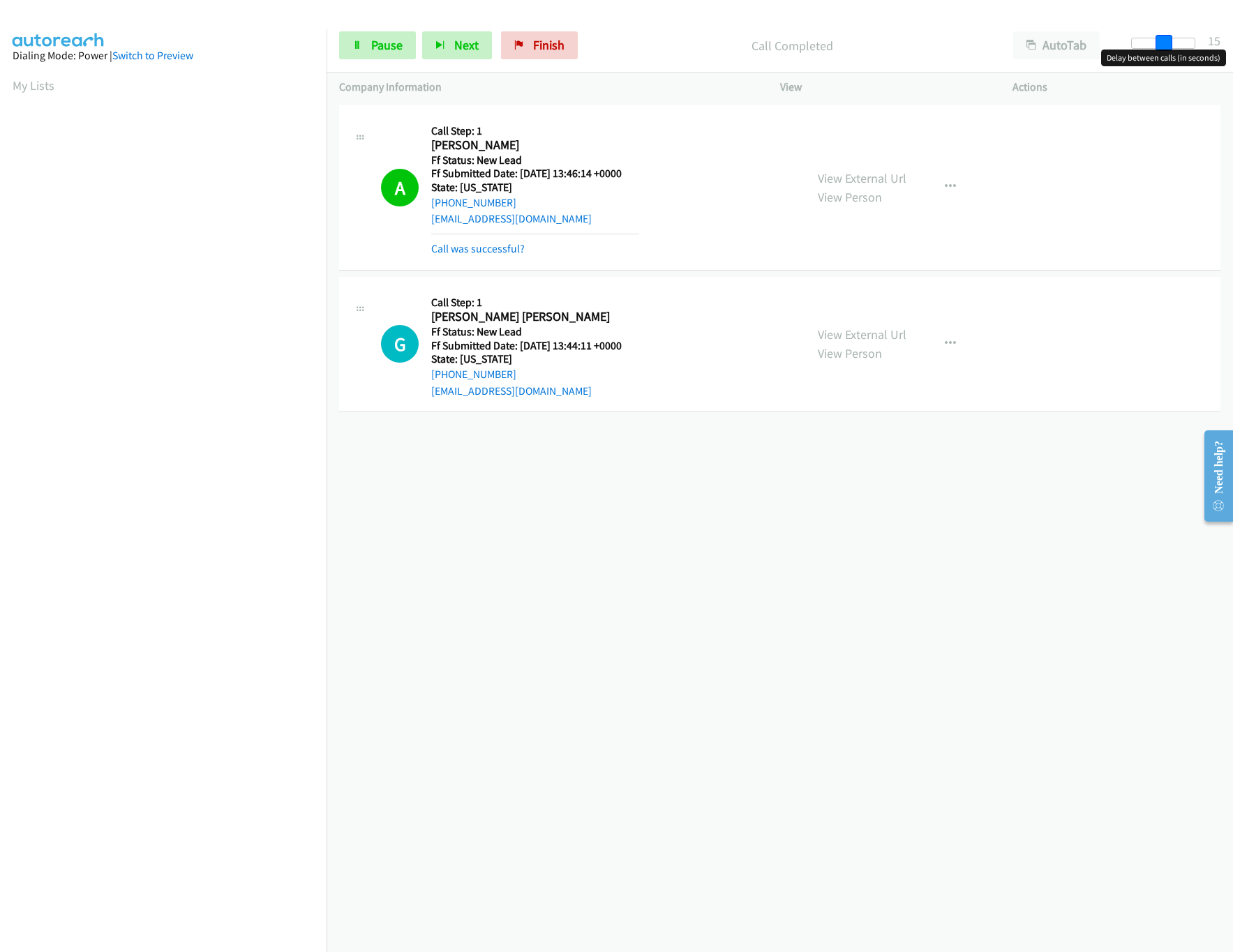
drag, startPoint x: 1179, startPoint y: 44, endPoint x: 1166, endPoint y: 47, distance: 13.3
click at [1166, 47] on span at bounding box center [1163, 42] width 16 height 16
drag, startPoint x: 1166, startPoint y: 47, endPoint x: 1151, endPoint y: 47, distance: 15.0
click at [1151, 47] on span at bounding box center [1157, 42] width 16 height 16
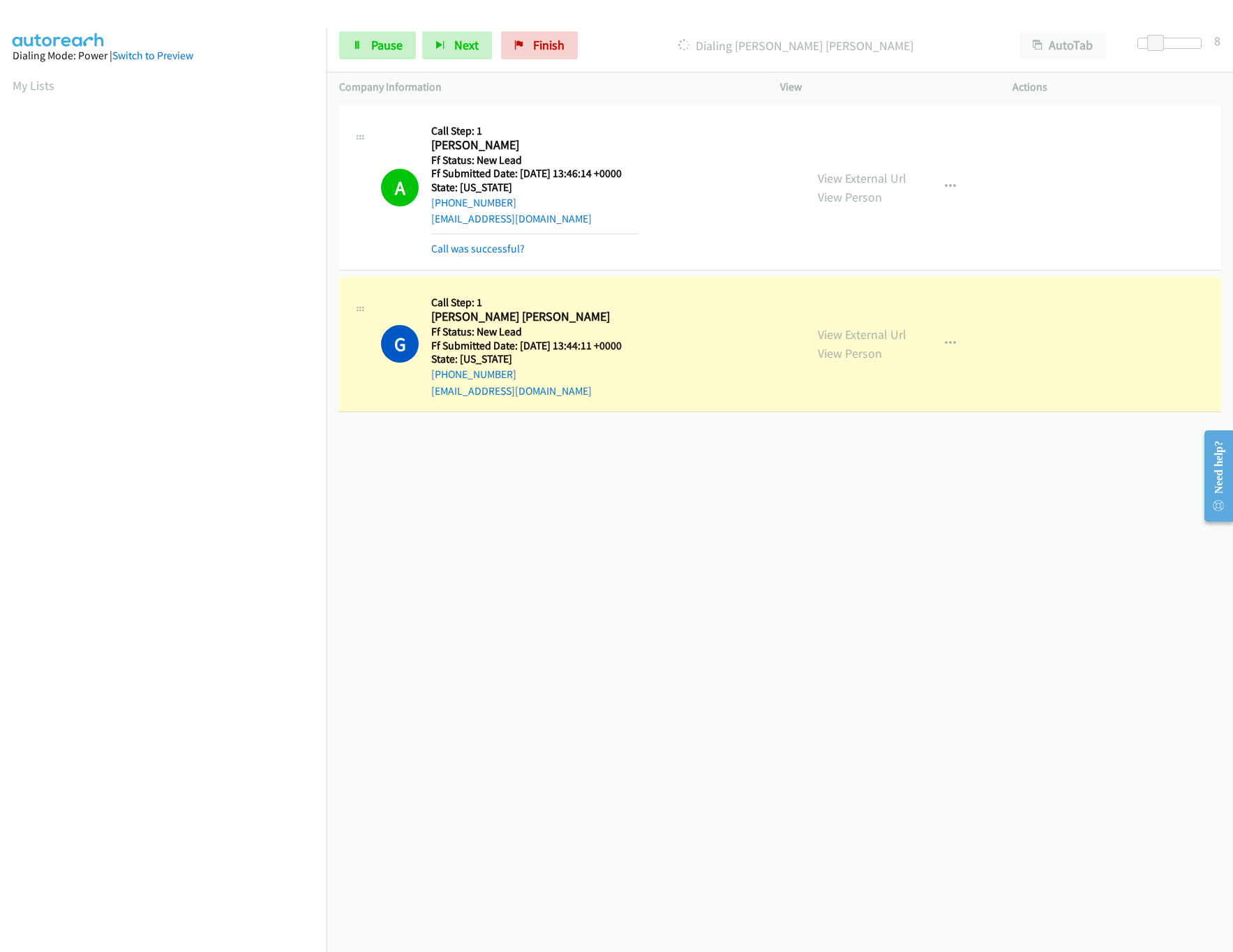
click at [614, 553] on div "+1 415-964-1034 Call failed - Please reload the list and try again The Callbar …" at bounding box center [779, 527] width 907 height 851
click at [465, 575] on div "+1 415-964-1034 Call failed - Please reload the list and try again The Callbar …" at bounding box center [779, 527] width 907 height 851
drag, startPoint x: 763, startPoint y: 575, endPoint x: 731, endPoint y: 578, distance: 32.1
click at [763, 575] on div "+1 415-964-1034 Call failed - Please reload the list and try again The Callbar …" at bounding box center [779, 527] width 907 height 851
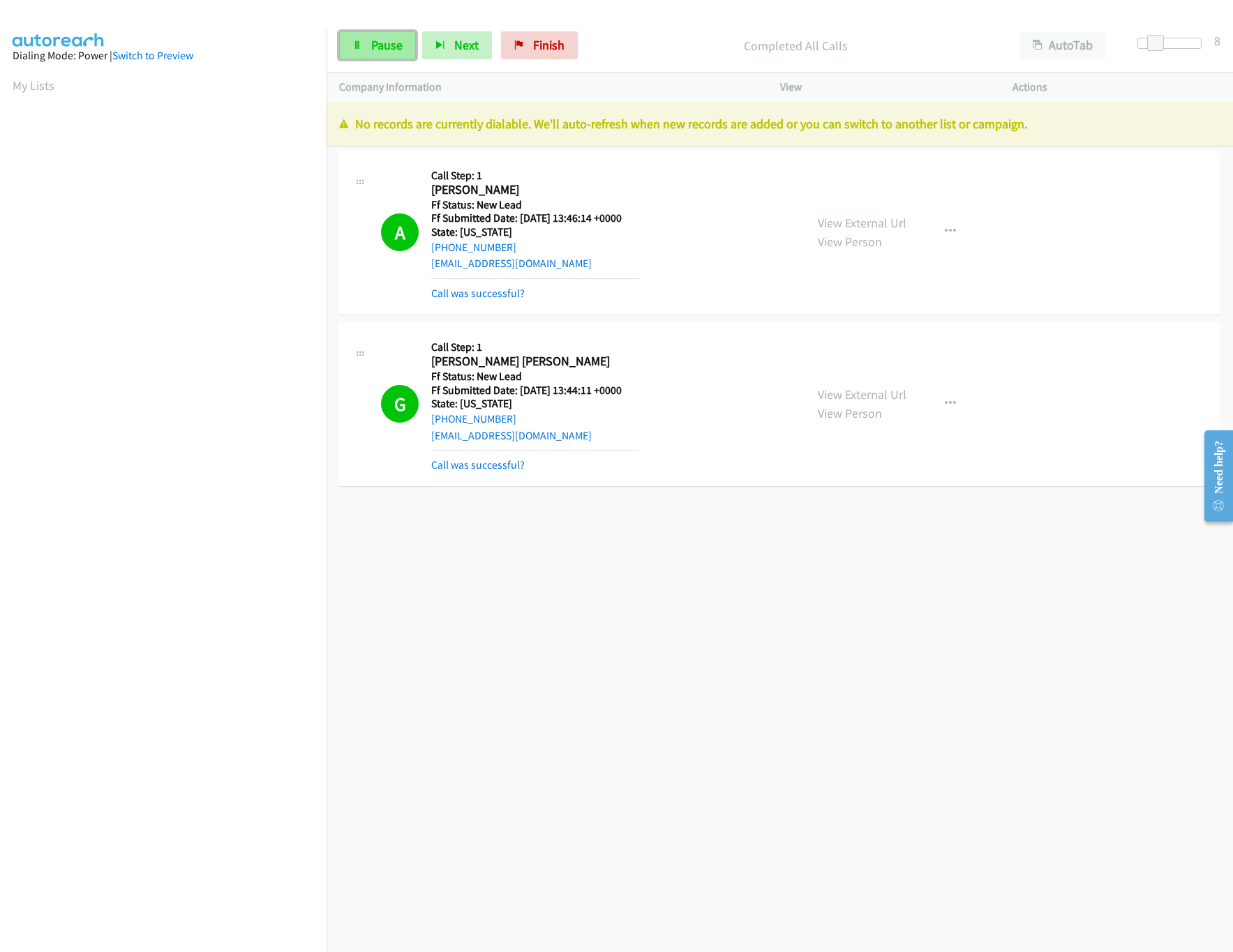
click at [360, 42] on icon at bounding box center [357, 46] width 9 height 9
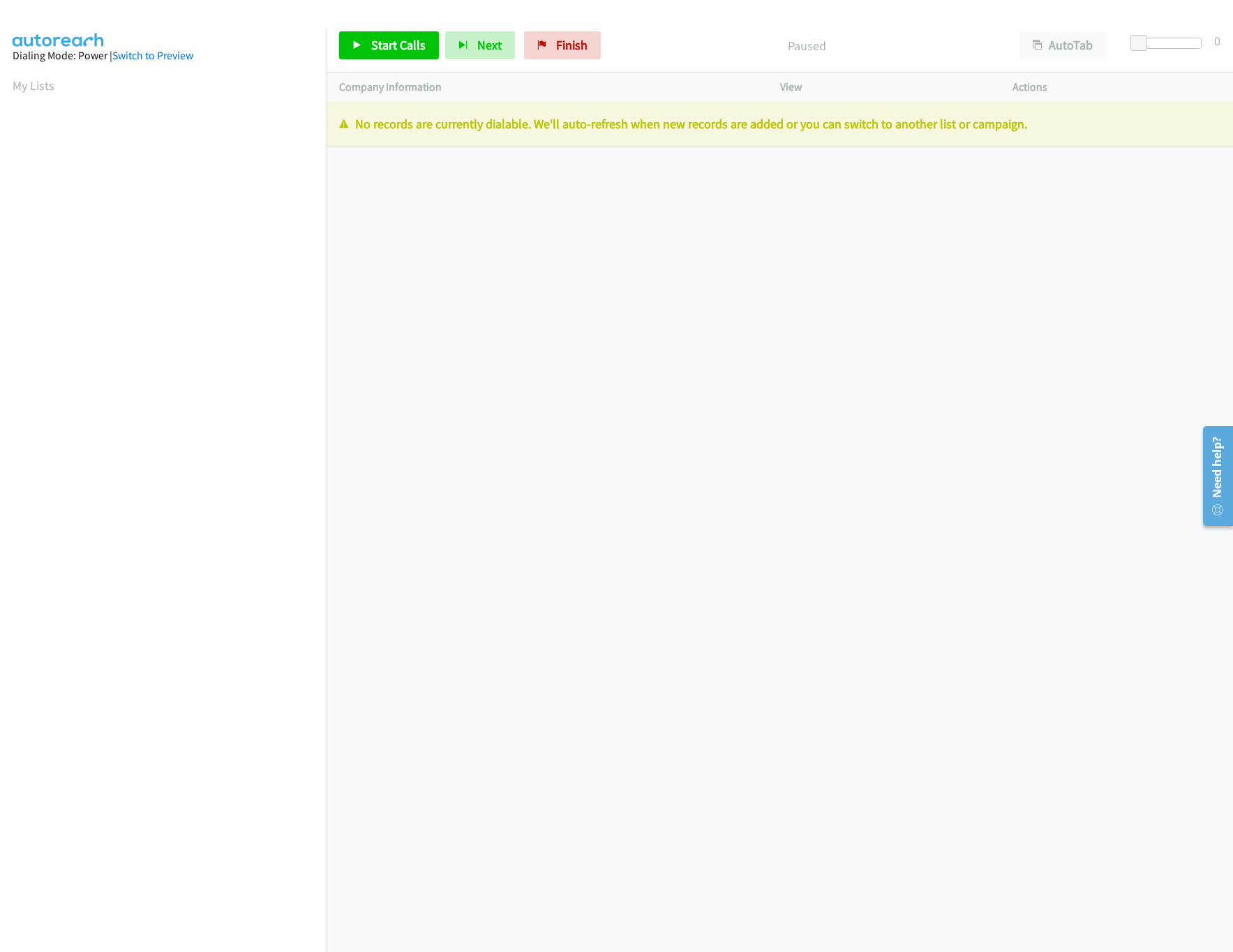
click at [575, 19] on div "Start Calls Pause Next Finish Paused AutoTab AutoTab 0" at bounding box center [779, 46] width 907 height 53
click at [567, 42] on span "Finish" at bounding box center [572, 45] width 31 height 16
drag, startPoint x: 815, startPoint y: 402, endPoint x: 562, endPoint y: 126, distance: 374.4
click at [815, 402] on div "+1 415-964-1034 Call failed - Please reload the list and try again The Callbar …" at bounding box center [779, 527] width 907 height 851
drag, startPoint x: 556, startPoint y: 53, endPoint x: 689, endPoint y: 66, distance: 133.6
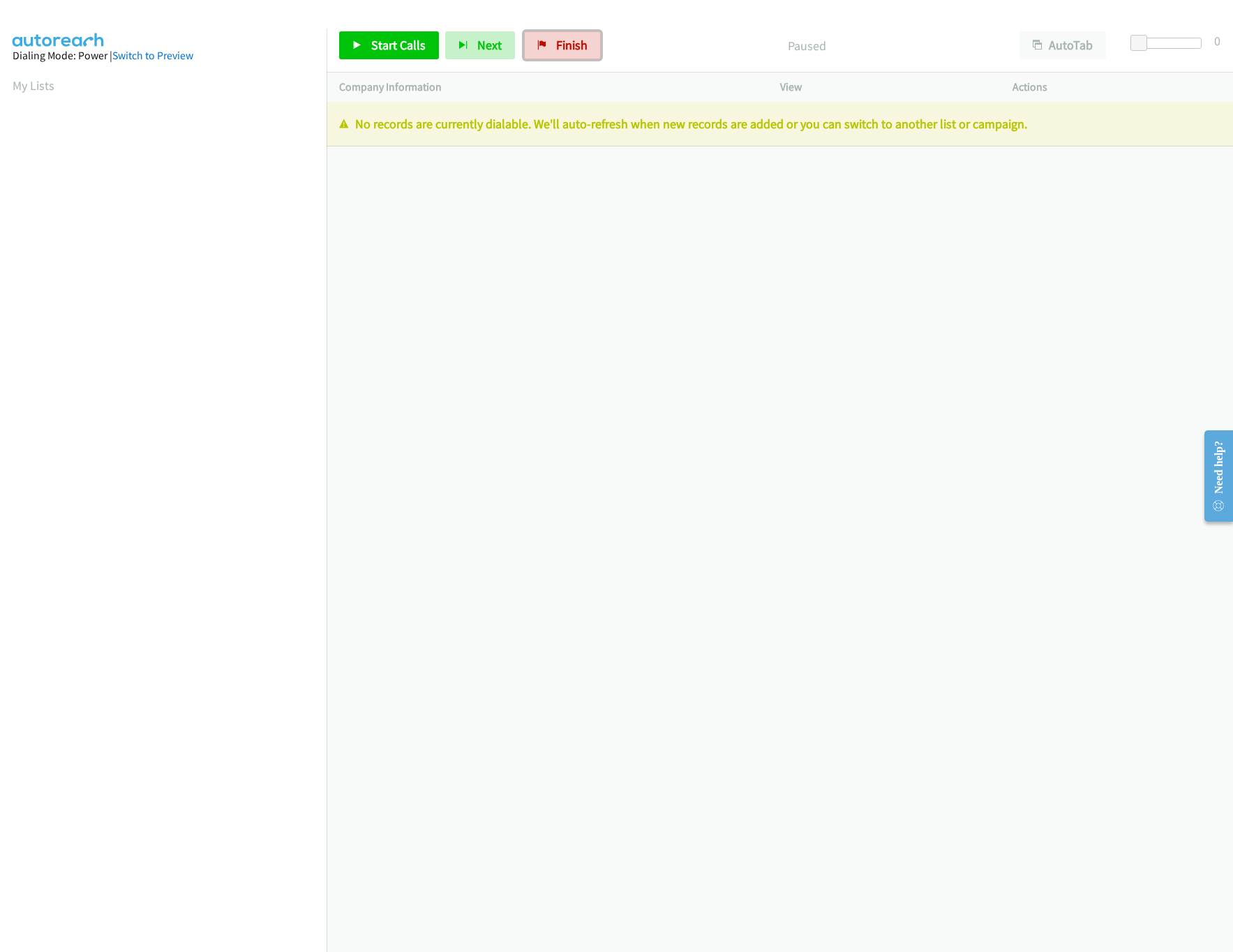
click at [556, 53] on span "Finish" at bounding box center [572, 45] width 31 height 16
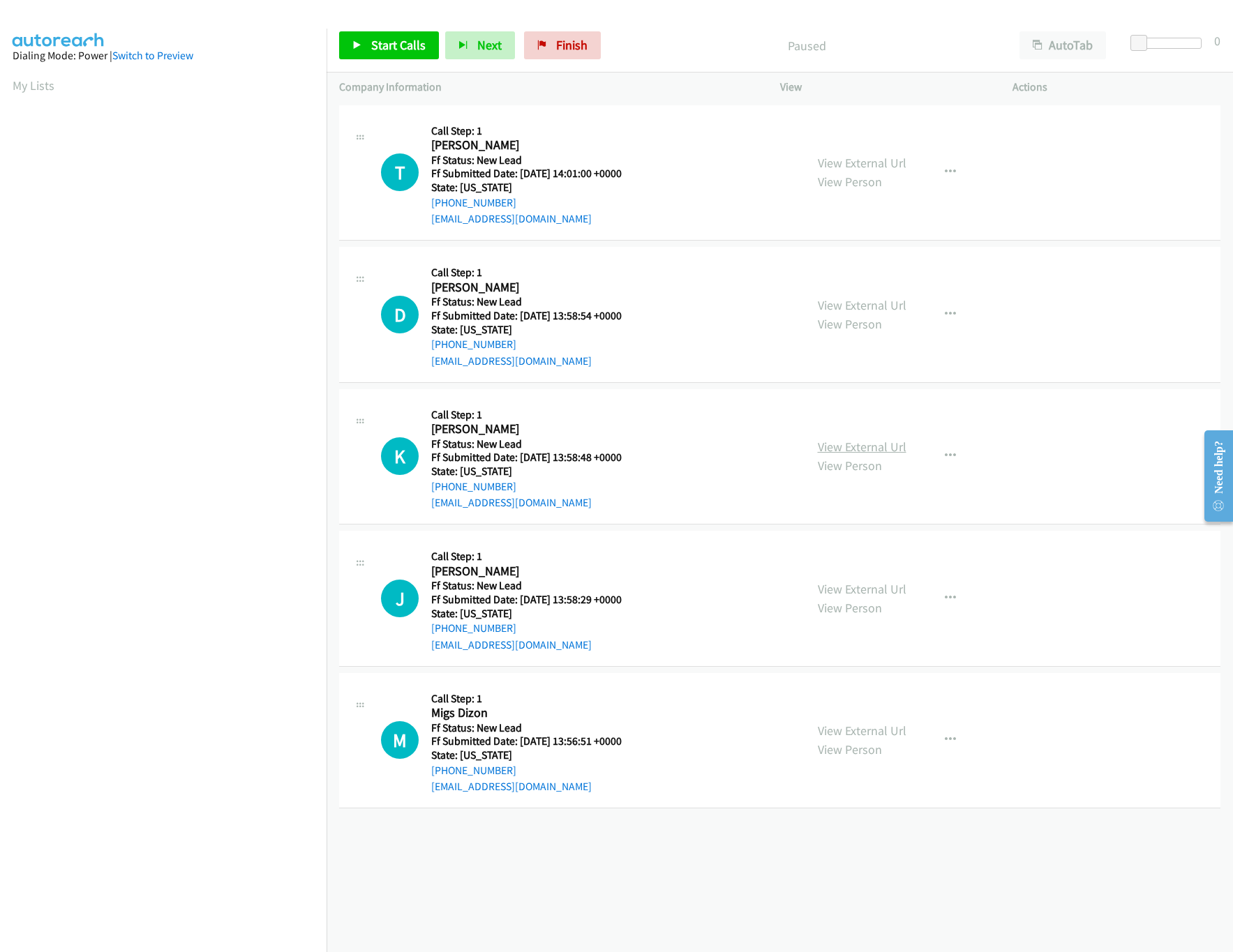
click at [842, 448] on link "View External Url" at bounding box center [862, 447] width 89 height 16
click at [860, 294] on div "View External Url View Person View External Url Email Schedule/Manage Callback …" at bounding box center [928, 315] width 246 height 110
click at [864, 314] on div "View External Url View Person" at bounding box center [862, 315] width 89 height 38
click at [846, 298] on link "View External Url" at bounding box center [862, 305] width 89 height 16
click at [867, 162] on link "View External Url" at bounding box center [862, 162] width 89 height 16
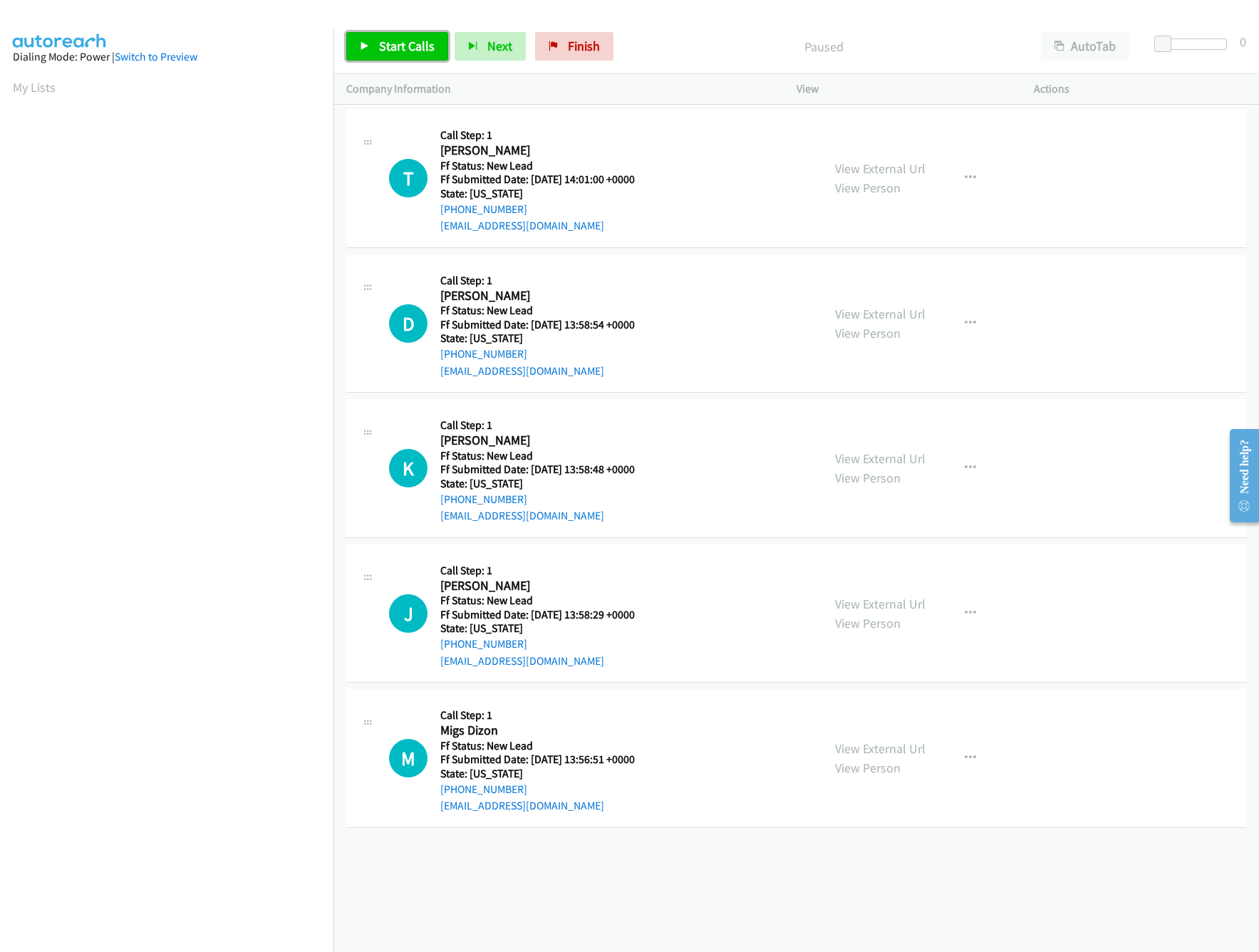
click at [410, 47] on span "Start Calls" at bounding box center [406, 46] width 55 height 16
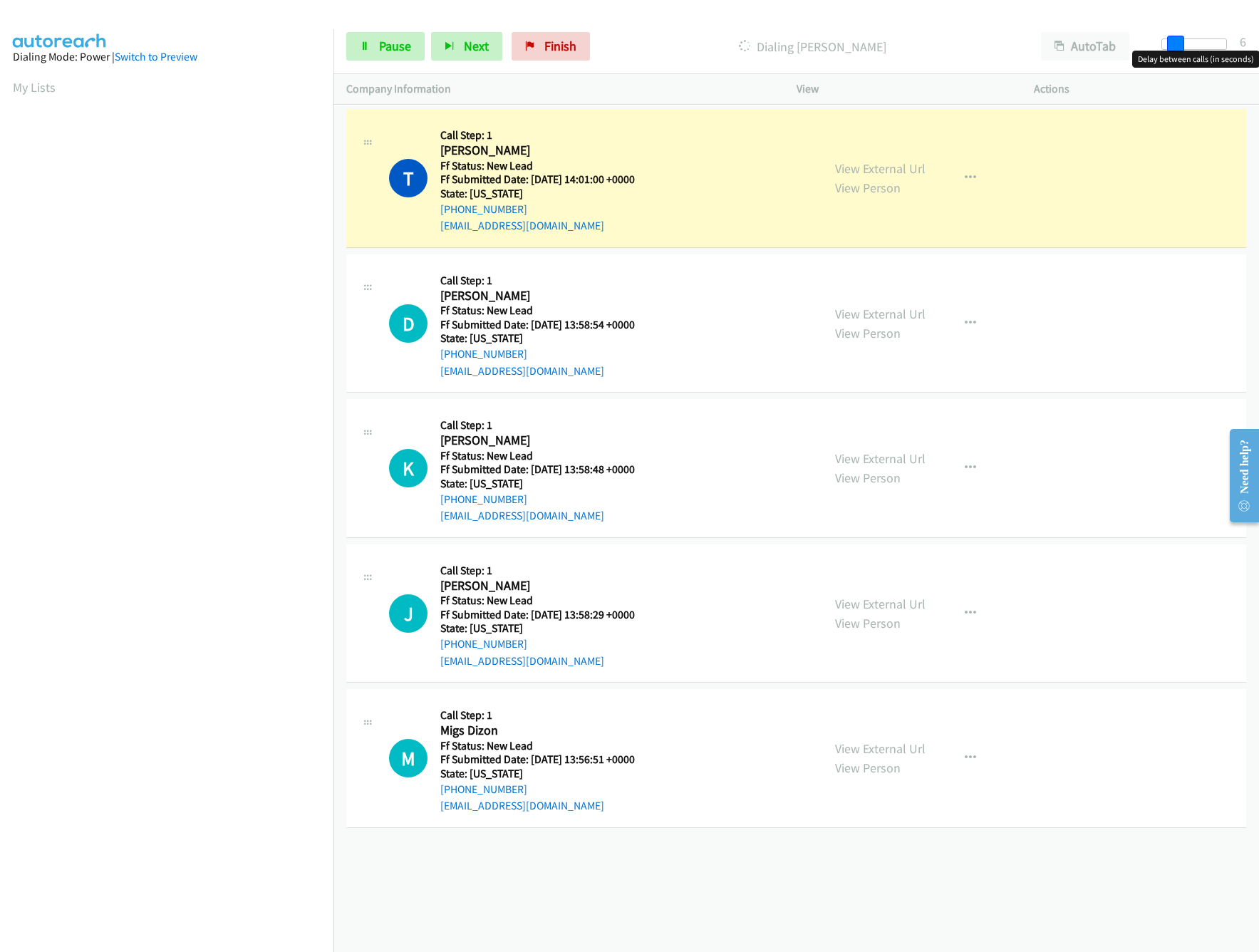
drag, startPoint x: 1160, startPoint y: 38, endPoint x: 1170, endPoint y: 39, distance: 10.0
click at [1170, 39] on span at bounding box center [1175, 43] width 17 height 17
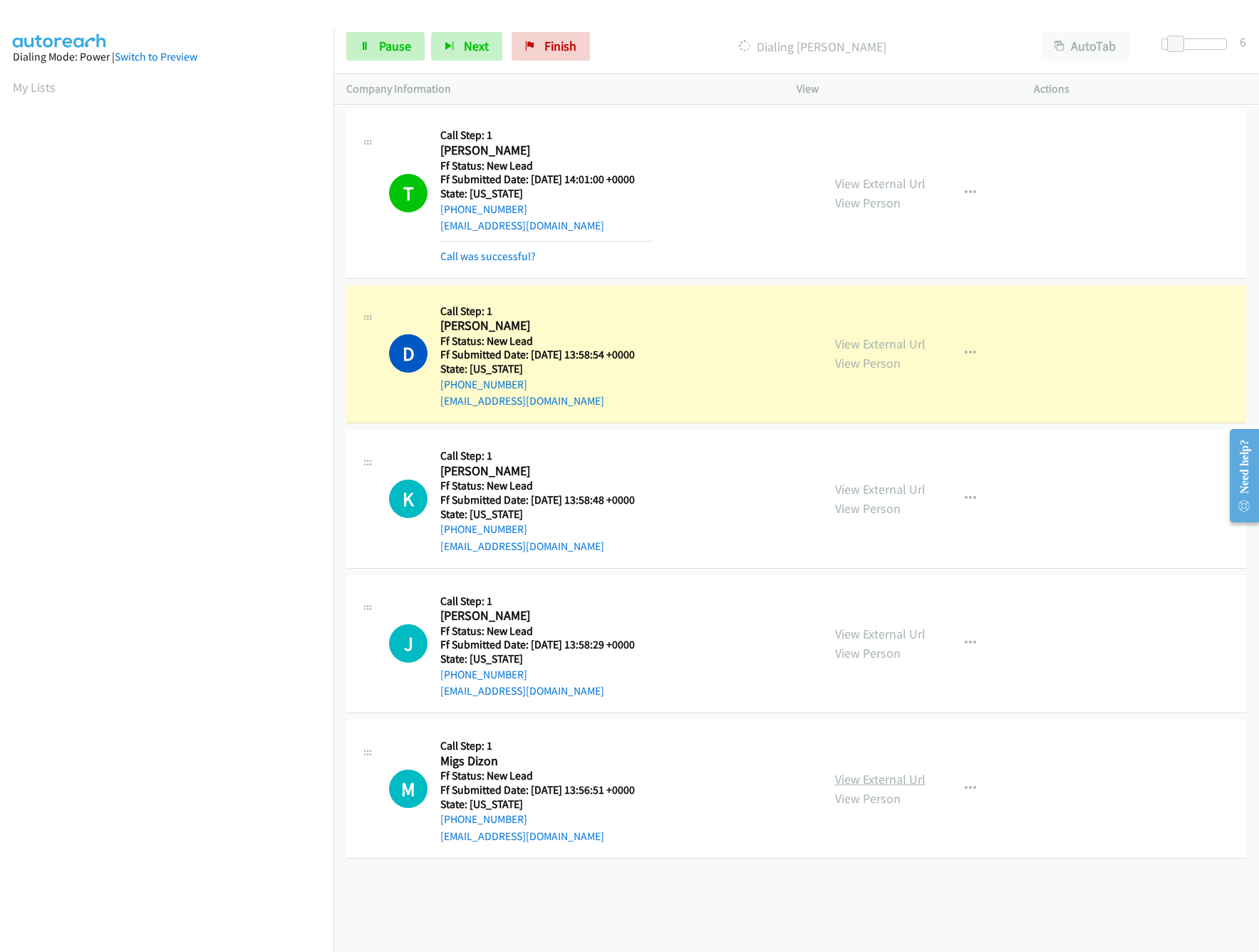
click at [876, 777] on link "View External Url" at bounding box center [880, 779] width 91 height 16
click at [895, 639] on link "View External Url" at bounding box center [880, 634] width 91 height 16
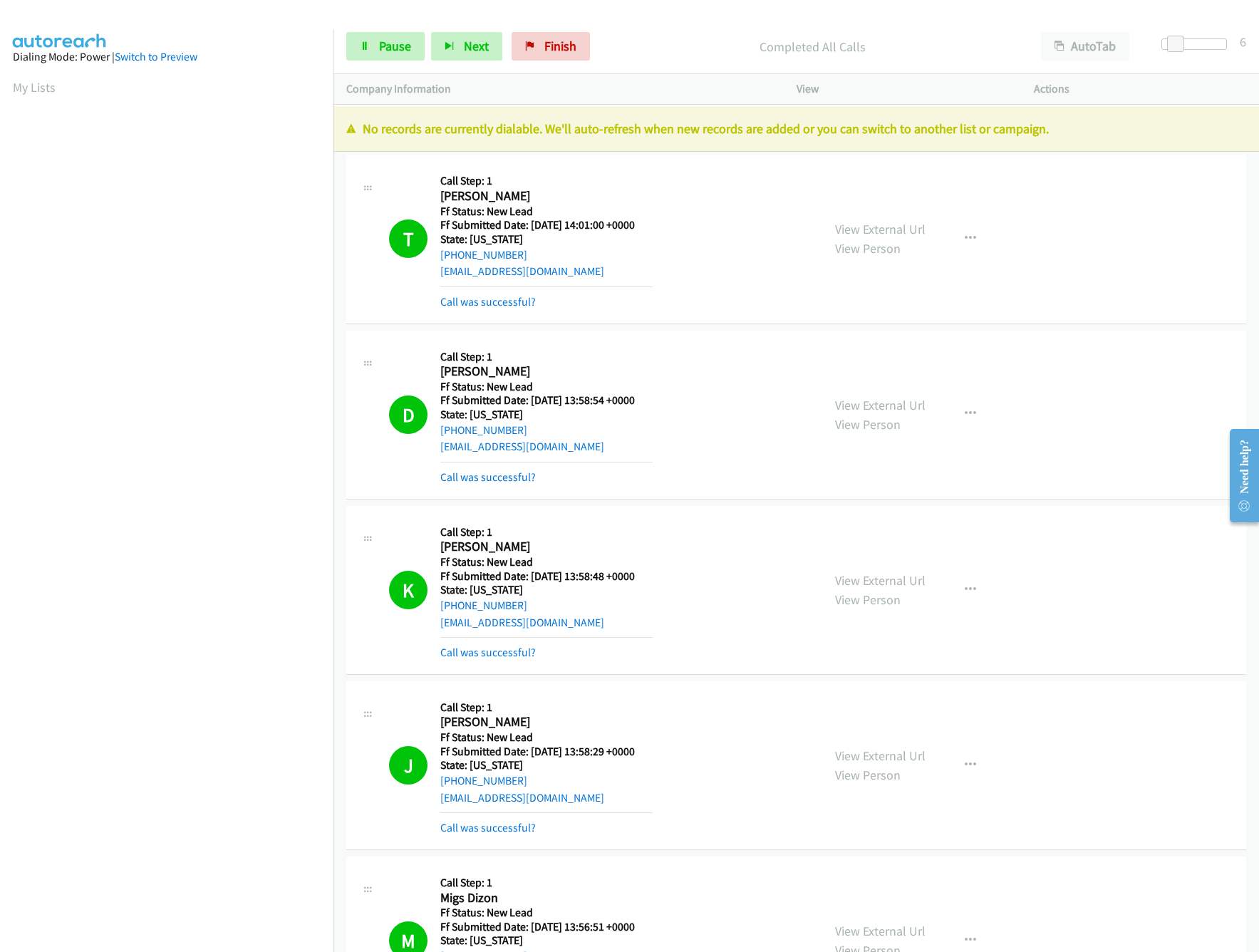
scroll to position [103, 0]
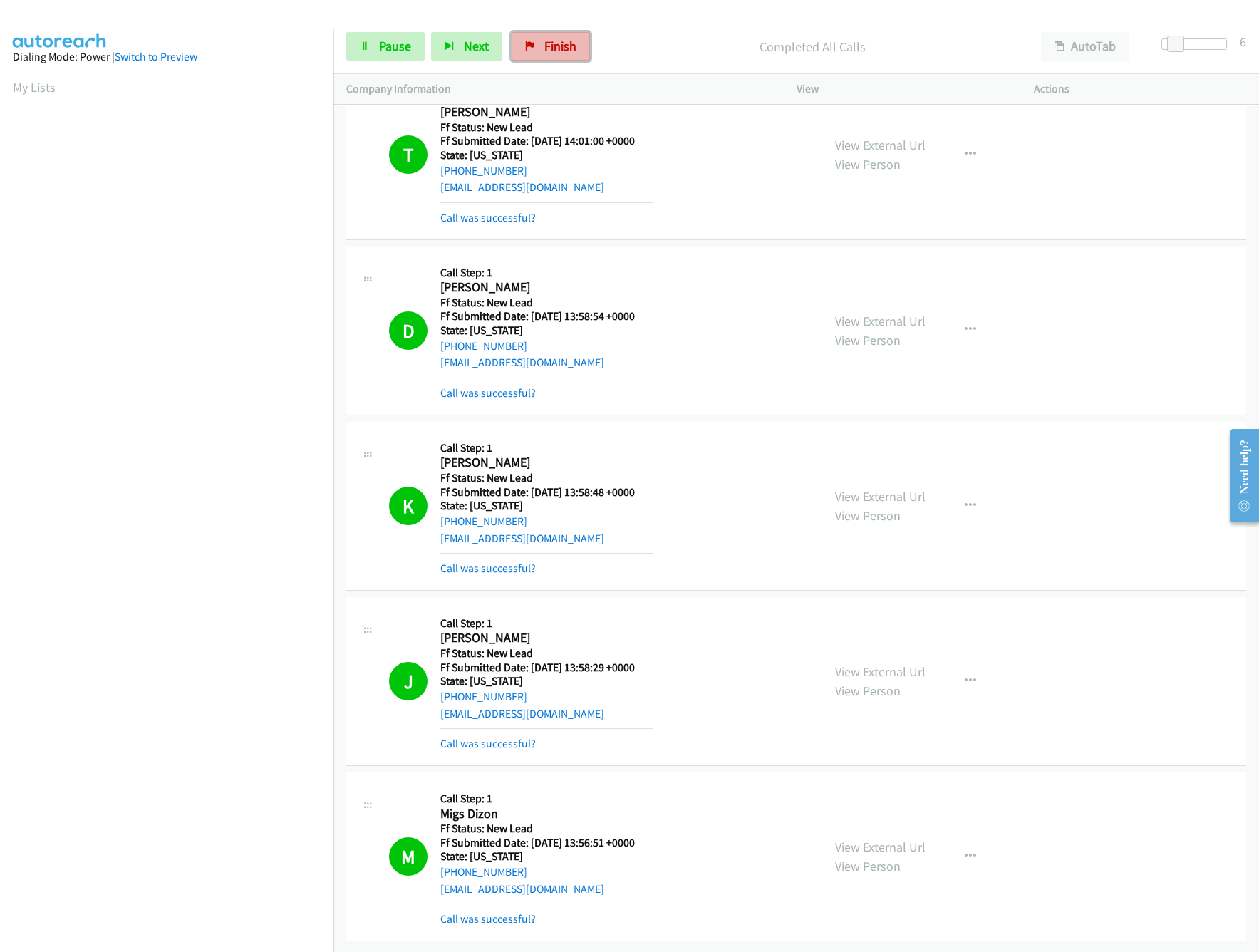
click at [555, 50] on span "Finish" at bounding box center [560, 46] width 32 height 16
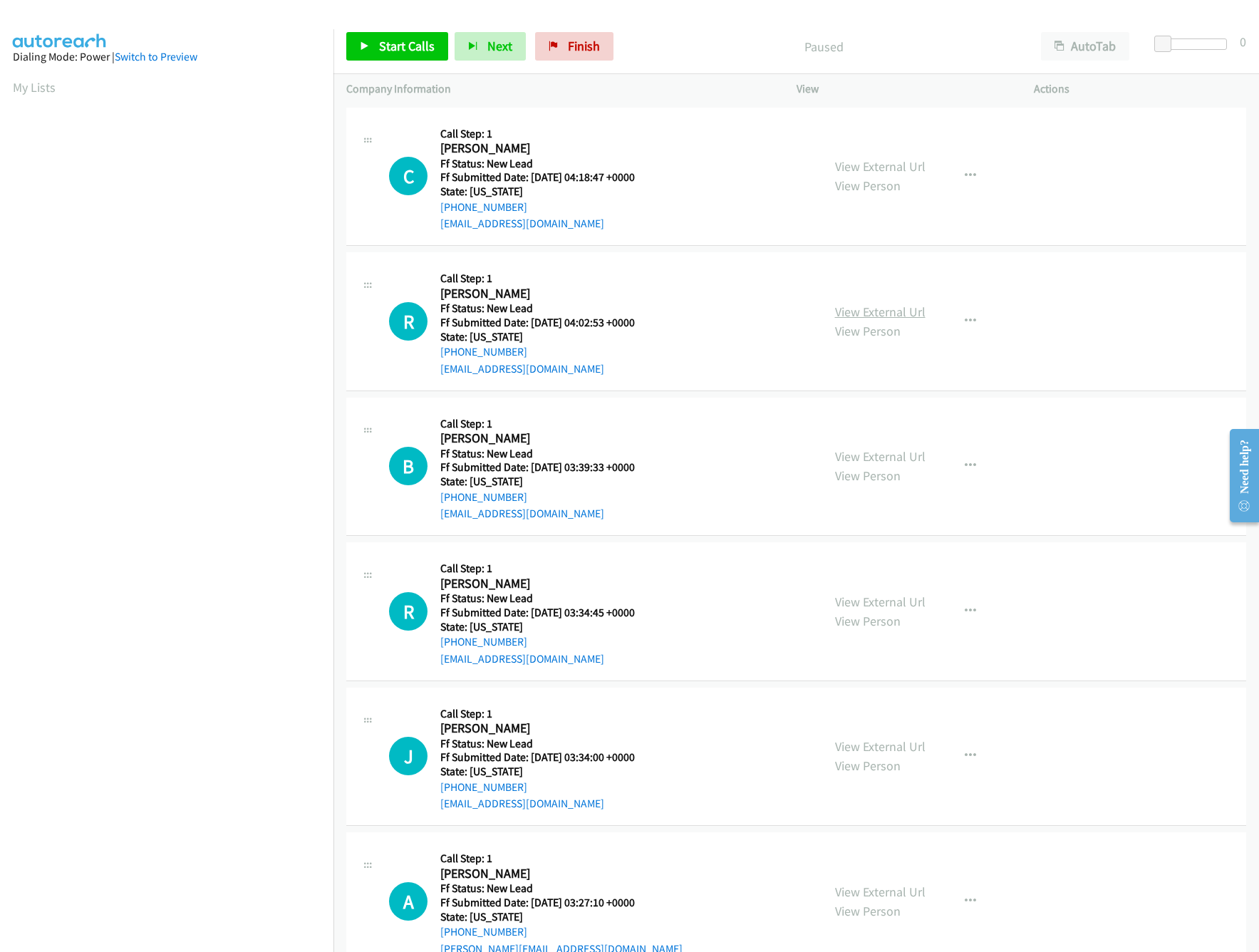
click at [892, 311] on link "View External Url" at bounding box center [880, 312] width 91 height 16
click at [882, 160] on link "View External Url" at bounding box center [880, 166] width 91 height 16
click at [388, 42] on span "Start Calls" at bounding box center [406, 46] width 55 height 16
click at [859, 458] on link "View External Url" at bounding box center [880, 456] width 91 height 16
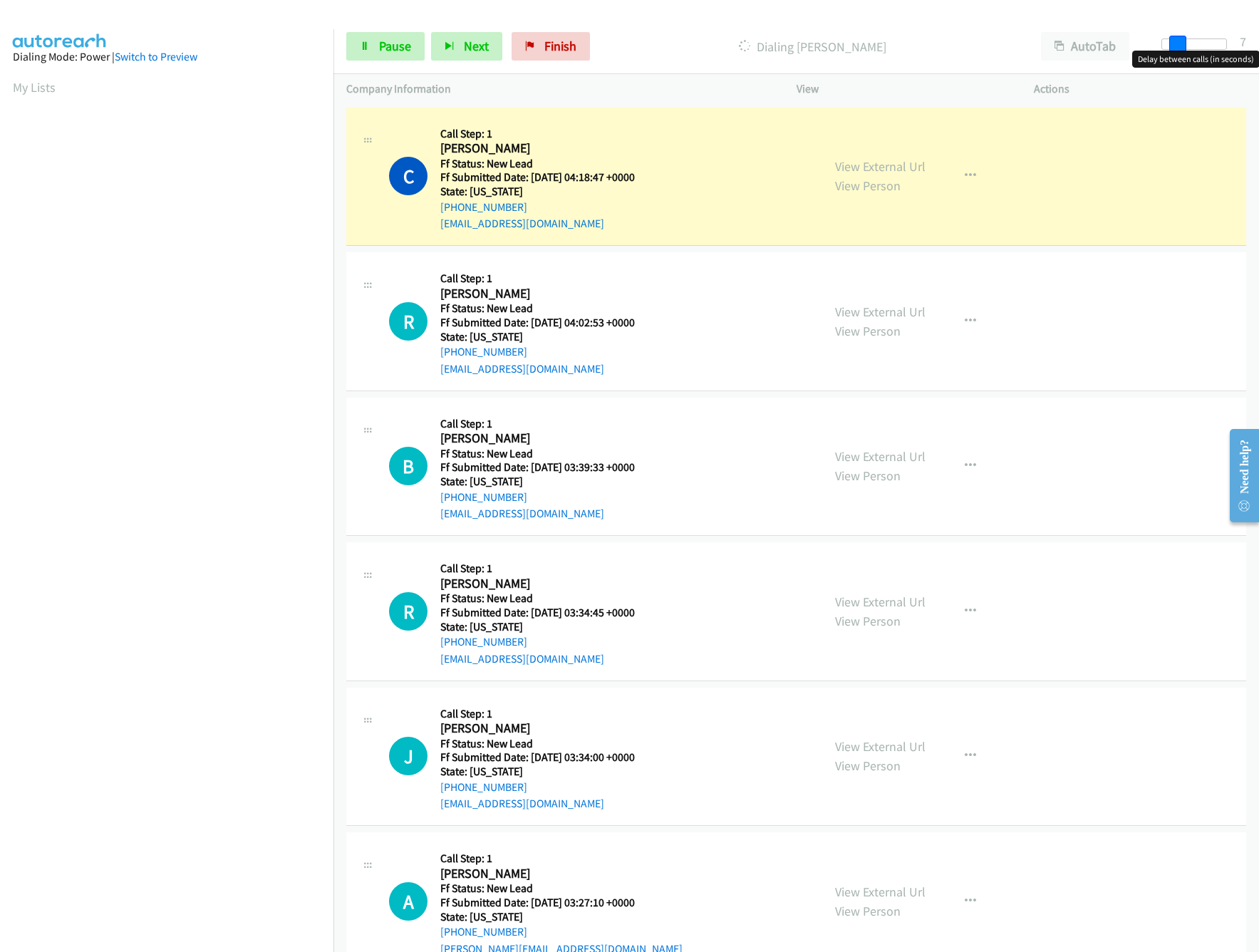
drag, startPoint x: 1163, startPoint y: 43, endPoint x: 1178, endPoint y: 43, distance: 15.0
click at [1178, 43] on span at bounding box center [1177, 43] width 17 height 17
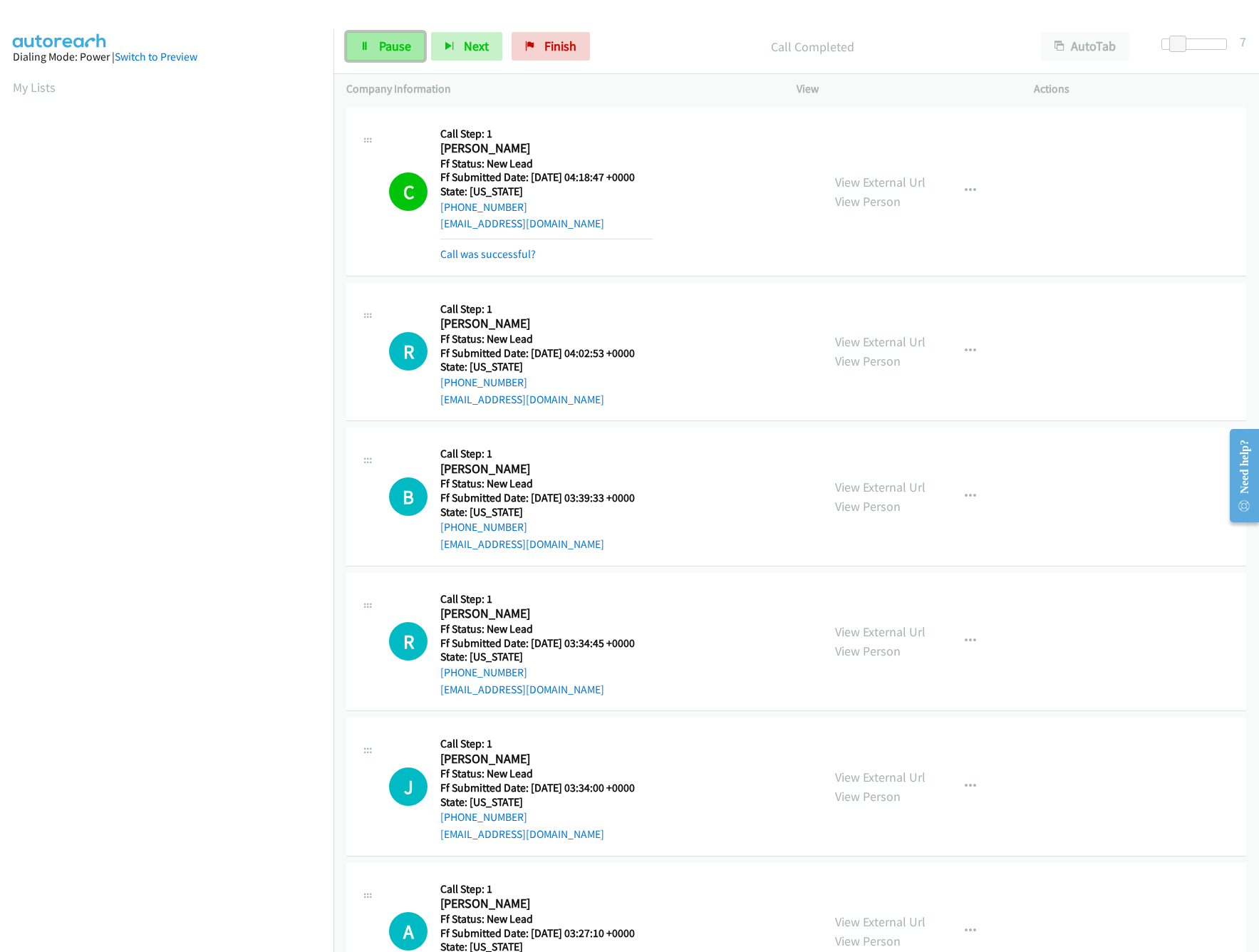
click at [381, 39] on span "Pause" at bounding box center [395, 46] width 32 height 16
click at [497, 247] on link "Call was successful?" at bounding box center [487, 253] width 95 height 14
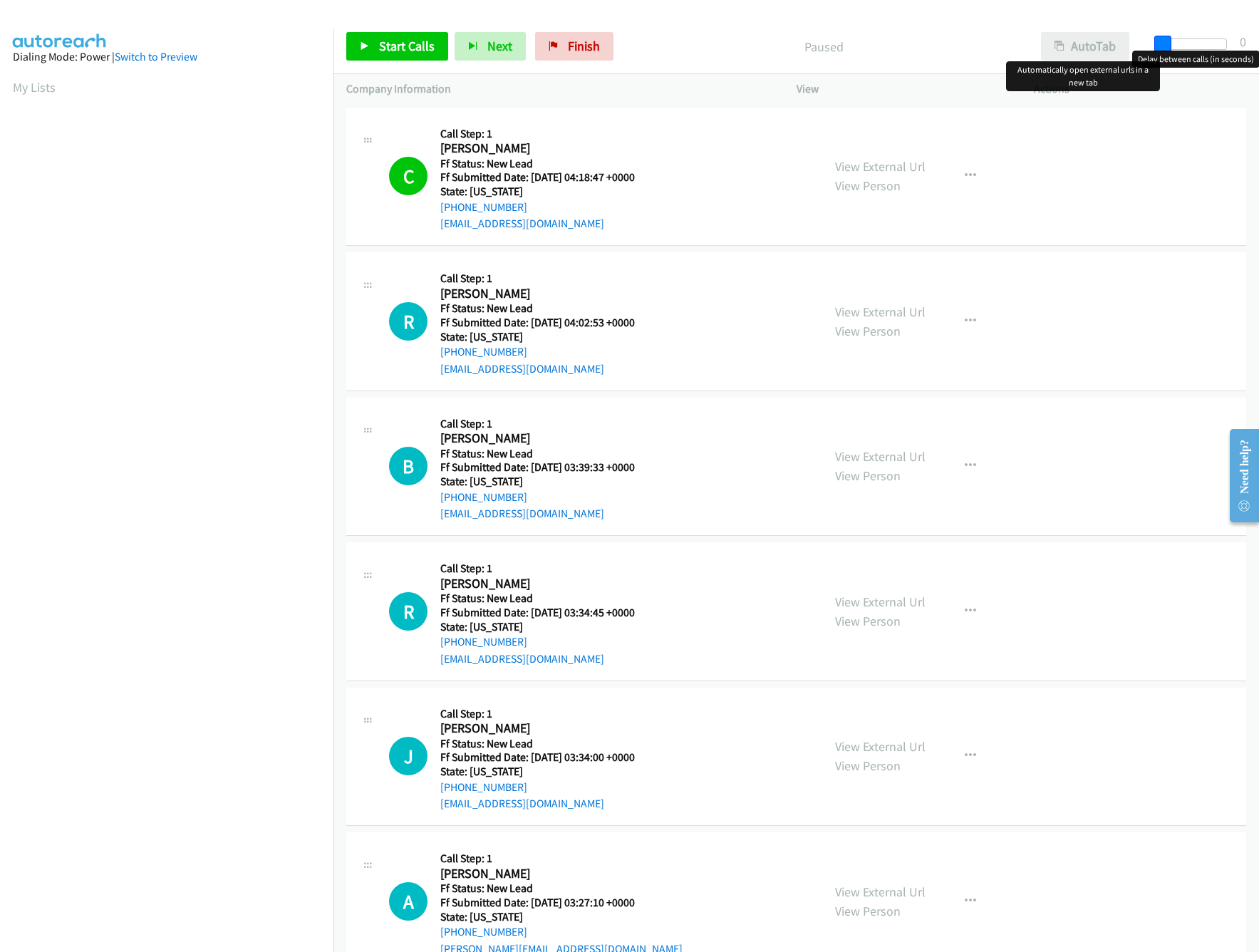
drag, startPoint x: 1178, startPoint y: 39, endPoint x: 1084, endPoint y: 52, distance: 94.9
click at [1084, 52] on div "Start Calls Pause Next Finish Paused AutoTab AutoTab 0" at bounding box center [796, 46] width 926 height 54
click at [377, 42] on link "Start Calls" at bounding box center [397, 46] width 102 height 29
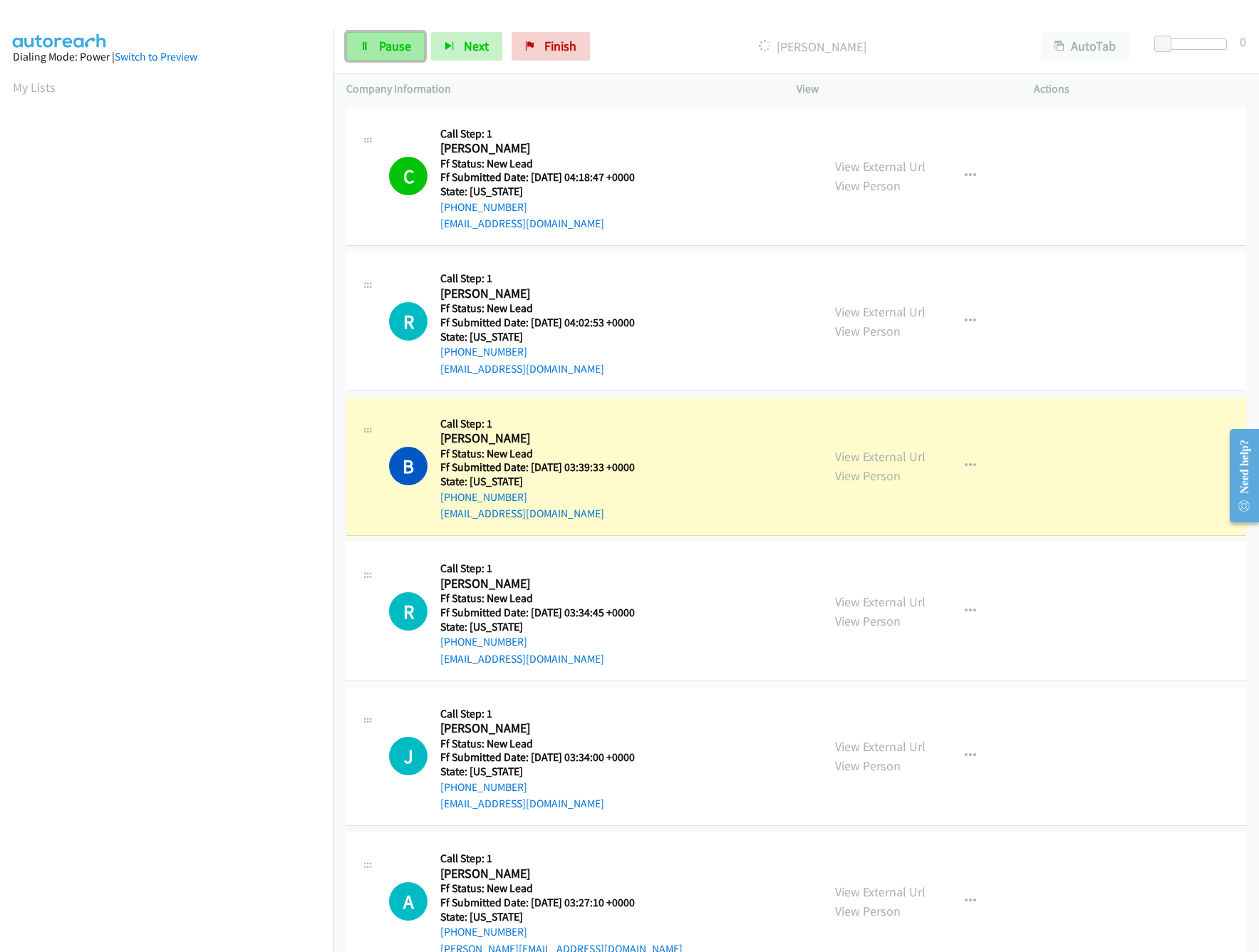
click at [379, 49] on span "Pause" at bounding box center [395, 46] width 32 height 16
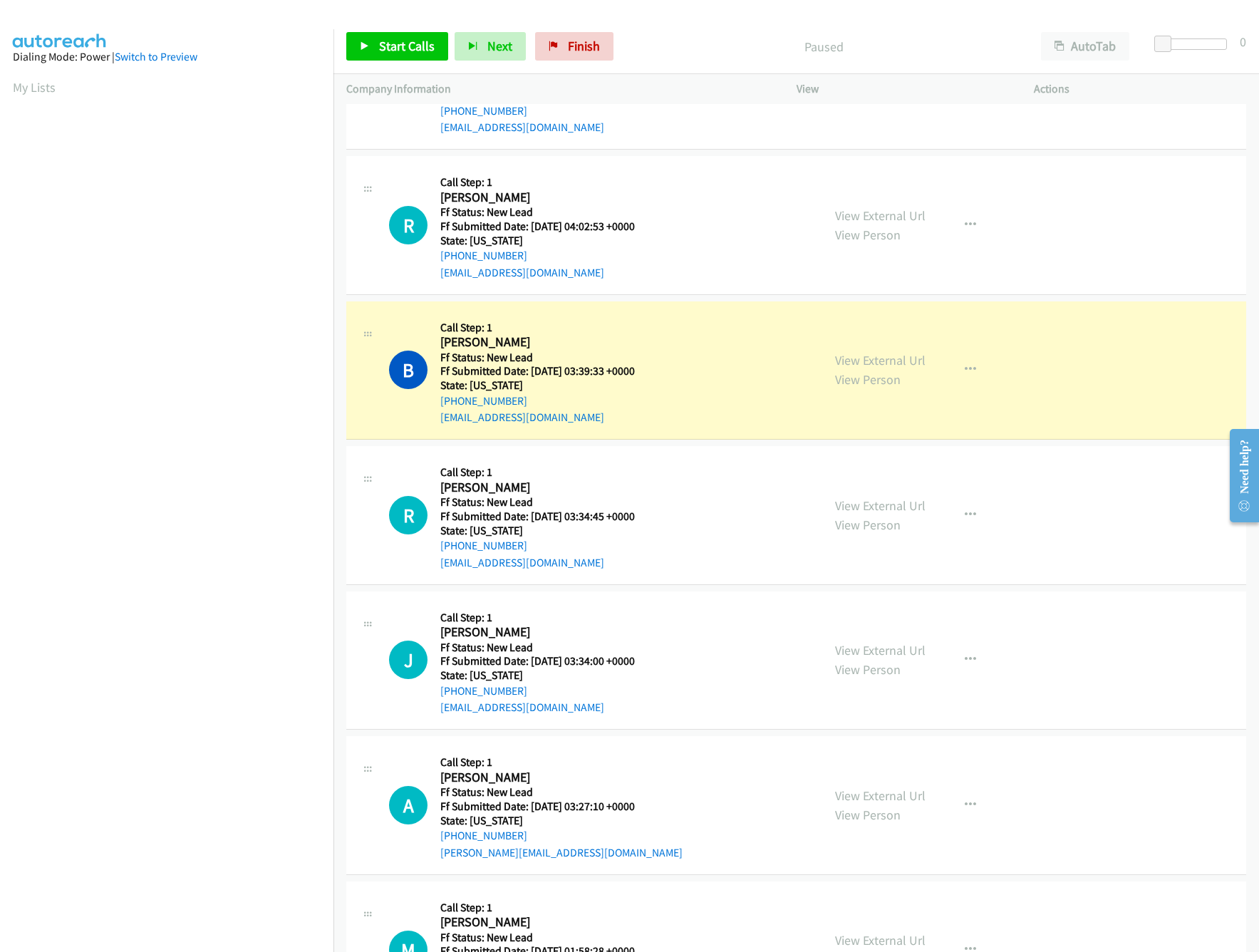
scroll to position [142, 0]
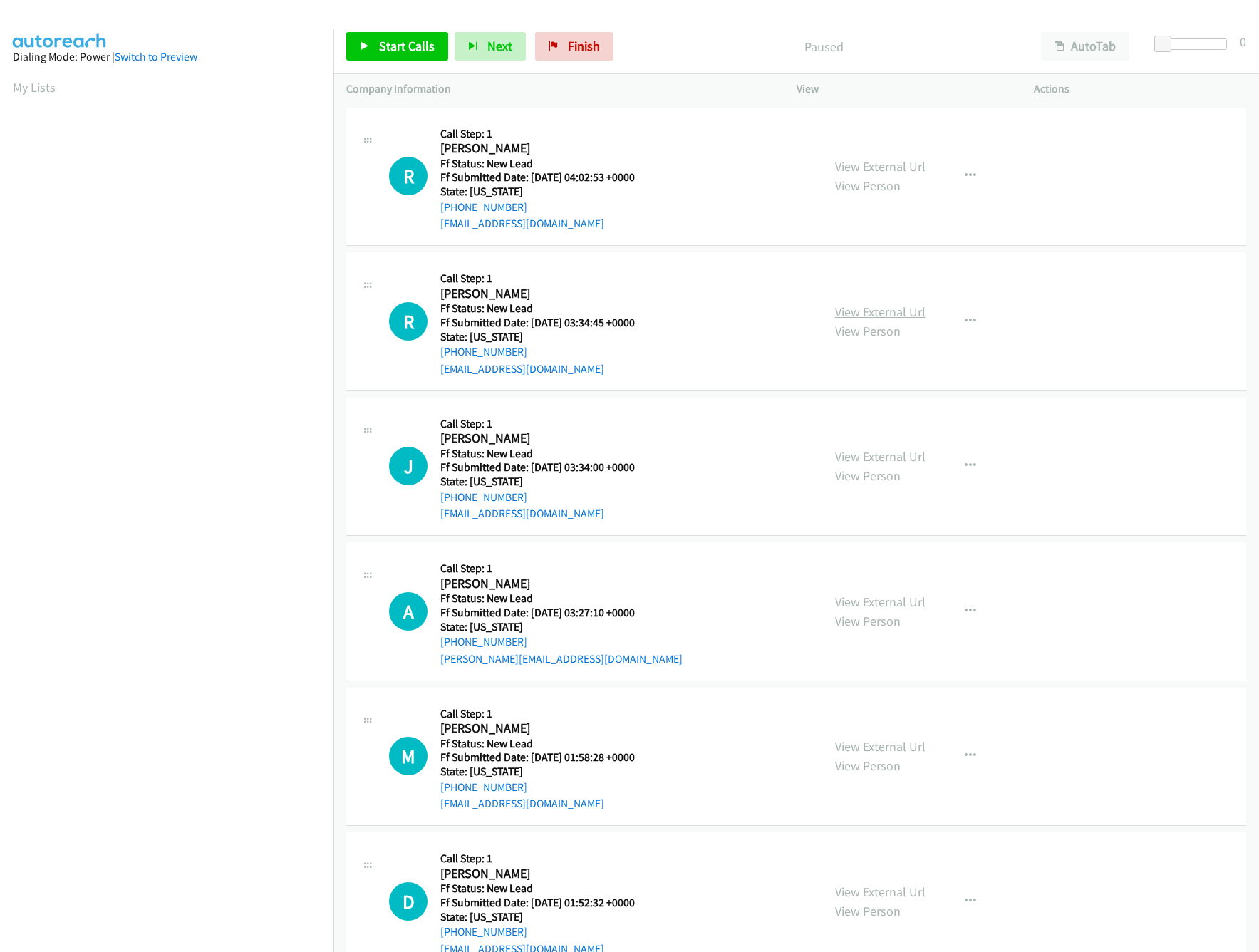
click at [873, 312] on link "View External Url" at bounding box center [880, 312] width 91 height 16
click at [246, 864] on nav "Dialing Mode: Power | Switch to Preview My Lists" at bounding box center [167, 505] width 334 height 952
drag, startPoint x: 909, startPoint y: 26, endPoint x: 881, endPoint y: 35, distance: 29.4
click at [909, 26] on div "Start Calls Pause Next Finish Paused AutoTab AutoTab 0" at bounding box center [796, 46] width 926 height 54
click at [382, 41] on span "Start Calls" at bounding box center [406, 46] width 55 height 16
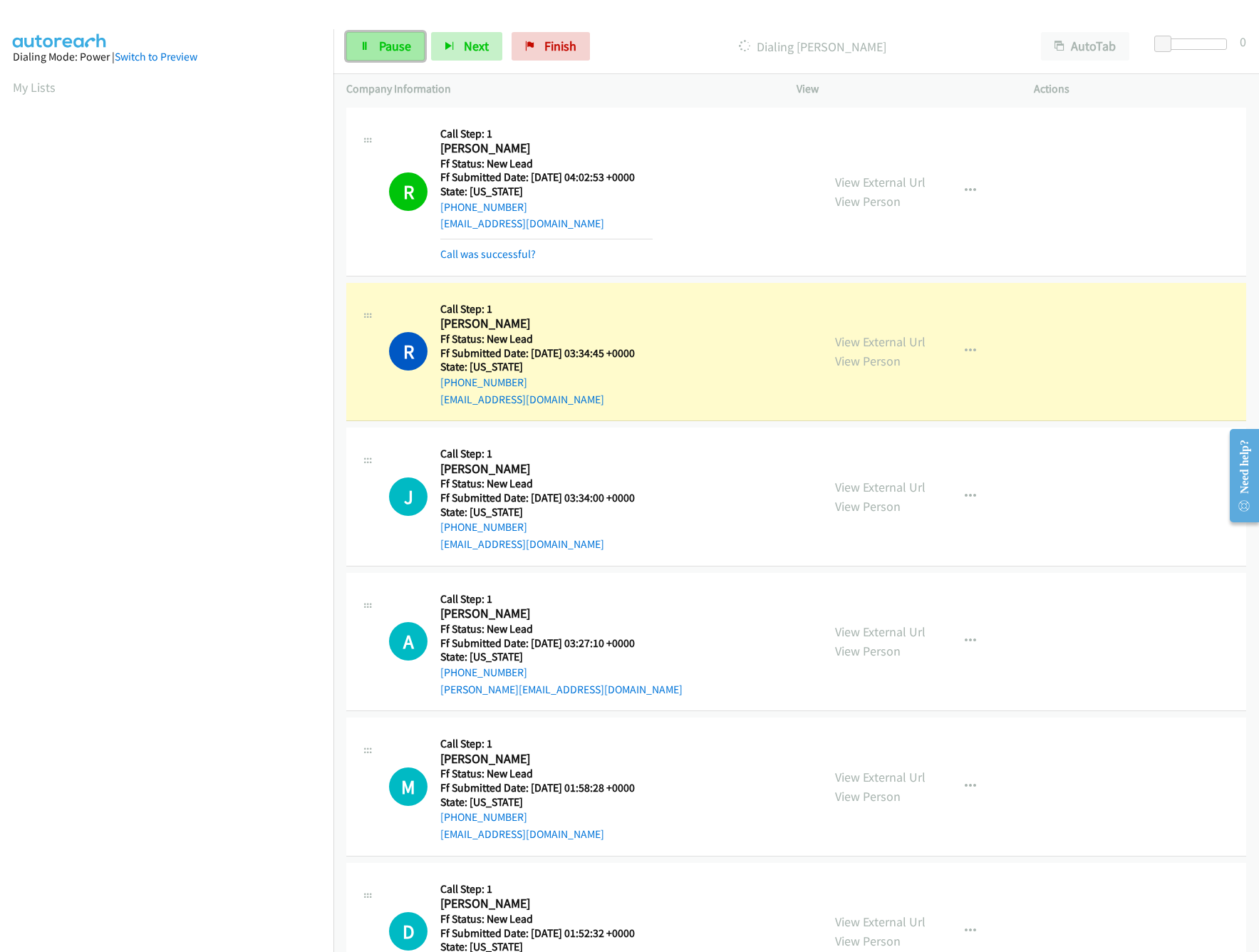
click at [385, 34] on link "Pause" at bounding box center [385, 46] width 79 height 29
click at [705, 95] on p "Company Information" at bounding box center [559, 88] width 425 height 17
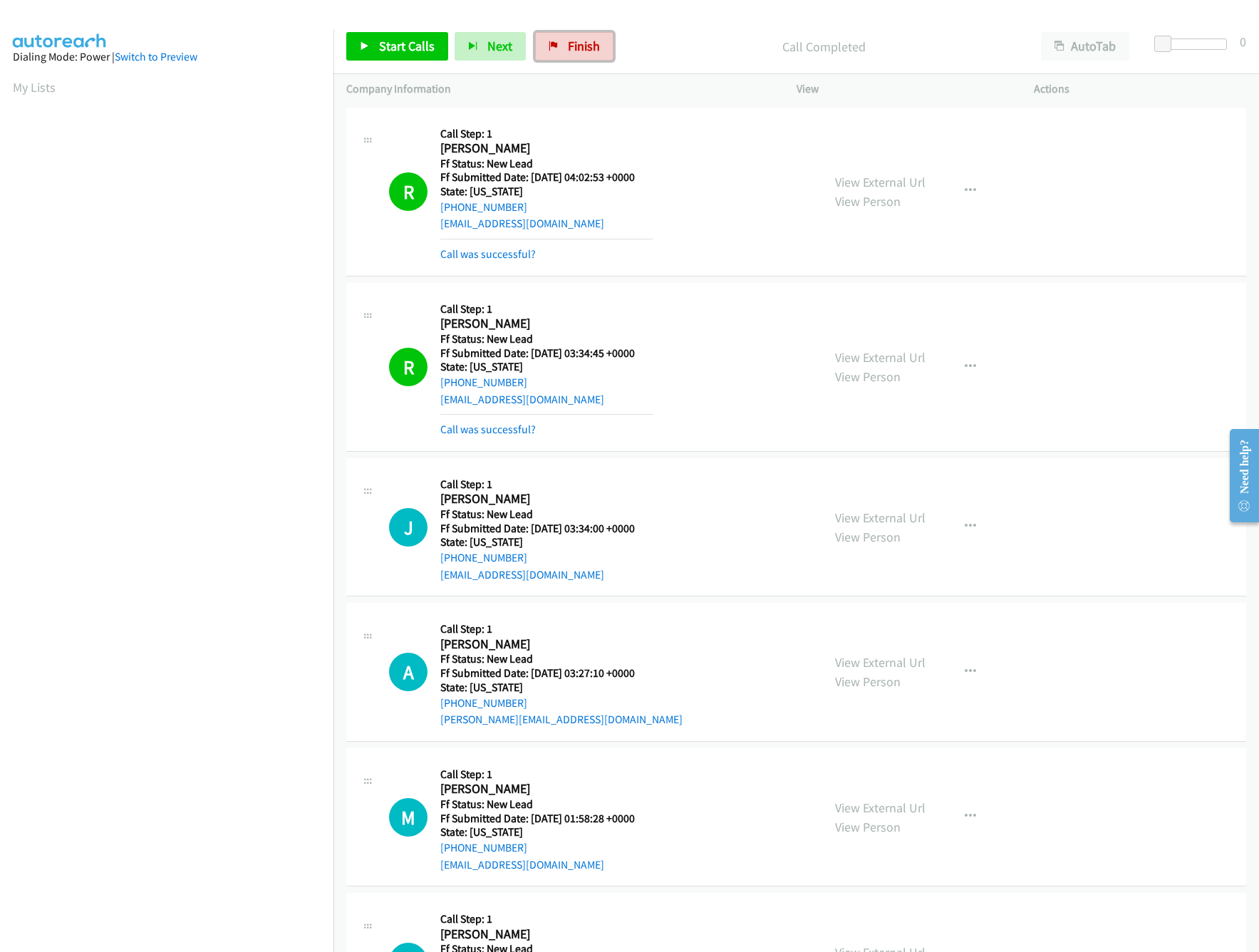
drag, startPoint x: 569, startPoint y: 45, endPoint x: 692, endPoint y: 81, distance: 128.2
click at [569, 45] on span "Finish" at bounding box center [584, 46] width 32 height 16
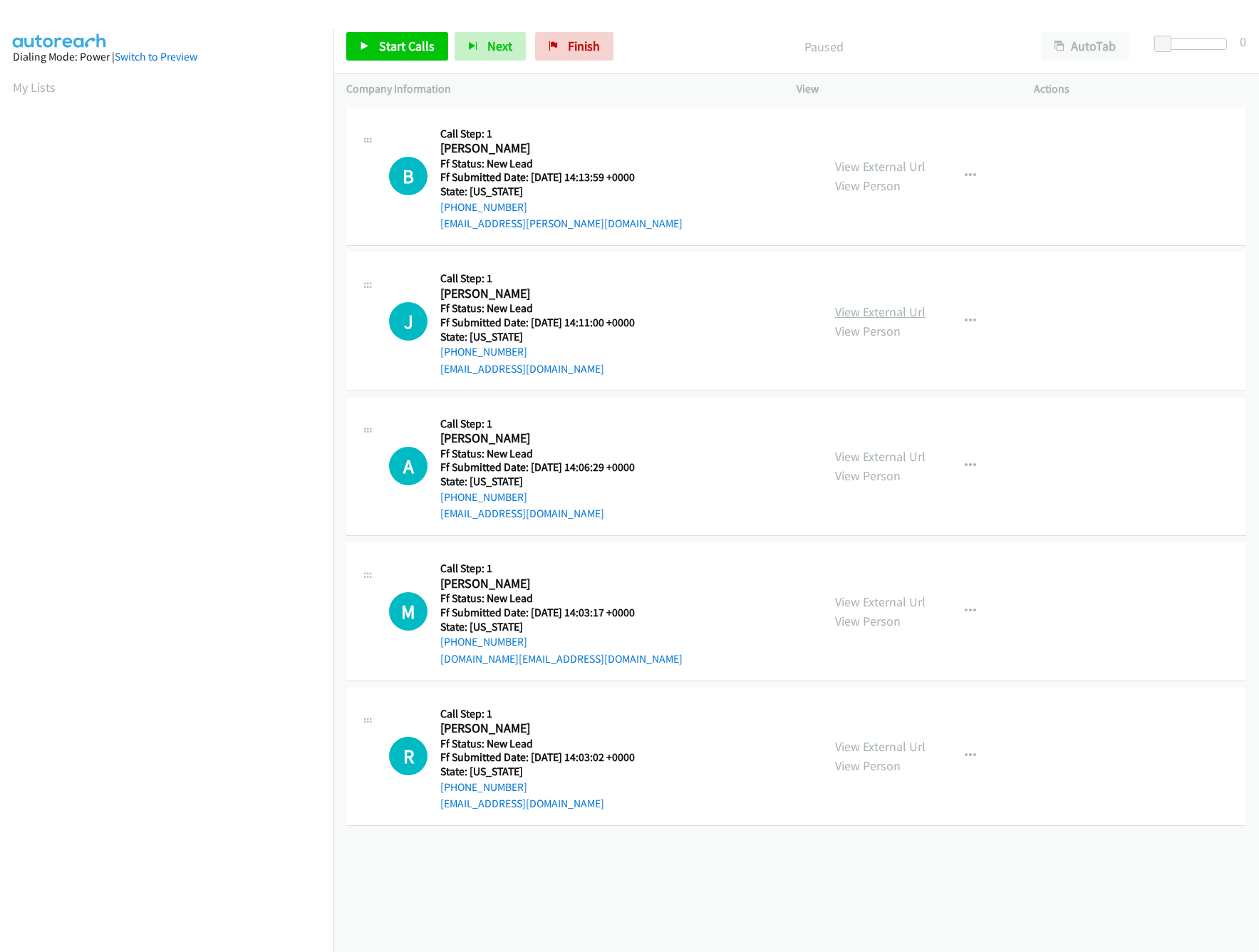
click at [894, 305] on link "View External Url" at bounding box center [880, 312] width 91 height 16
click at [892, 173] on link "View External Url" at bounding box center [880, 166] width 91 height 16
click at [388, 42] on span "Start Calls" at bounding box center [406, 46] width 55 height 16
click at [873, 600] on link "View External Url" at bounding box center [880, 602] width 91 height 16
click at [890, 458] on link "View External Url" at bounding box center [880, 456] width 91 height 16
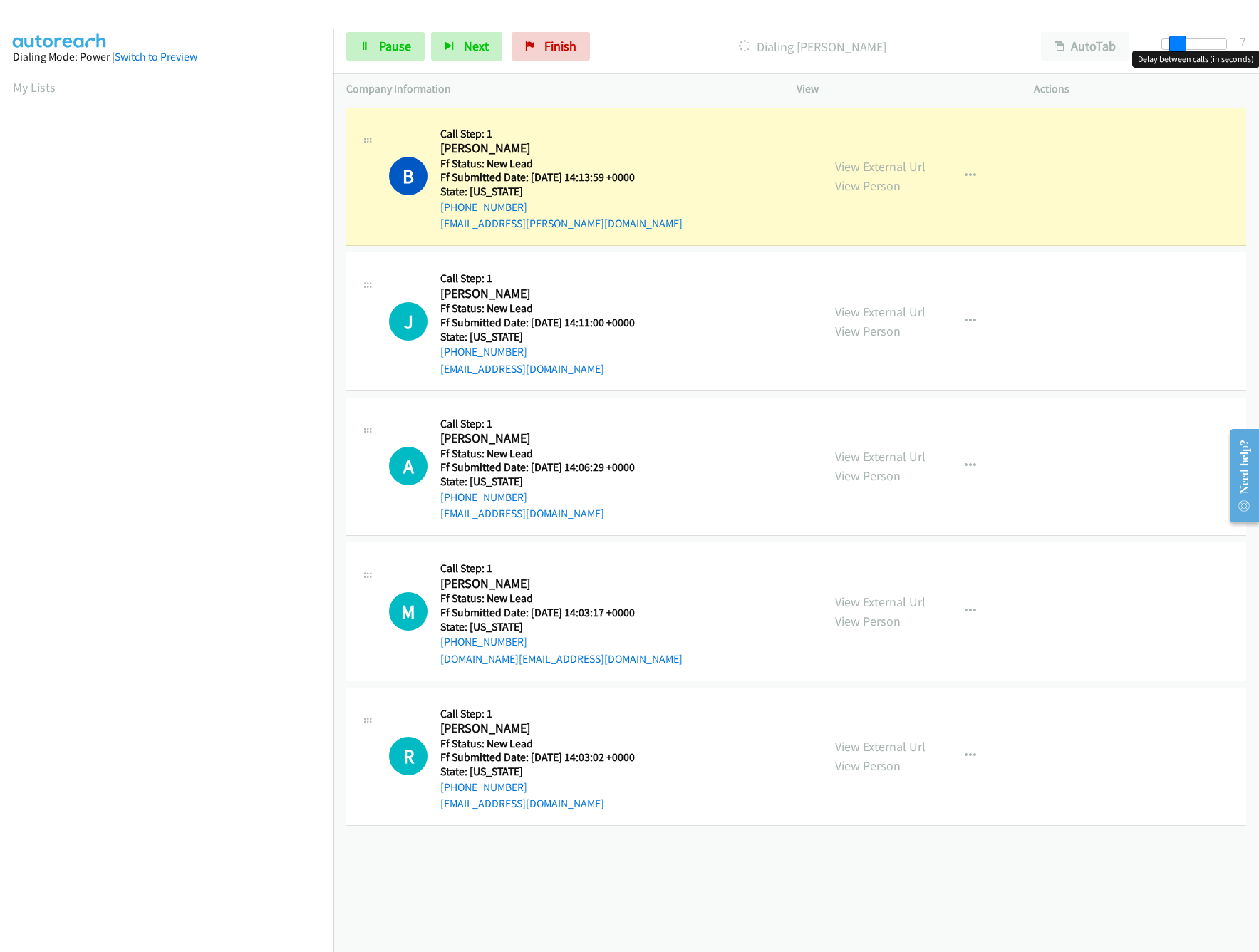
drag, startPoint x: 1155, startPoint y: 49, endPoint x: 1170, endPoint y: 49, distance: 15.0
click at [1170, 49] on span at bounding box center [1177, 43] width 17 height 17
click at [872, 603] on link "View External Url" at bounding box center [880, 602] width 91 height 16
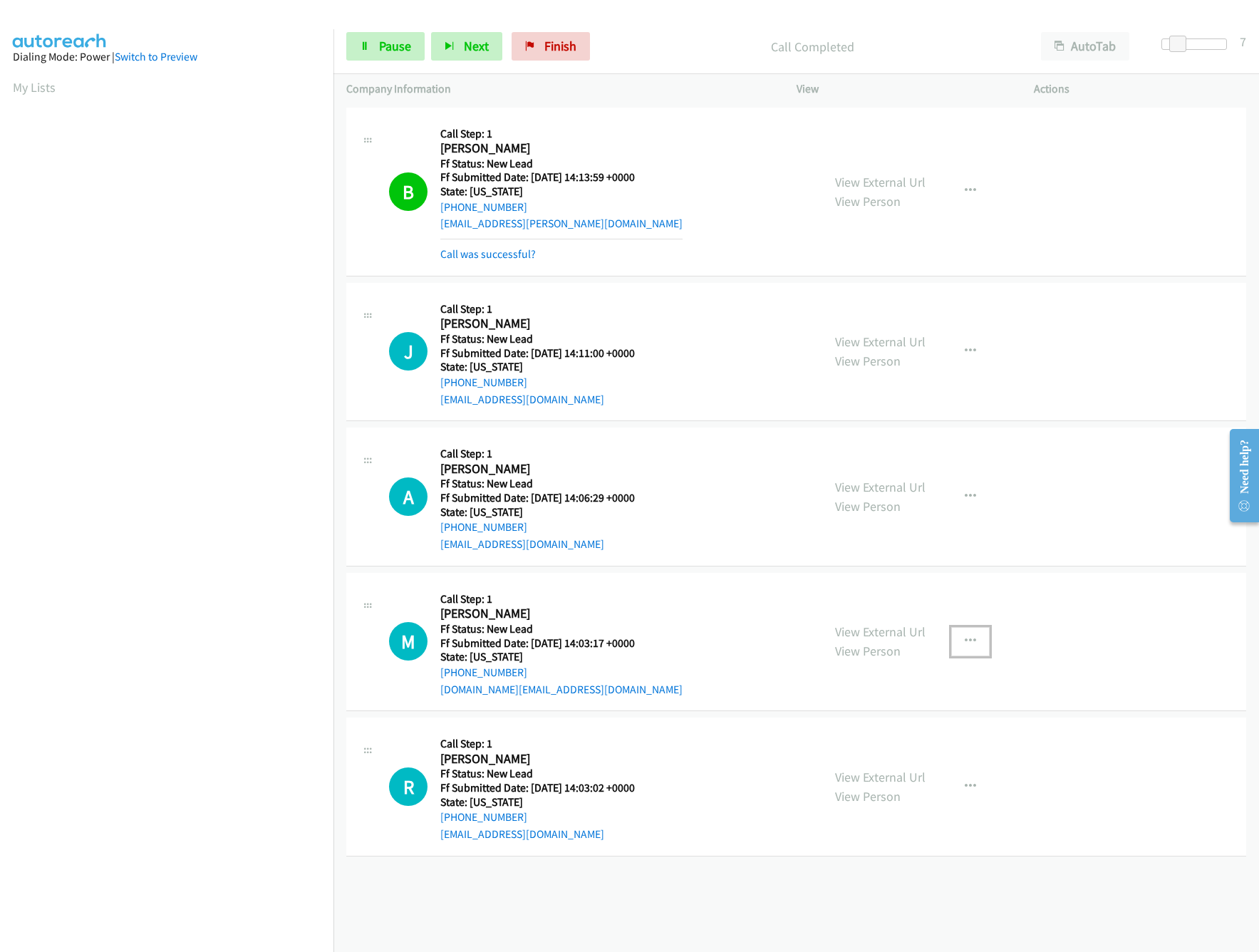
click at [951, 637] on button "button" at bounding box center [970, 641] width 38 height 29
click at [860, 732] on link "Skip Call" at bounding box center [894, 735] width 189 height 29
click at [862, 781] on link "View External Url" at bounding box center [880, 777] width 91 height 16
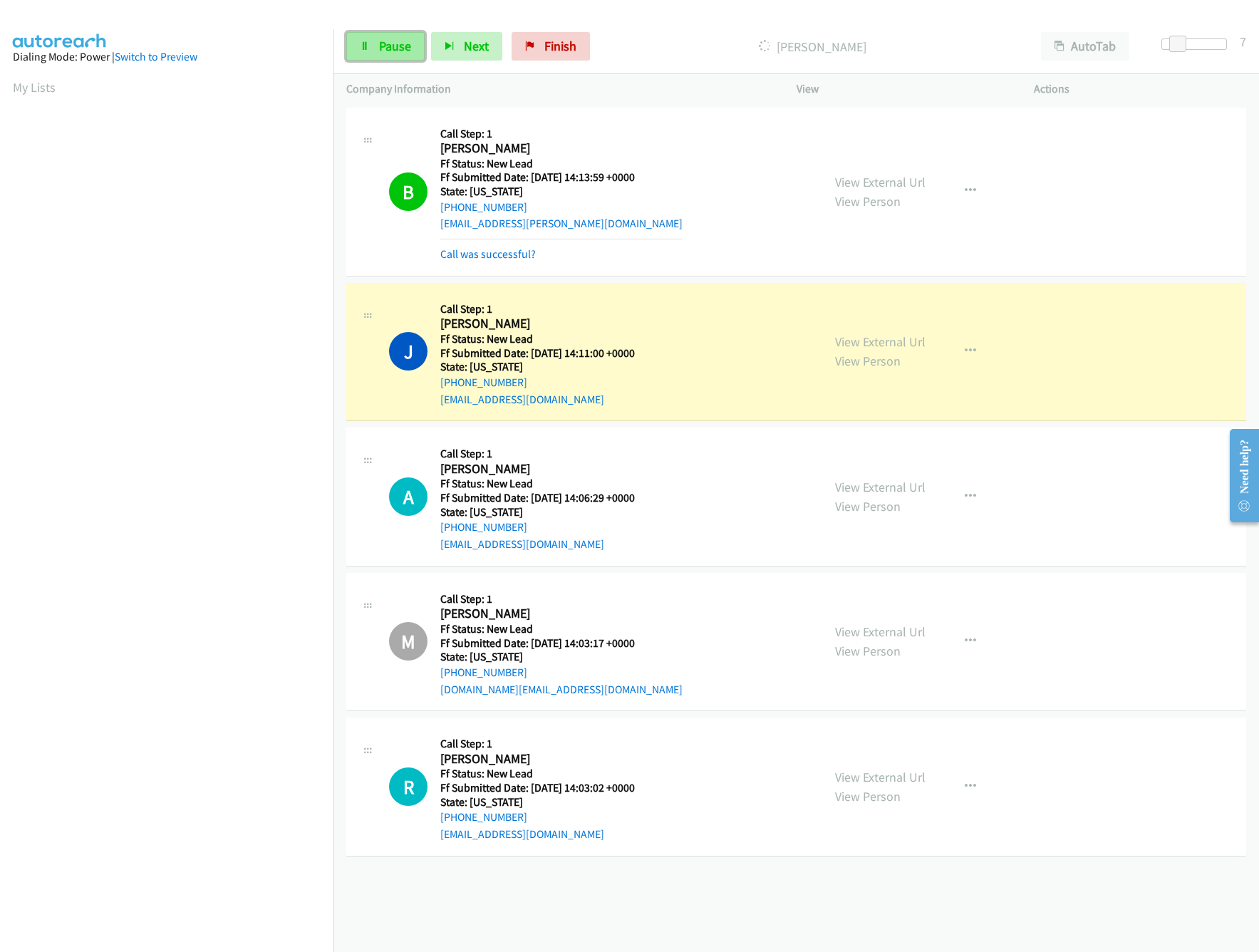
click at [402, 52] on span "Pause" at bounding box center [395, 46] width 32 height 16
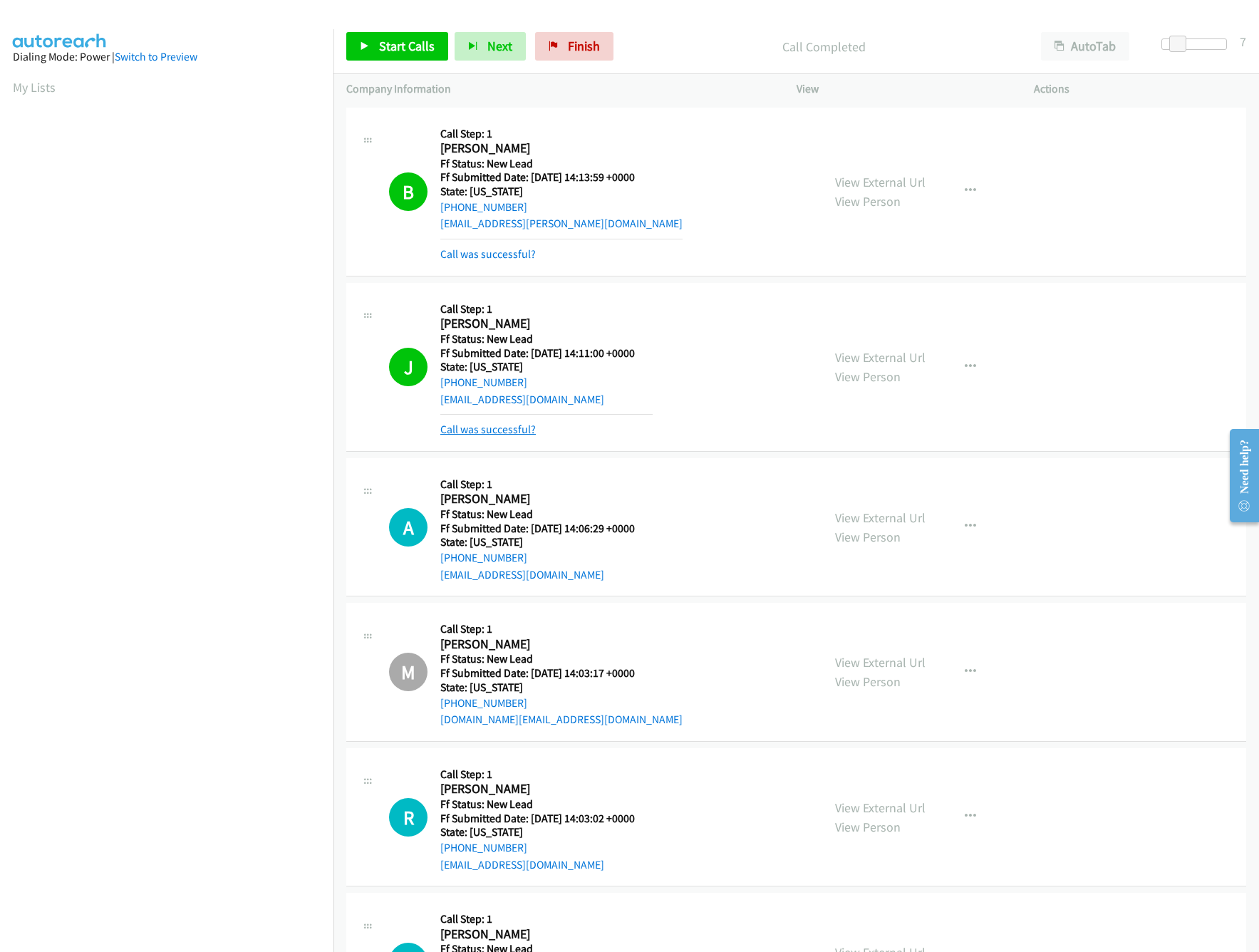
click at [510, 428] on link "Call was successful?" at bounding box center [487, 429] width 95 height 14
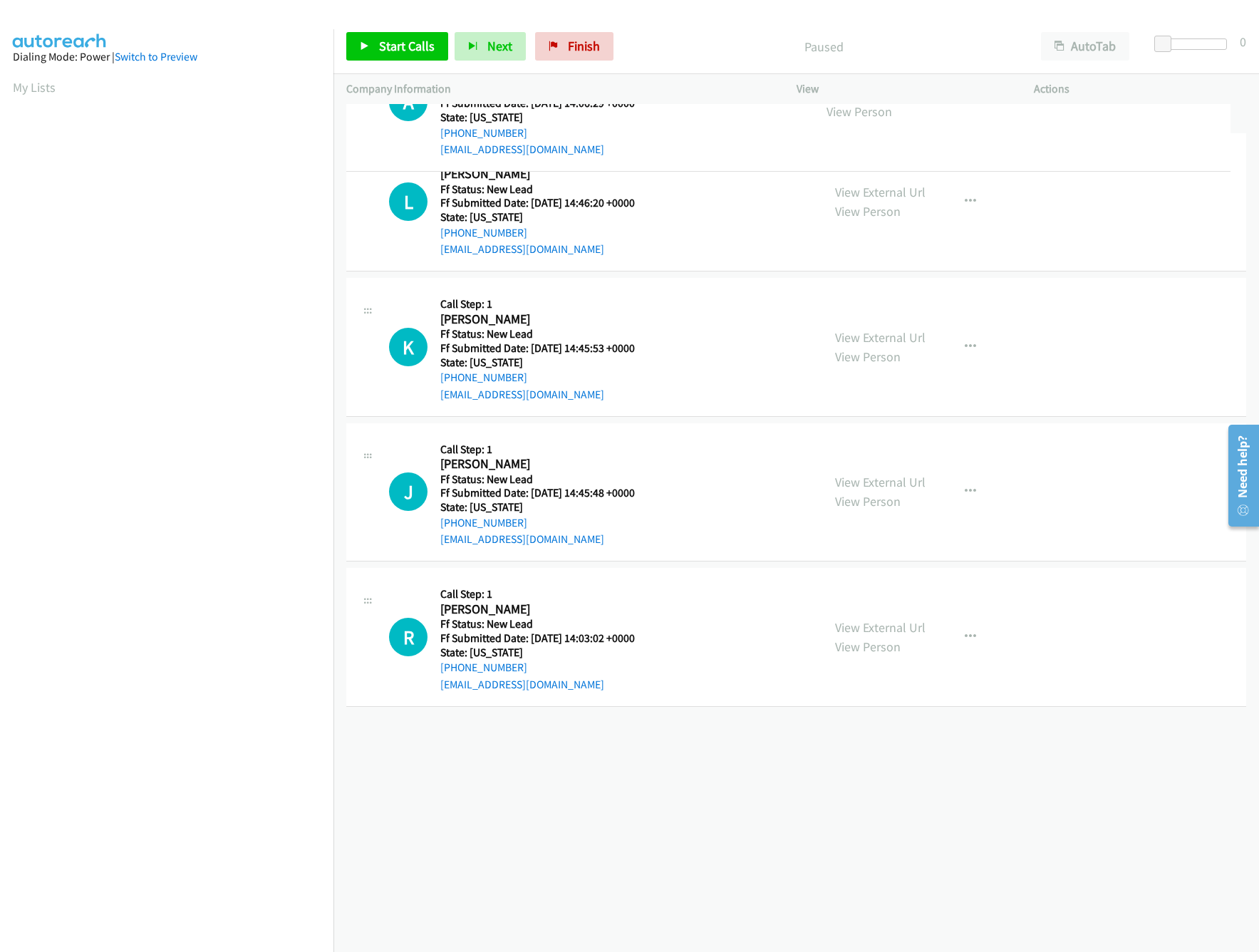
drag, startPoint x: 682, startPoint y: 615, endPoint x: 678, endPoint y: 106, distance: 509.0
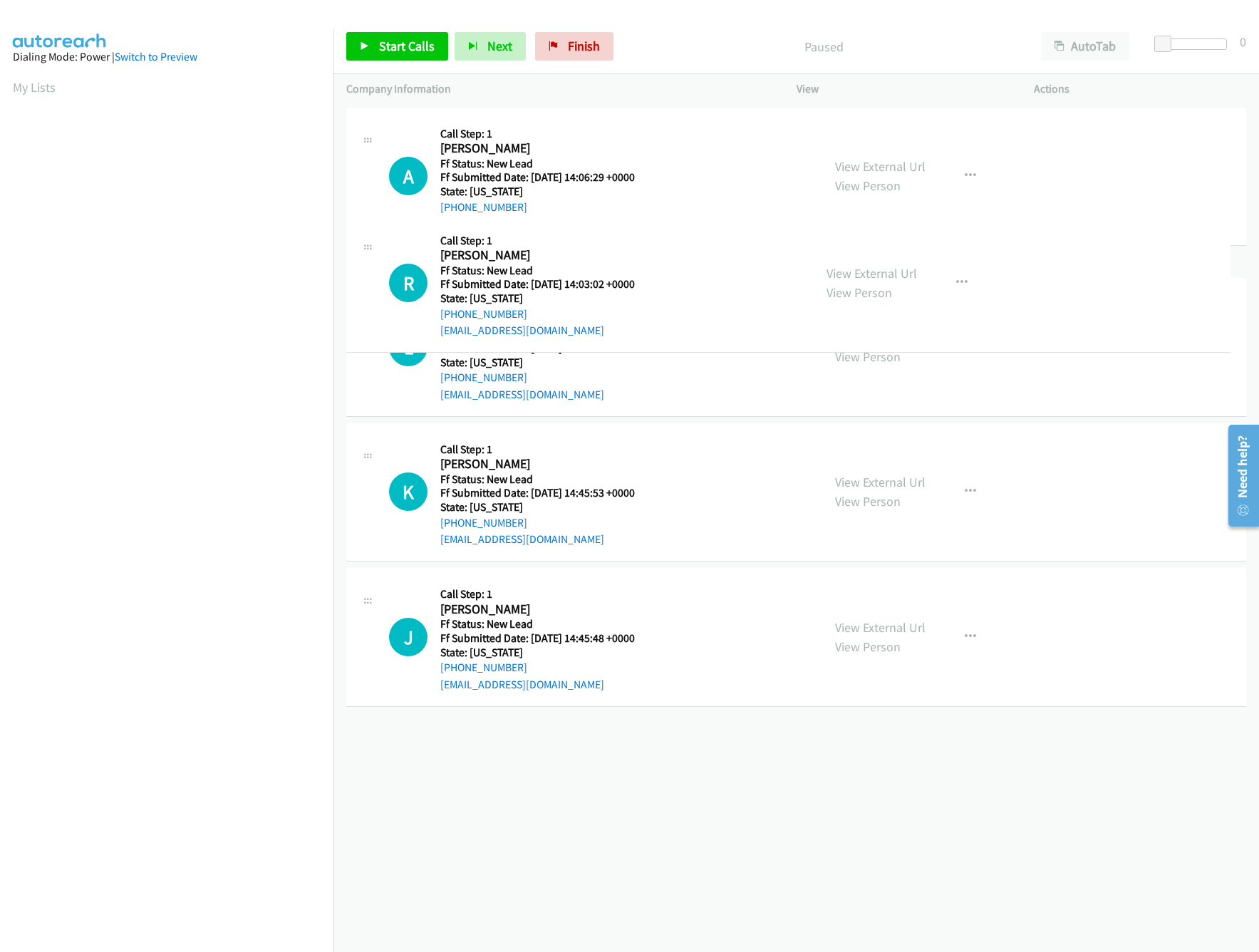
drag, startPoint x: 676, startPoint y: 746, endPoint x: 654, endPoint y: 270, distance: 476.5
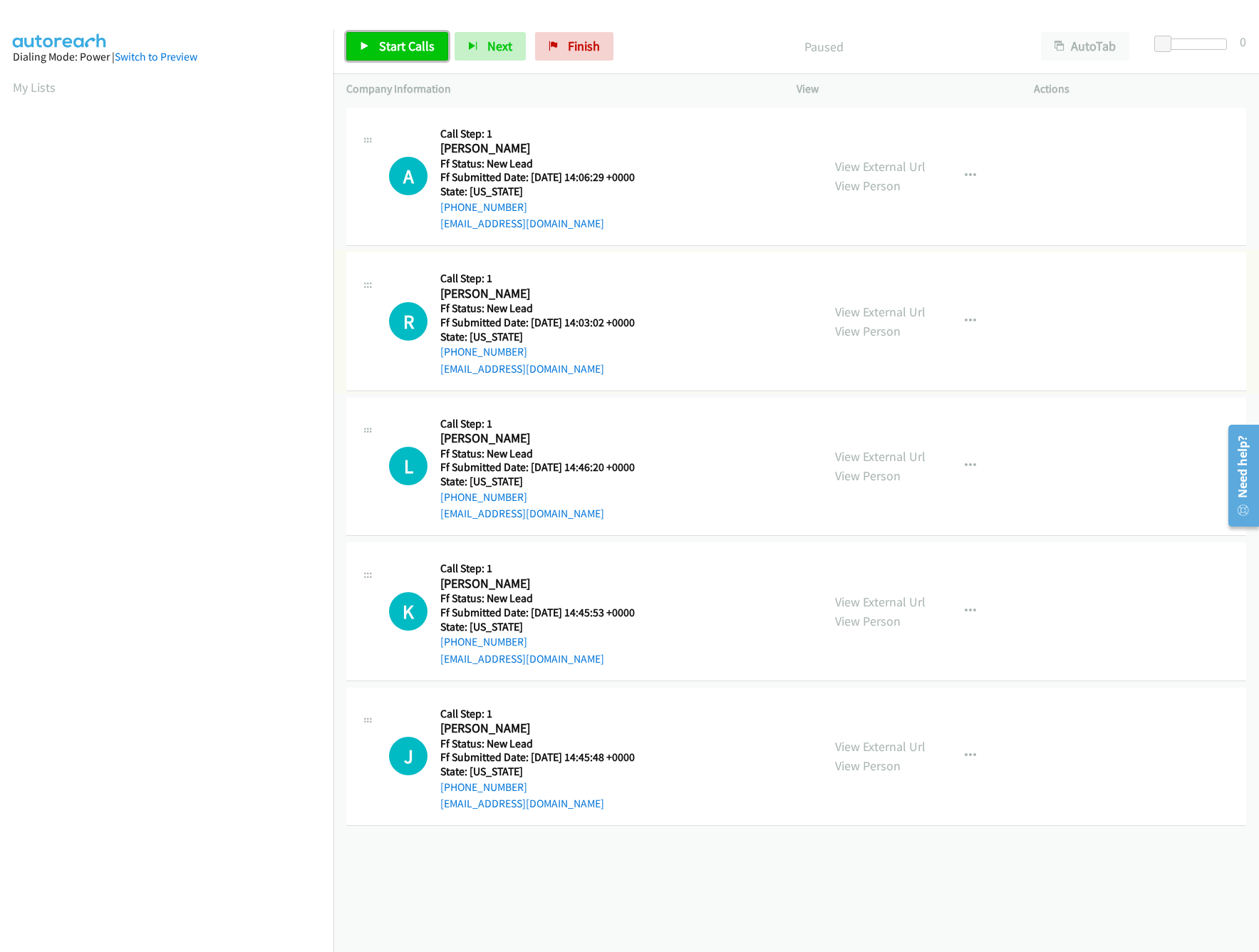
click at [392, 45] on span "Start Calls" at bounding box center [406, 46] width 55 height 16
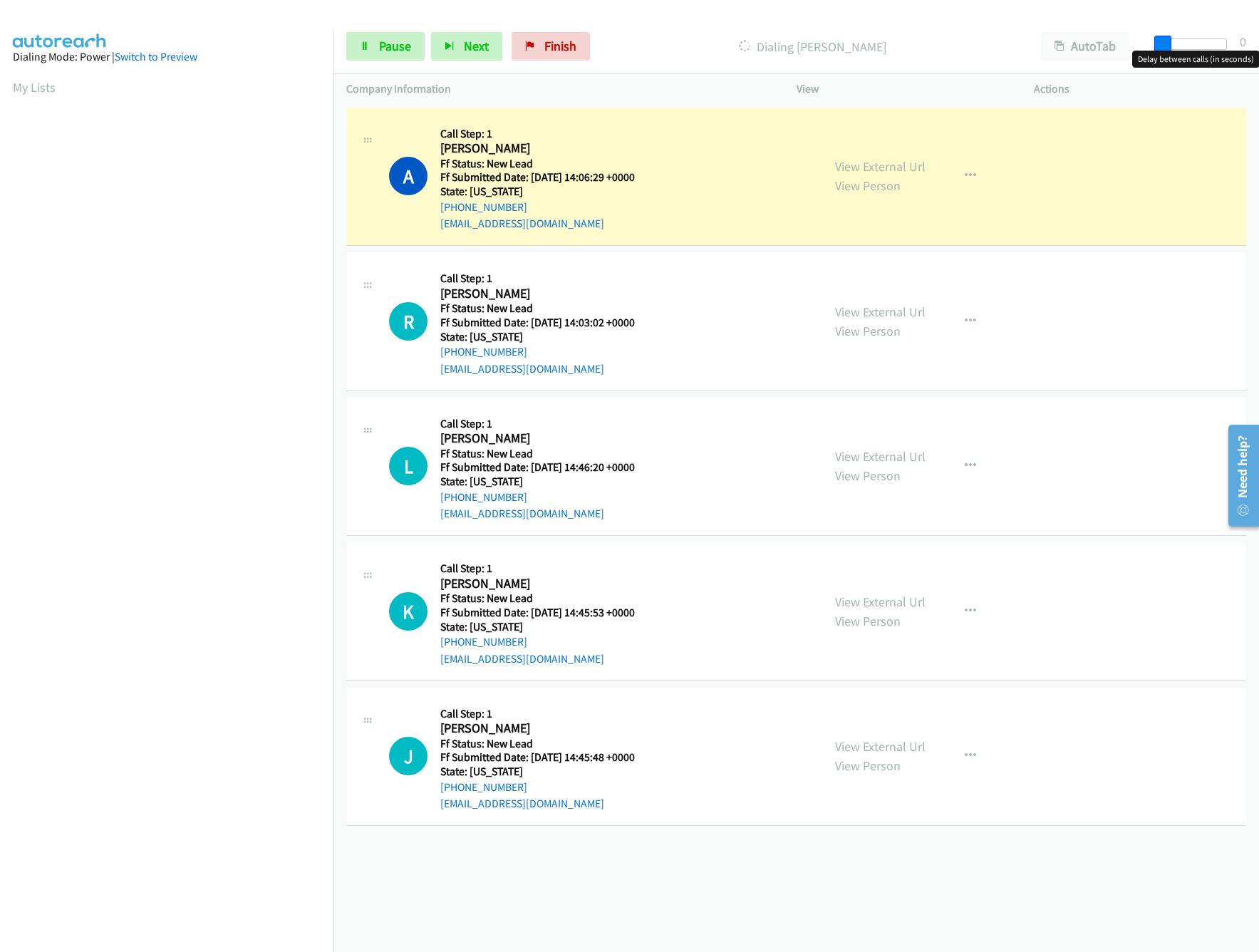
drag, startPoint x: 1167, startPoint y: 37, endPoint x: 1176, endPoint y: 41, distance: 9.8
click at [1172, 41] on span at bounding box center [1162, 43] width 17 height 17
click at [750, 885] on div "+1 415-964-1034 Call failed - Please reload the list and try again The Callbar …" at bounding box center [796, 528] width 926 height 848
click at [860, 605] on link "View External Url" at bounding box center [880, 602] width 91 height 16
click at [907, 446] on div "View External Url View Person View External Url Email Schedule/Manage Callback …" at bounding box center [947, 466] width 251 height 112
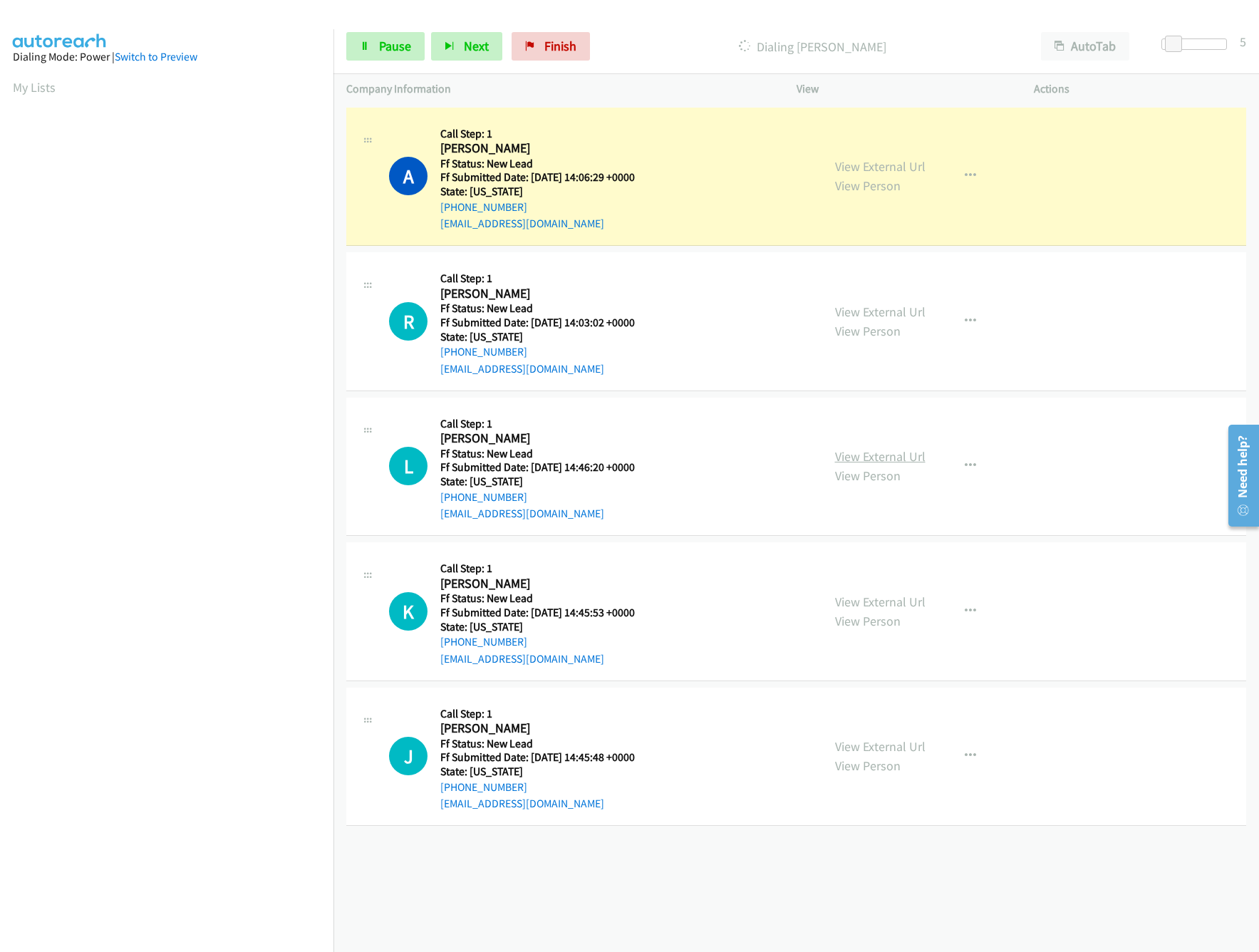
click at [907, 450] on link "View External Url" at bounding box center [880, 456] width 91 height 16
click at [874, 744] on link "View External Url" at bounding box center [880, 746] width 91 height 16
click at [956, 458] on button "button" at bounding box center [970, 466] width 38 height 29
click at [885, 552] on link "Skip Call" at bounding box center [894, 559] width 189 height 29
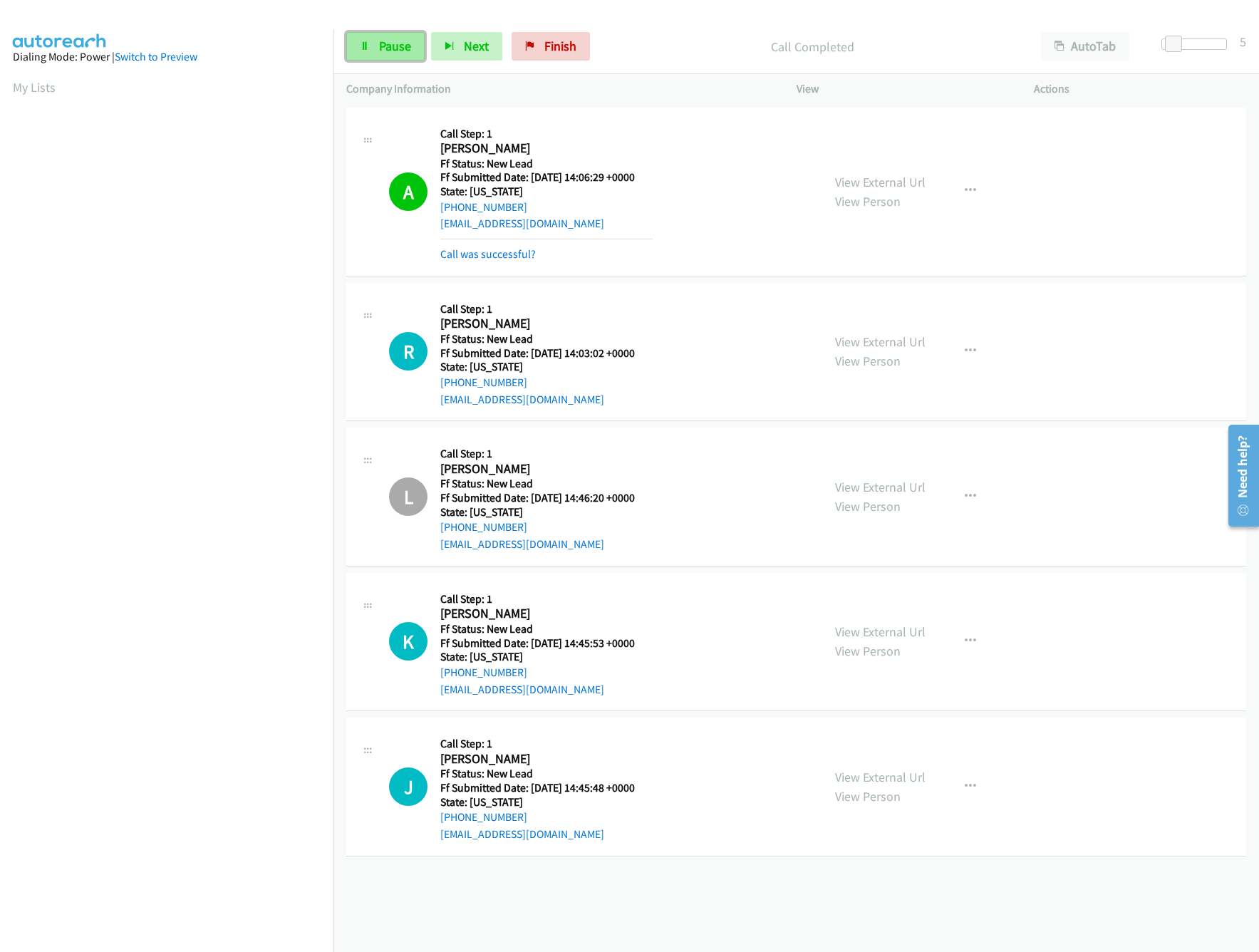
click at [391, 60] on link "Pause" at bounding box center [385, 46] width 79 height 29
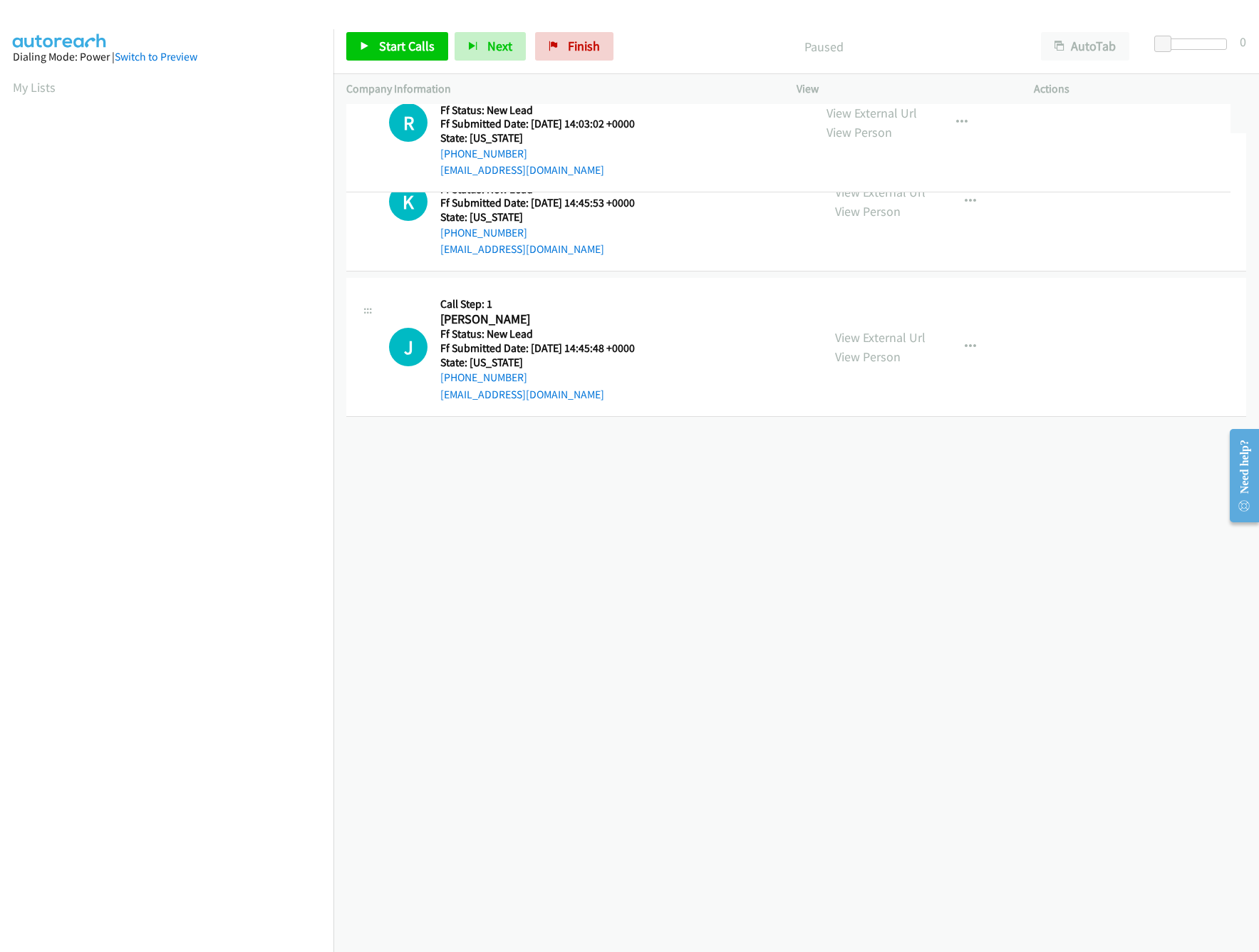
drag, startPoint x: 591, startPoint y: 458, endPoint x: 606, endPoint y: 94, distance: 364.3
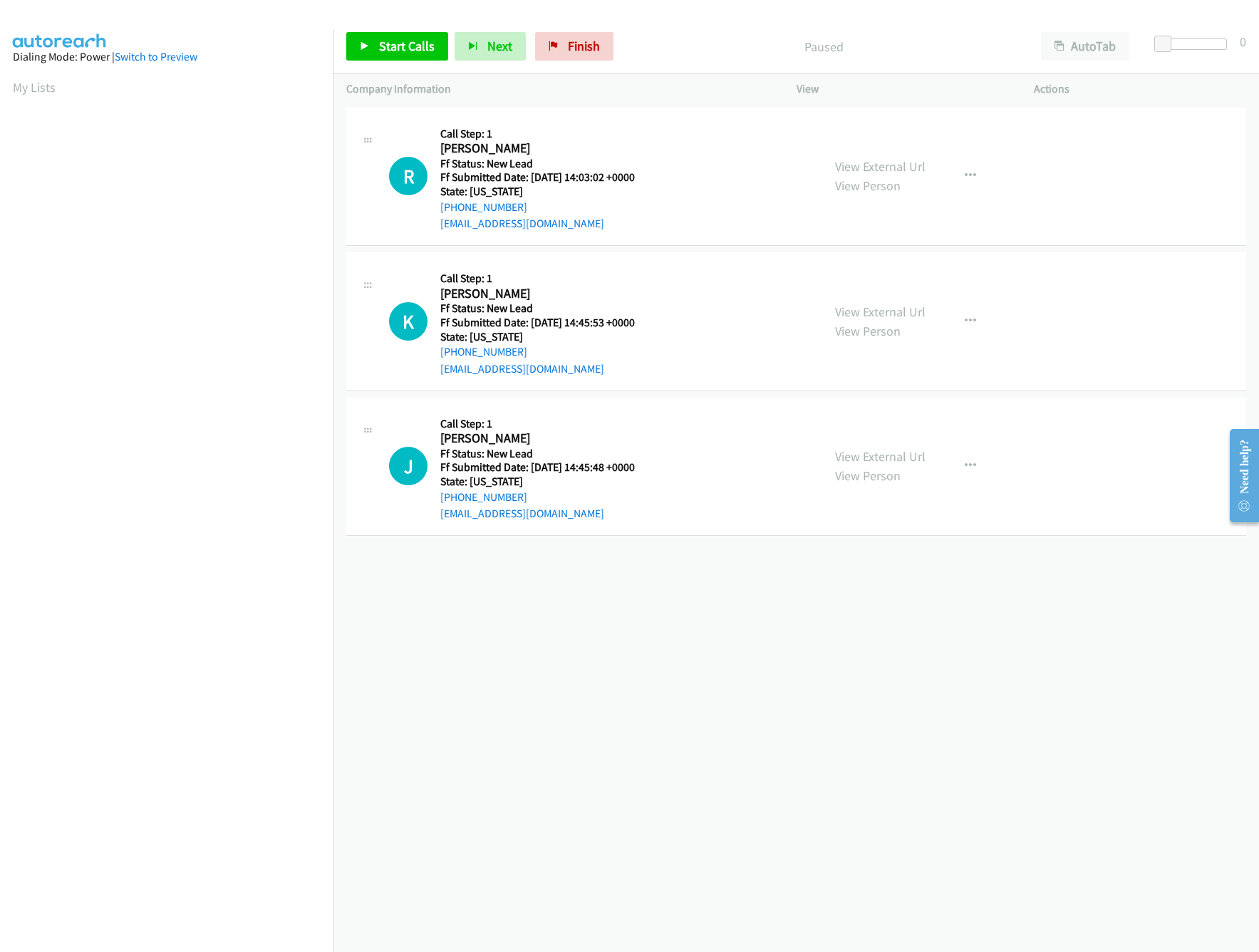
click at [776, 671] on div "[PHONE_NUMBER] Call failed - Please reload the list and try again The Callbar F…" at bounding box center [796, 528] width 926 height 848
click at [541, 571] on div "[PHONE_NUMBER] Call failed - Please reload the list and try again The Callbar F…" at bounding box center [796, 528] width 926 height 848
click at [402, 36] on link "Start Calls" at bounding box center [397, 46] width 102 height 29
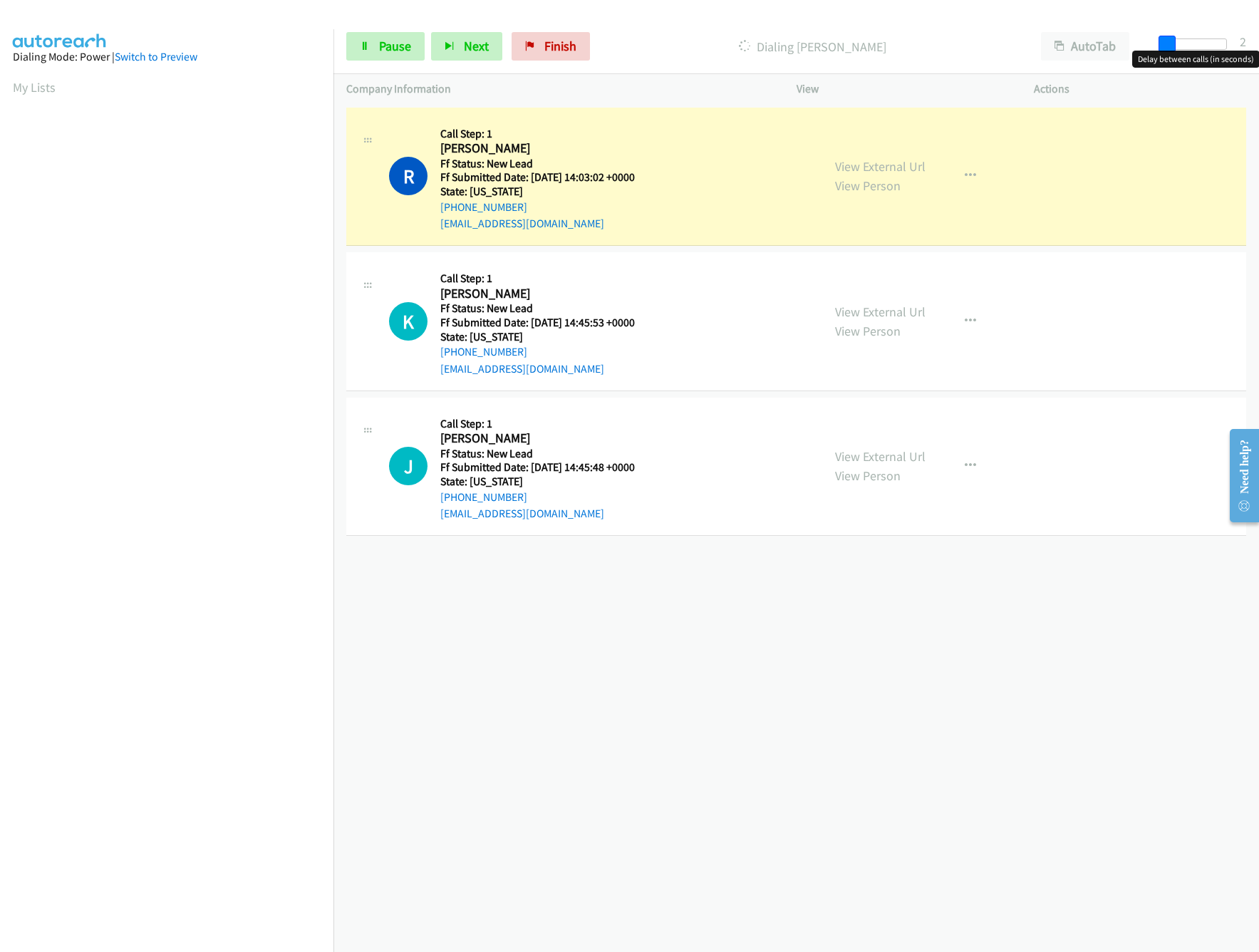
click at [1168, 46] on span at bounding box center [1167, 43] width 17 height 17
click at [1174, 46] on span at bounding box center [1173, 43] width 17 height 17
click at [667, 651] on div "+1 415-964-1034 Call failed - Please reload the list and try again The Callbar …" at bounding box center [796, 528] width 926 height 848
click at [366, 38] on link "Pause" at bounding box center [385, 46] width 79 height 29
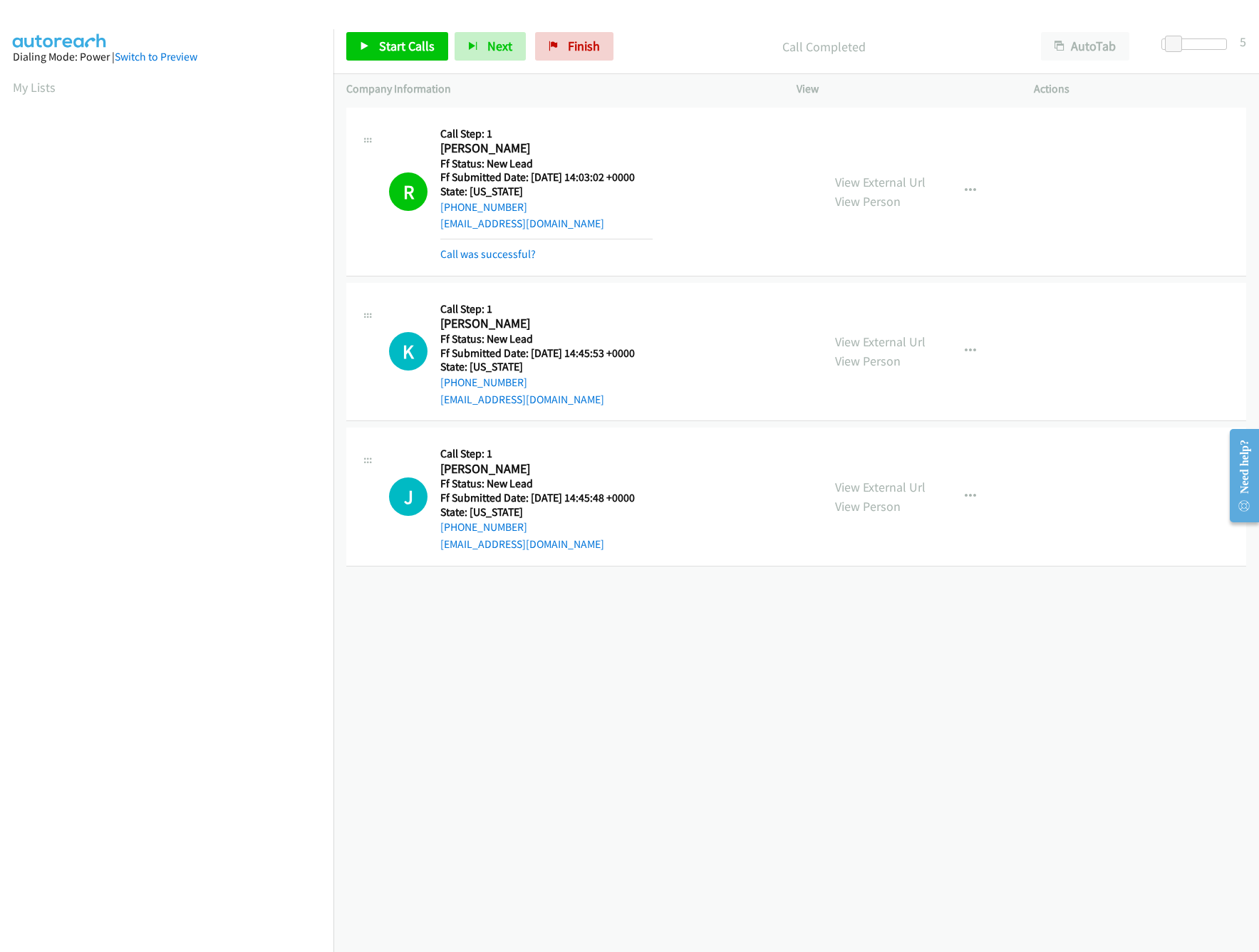
click at [673, 700] on div "+1 415-964-1034 Call failed - Please reload the list and try again The Callbar …" at bounding box center [796, 528] width 926 height 848
click at [511, 259] on link "Call was successful?" at bounding box center [487, 253] width 95 height 14
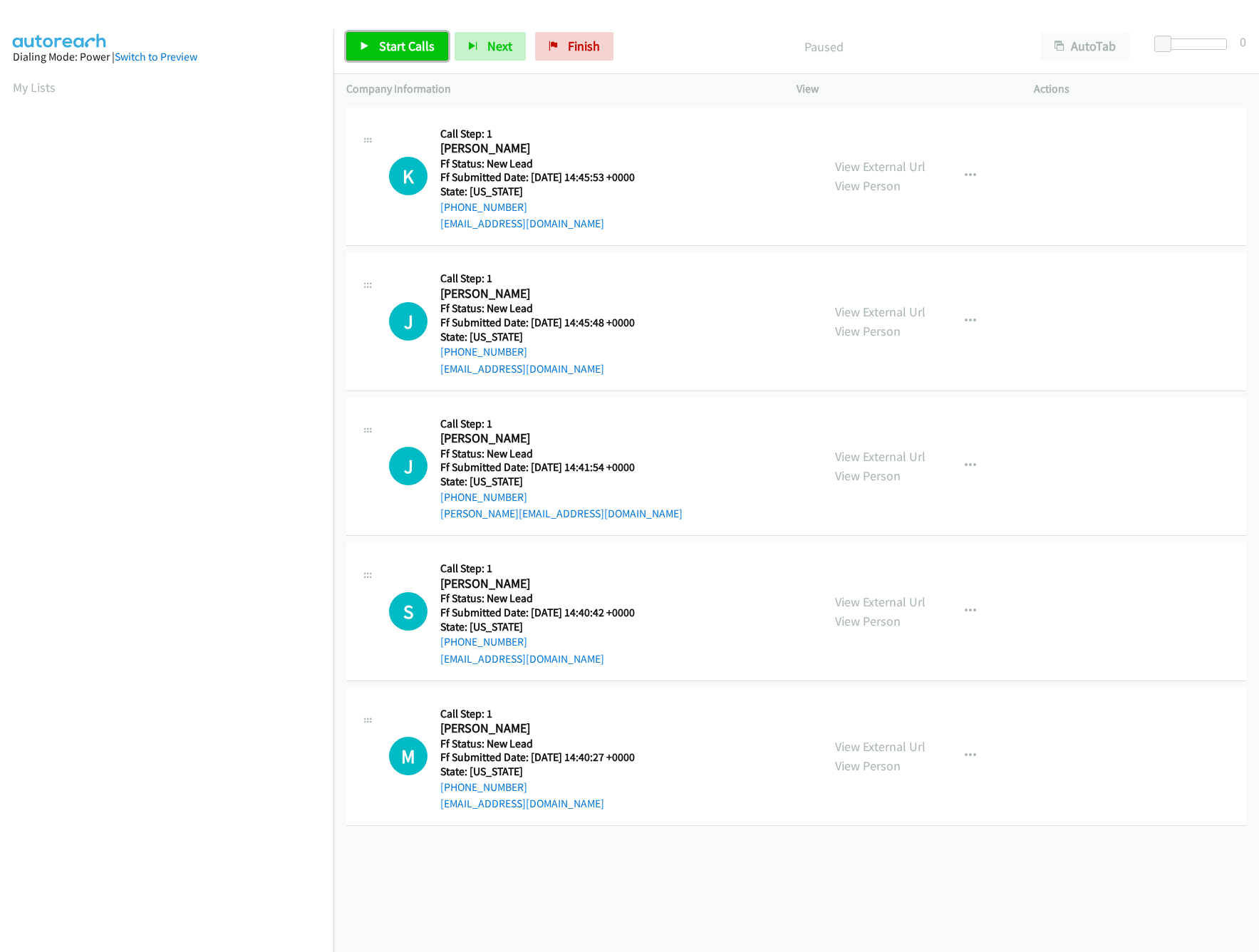
click at [369, 41] on link "Start Calls" at bounding box center [397, 46] width 102 height 29
click at [863, 740] on link "View External Url" at bounding box center [880, 746] width 91 height 16
click at [898, 594] on link "View External Url" at bounding box center [880, 602] width 91 height 16
click at [881, 450] on link "View External Url" at bounding box center [880, 456] width 91 height 16
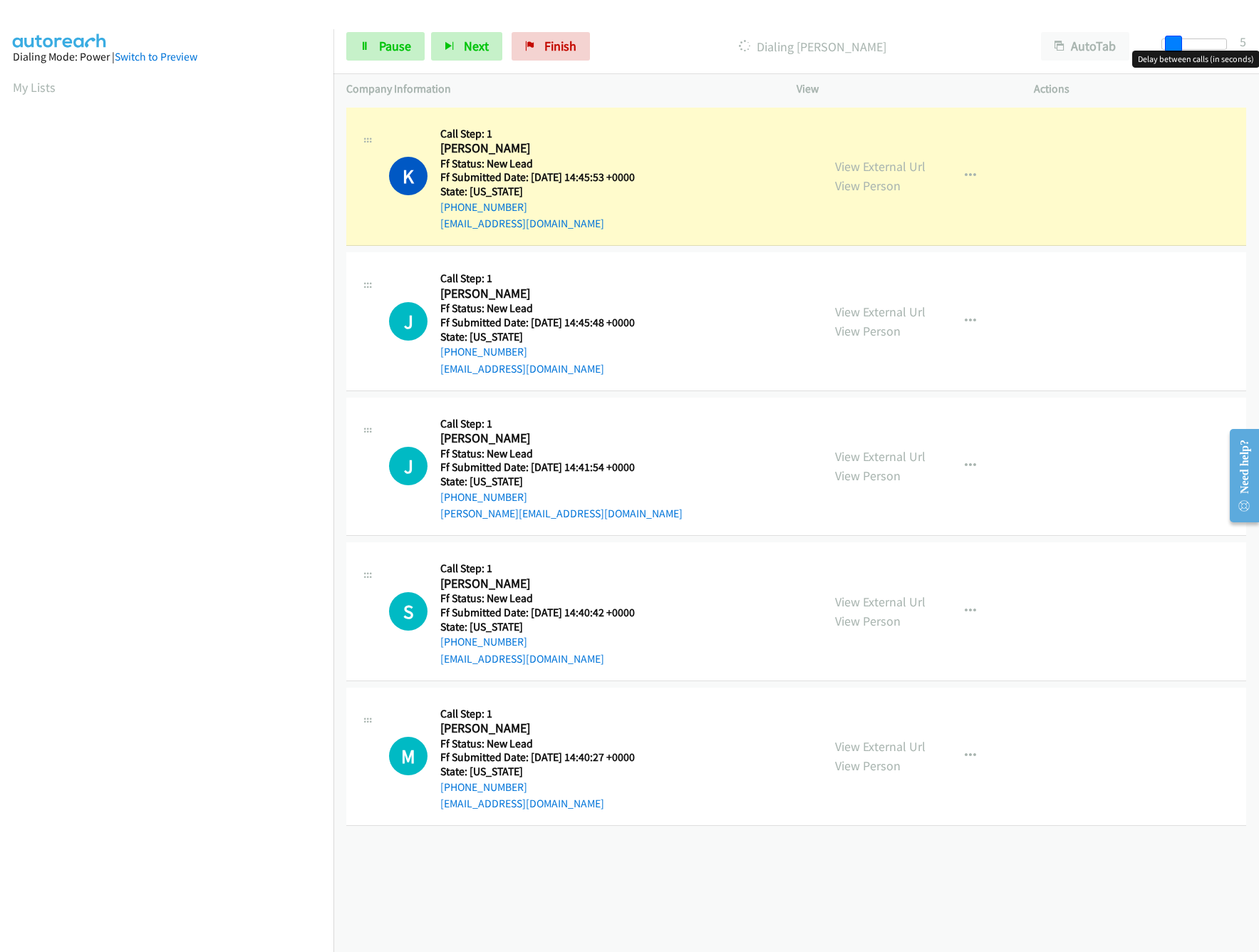
drag, startPoint x: 1157, startPoint y: 42, endPoint x: 1167, endPoint y: 42, distance: 10.0
click at [1167, 42] on span at bounding box center [1173, 43] width 17 height 17
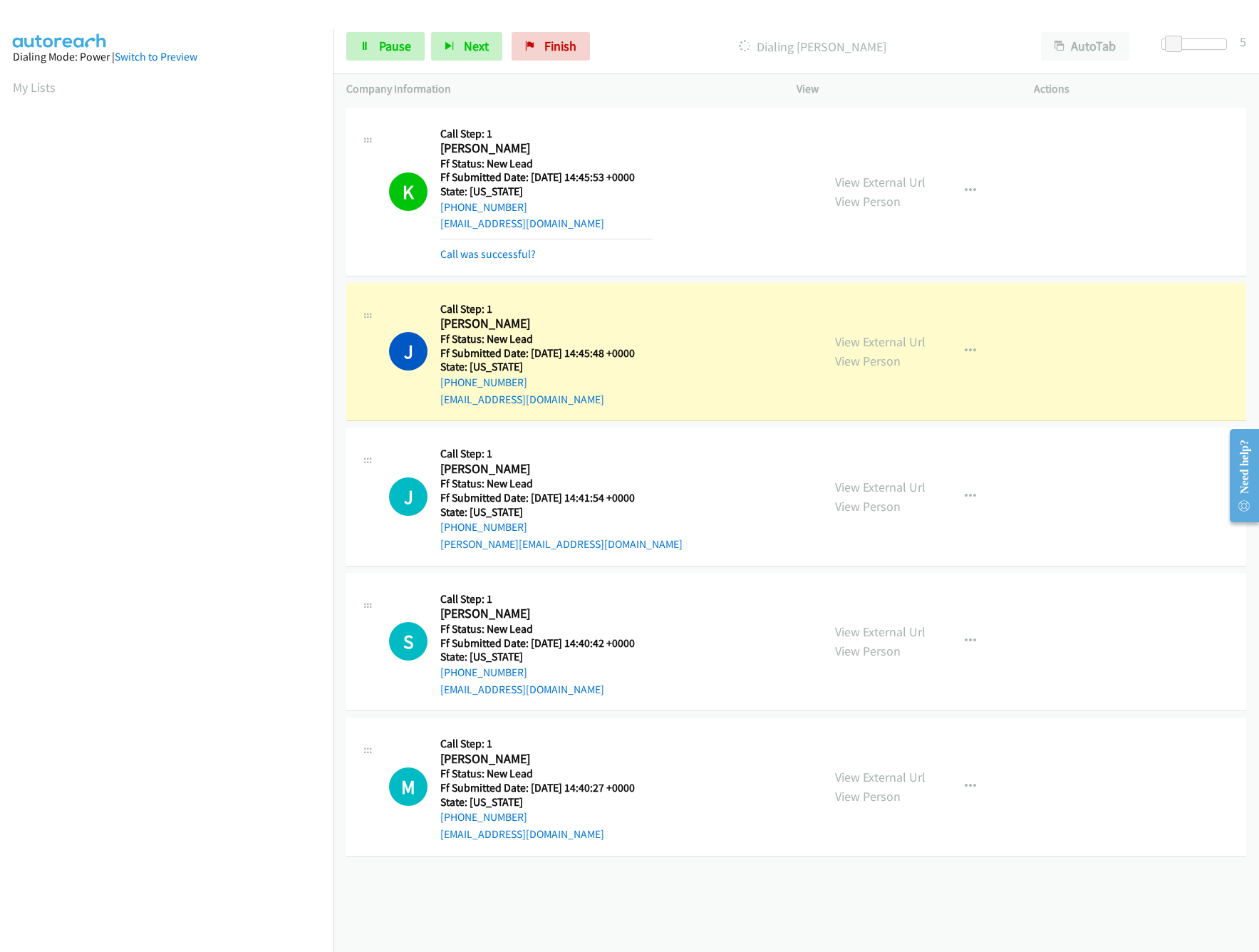
click at [377, 29] on div "Start Calls Pause Next Finish Dialing [PERSON_NAME] AutoTab AutoTab 5" at bounding box center [796, 46] width 926 height 54
click at [377, 38] on link "Pause" at bounding box center [385, 46] width 79 height 29
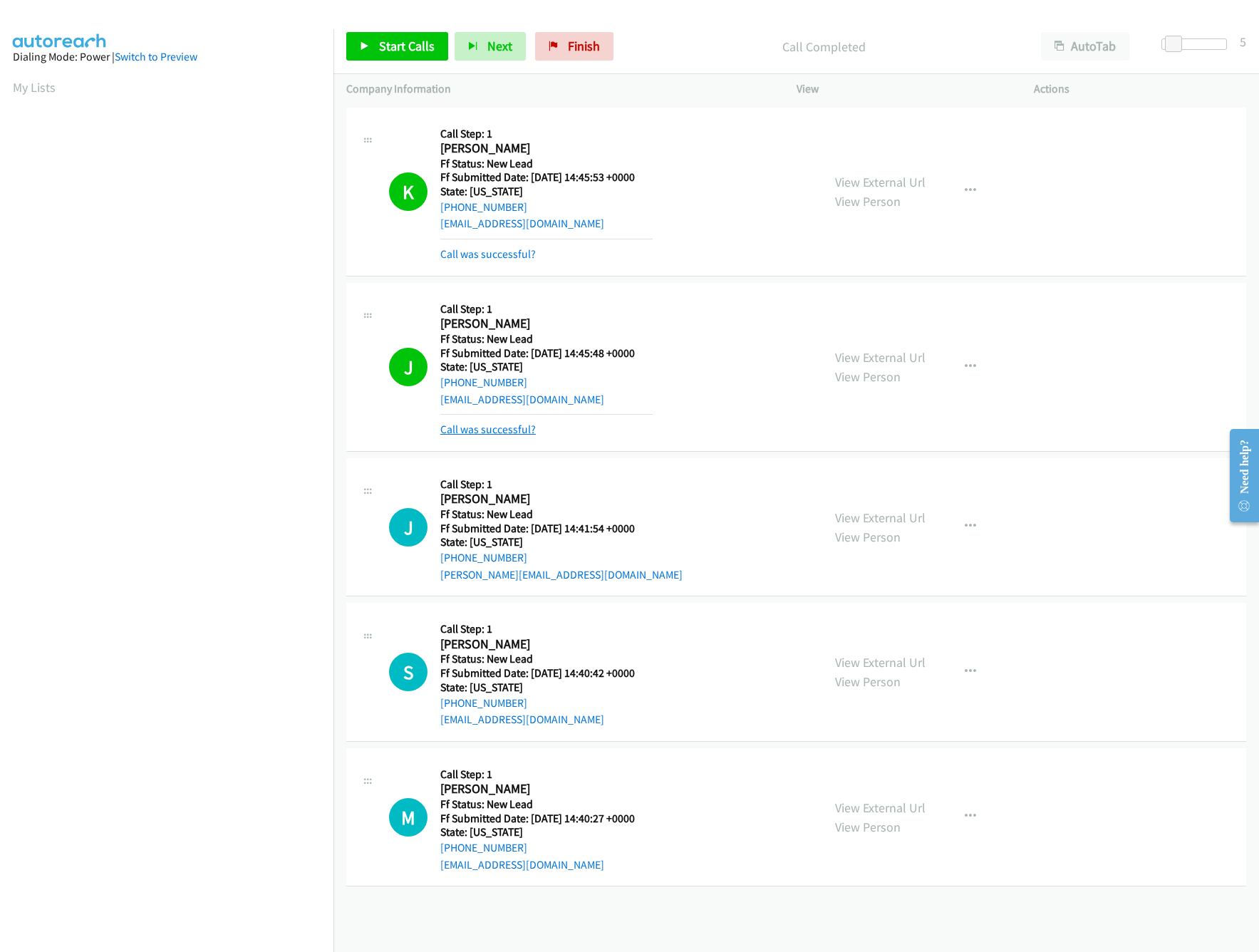
click at [478, 436] on link "Call was successful?" at bounding box center [487, 429] width 95 height 14
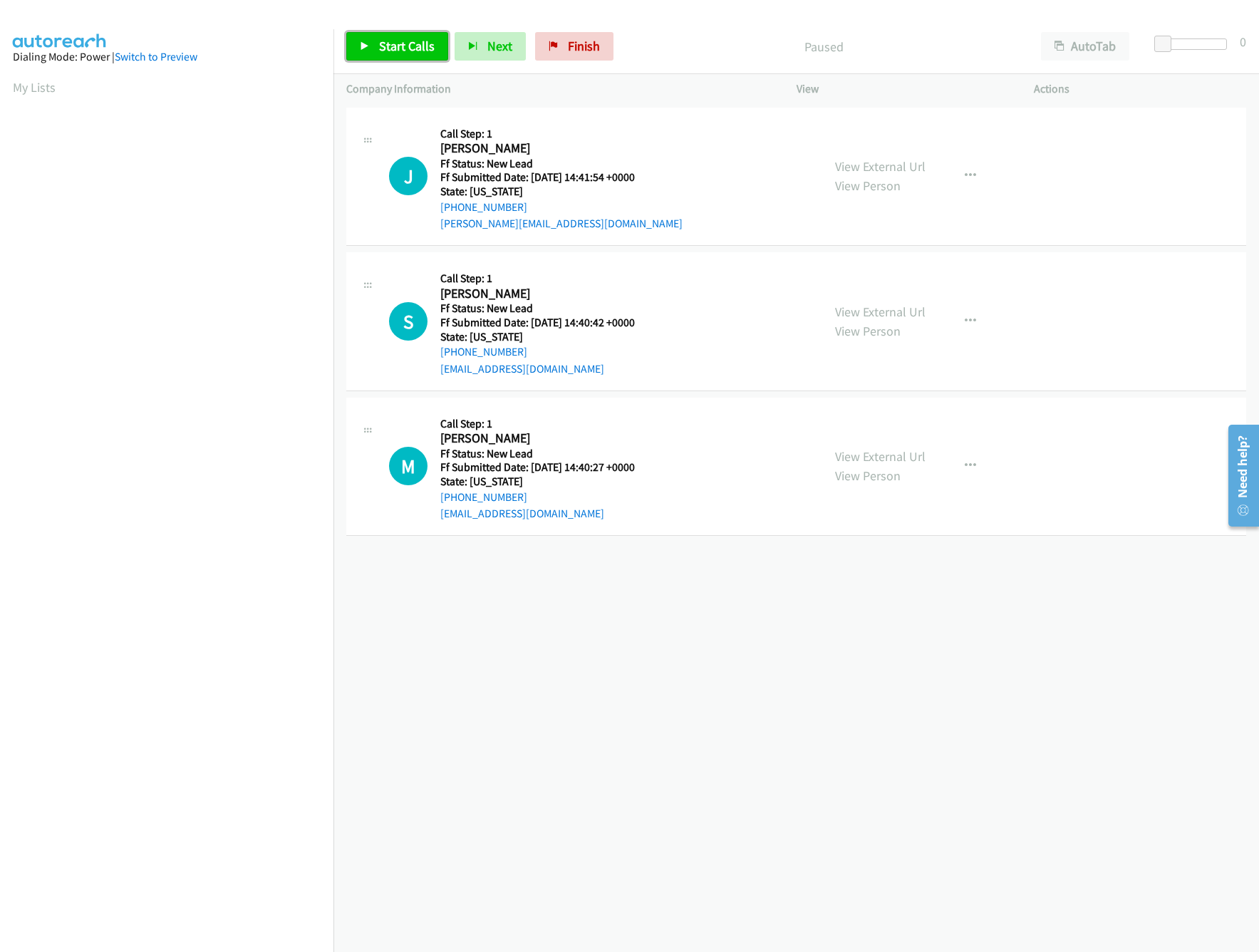
click at [366, 52] on link "Start Calls" at bounding box center [397, 46] width 102 height 29
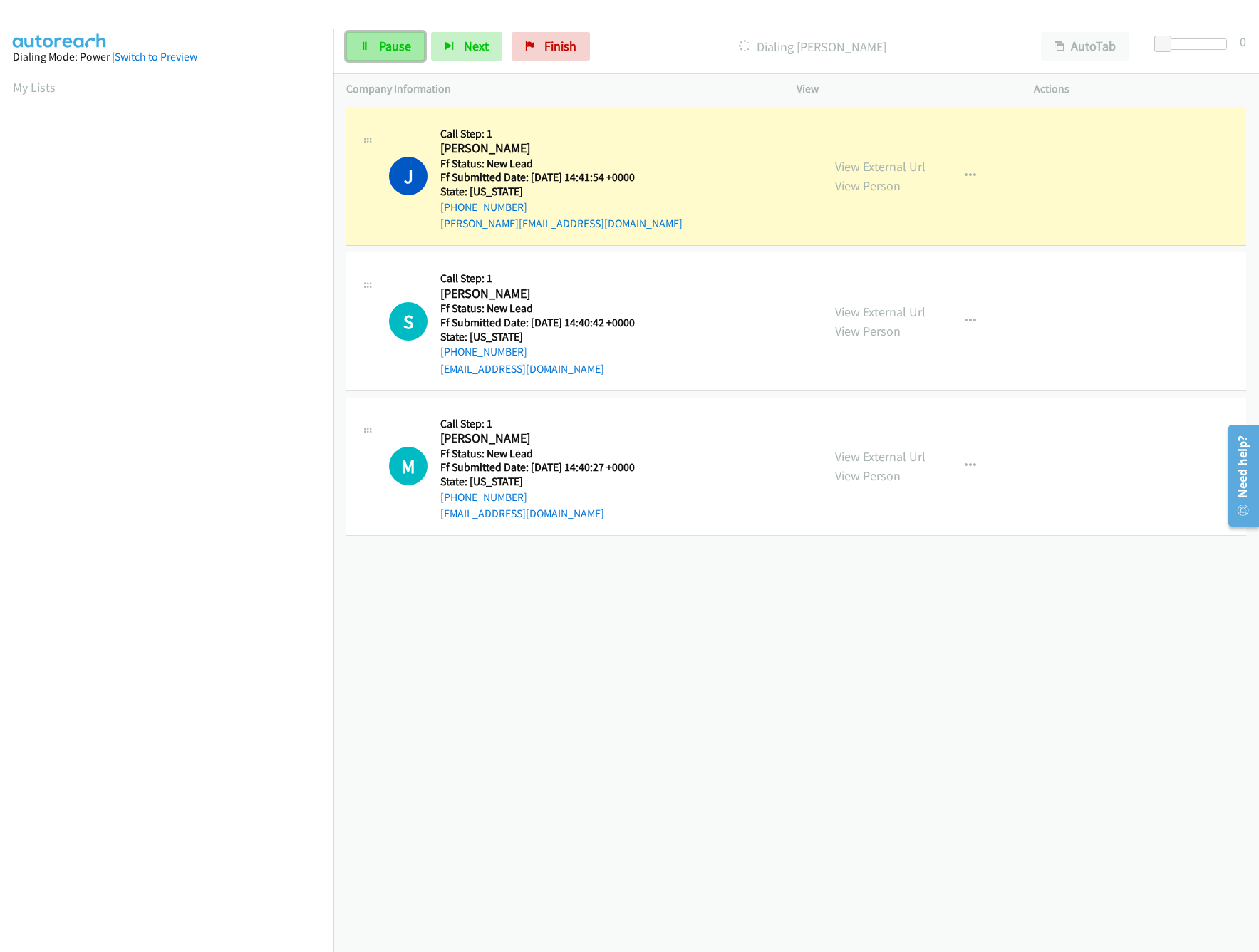
click at [393, 55] on link "Pause" at bounding box center [385, 46] width 79 height 29
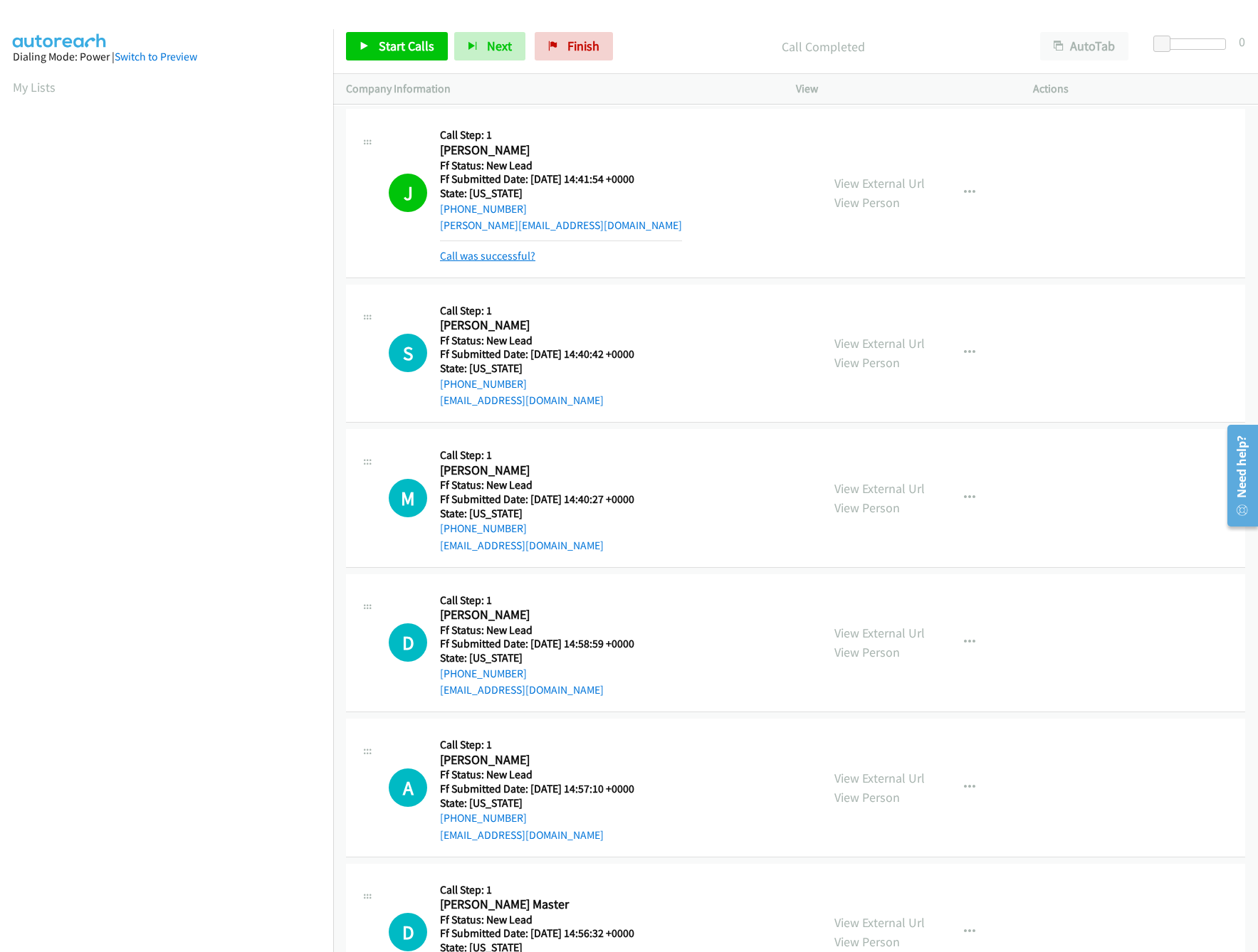
click at [529, 253] on link "Call was successful?" at bounding box center [487, 255] width 95 height 14
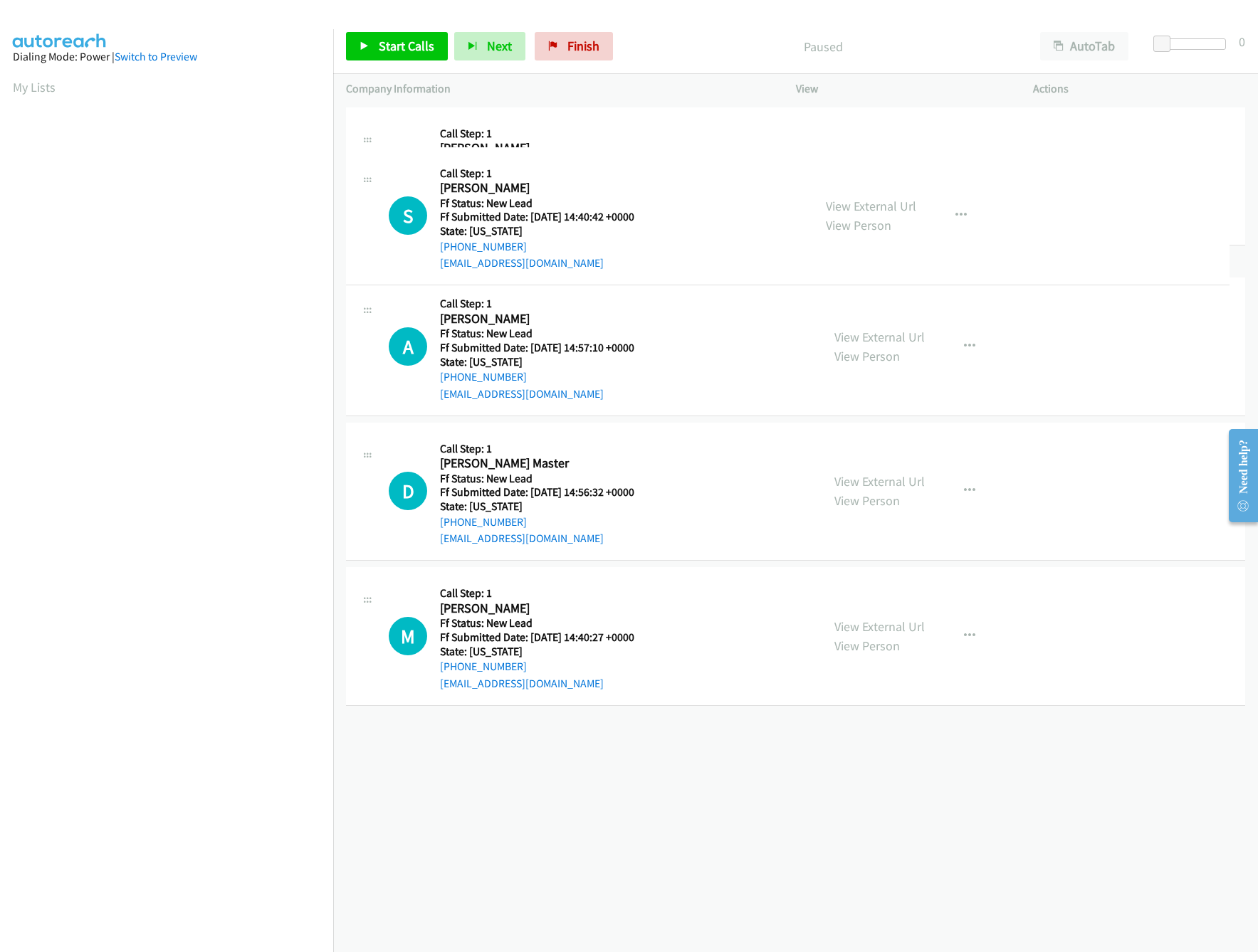
drag, startPoint x: 600, startPoint y: 609, endPoint x: 645, endPoint y: 96, distance: 515.0
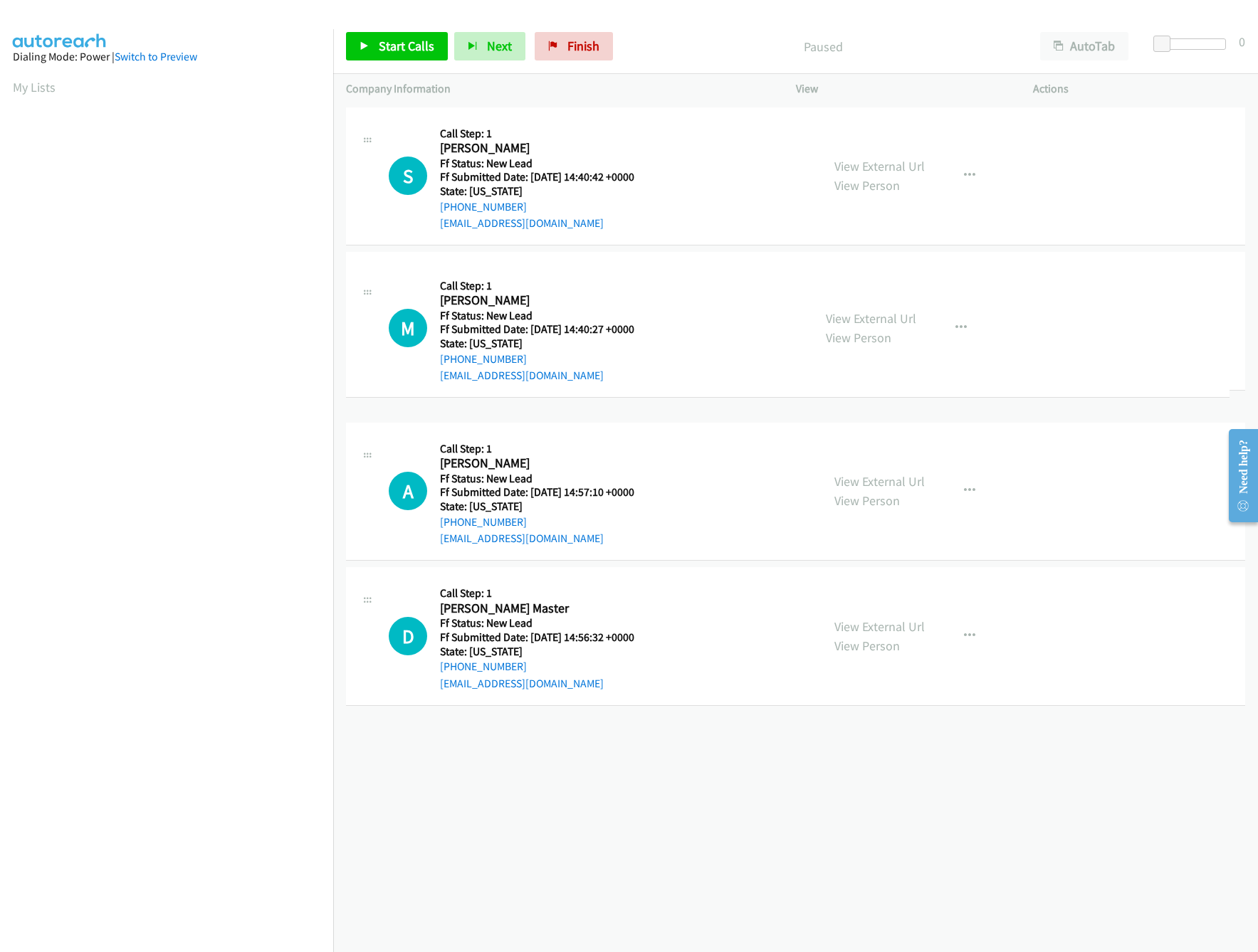
drag, startPoint x: 599, startPoint y: 756, endPoint x: 601, endPoint y: 327, distance: 429.0
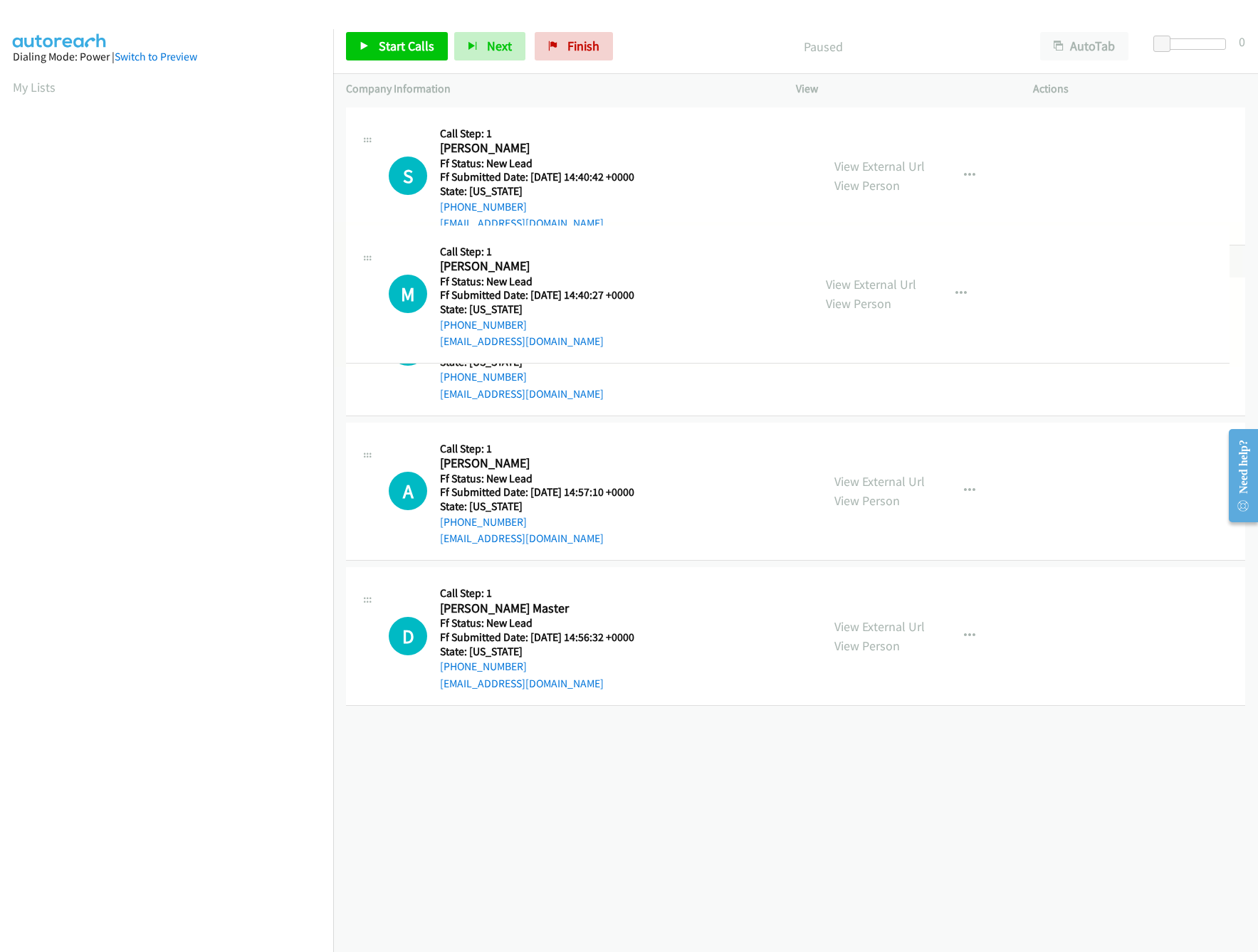
drag, startPoint x: 587, startPoint y: 468, endPoint x: 645, endPoint y: 292, distance: 185.3
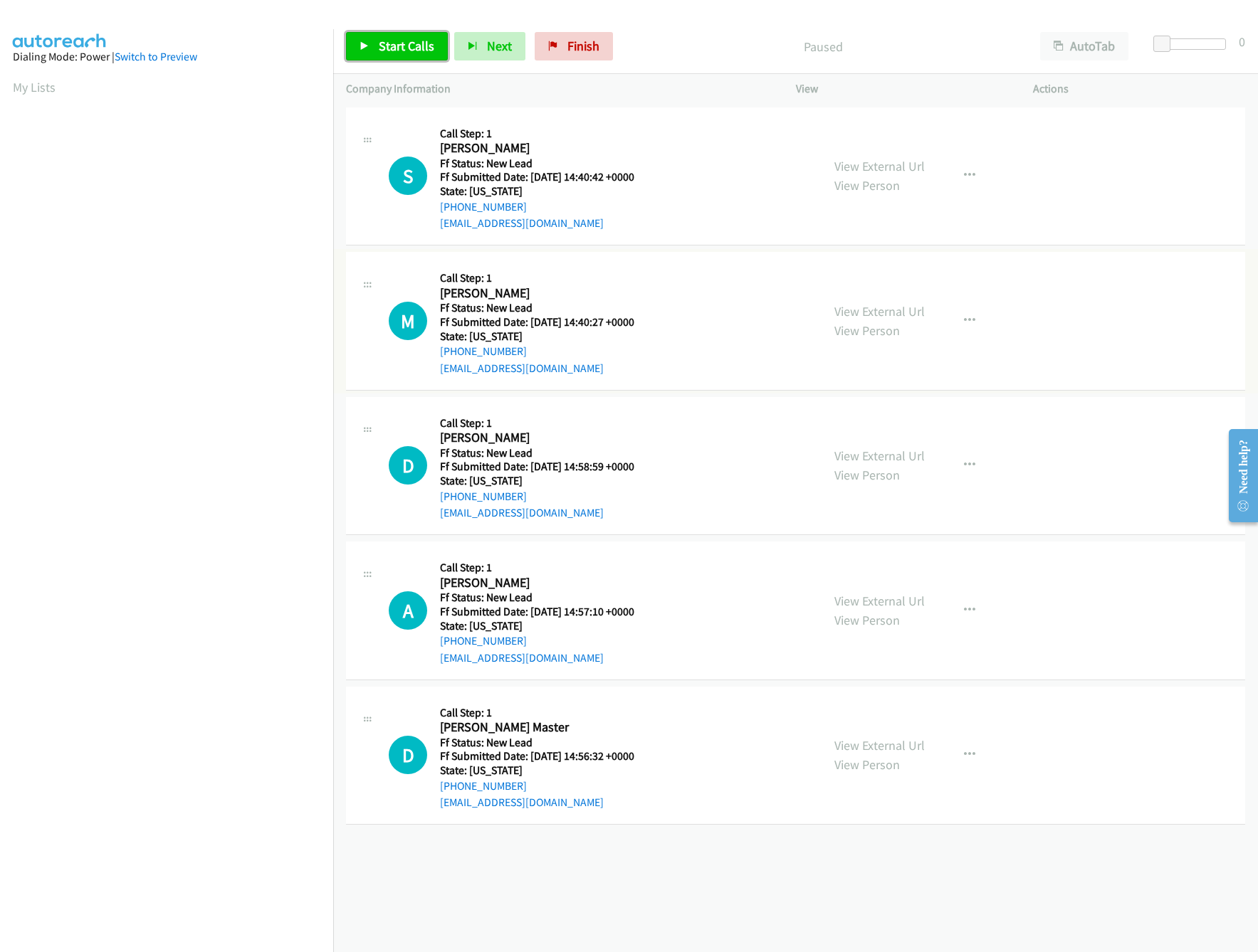
click at [384, 46] on span "Start Calls" at bounding box center [406, 46] width 55 height 16
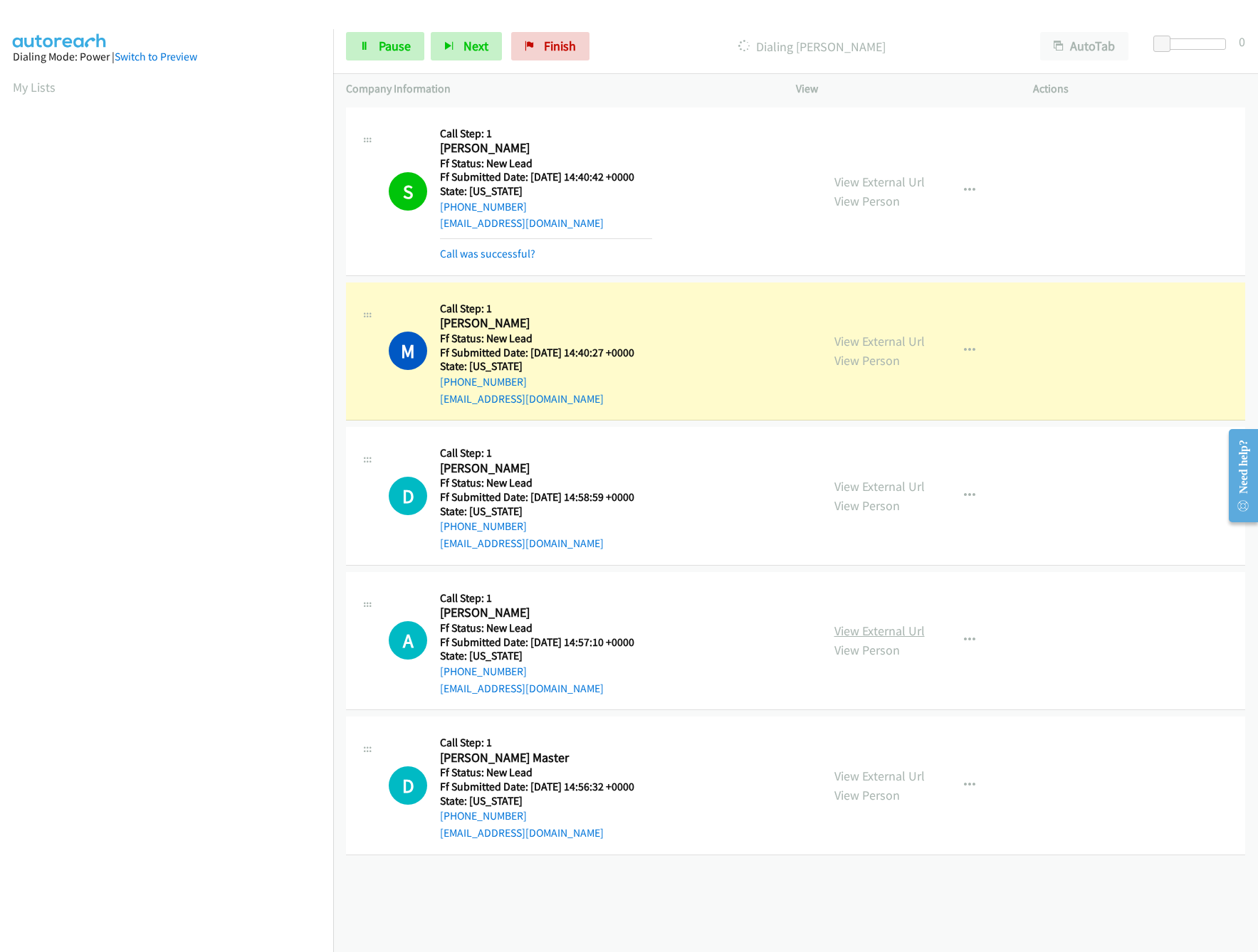
click at [894, 634] on link "View External Url" at bounding box center [879, 631] width 90 height 16
click at [895, 485] on link "View External Url" at bounding box center [879, 486] width 90 height 16
drag, startPoint x: 1162, startPoint y: 39, endPoint x: 1195, endPoint y: 39, distance: 33.0
click at [1194, 39] on span at bounding box center [1185, 43] width 17 height 17
click at [959, 491] on button "button" at bounding box center [970, 496] width 38 height 29
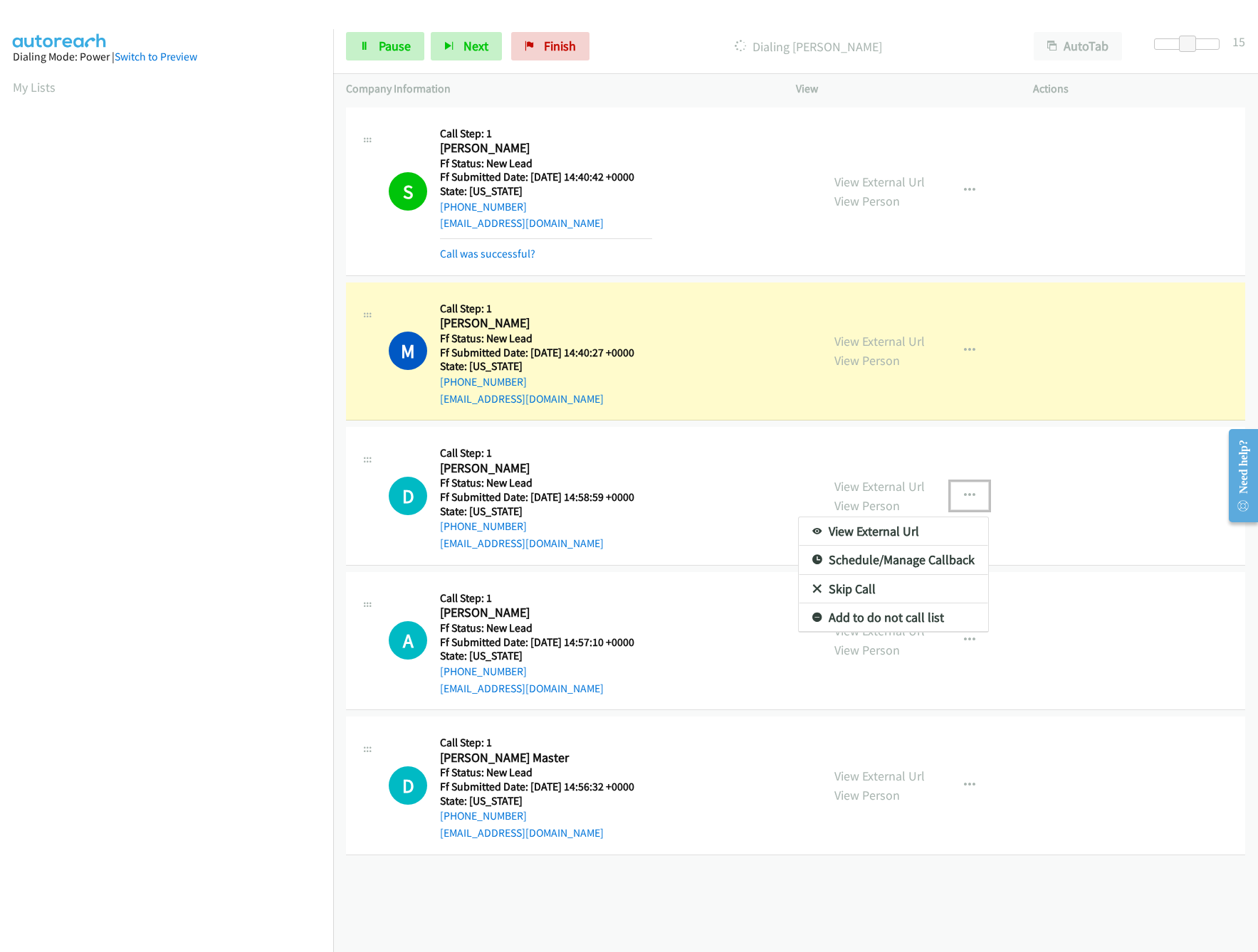
click at [853, 588] on link "Skip Call" at bounding box center [893, 589] width 189 height 29
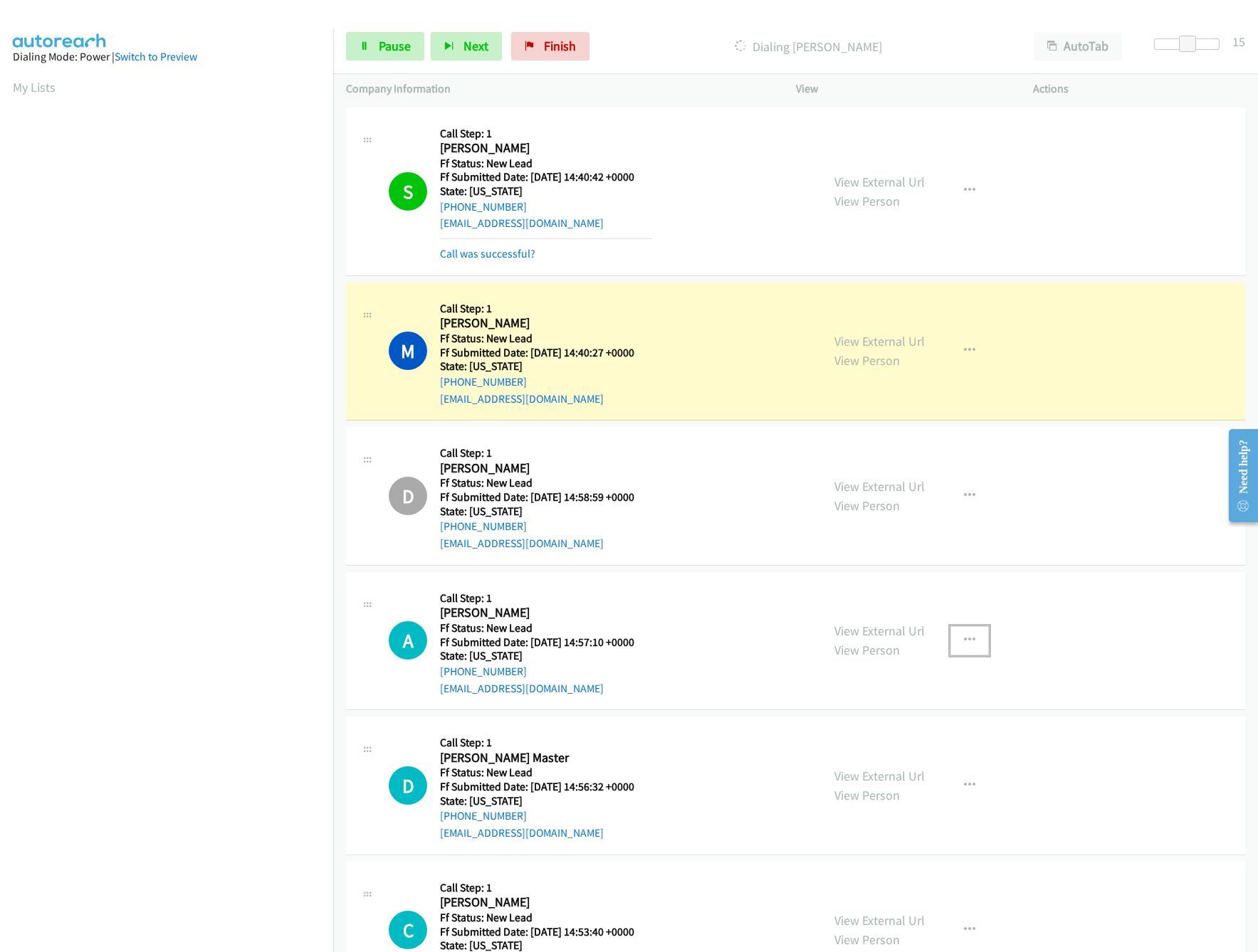
click at [964, 637] on icon "button" at bounding box center [970, 641] width 11 height 11
click at [862, 737] on link "Skip Call" at bounding box center [893, 734] width 189 height 29
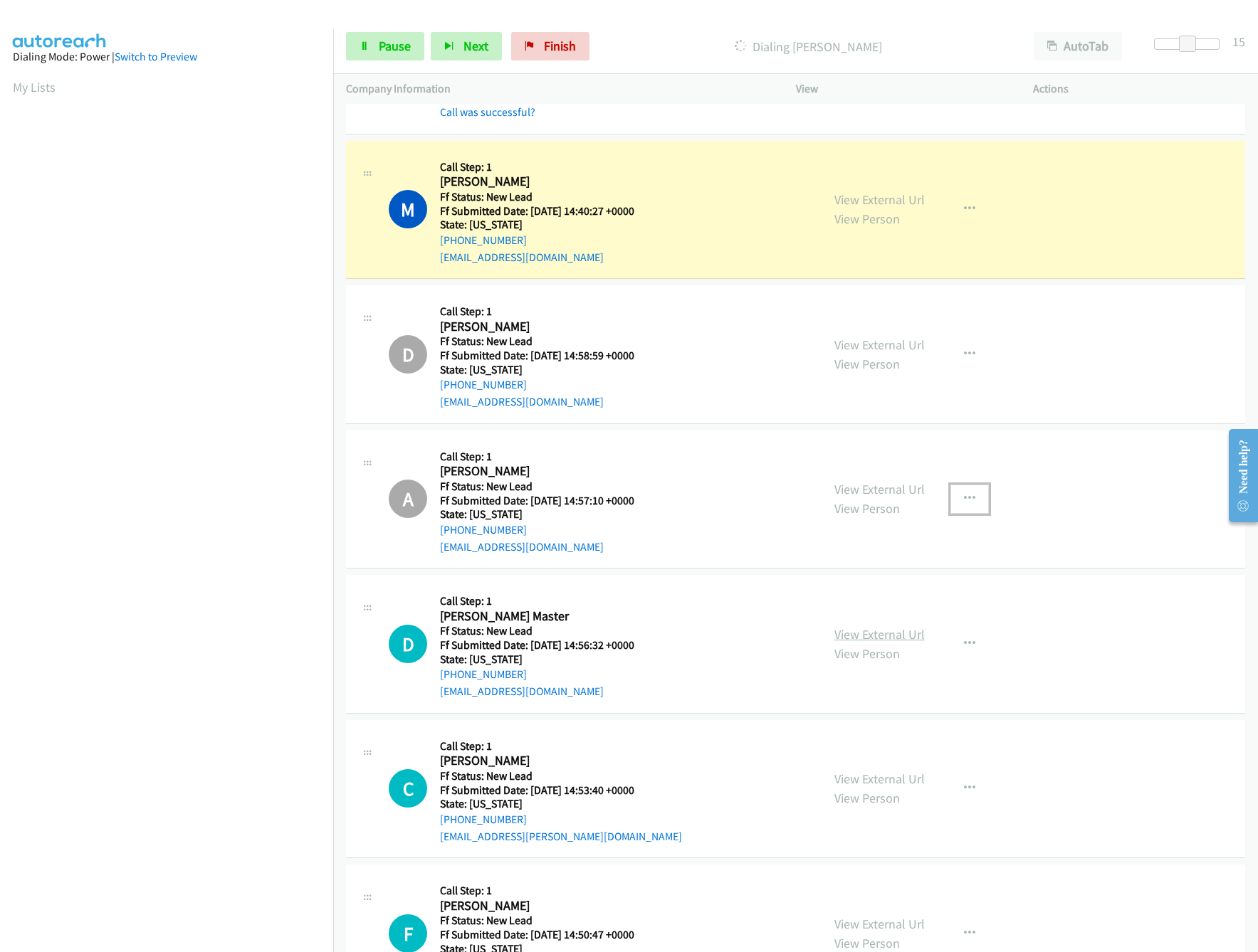
click at [897, 641] on link "View External Url" at bounding box center [879, 634] width 90 height 16
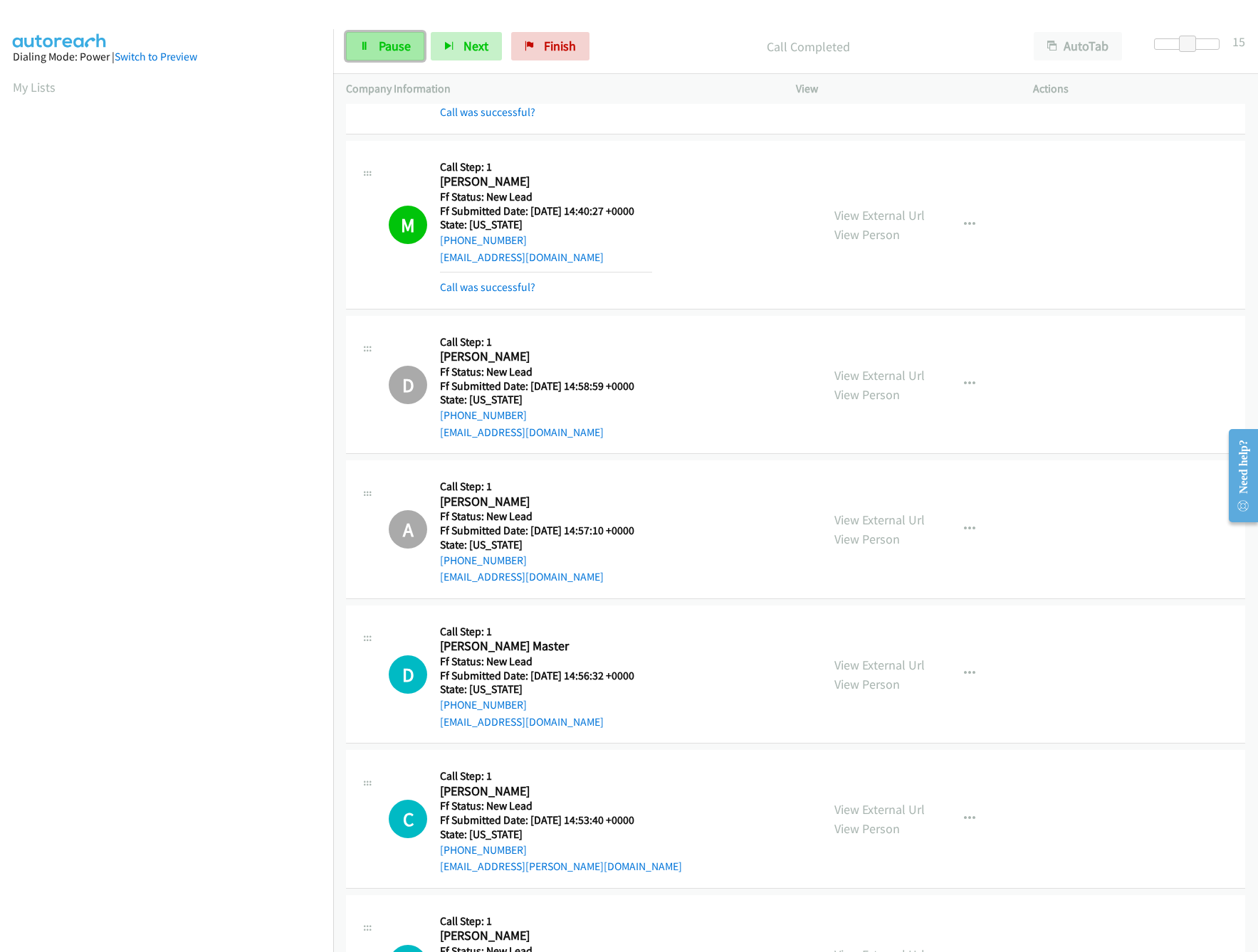
click at [401, 47] on span "Pause" at bounding box center [395, 46] width 32 height 16
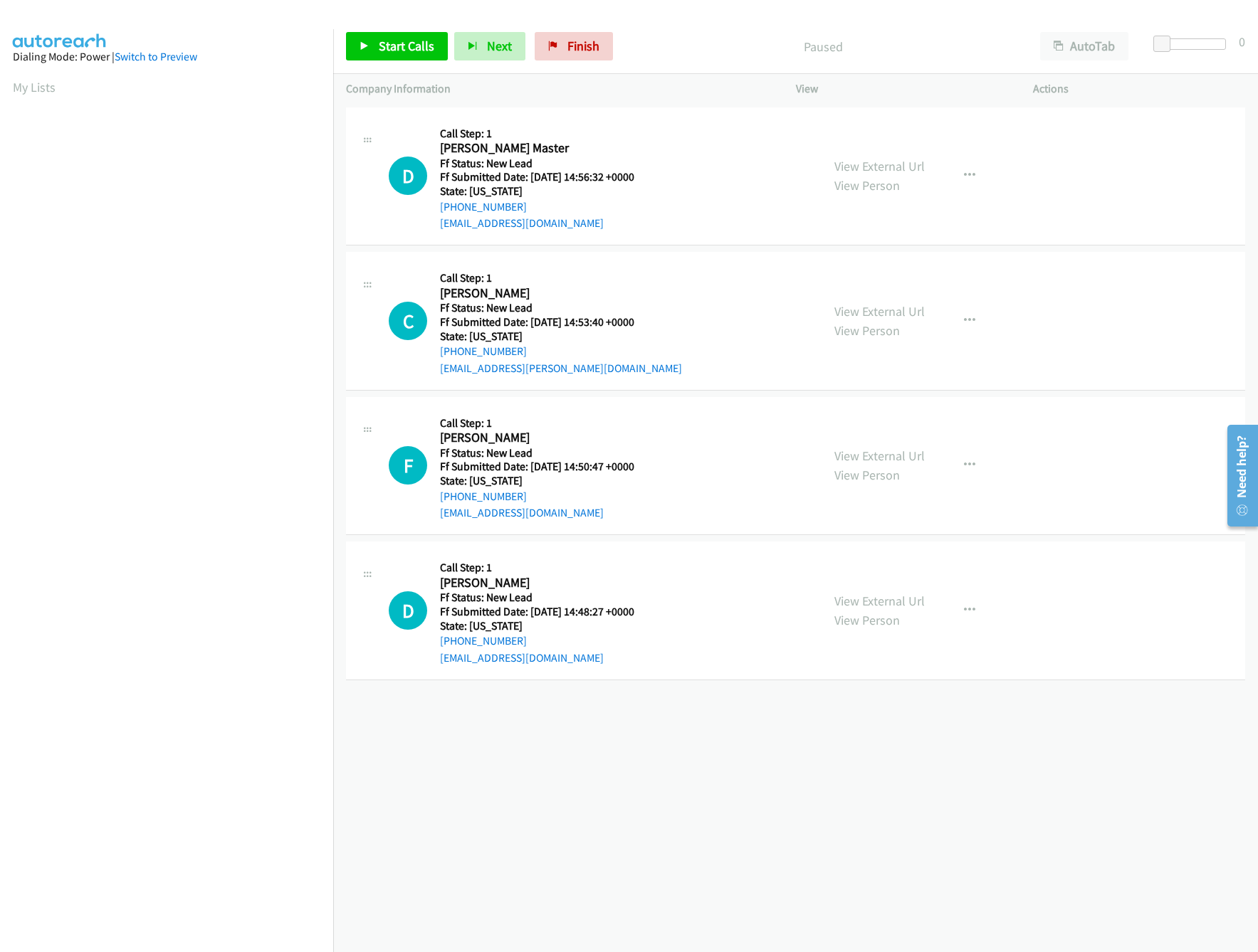
drag, startPoint x: 830, startPoint y: 317, endPoint x: 820, endPoint y: 314, distance: 10.4
click at [834, 317] on link "View External Url" at bounding box center [879, 311] width 90 height 16
click at [397, 42] on span "Start Calls" at bounding box center [406, 46] width 55 height 16
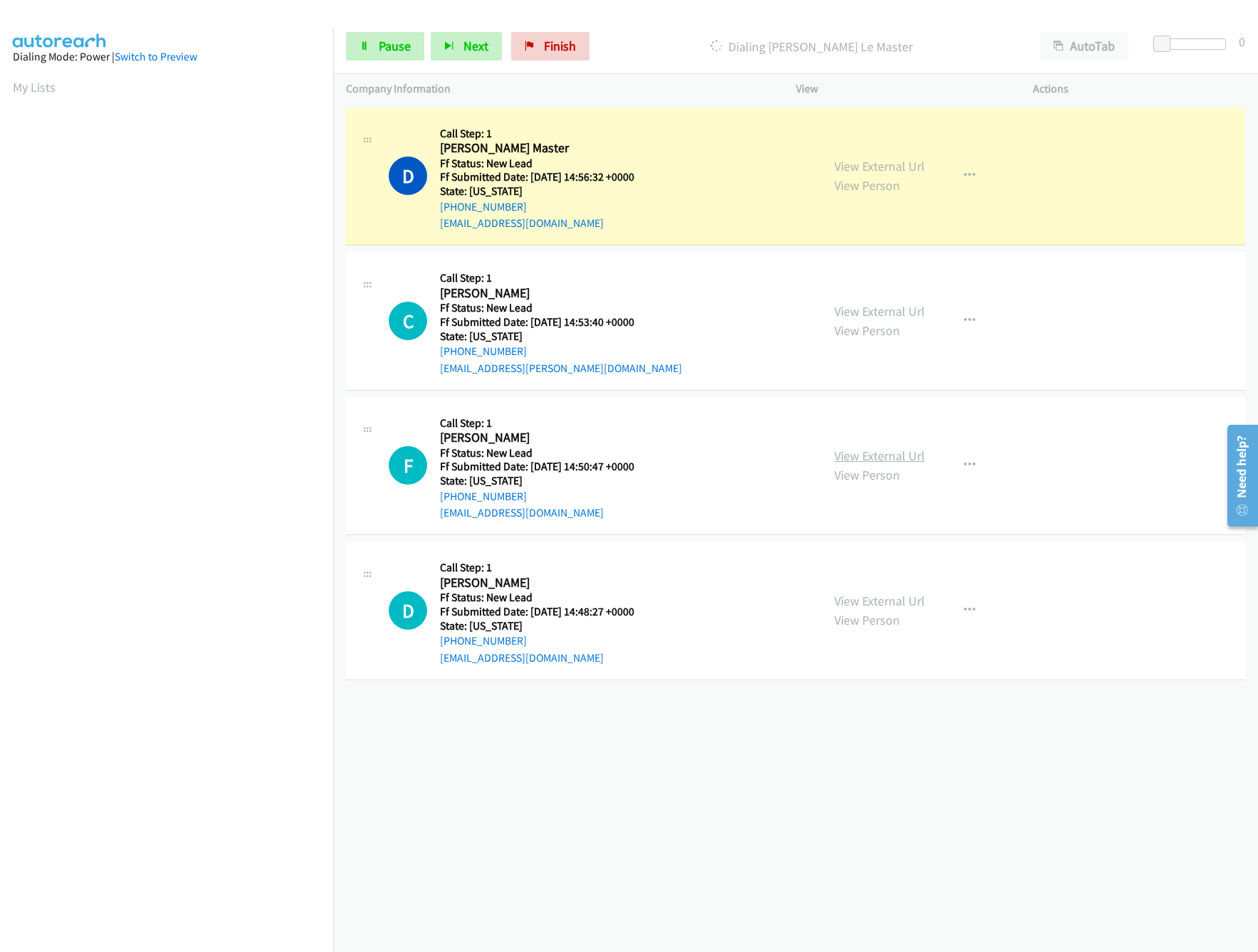
click at [857, 457] on link "View External Url" at bounding box center [879, 456] width 90 height 16
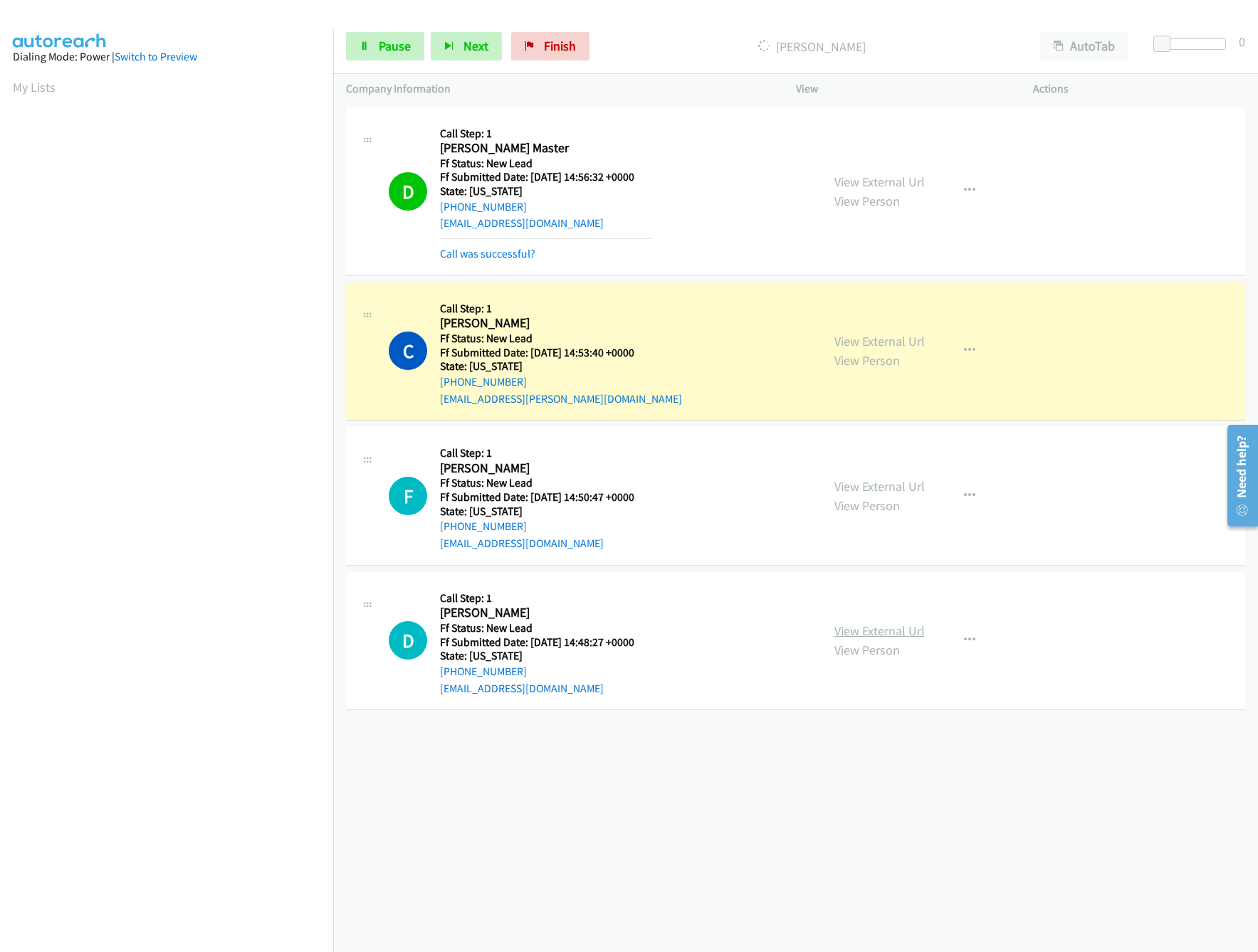
click at [868, 630] on link "View External Url" at bounding box center [879, 631] width 90 height 16
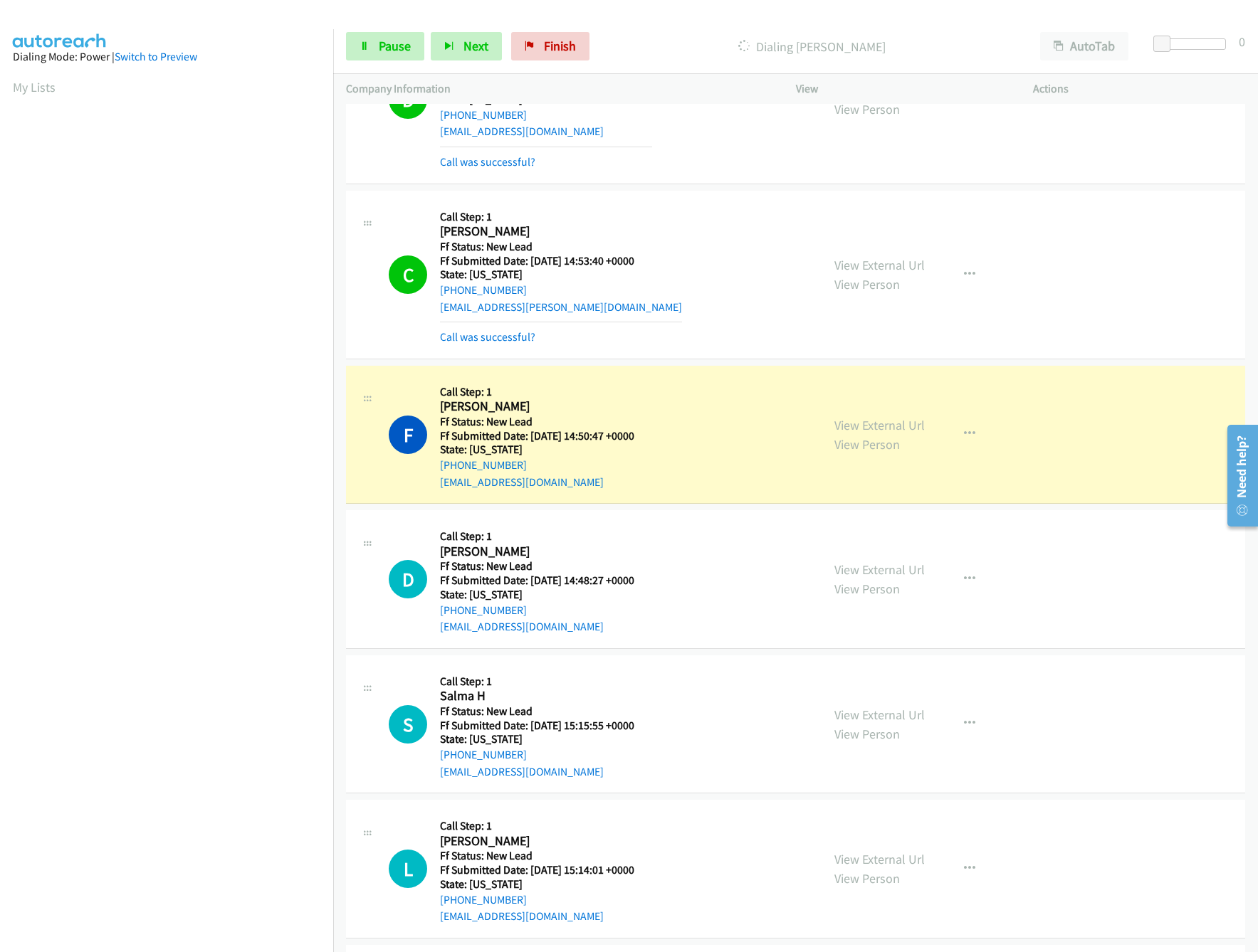
scroll to position [252, 0]
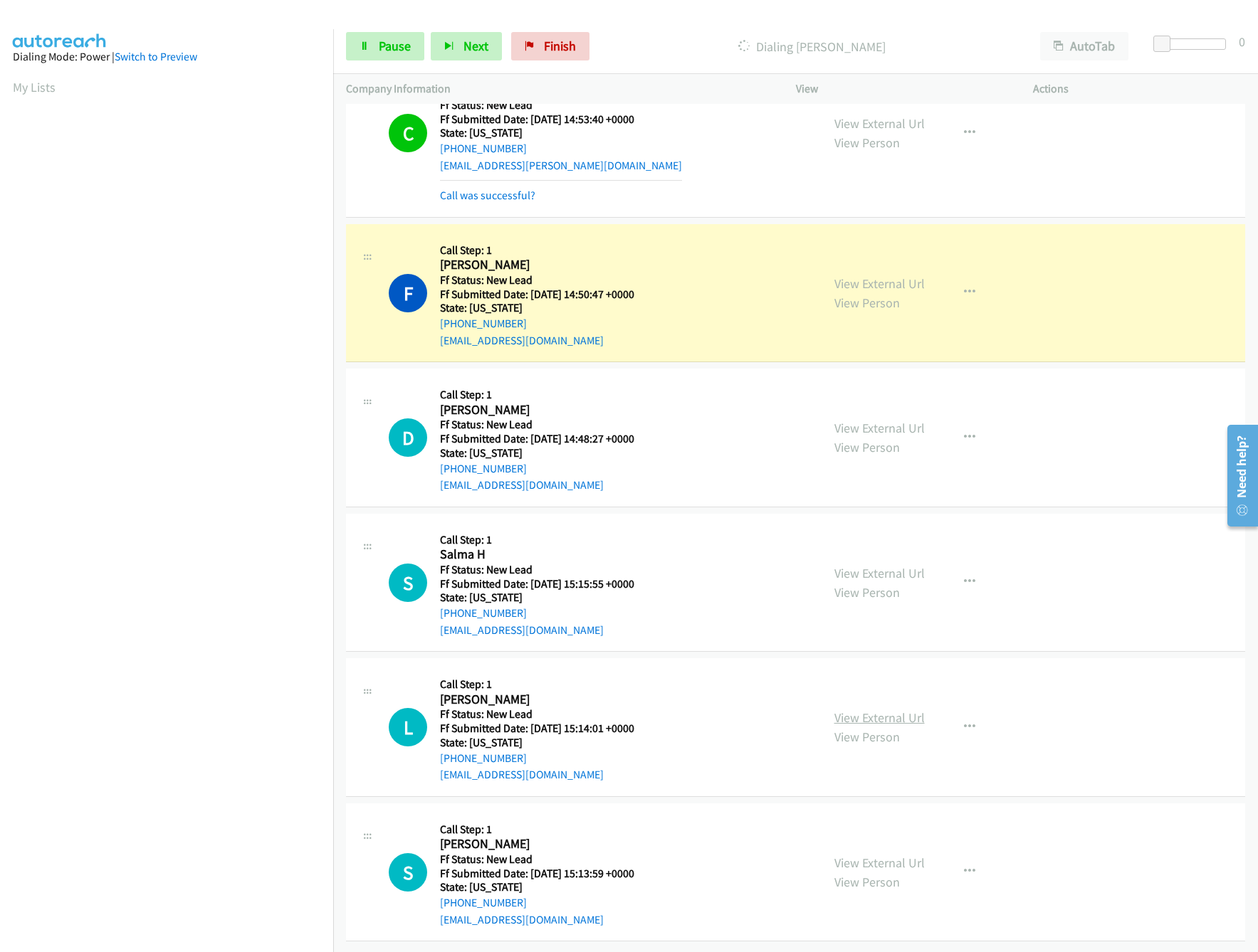
click at [893, 709] on link "View External Url" at bounding box center [879, 717] width 90 height 16
click at [898, 565] on link "View External Url" at bounding box center [879, 573] width 90 height 16
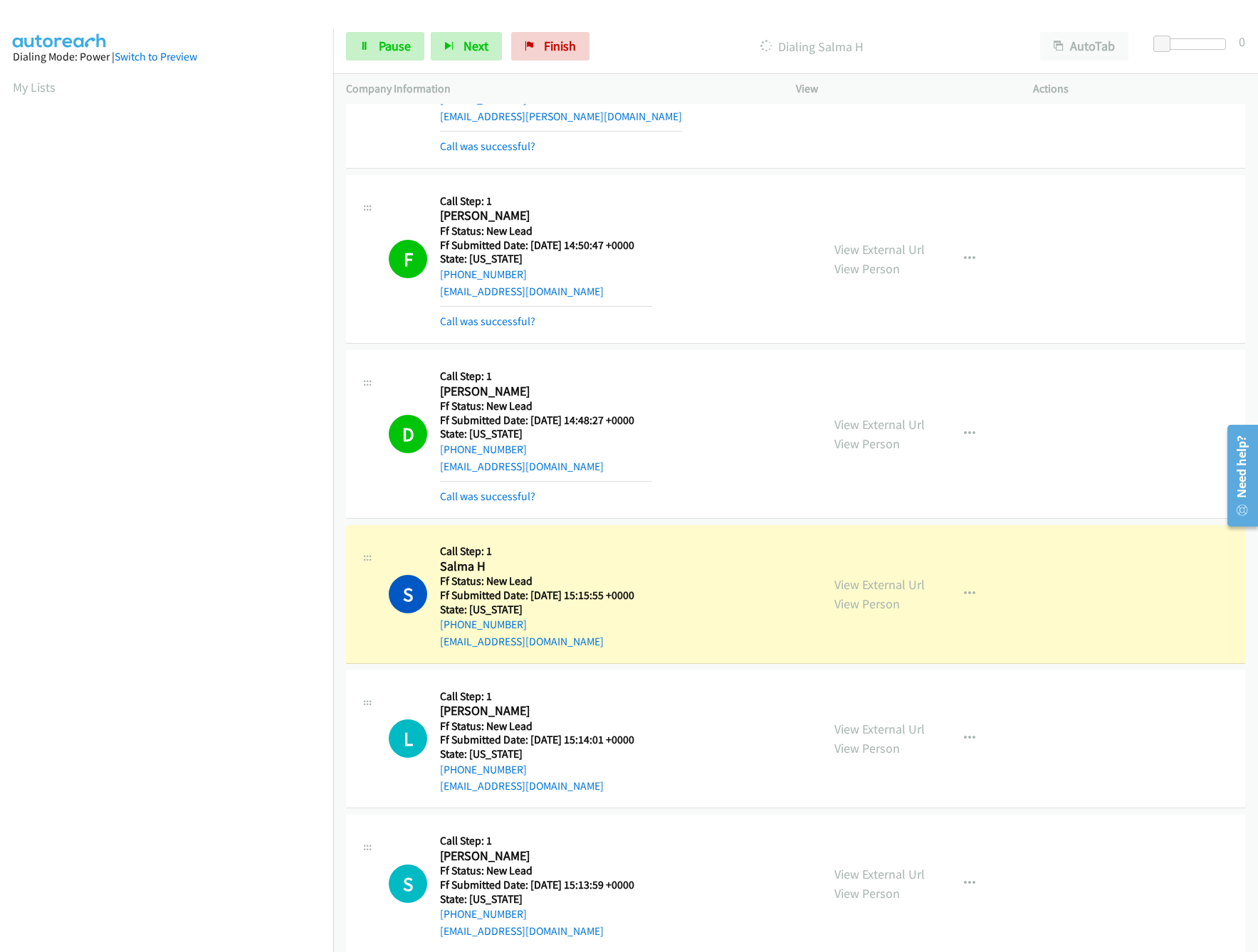
scroll to position [314, 0]
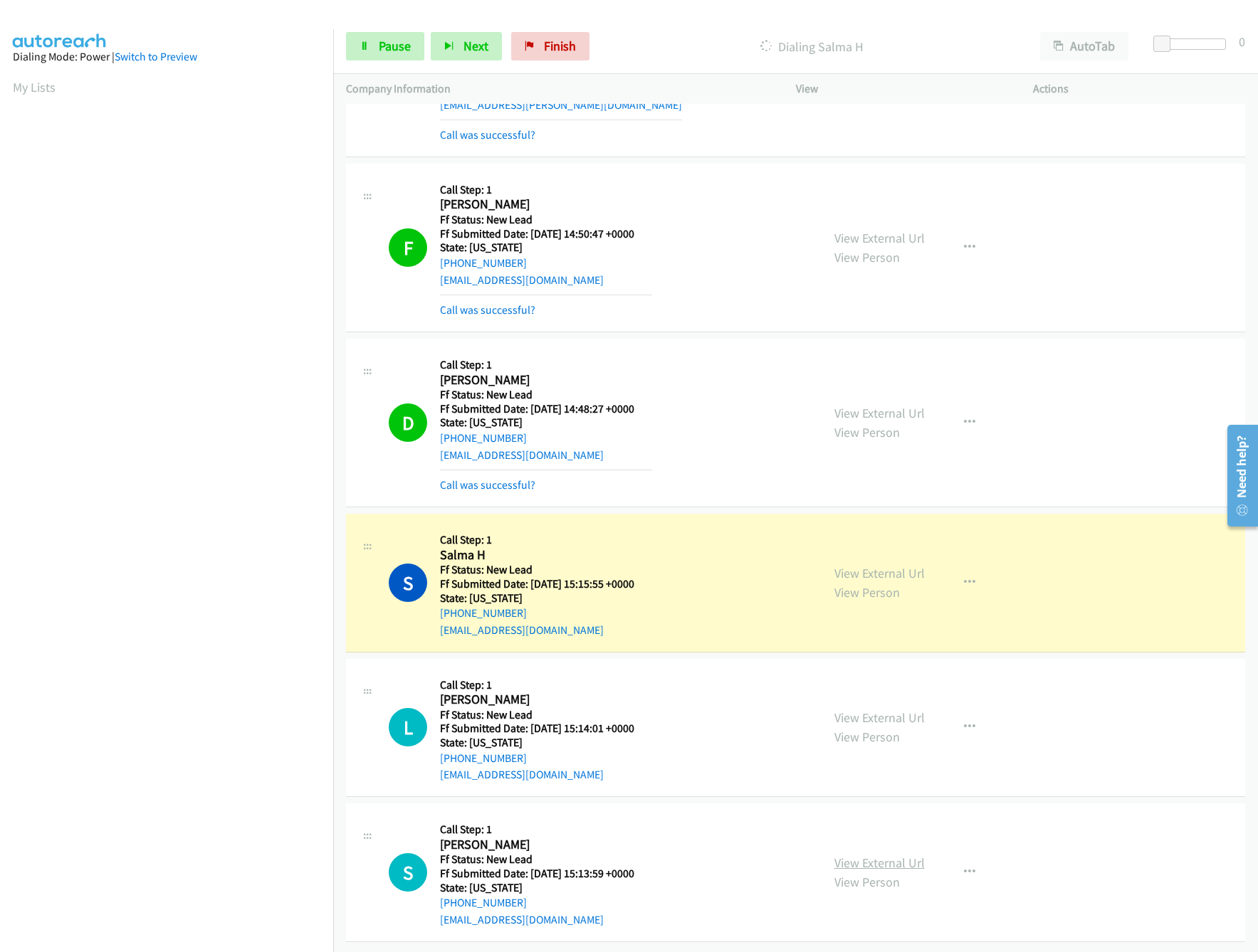
click at [884, 855] on link "View External Url" at bounding box center [879, 863] width 90 height 16
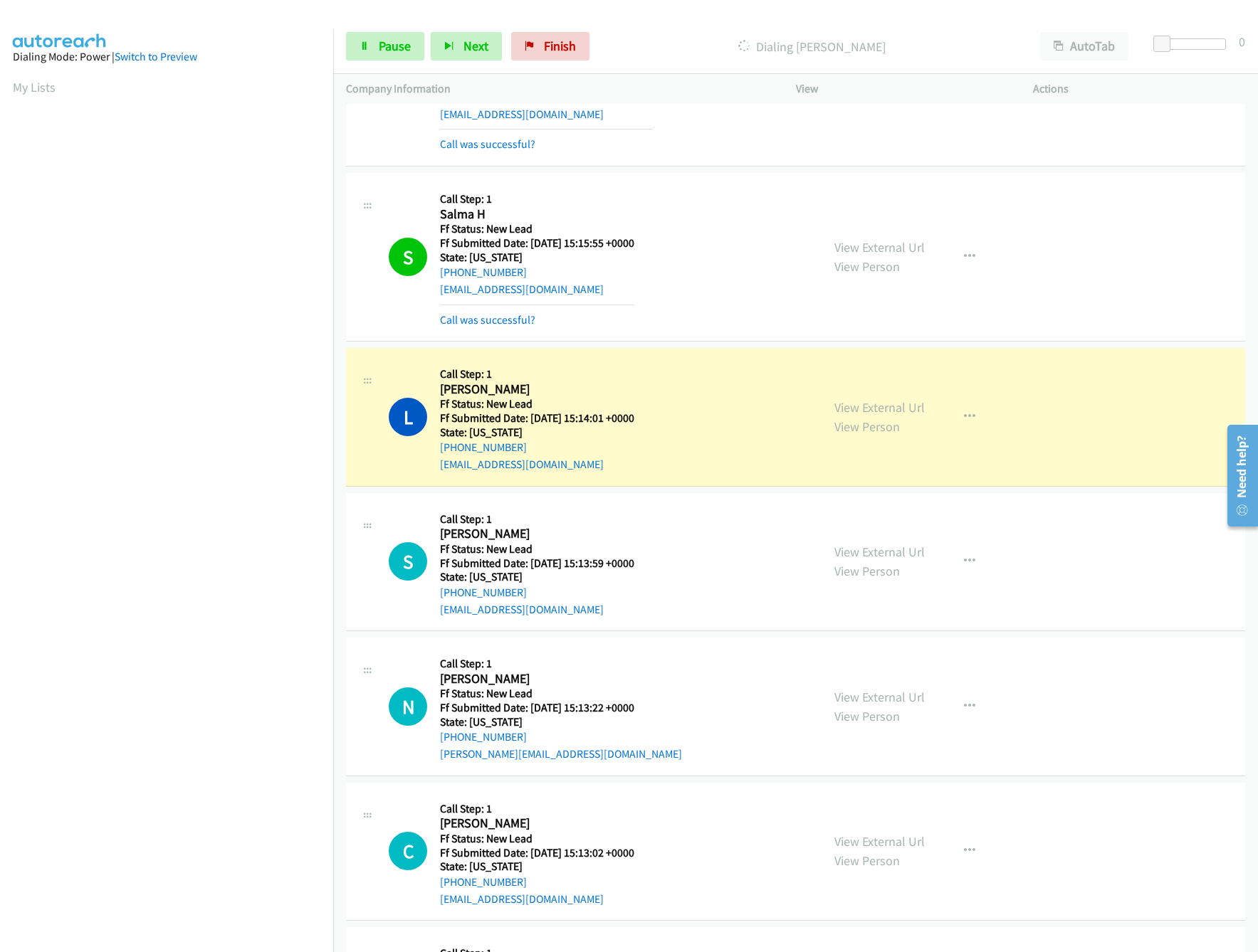
scroll to position [779, 0]
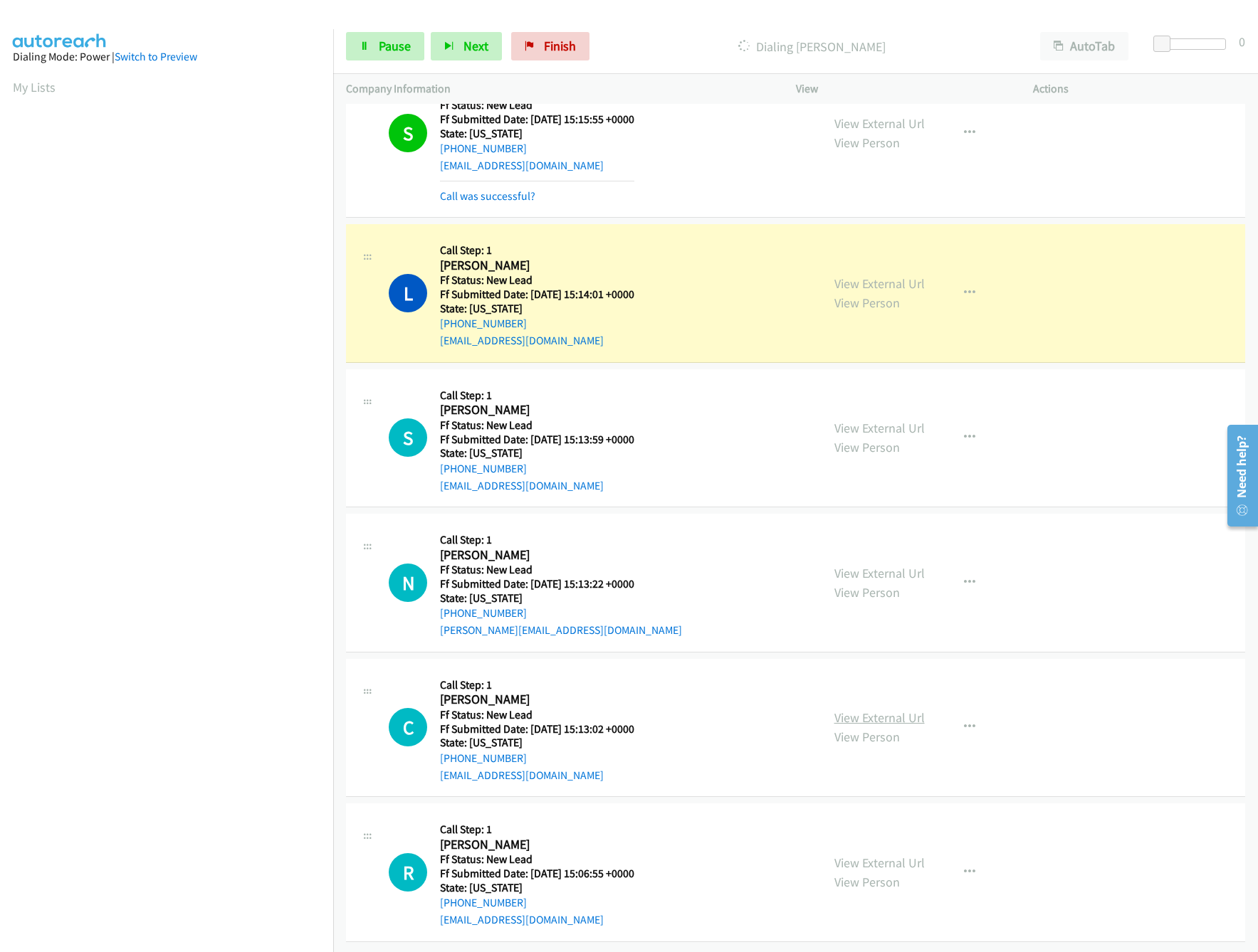
click at [878, 709] on link "View External Url" at bounding box center [879, 717] width 90 height 16
click at [894, 565] on link "View External Url" at bounding box center [879, 573] width 90 height 16
click at [1190, 48] on div at bounding box center [1193, 44] width 66 height 11
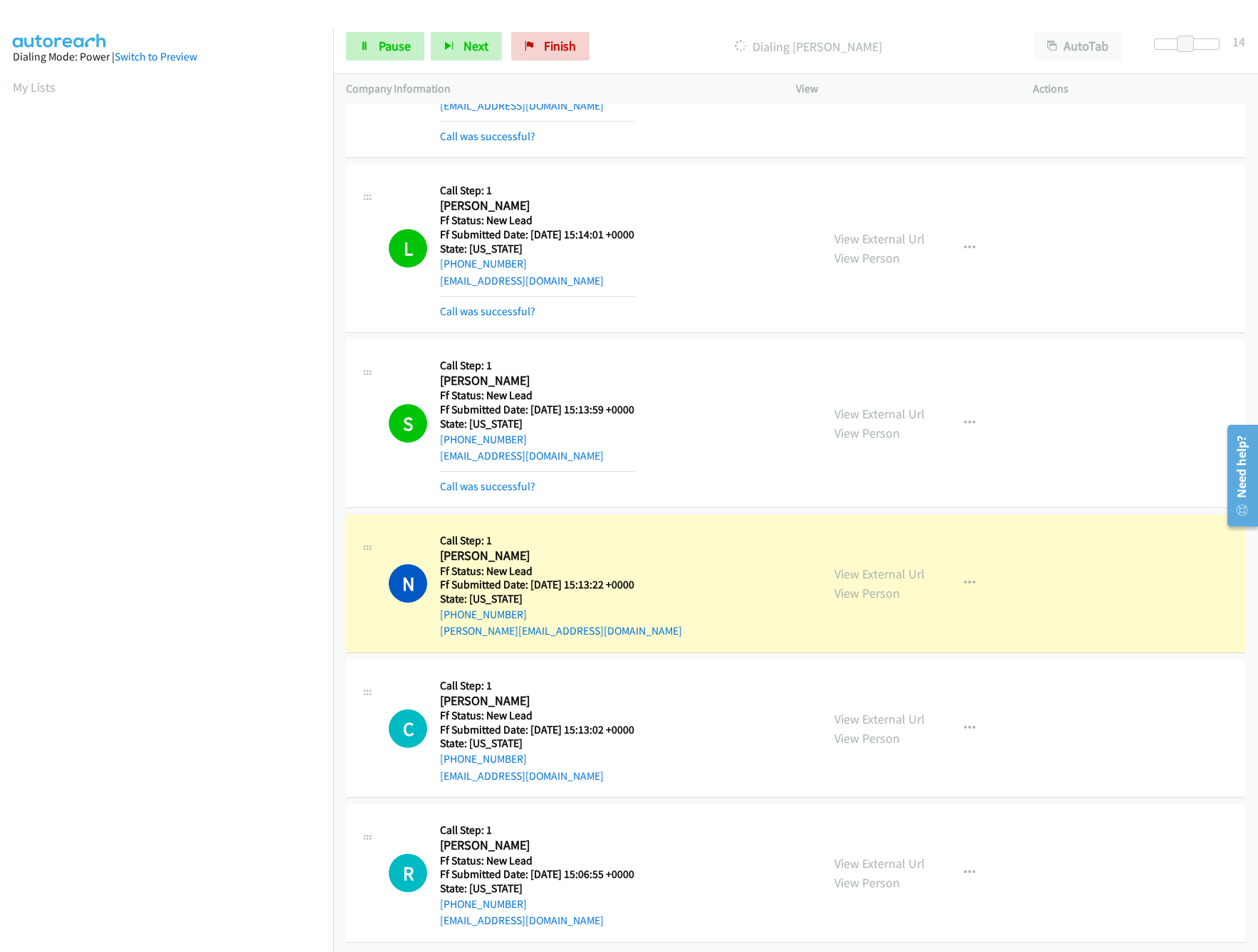
scroll to position [842, 0]
click at [871, 855] on link "View External Url" at bounding box center [879, 863] width 90 height 16
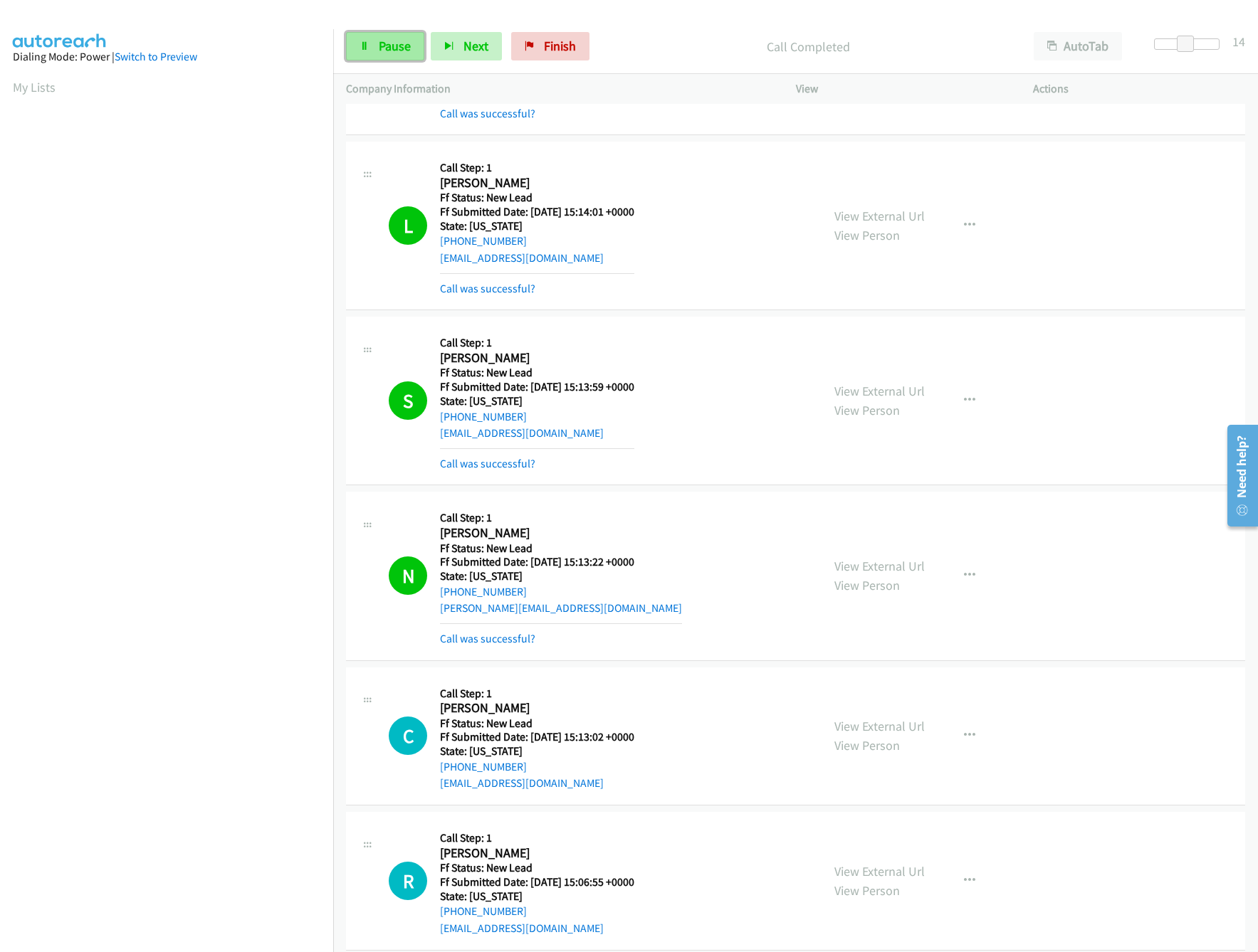
click at [369, 49] on link "Pause" at bounding box center [385, 46] width 78 height 29
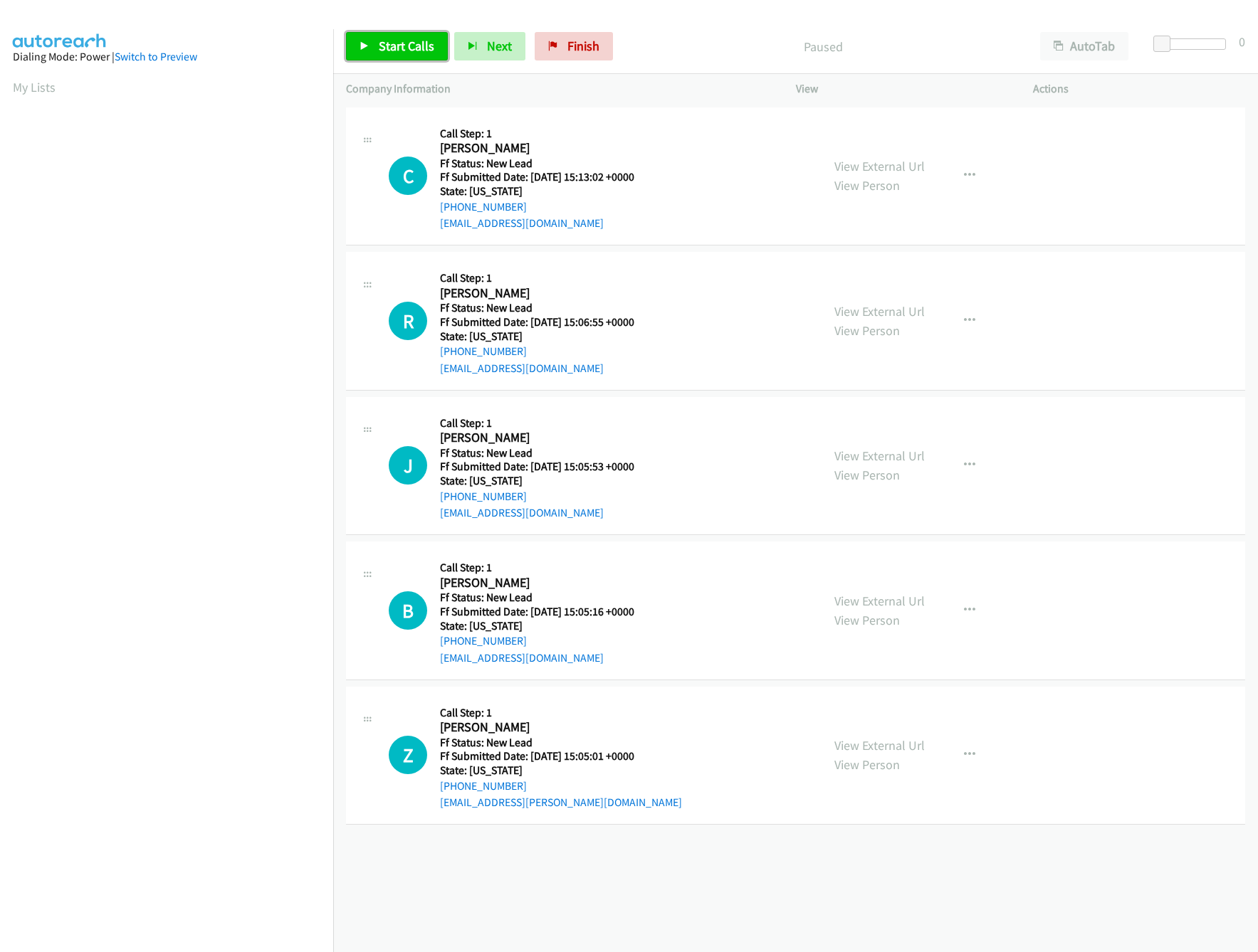
drag, startPoint x: 0, startPoint y: 0, endPoint x: 379, endPoint y: 46, distance: 381.8
click at [379, 46] on span "Start Calls" at bounding box center [406, 46] width 55 height 16
click at [850, 598] on link "View External Url" at bounding box center [879, 601] width 90 height 16
click at [871, 448] on link "View External Url" at bounding box center [879, 456] width 90 height 16
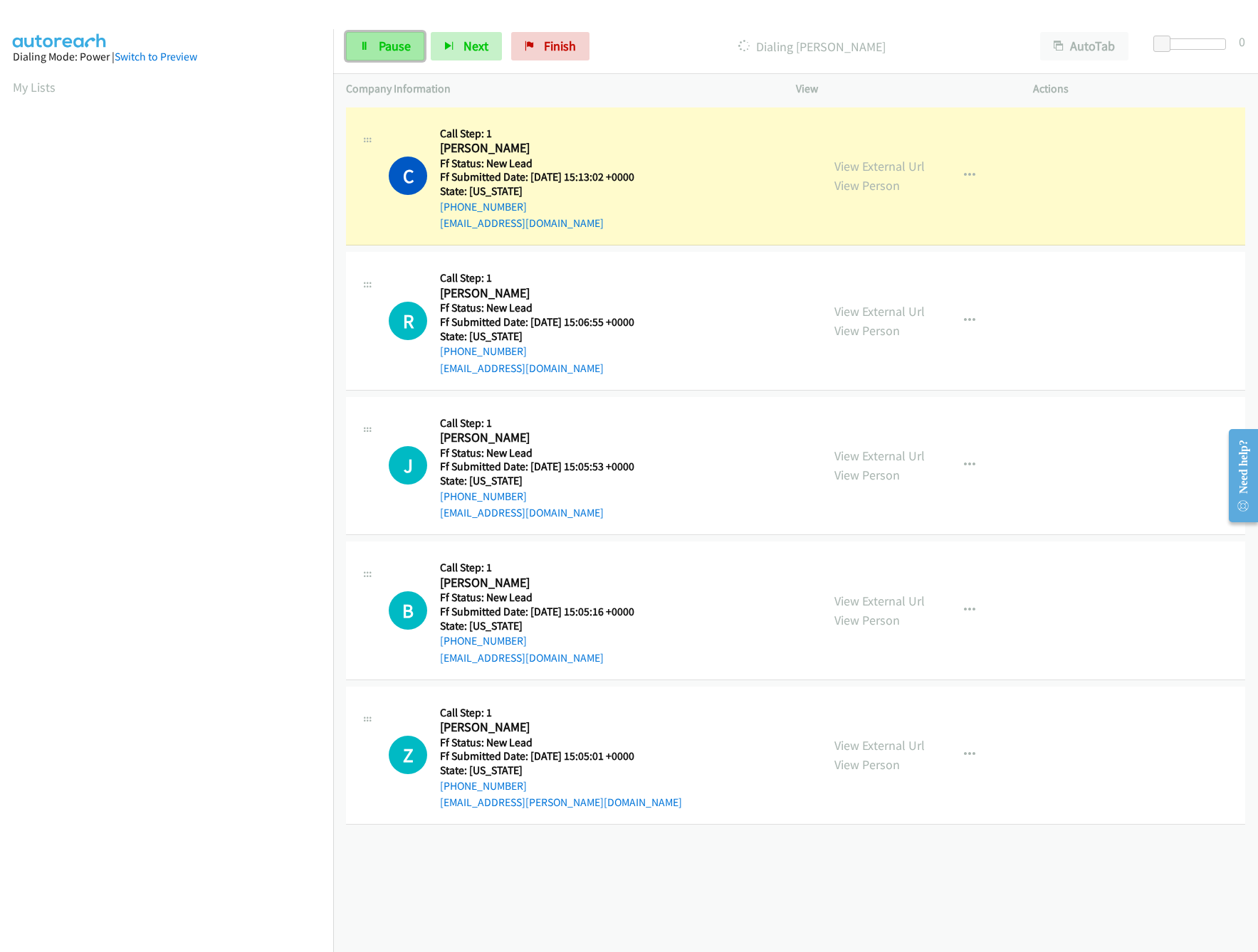
click at [384, 32] on link "Pause" at bounding box center [385, 46] width 78 height 29
click at [590, 854] on div "[PHONE_NUMBER] Call failed - Please reload the list and try again The Callbar F…" at bounding box center [795, 528] width 925 height 849
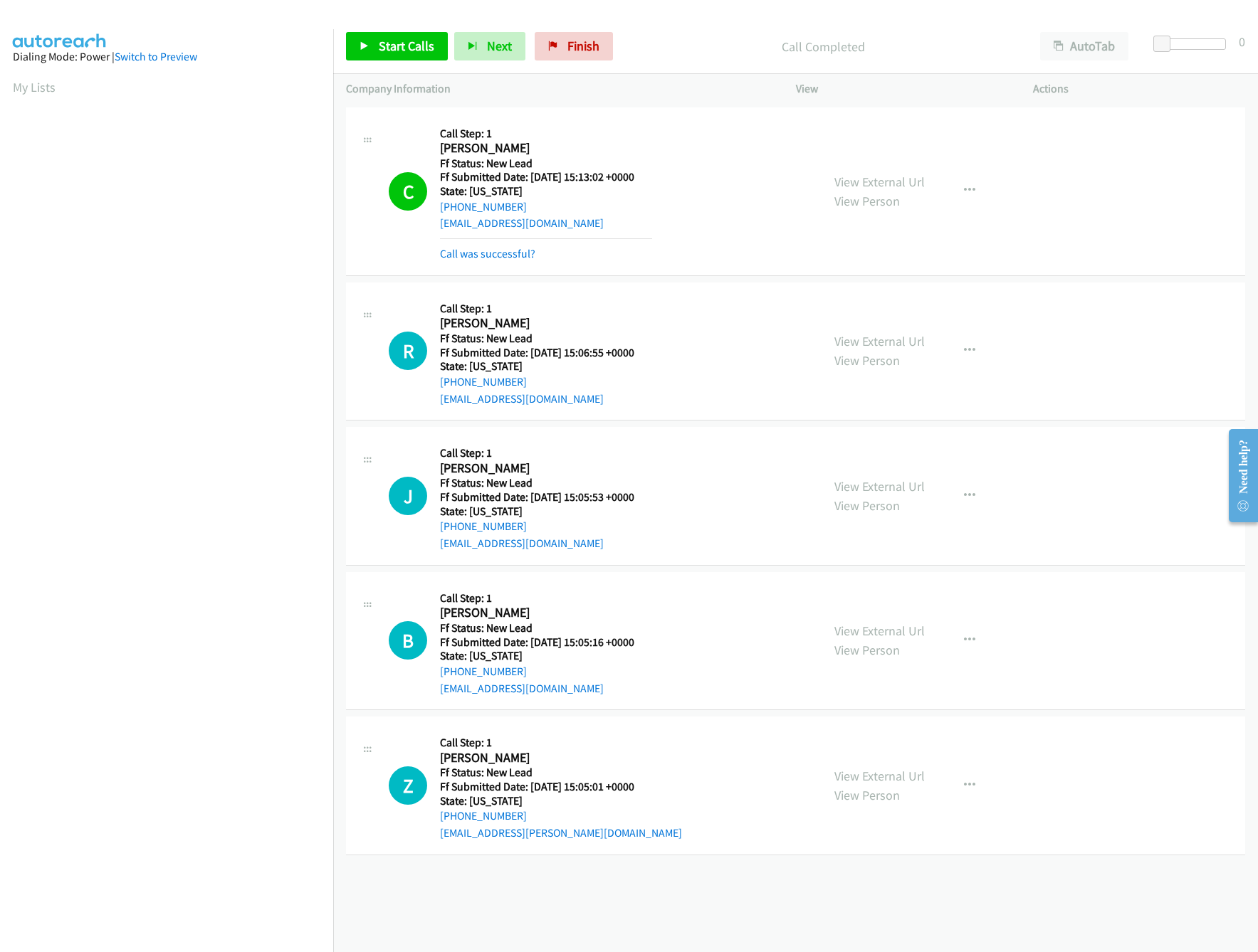
click at [461, 246] on div "Call was successful?" at bounding box center [545, 254] width 212 height 17
click at [477, 253] on link "Call was successful?" at bounding box center [487, 253] width 95 height 14
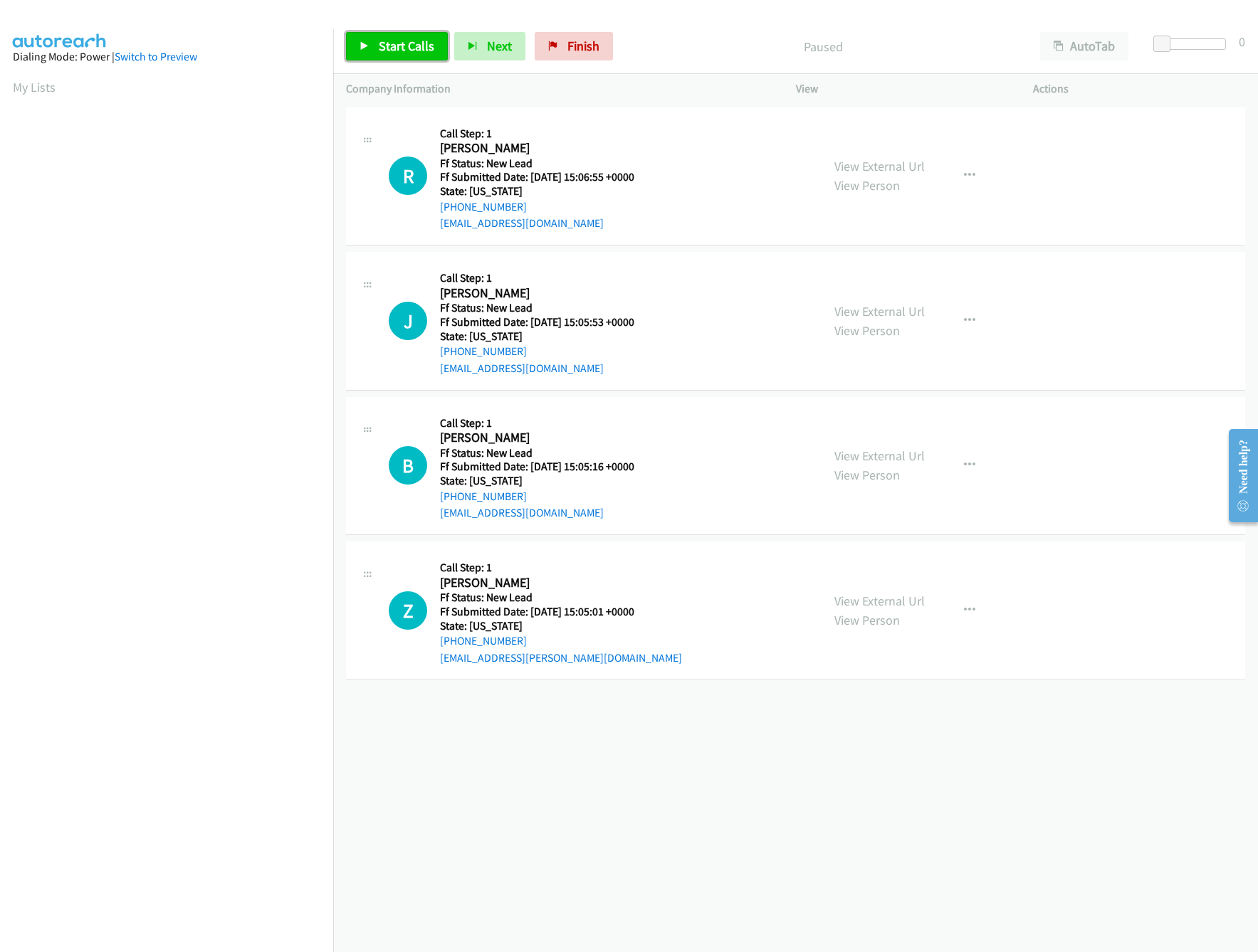
click at [392, 35] on link "Start Calls" at bounding box center [396, 46] width 102 height 29
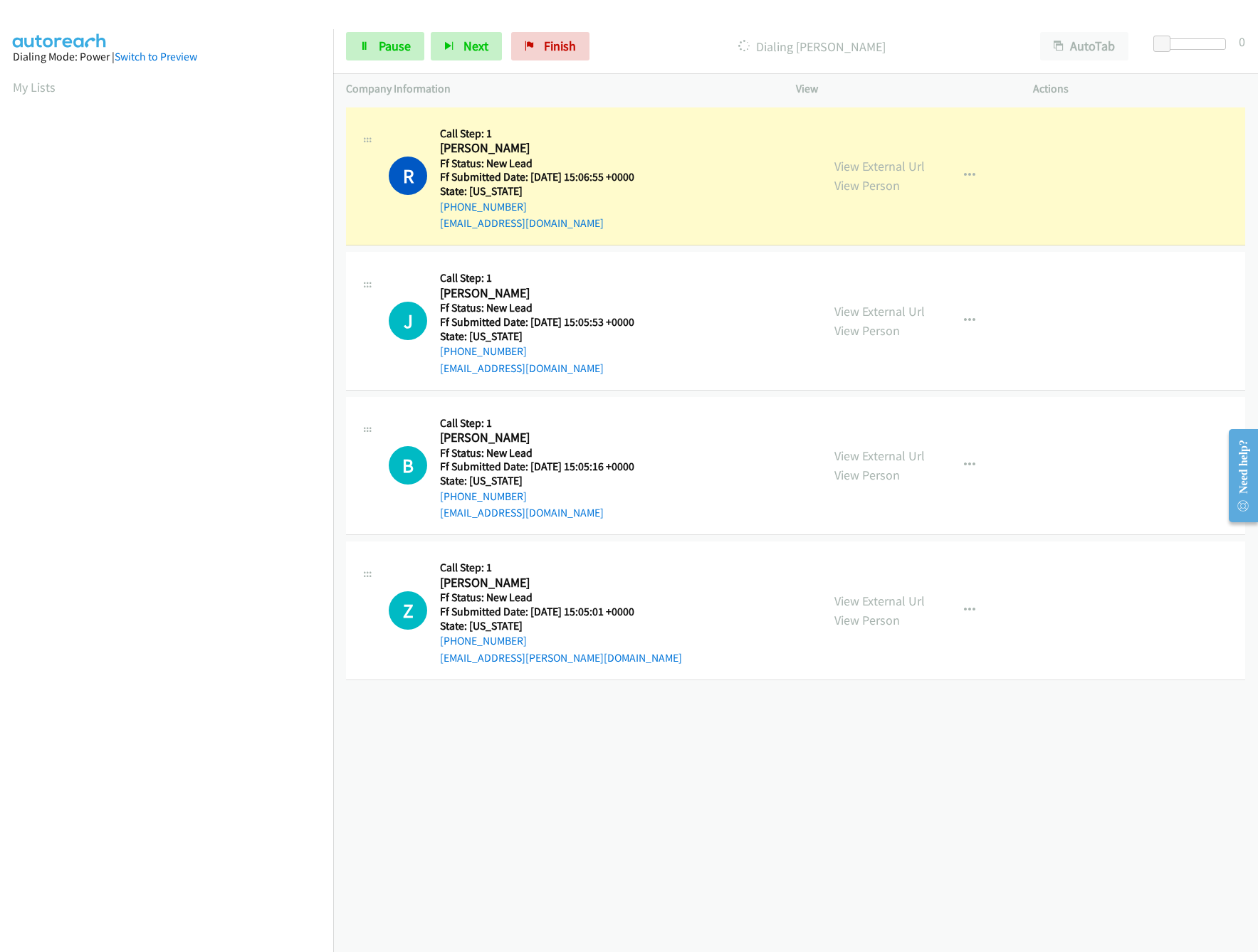
drag, startPoint x: 571, startPoint y: 788, endPoint x: 589, endPoint y: 771, distance: 24.8
click at [575, 782] on div "+1 415-964-1034 Call failed - Please reload the list and try again The Callbar …" at bounding box center [795, 528] width 925 height 849
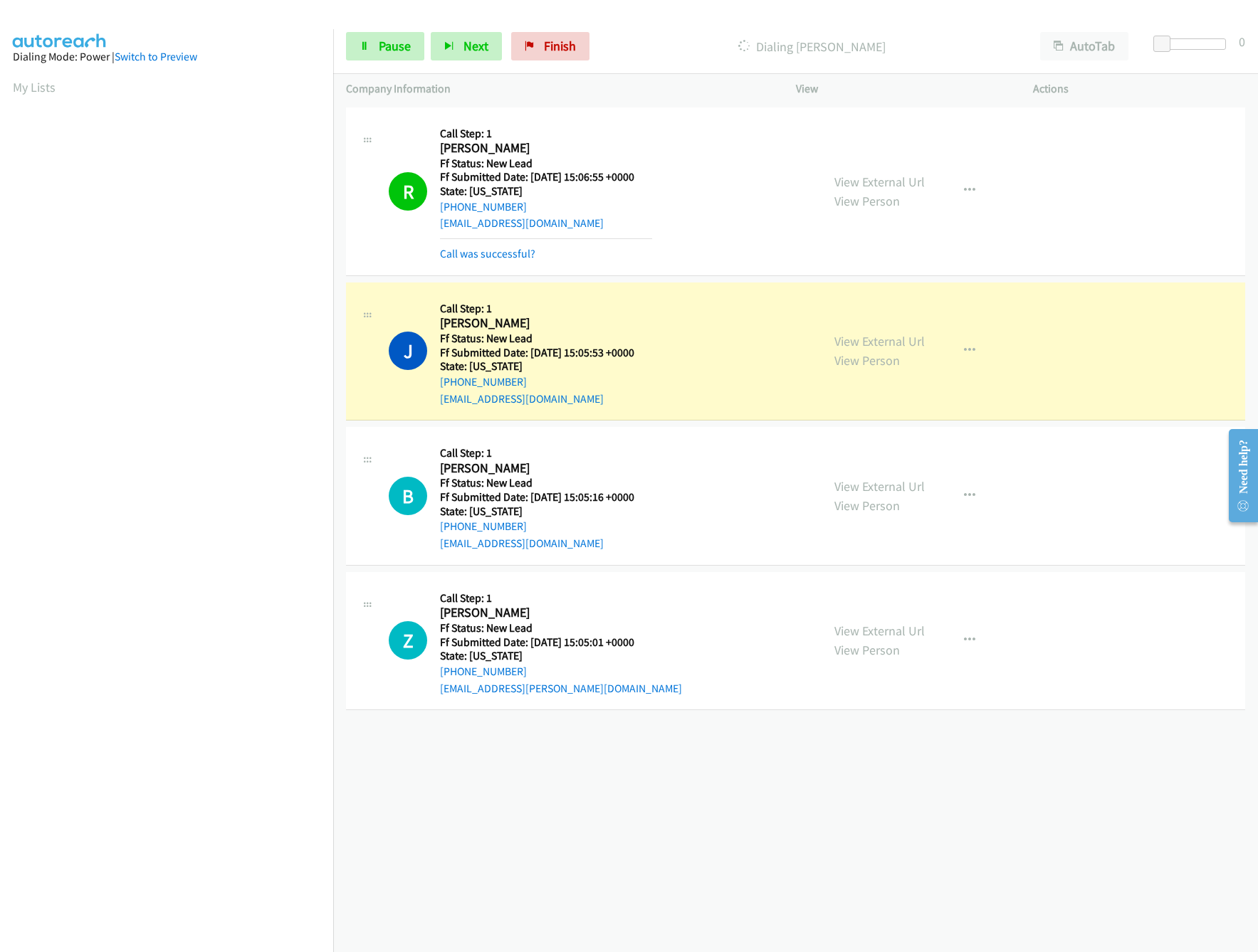
click at [681, 824] on div "+1 415-964-1034 Call failed - Please reload the list and try again The Callbar …" at bounding box center [795, 528] width 925 height 849
click at [875, 637] on link "View External Url" at bounding box center [879, 631] width 90 height 16
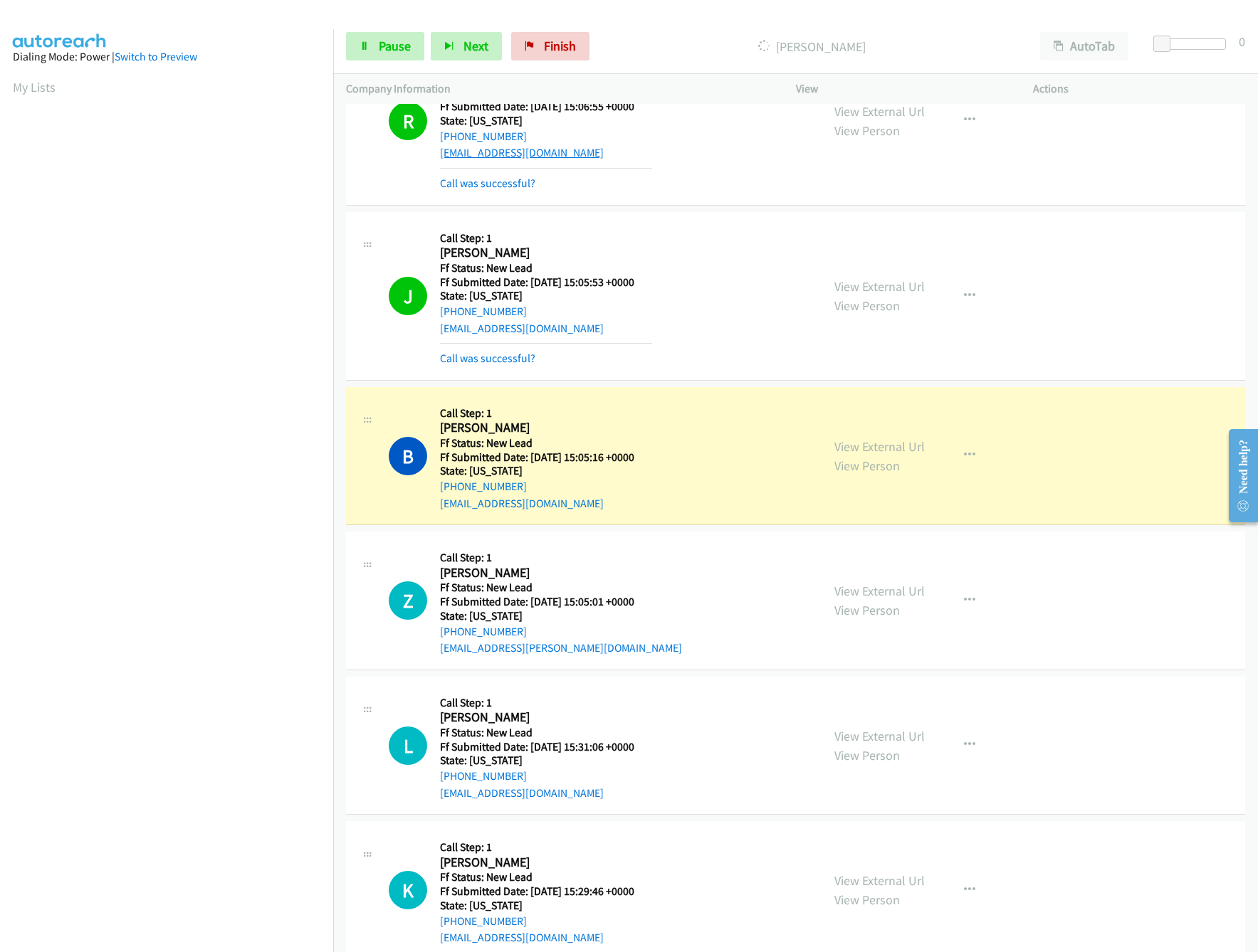
scroll to position [252, 0]
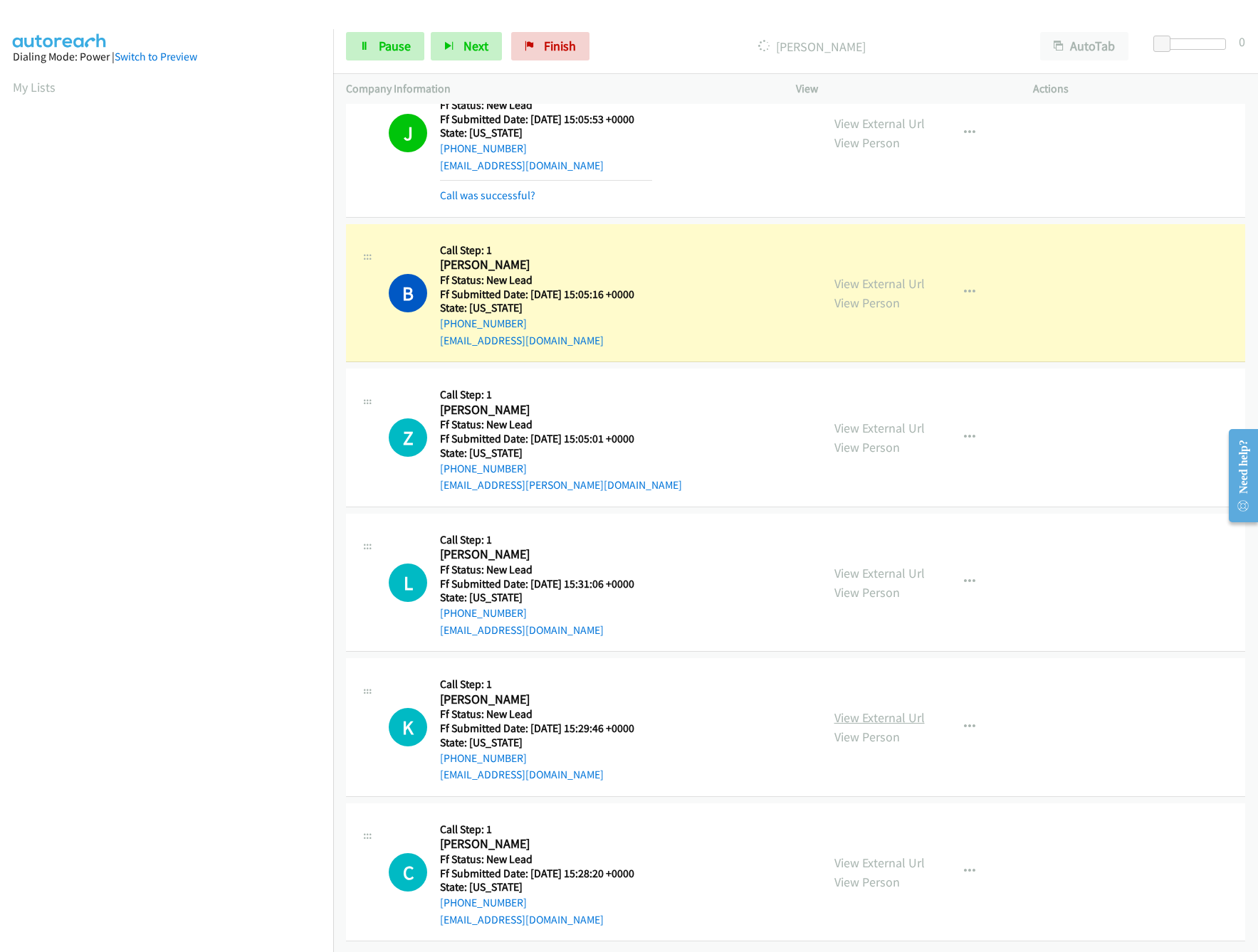
click at [867, 709] on link "View External Url" at bounding box center [879, 717] width 90 height 16
click at [884, 565] on link "View External Url" at bounding box center [879, 573] width 90 height 16
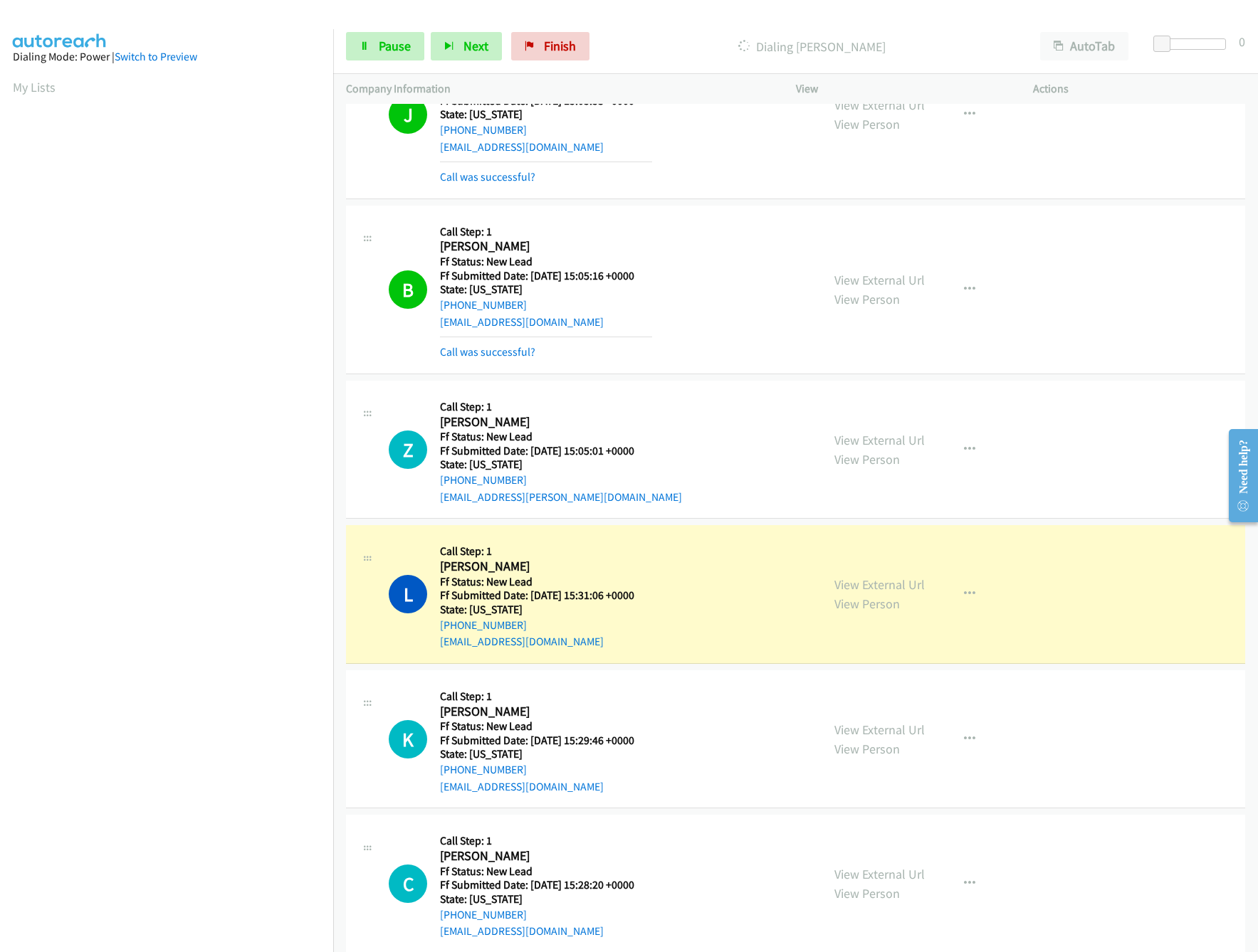
click at [393, 65] on div "Start Calls Pause Next Finish Dialing Leslie Bower AutoTab AutoTab 0" at bounding box center [795, 46] width 925 height 54
click at [392, 60] on link "Pause" at bounding box center [385, 46] width 78 height 29
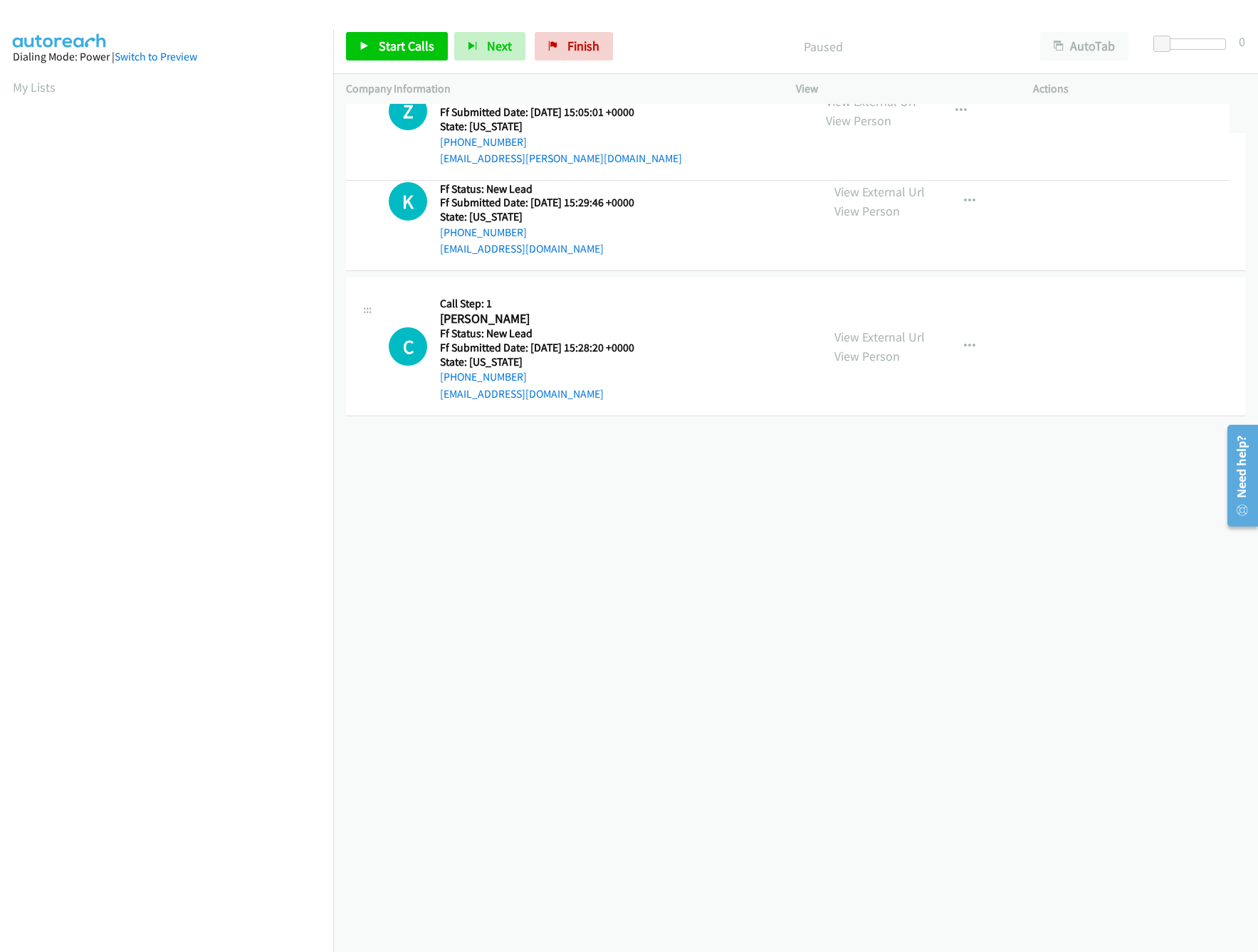
drag, startPoint x: 663, startPoint y: 484, endPoint x: 652, endPoint y: 128, distance: 356.2
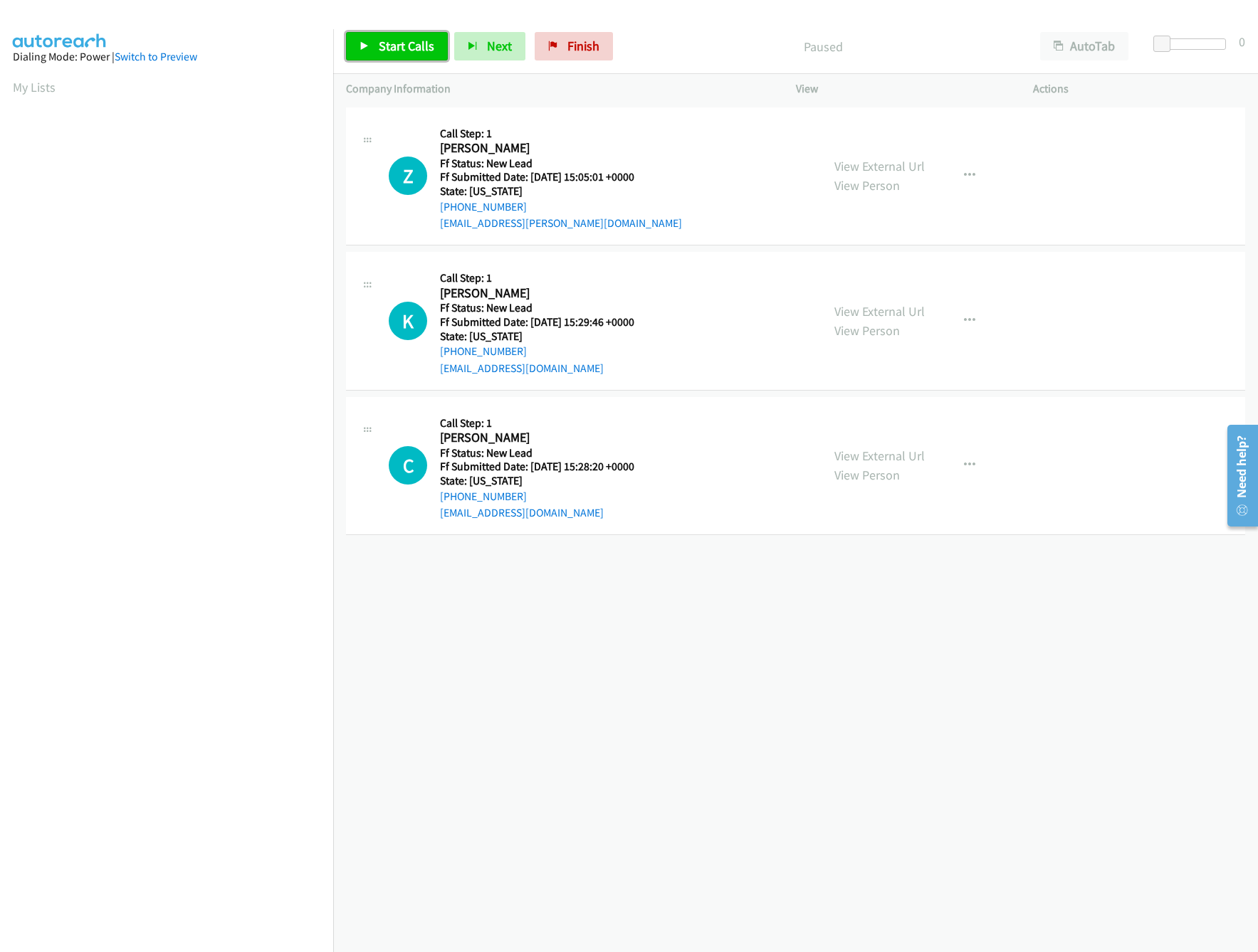
click at [417, 49] on span "Start Calls" at bounding box center [406, 46] width 55 height 16
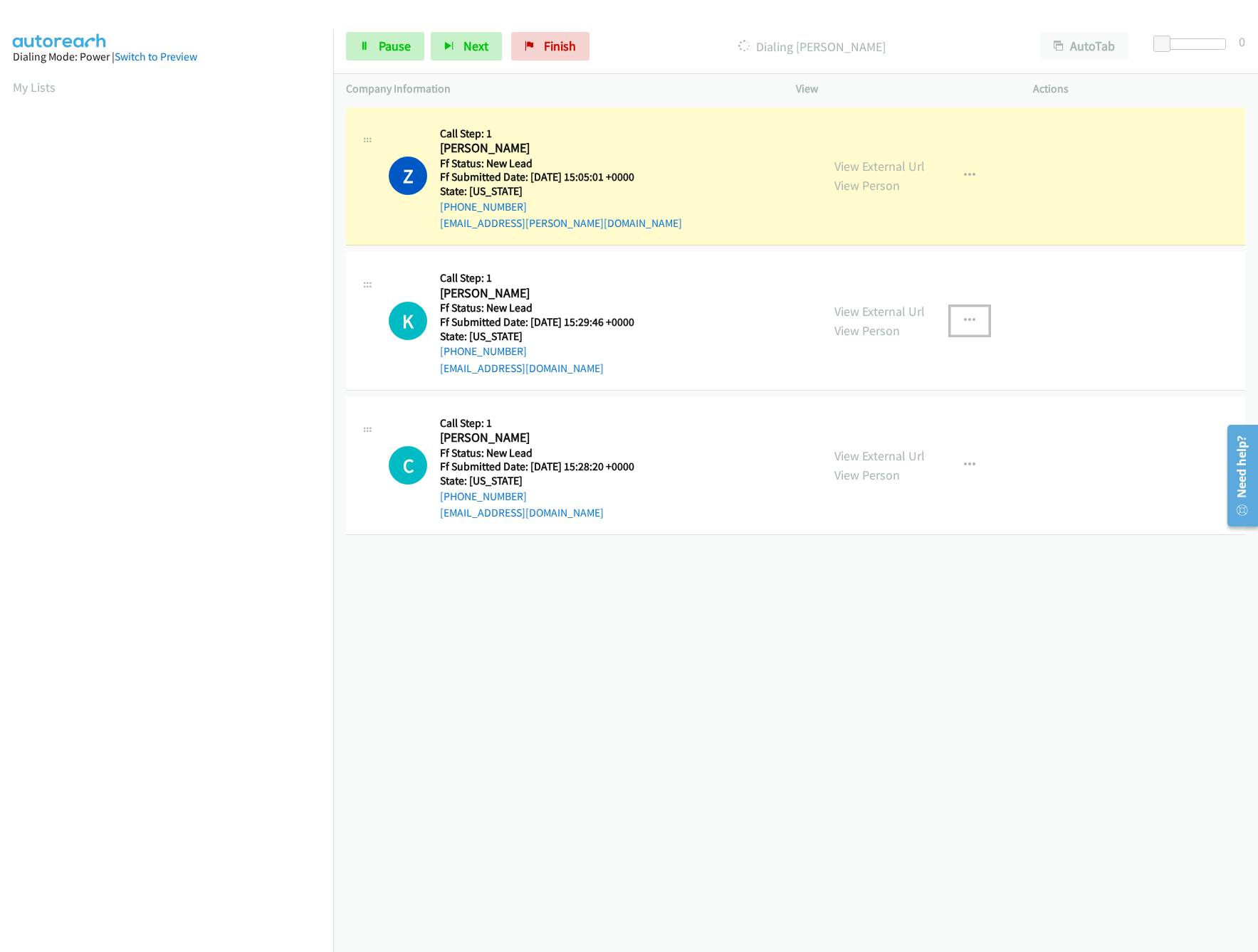
click at [977, 307] on button "button" at bounding box center [970, 321] width 38 height 29
click at [859, 413] on link "Skip Call" at bounding box center [893, 414] width 189 height 29
drag, startPoint x: 886, startPoint y: 478, endPoint x: 888, endPoint y: 459, distance: 19.1
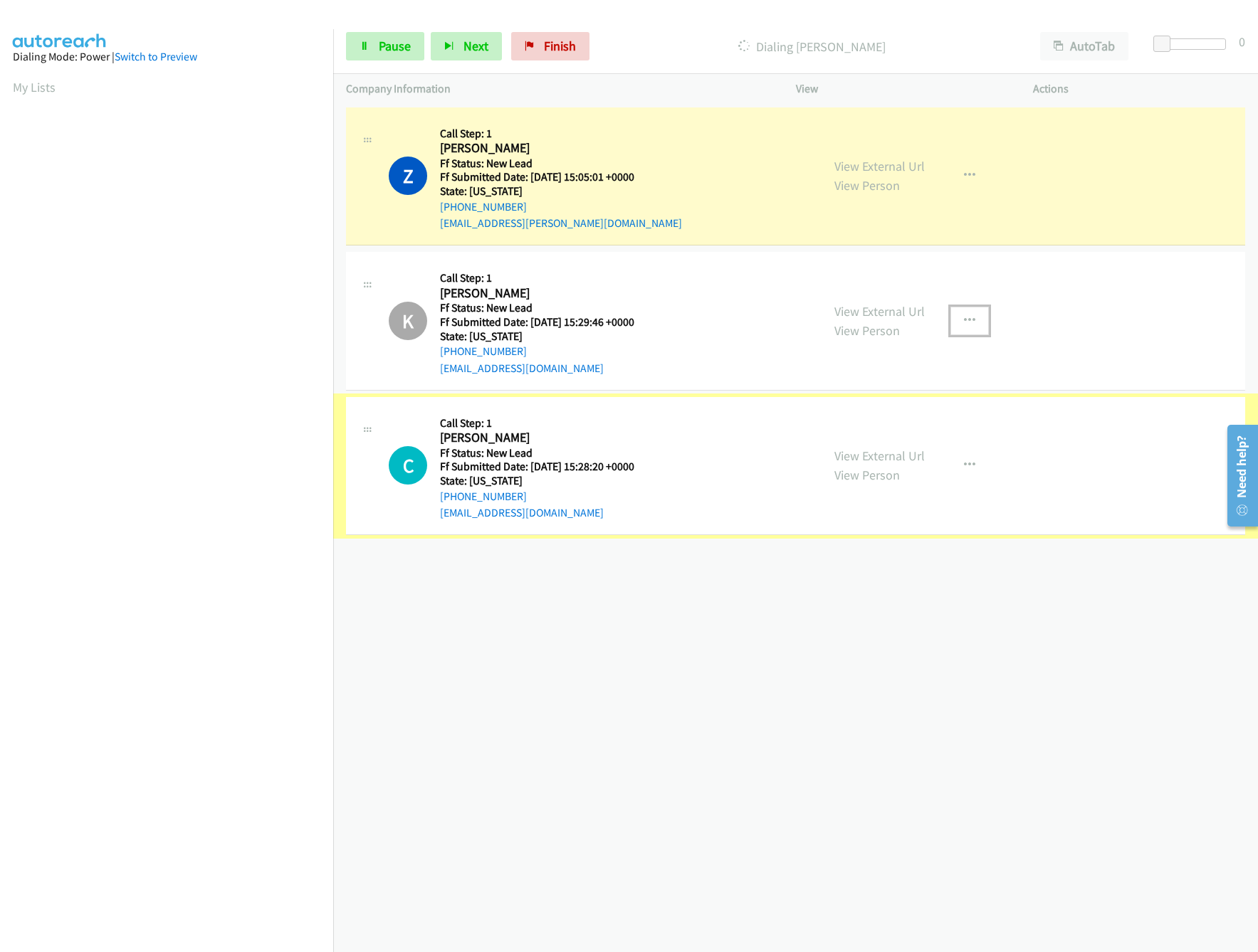
click at [888, 459] on link "View External Url" at bounding box center [879, 456] width 90 height 16
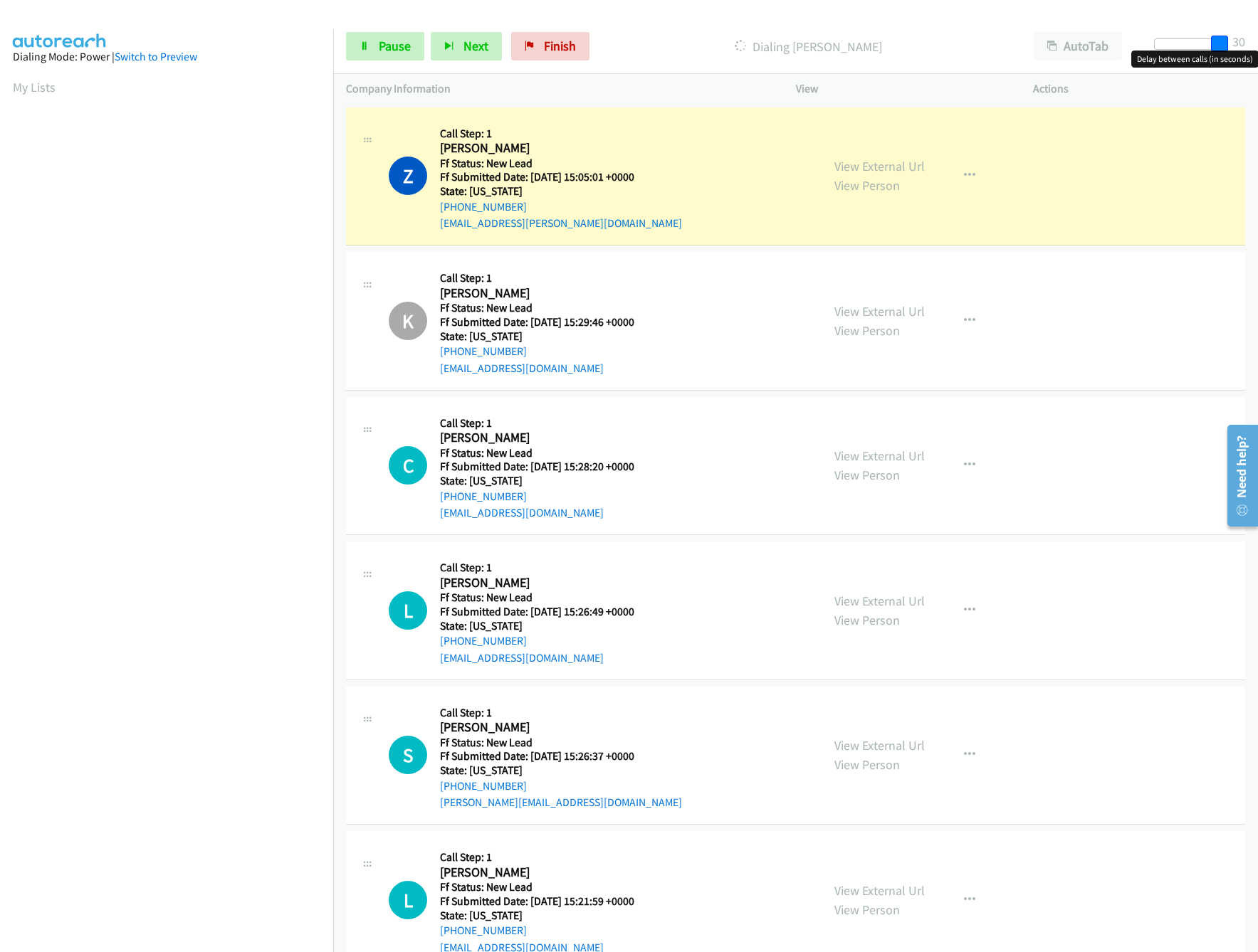
drag, startPoint x: 1163, startPoint y: 45, endPoint x: 1294, endPoint y: 32, distance: 131.6
click at [1257, 32] on html "Start Calls Pause Next Finish Dialing Zachary Flores AutoTab AutoTab 30 Company…" at bounding box center [629, 34] width 1258 height 67
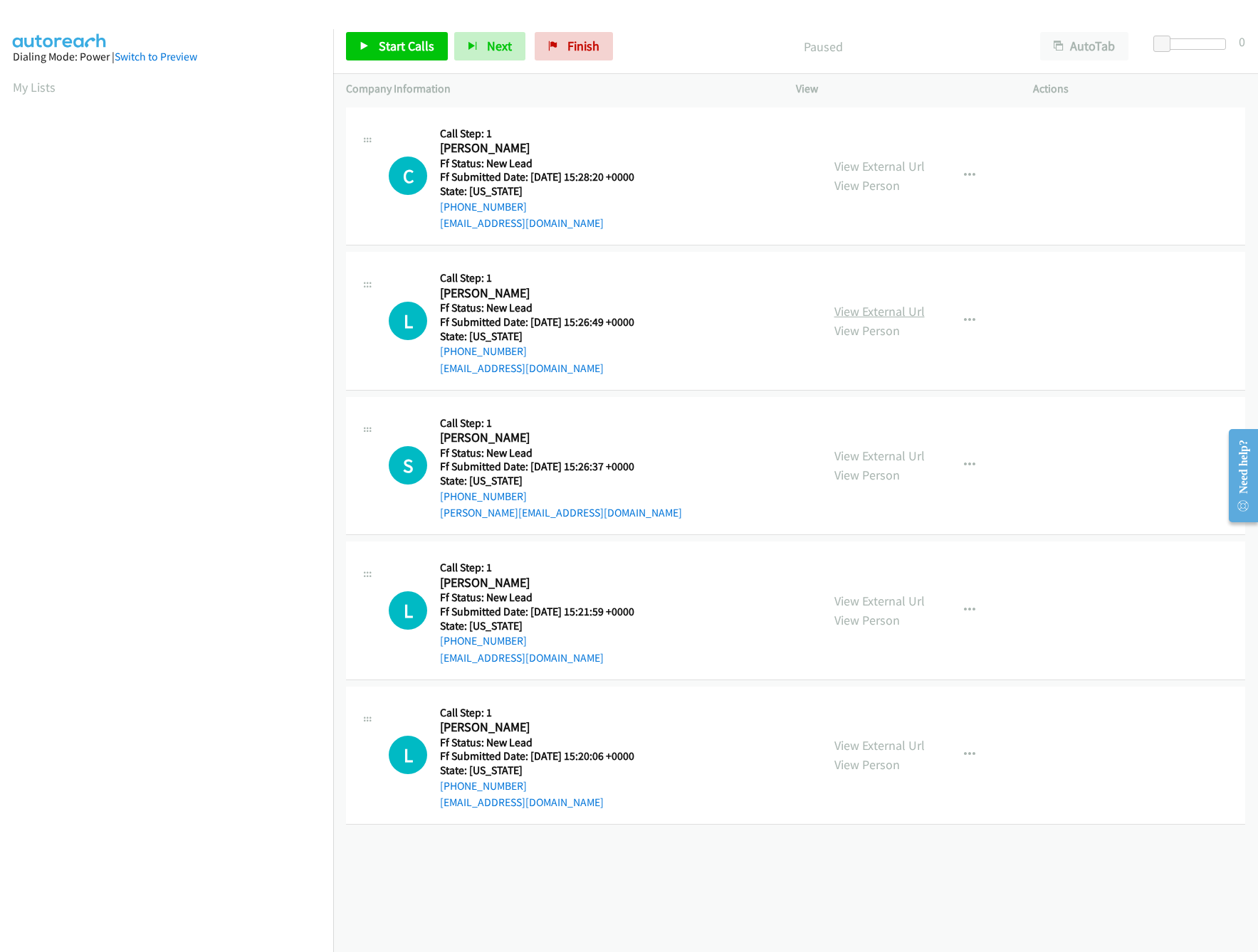
click at [854, 311] on link "View External Url" at bounding box center [879, 311] width 90 height 16
click at [400, 58] on link "Start Calls" at bounding box center [396, 46] width 102 height 29
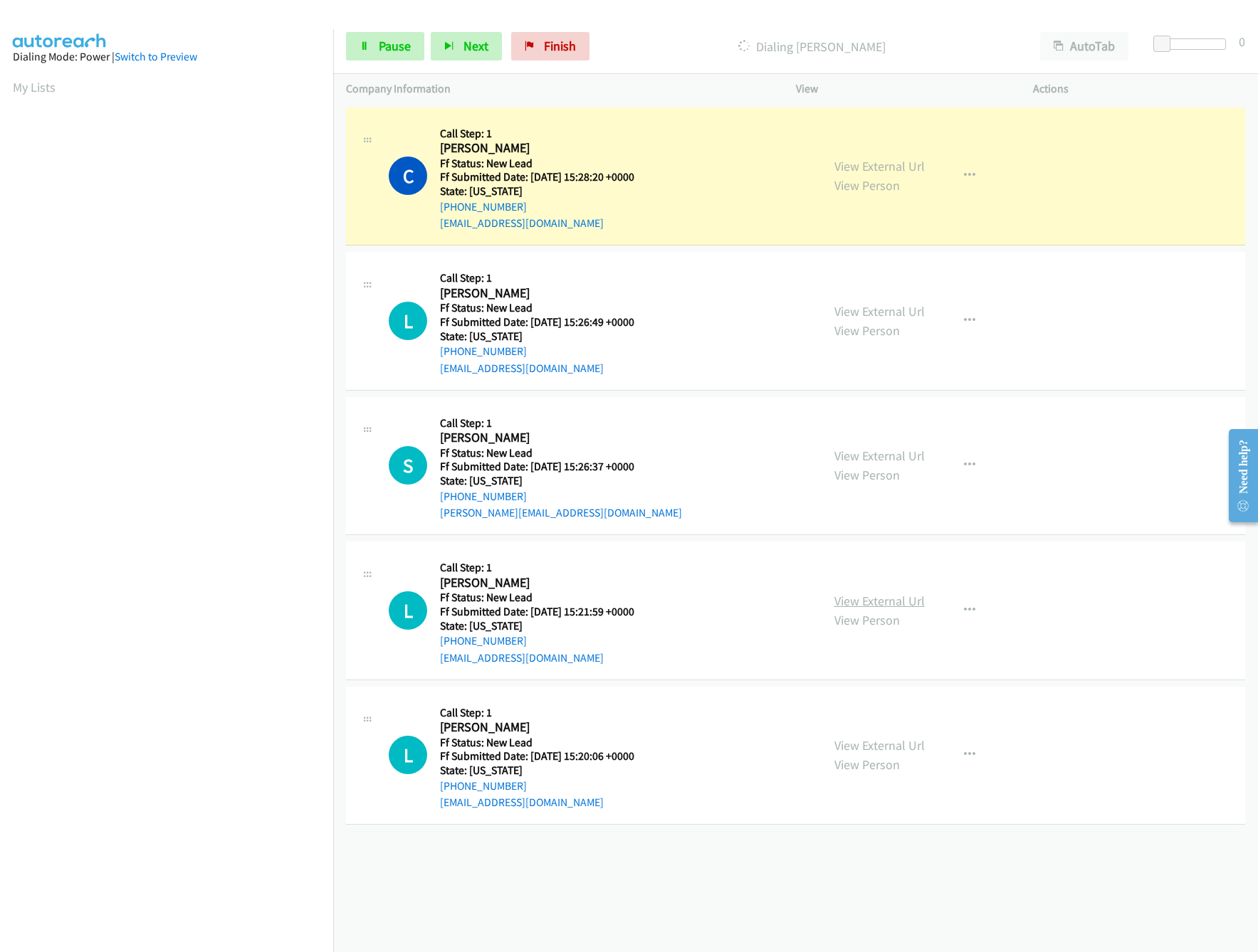
click at [878, 602] on link "View External Url" at bounding box center [879, 601] width 90 height 16
click at [894, 460] on link "View External Url" at bounding box center [879, 456] width 90 height 16
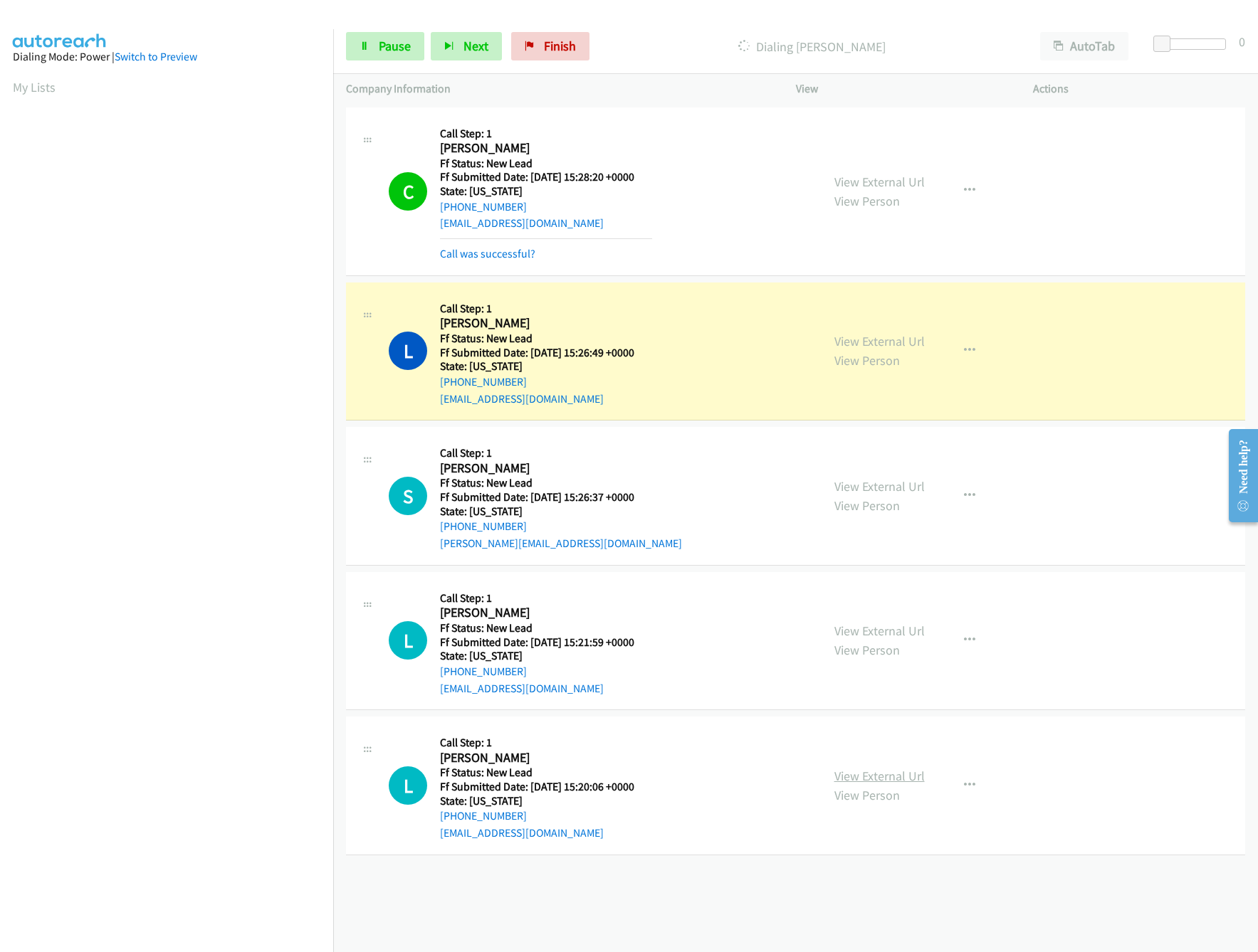
click at [865, 780] on link "View External Url" at bounding box center [879, 776] width 90 height 16
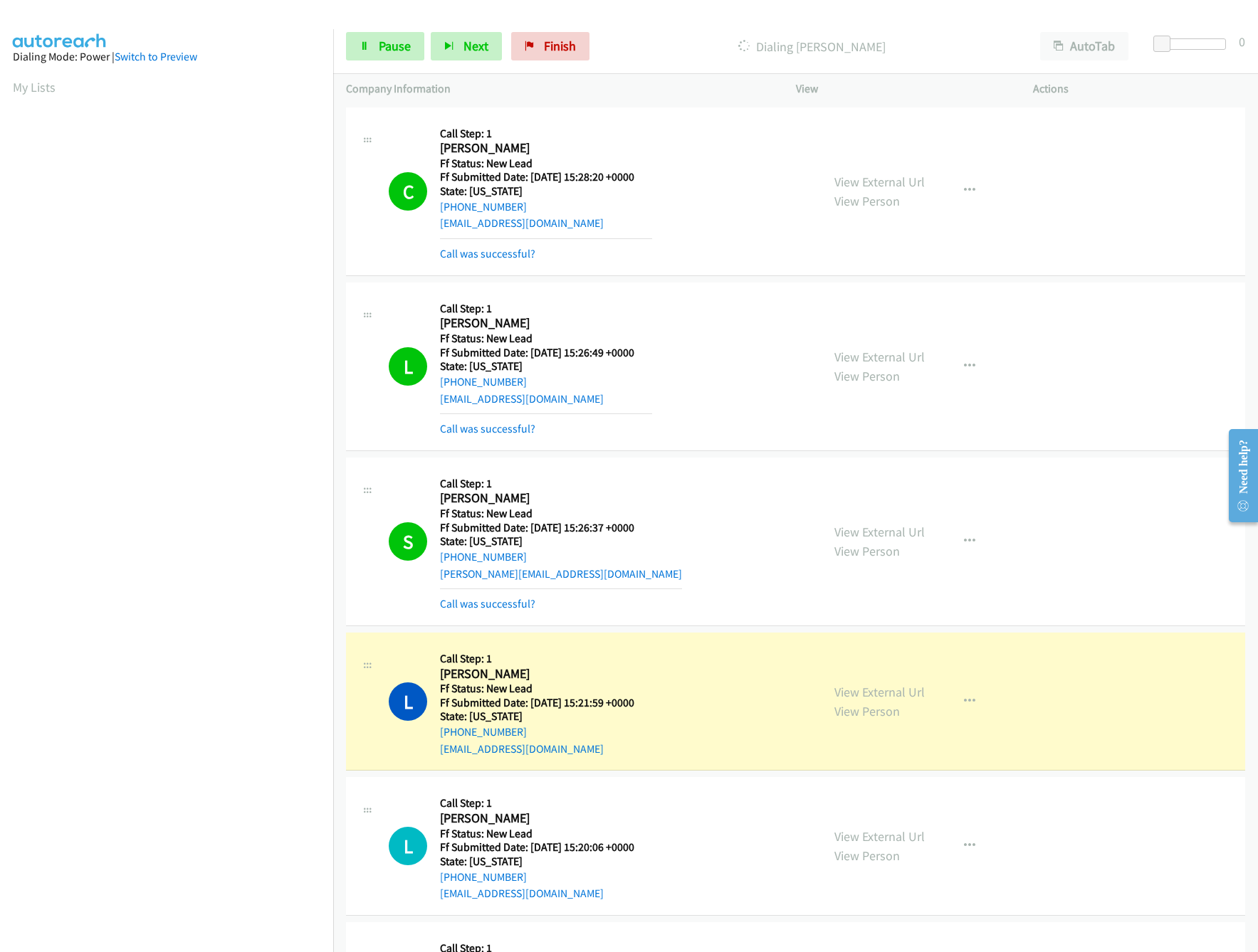
scroll to position [428, 0]
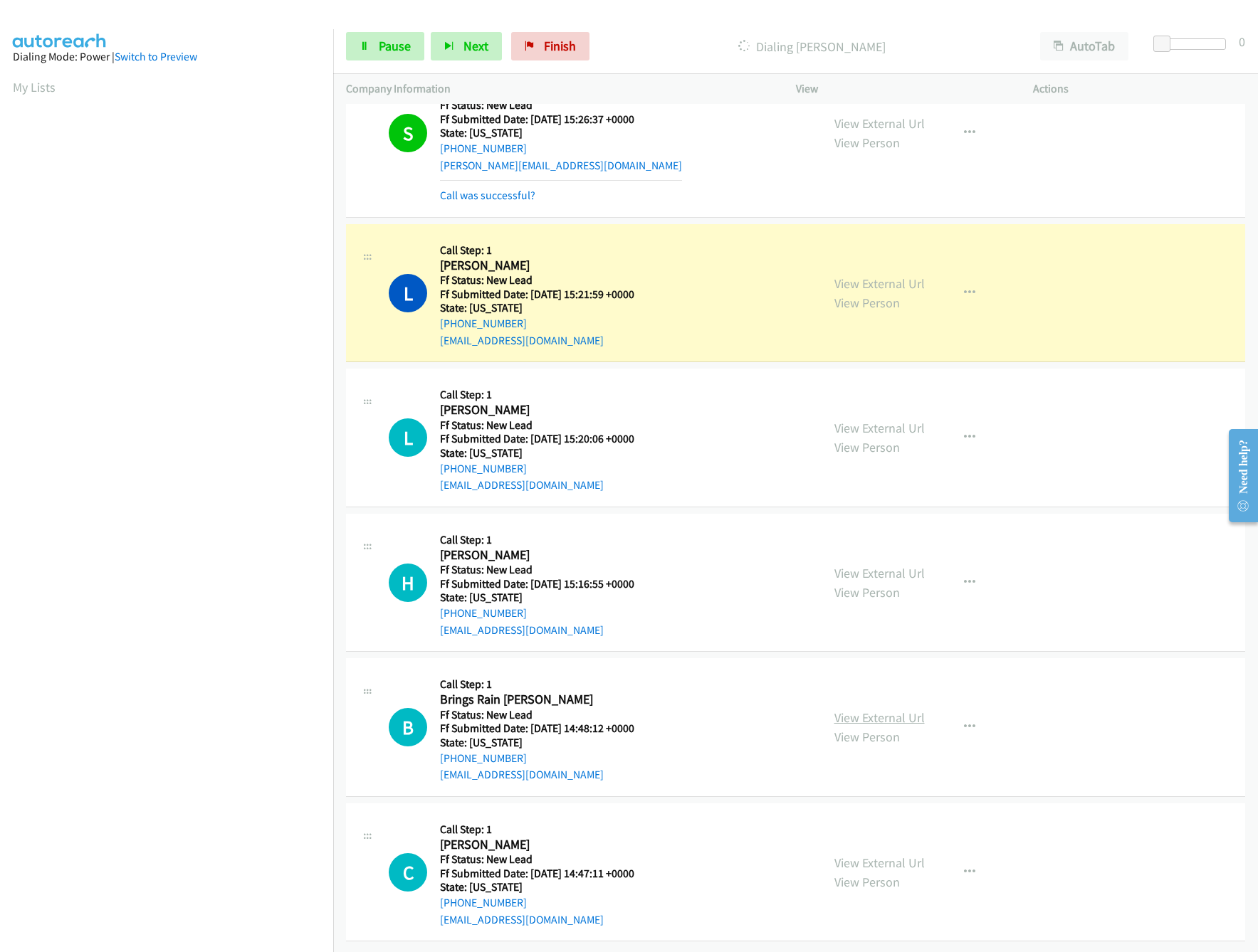
drag, startPoint x: 852, startPoint y: 703, endPoint x: 852, endPoint y: 695, distance: 8.0
click at [852, 709] on link "View External Url" at bounding box center [879, 717] width 90 height 16
click at [885, 565] on link "View External Url" at bounding box center [879, 573] width 90 height 16
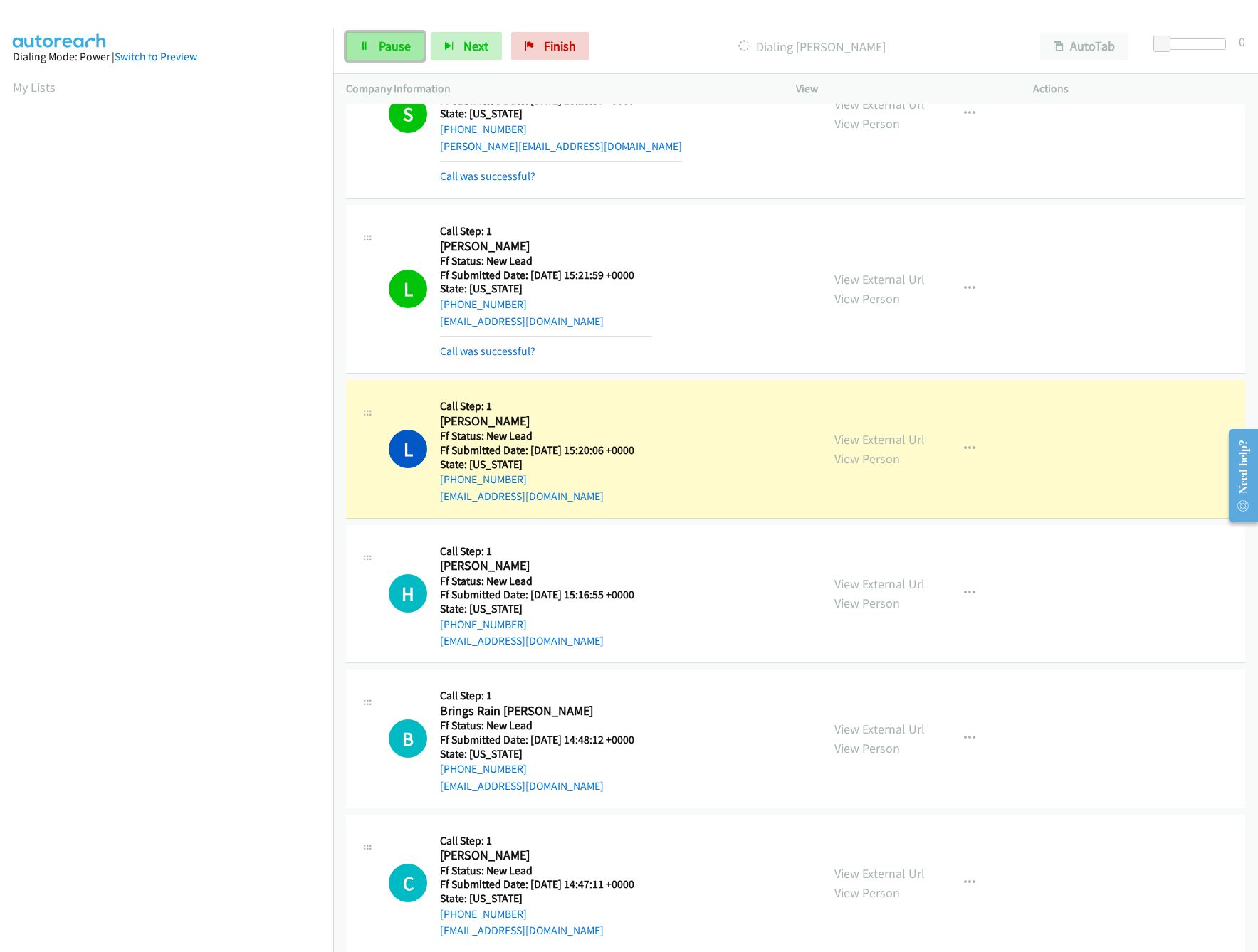
click at [376, 51] on link "Pause" at bounding box center [385, 46] width 78 height 29
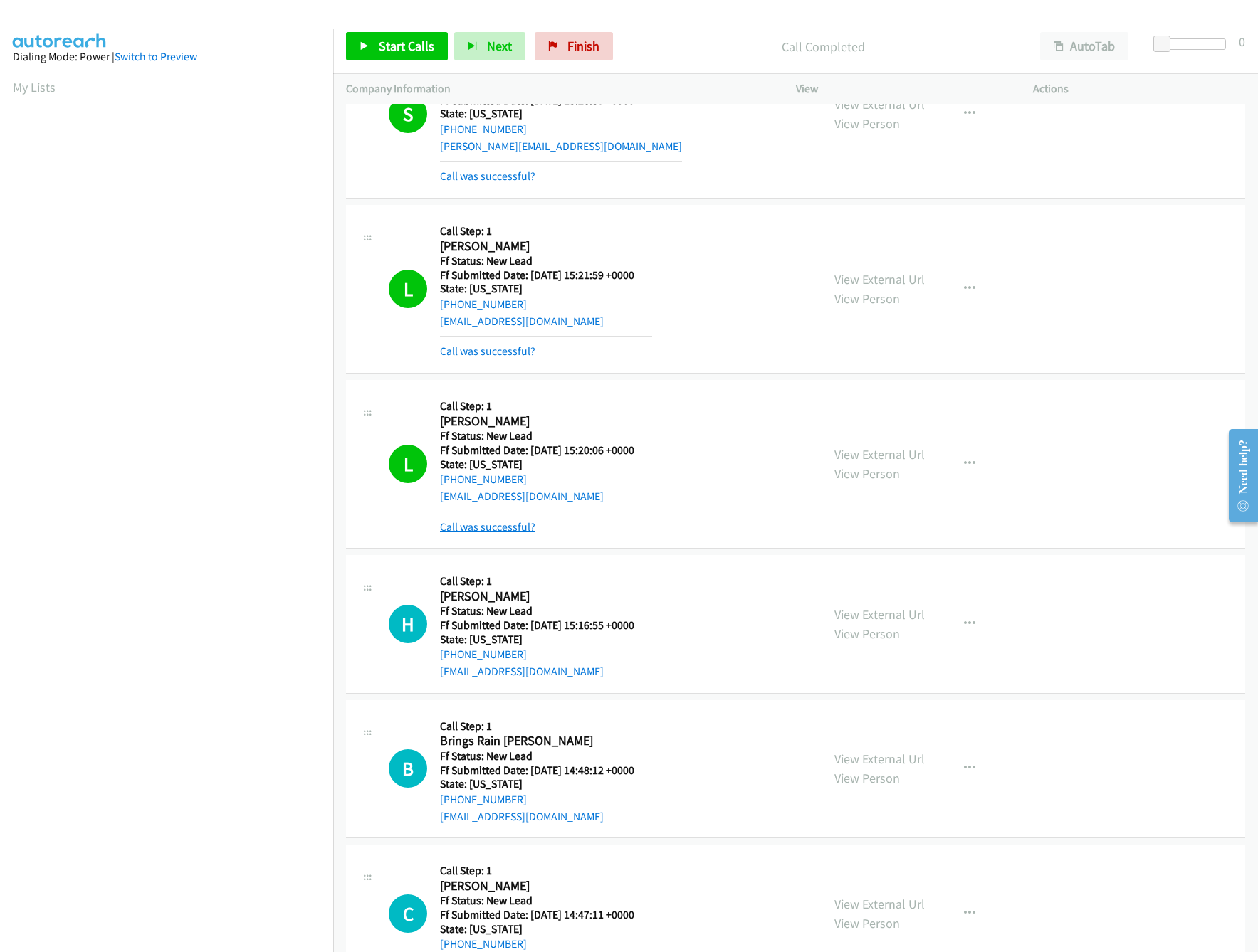
click at [484, 530] on link "Call was successful?" at bounding box center [487, 527] width 95 height 14
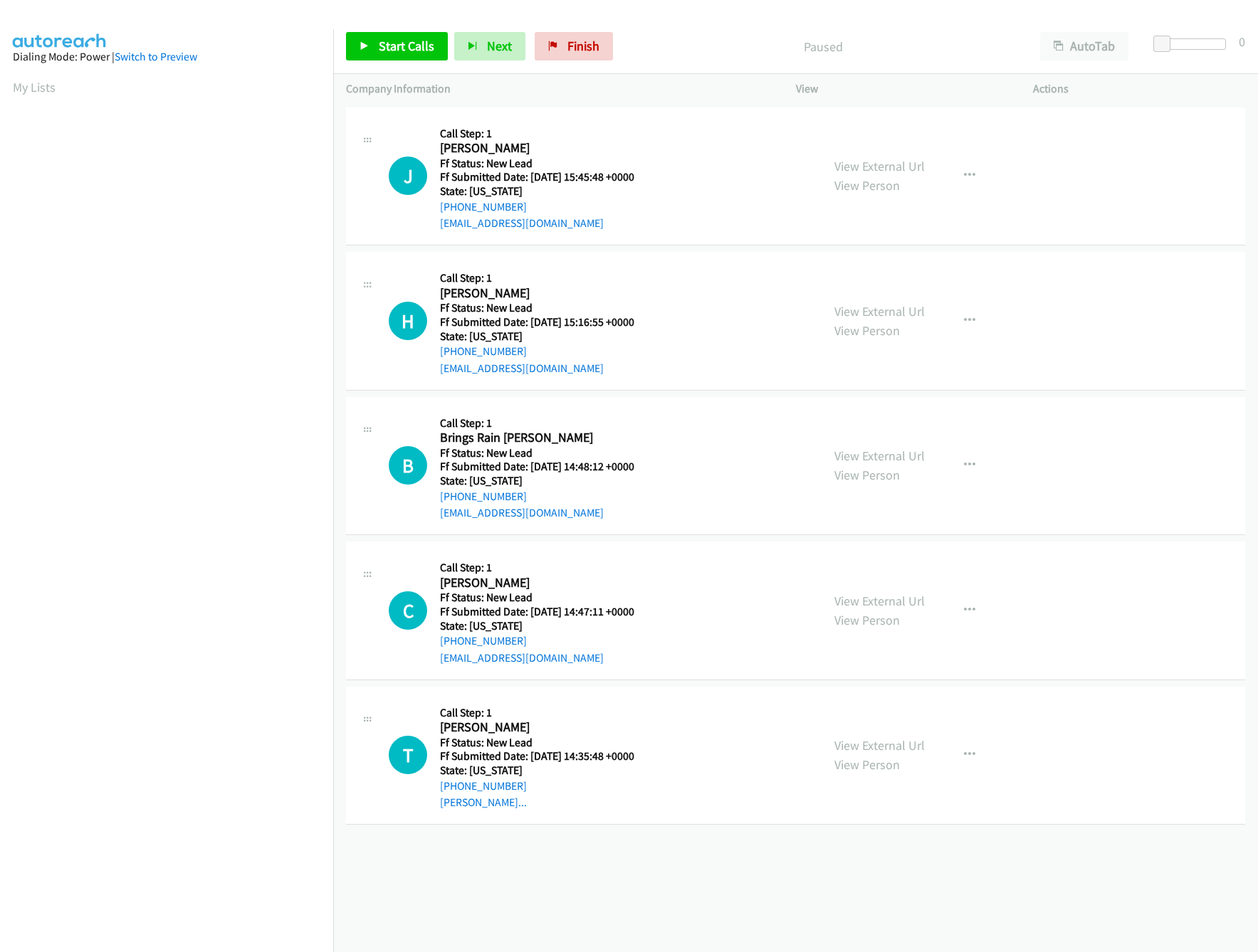
click at [657, 895] on div "[PHONE_NUMBER] Call failed - Please reload the list and try again The Callbar F…" at bounding box center [795, 528] width 925 height 849
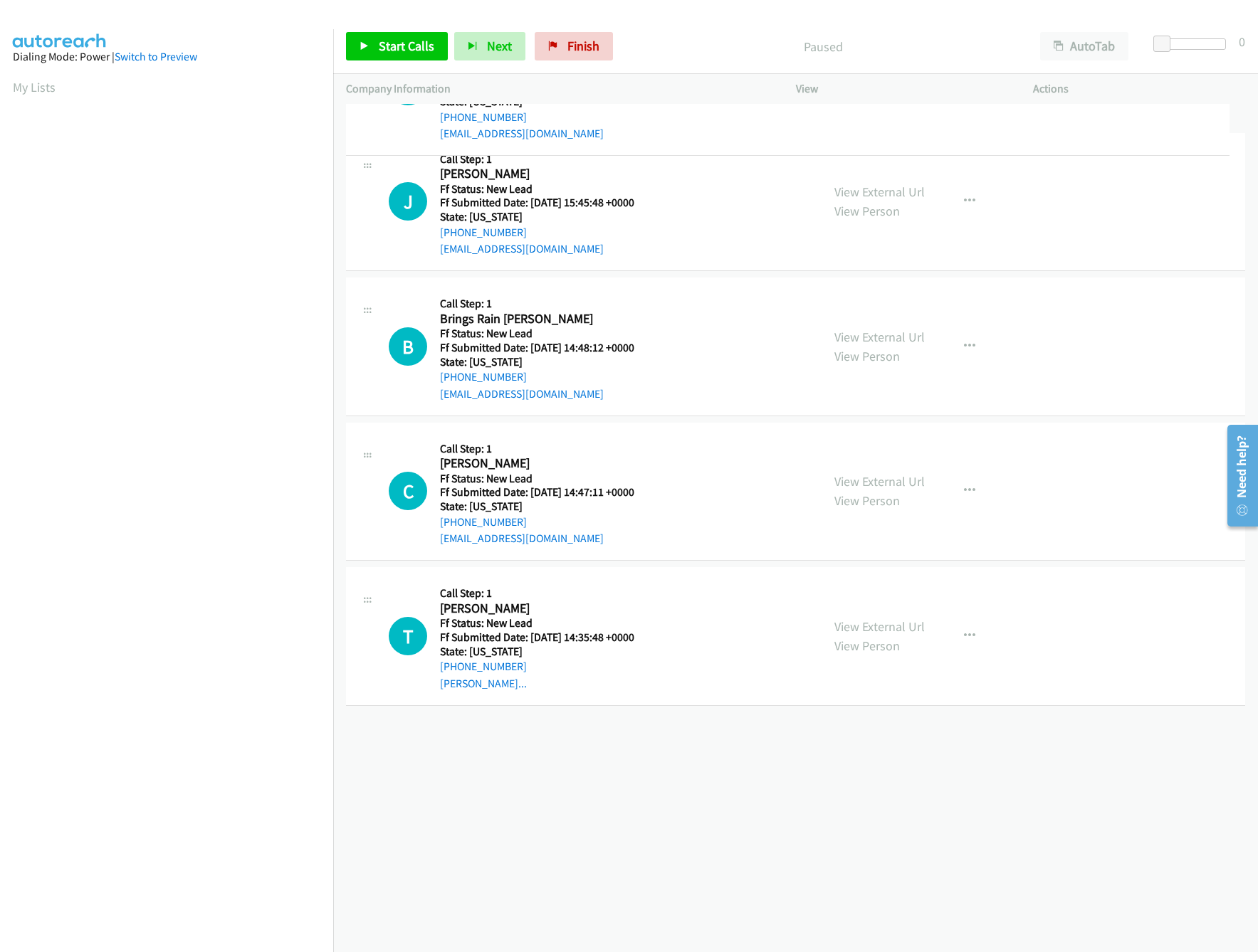
drag, startPoint x: 697, startPoint y: 331, endPoint x: 715, endPoint y: 97, distance: 234.7
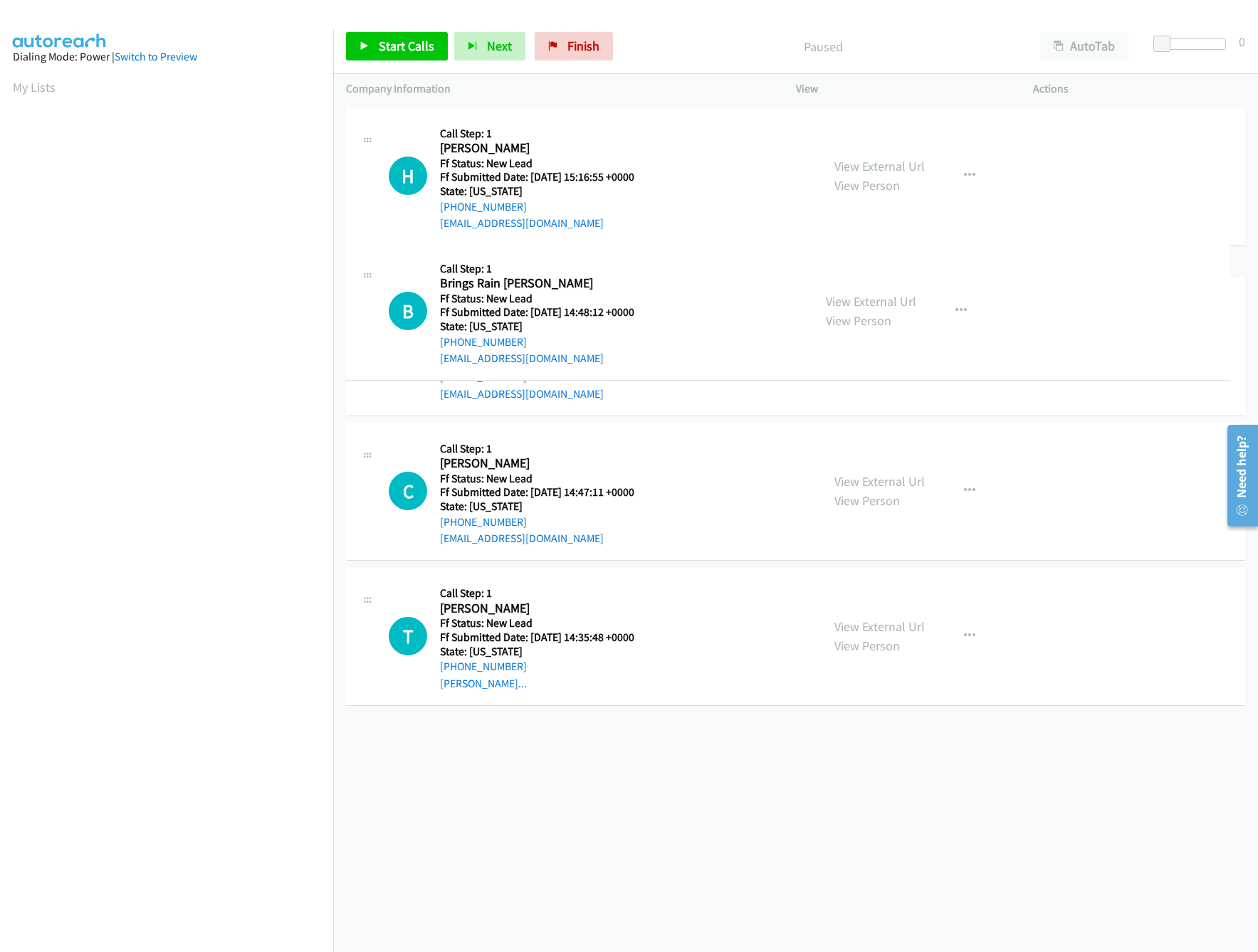
drag, startPoint x: 688, startPoint y: 465, endPoint x: 703, endPoint y: 231, distance: 234.5
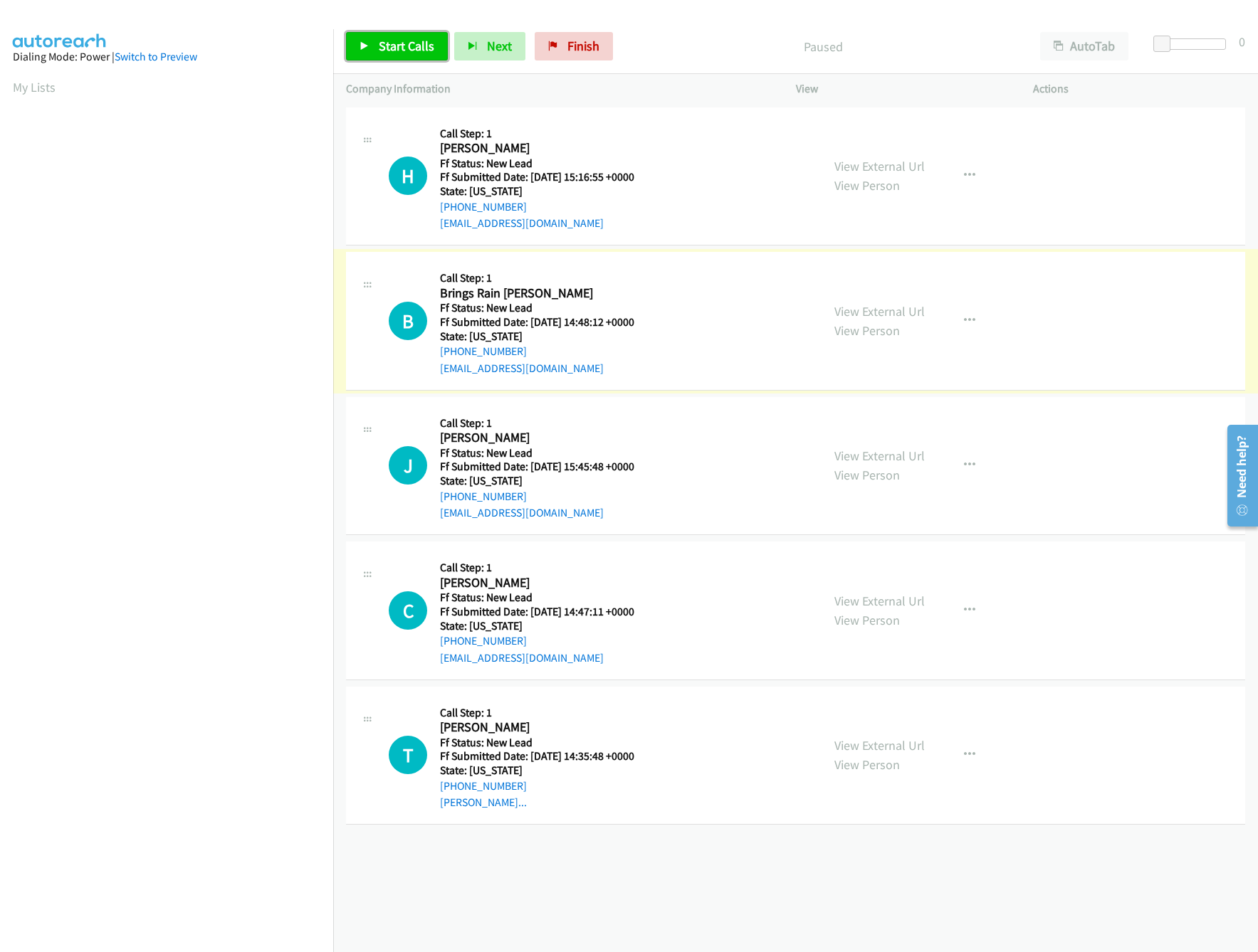
click at [351, 41] on link "Start Calls" at bounding box center [396, 46] width 102 height 29
click at [562, 874] on div "+1 415-964-1034 Call failed - Please reload the list and try again The Callbar …" at bounding box center [795, 528] width 925 height 849
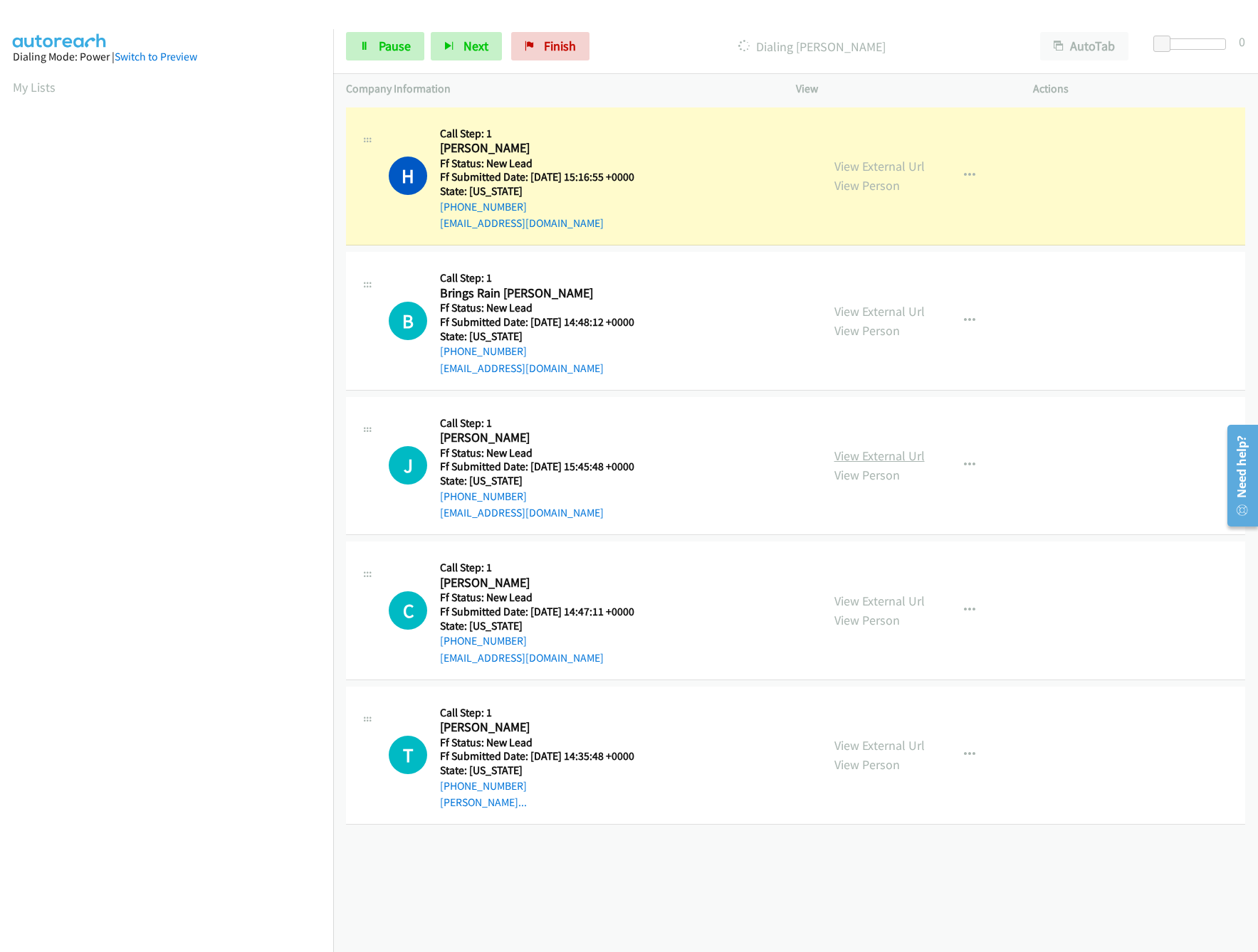
click at [867, 456] on link "View External Url" at bounding box center [879, 456] width 90 height 16
click at [621, 35] on div "Dialing Hannah Summers" at bounding box center [811, 46] width 432 height 29
drag, startPoint x: 1158, startPoint y: 43, endPoint x: 1176, endPoint y: 43, distance: 18.0
click at [1176, 43] on span at bounding box center [1180, 43] width 17 height 17
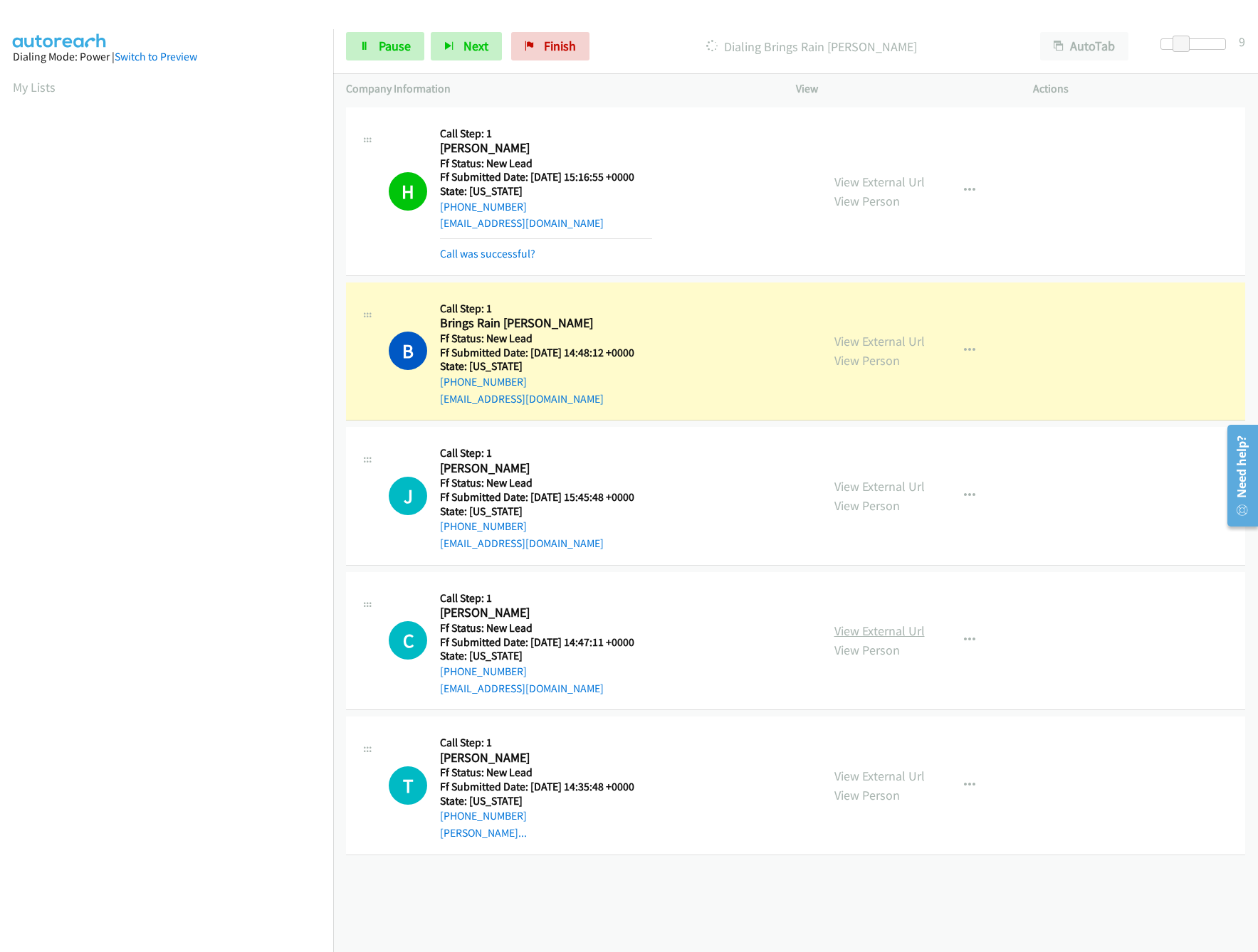
click at [862, 631] on link "View External Url" at bounding box center [879, 631] width 90 height 16
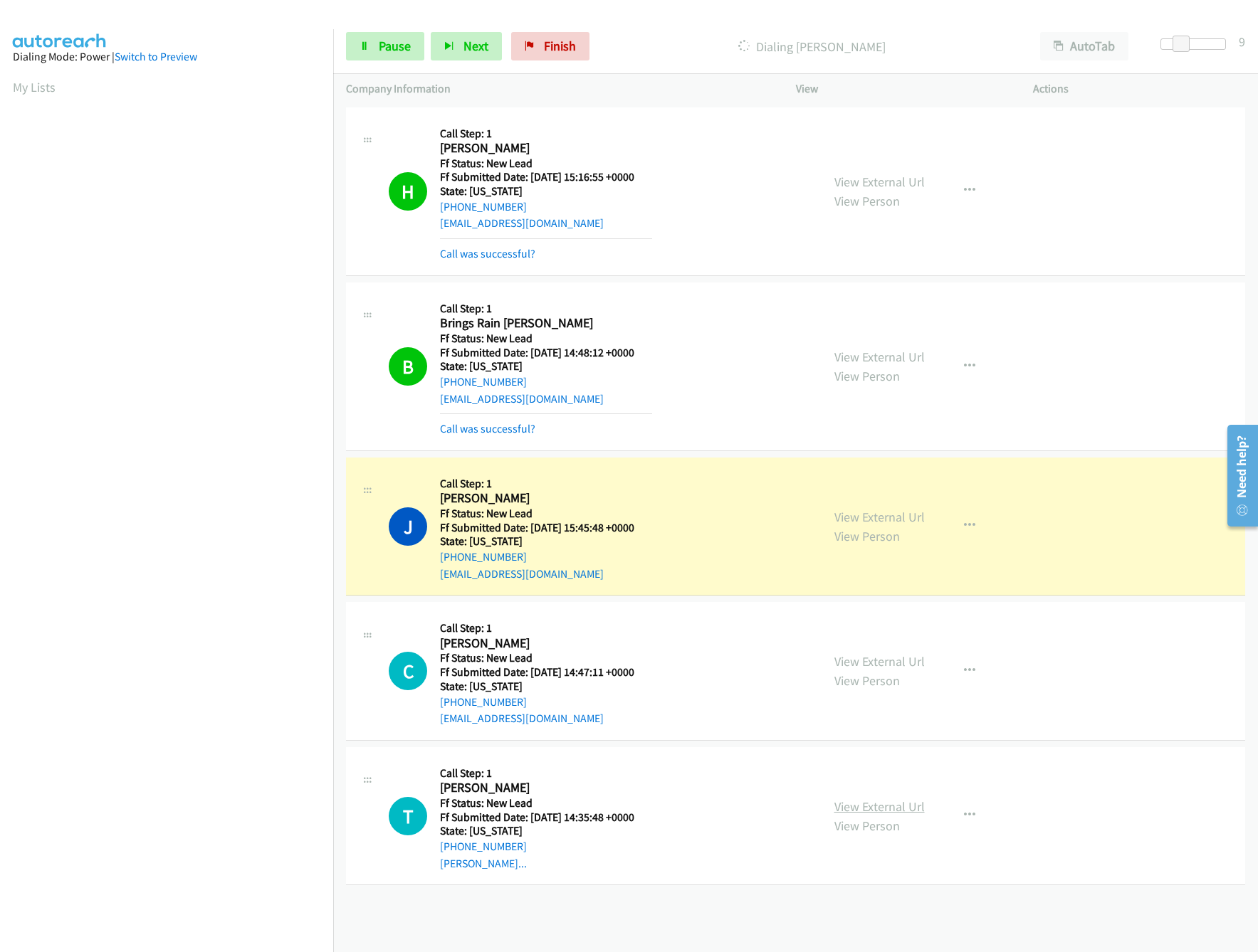
click at [906, 810] on link "View External Url" at bounding box center [879, 806] width 90 height 16
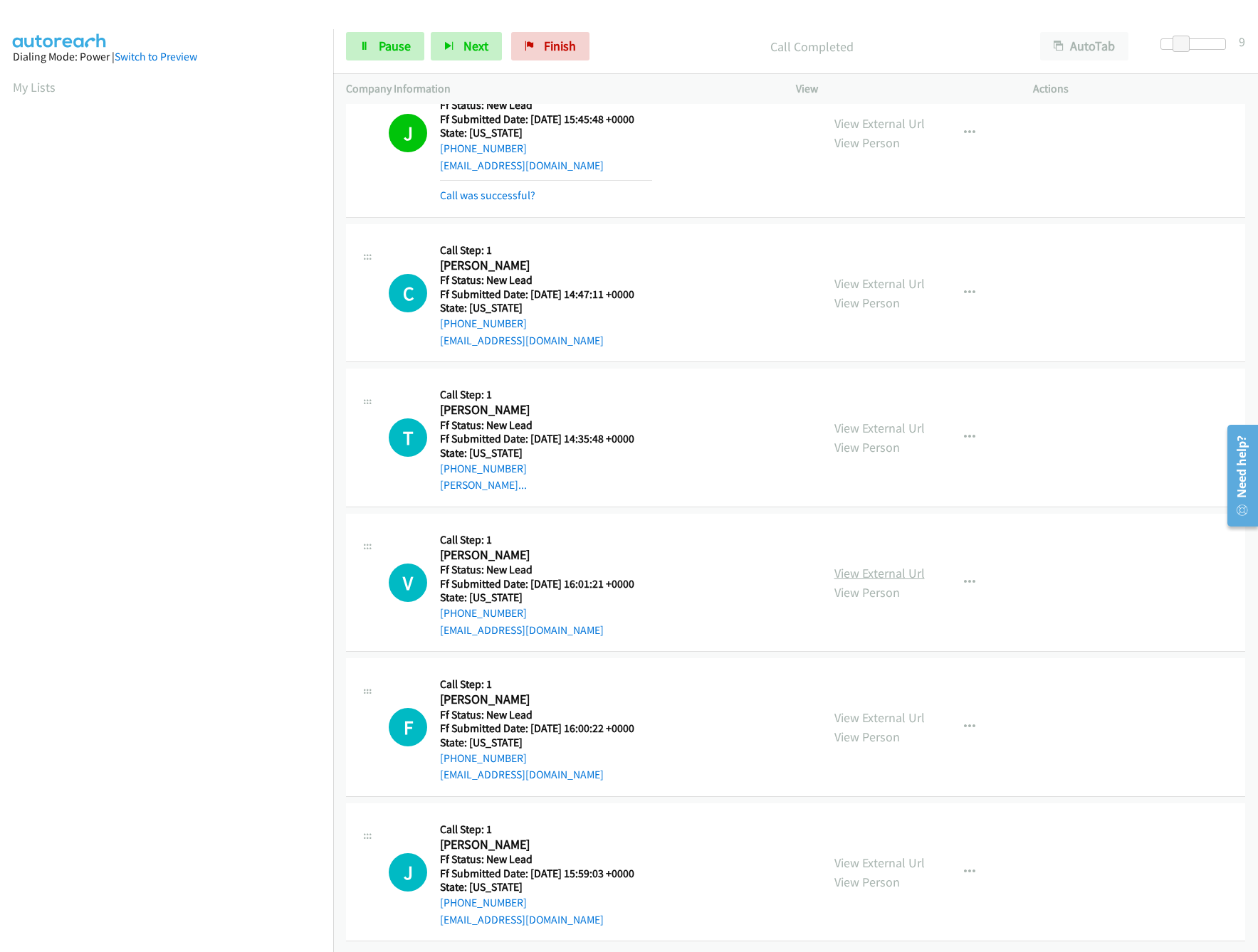
scroll to position [428, 0]
click at [893, 565] on link "View External Url" at bounding box center [879, 573] width 90 height 16
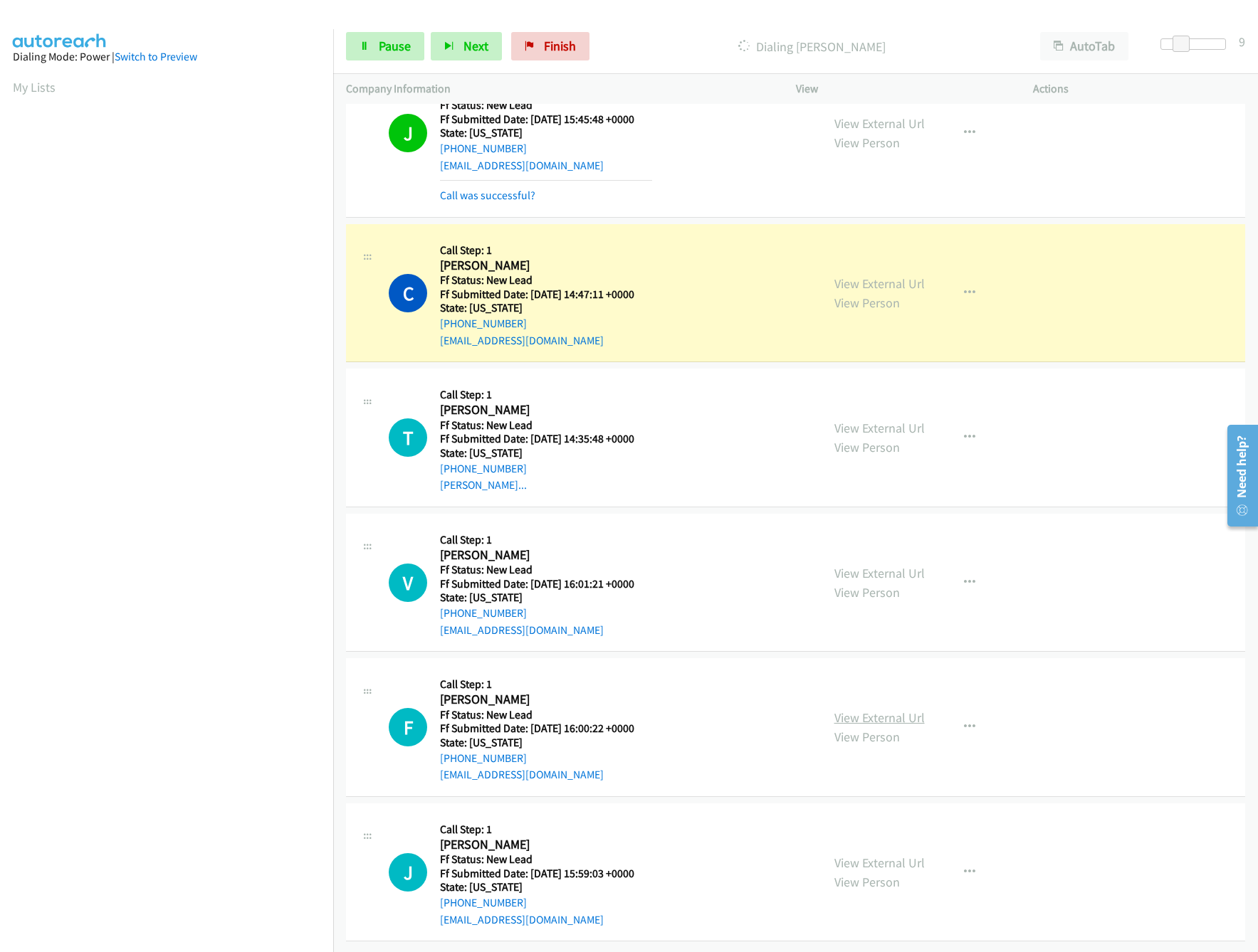
click at [856, 709] on link "View External Url" at bounding box center [879, 717] width 90 height 16
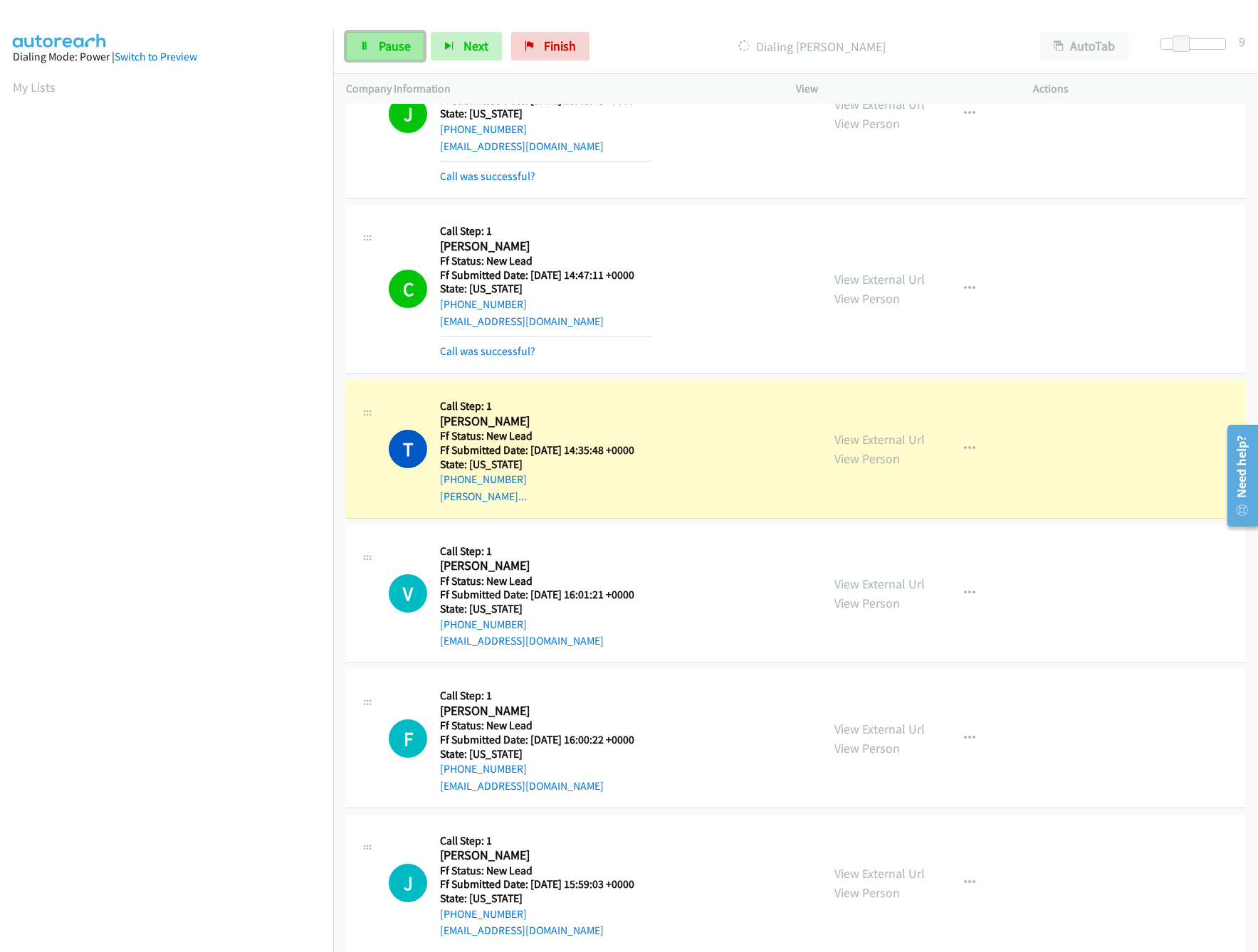
click at [365, 45] on icon at bounding box center [364, 46] width 10 height 10
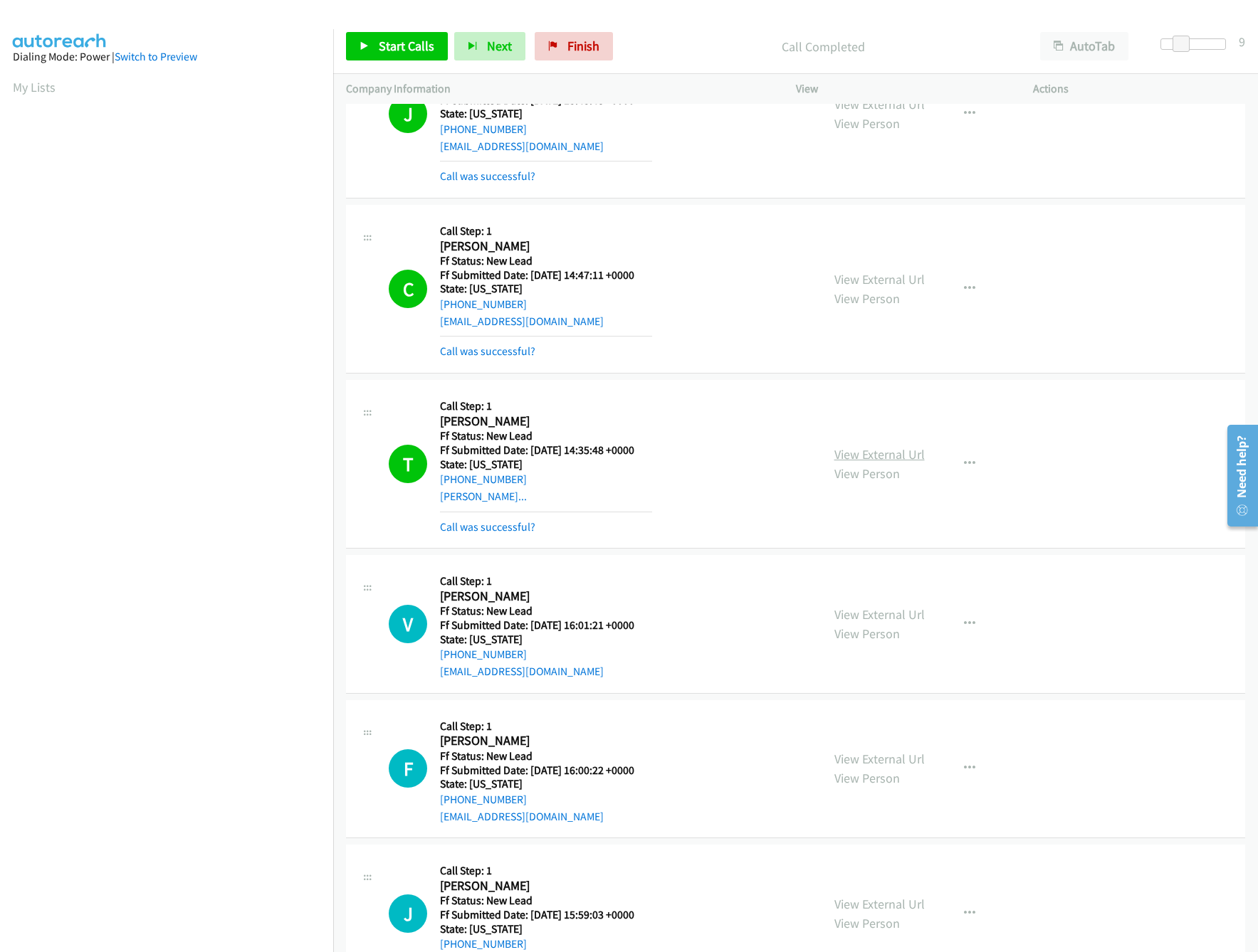
click at [882, 452] on link "View External Url" at bounding box center [879, 454] width 90 height 16
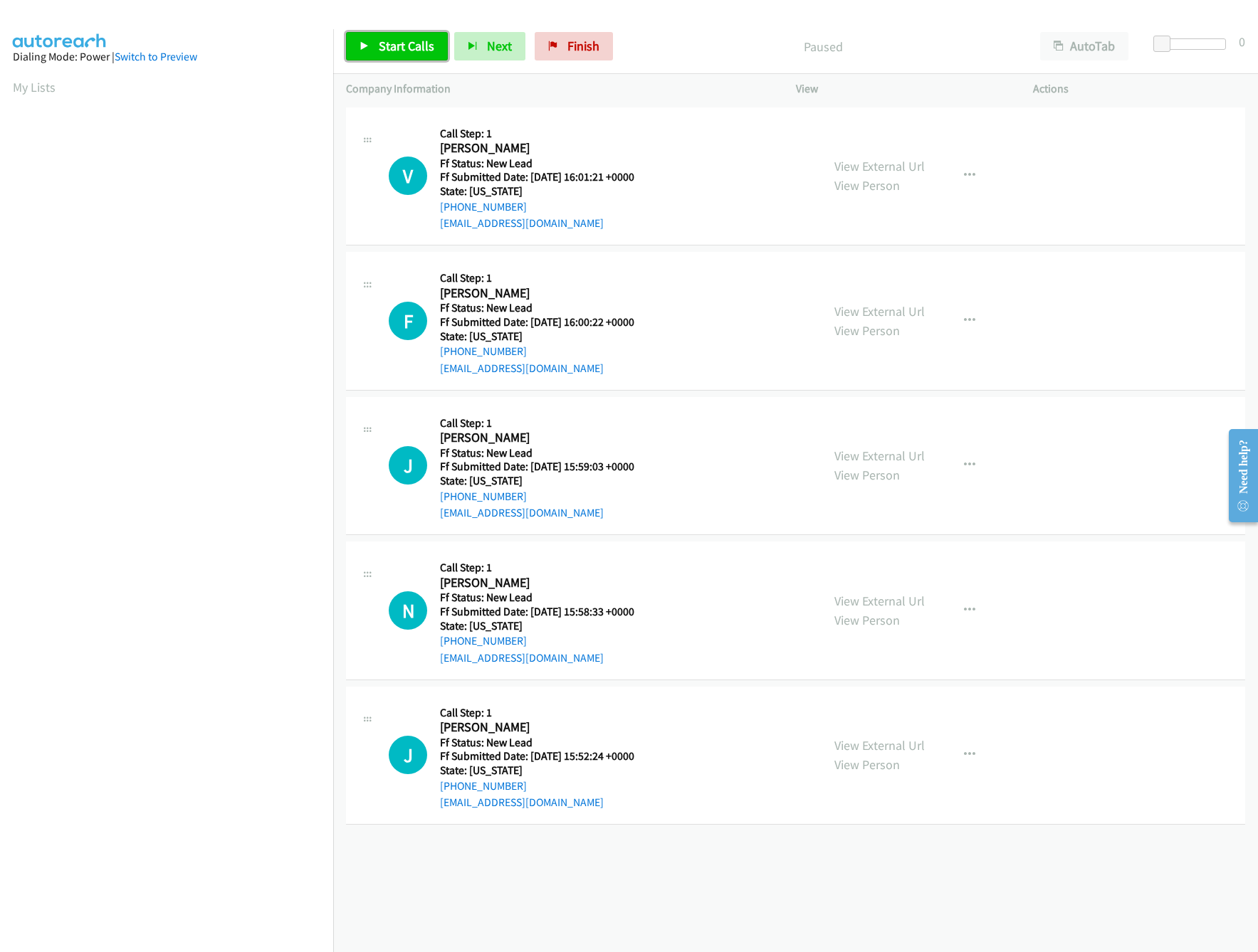
click at [406, 46] on span "Start Calls" at bounding box center [406, 46] width 55 height 16
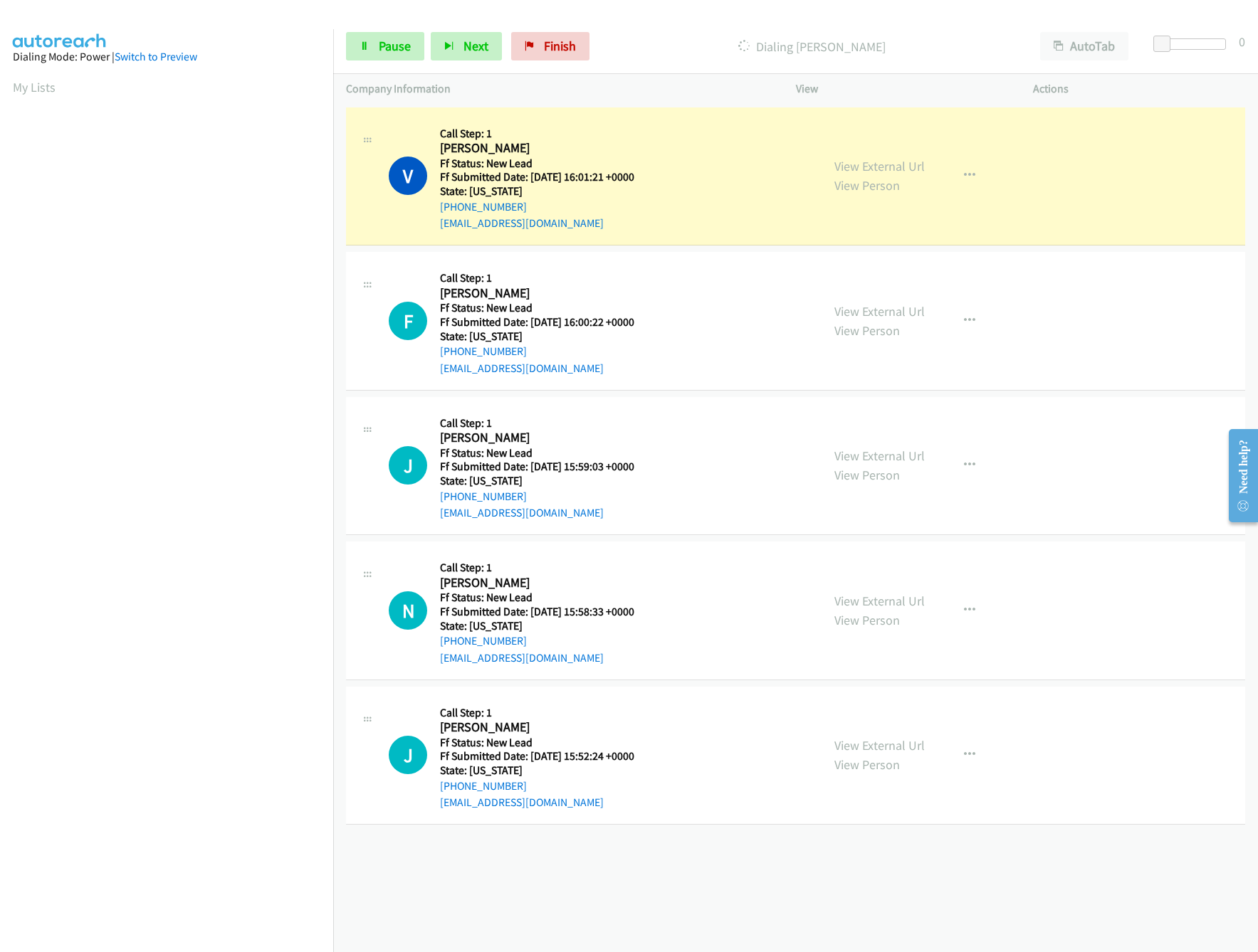
click at [731, 870] on div "+1 415-964-1034 Call failed - Please reload the list and try again The Callbar …" at bounding box center [795, 528] width 925 height 849
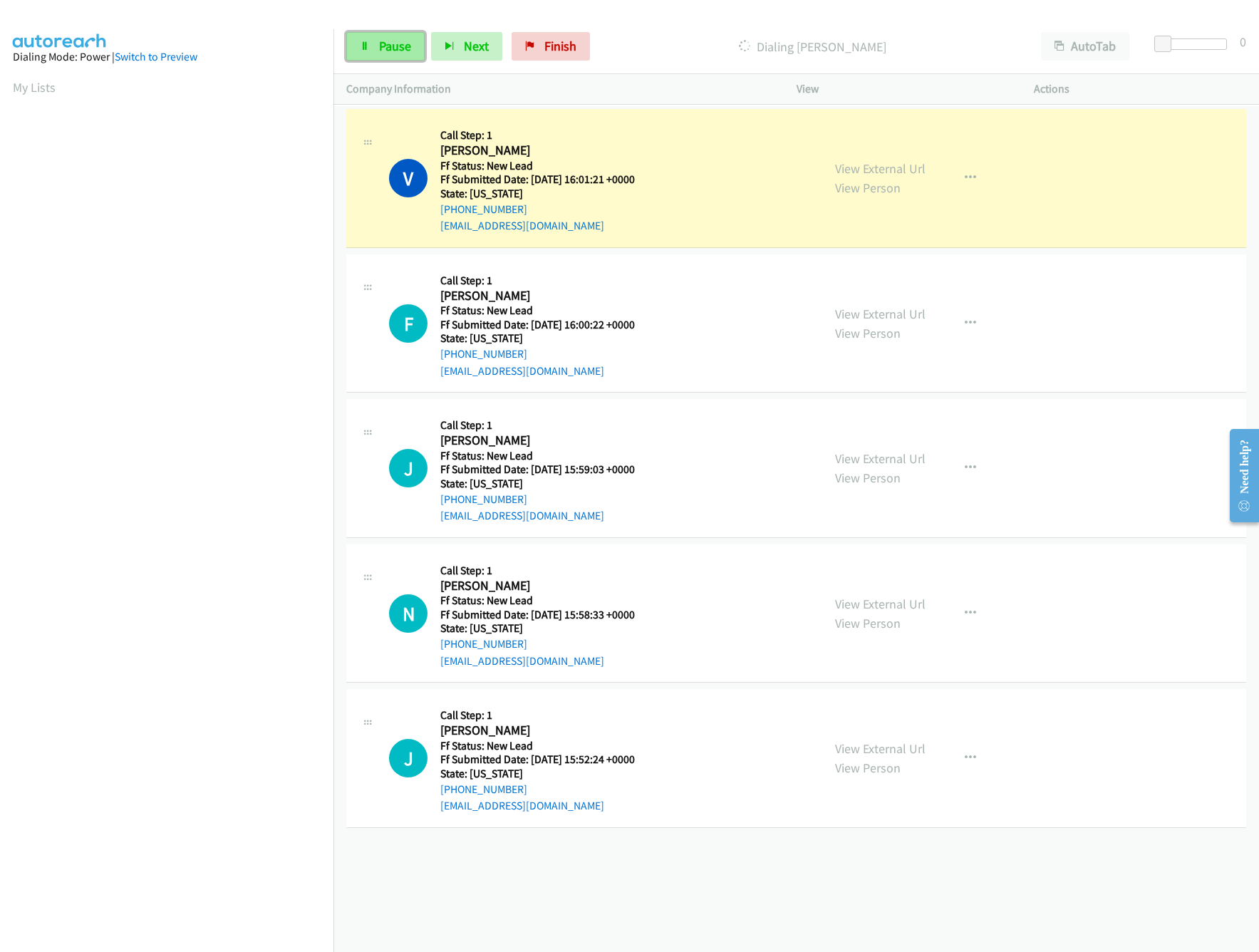
click at [374, 55] on link "Pause" at bounding box center [385, 46] width 79 height 29
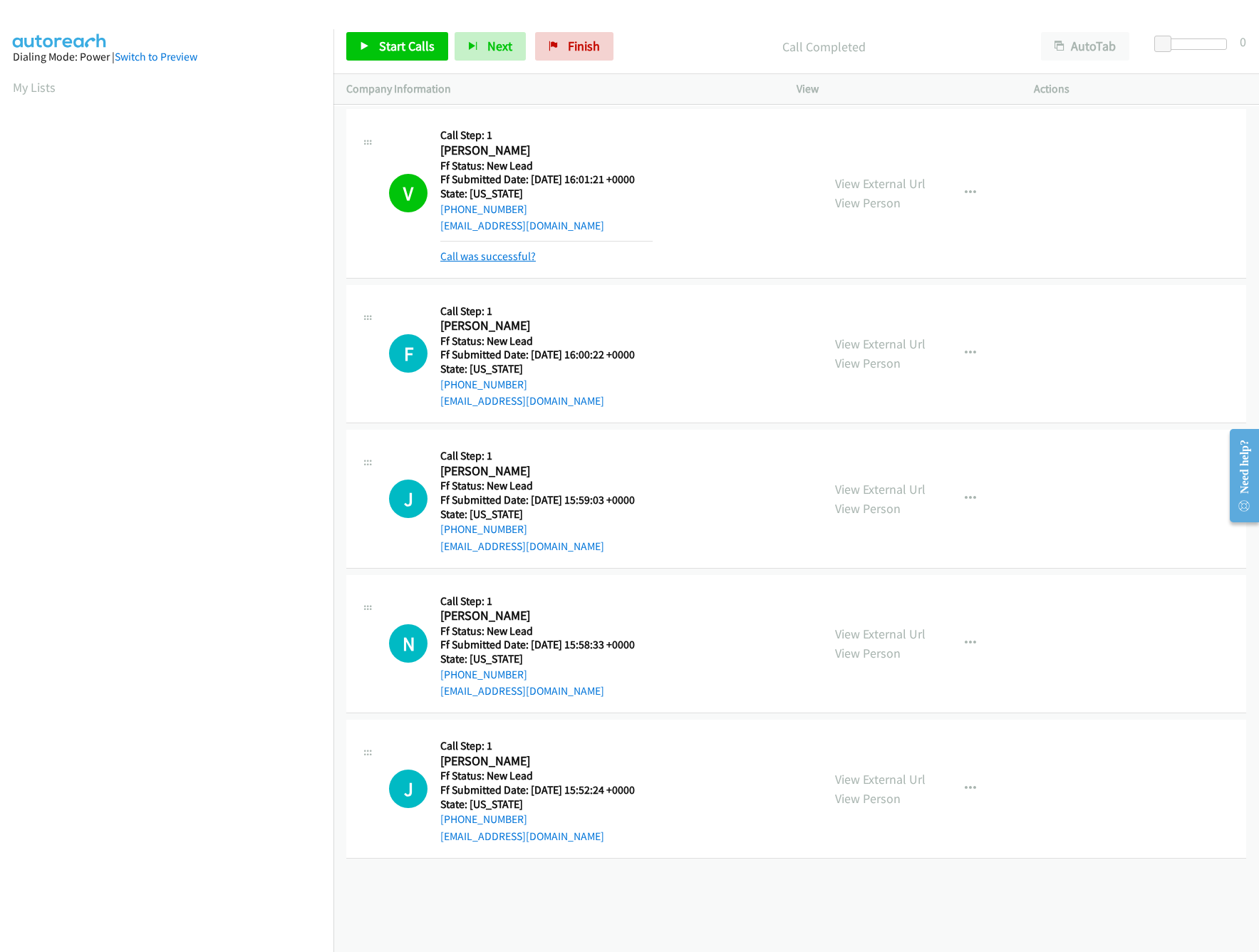
click at [492, 252] on link "Call was successful?" at bounding box center [487, 256] width 95 height 14
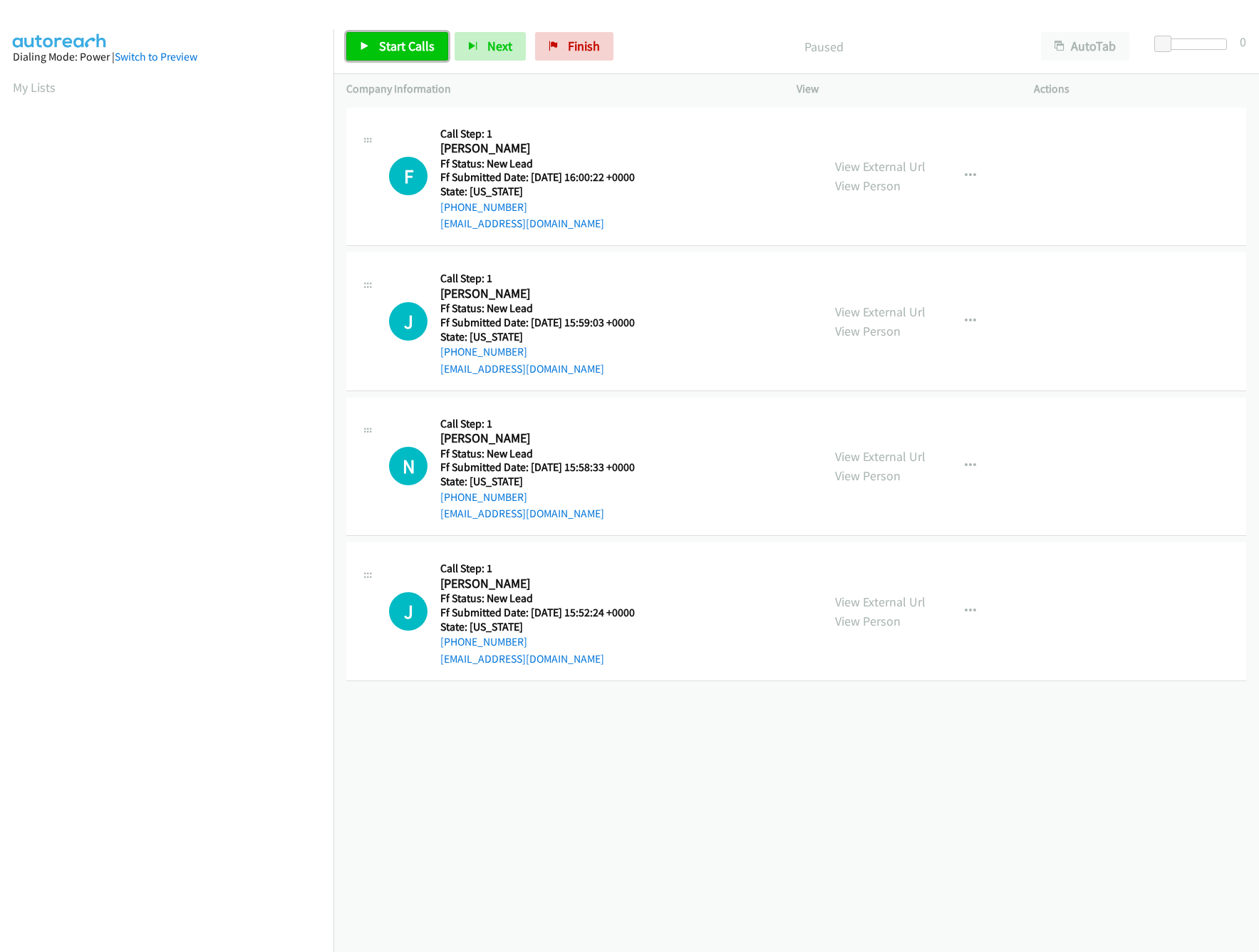
click at [394, 43] on span "Start Calls" at bounding box center [406, 46] width 55 height 16
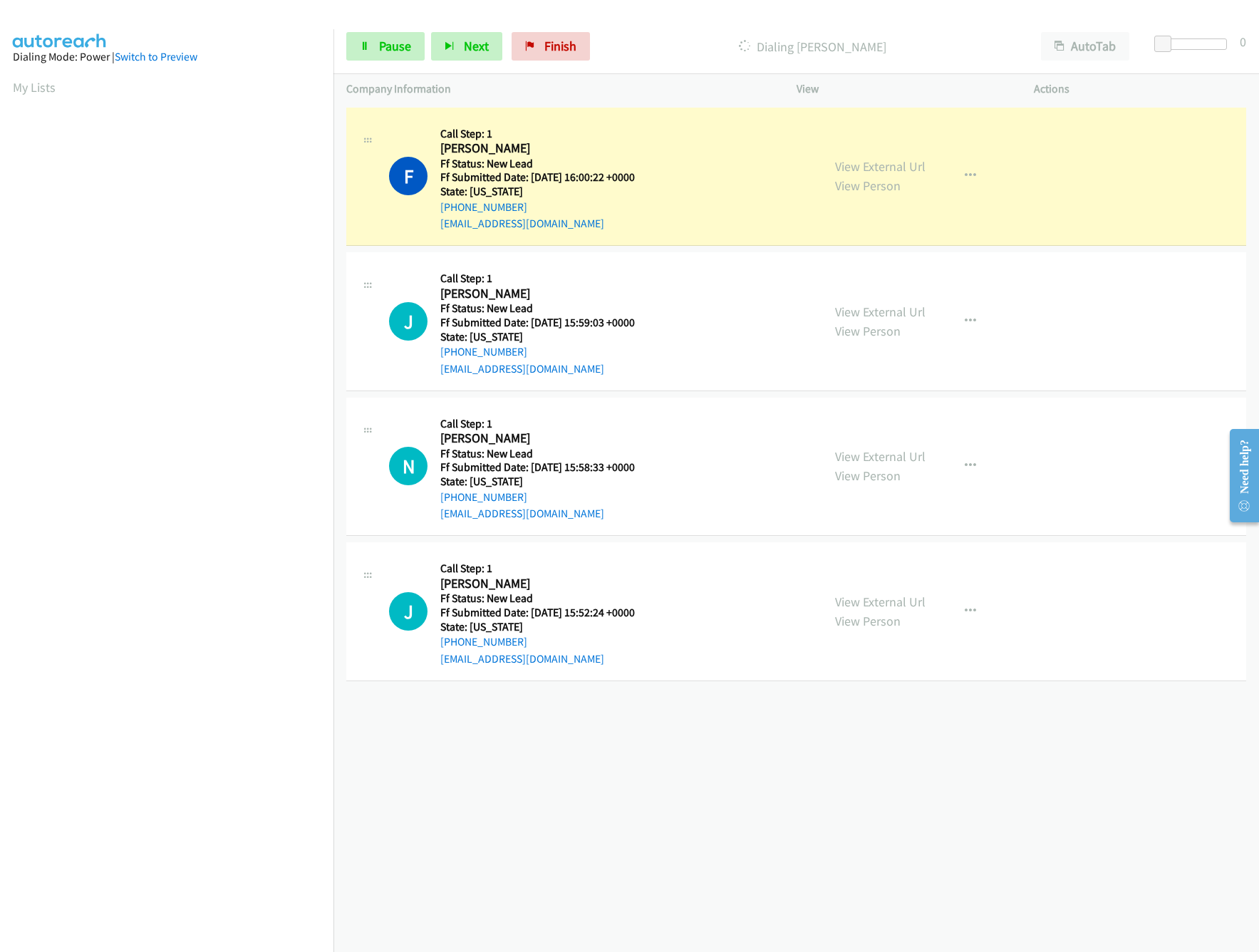
click at [924, 791] on div "[PHONE_NUMBER] Call failed - Please reload the list and try again The Callbar F…" at bounding box center [796, 528] width 926 height 848
click at [385, 55] on link "Pause" at bounding box center [385, 46] width 79 height 29
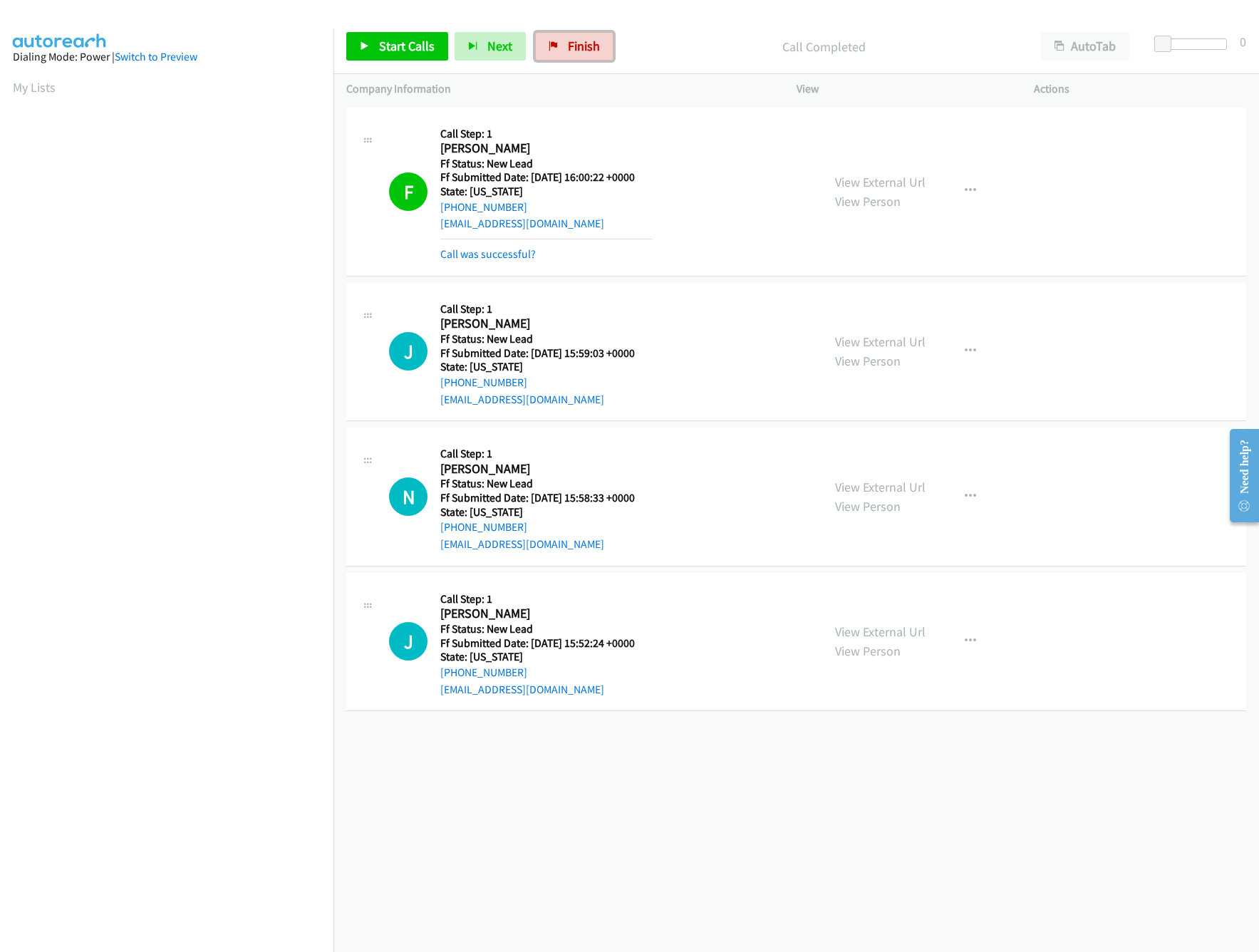
drag, startPoint x: 579, startPoint y: 51, endPoint x: 728, endPoint y: 73, distance: 150.6
click at [579, 51] on span "Finish" at bounding box center [584, 46] width 32 height 16
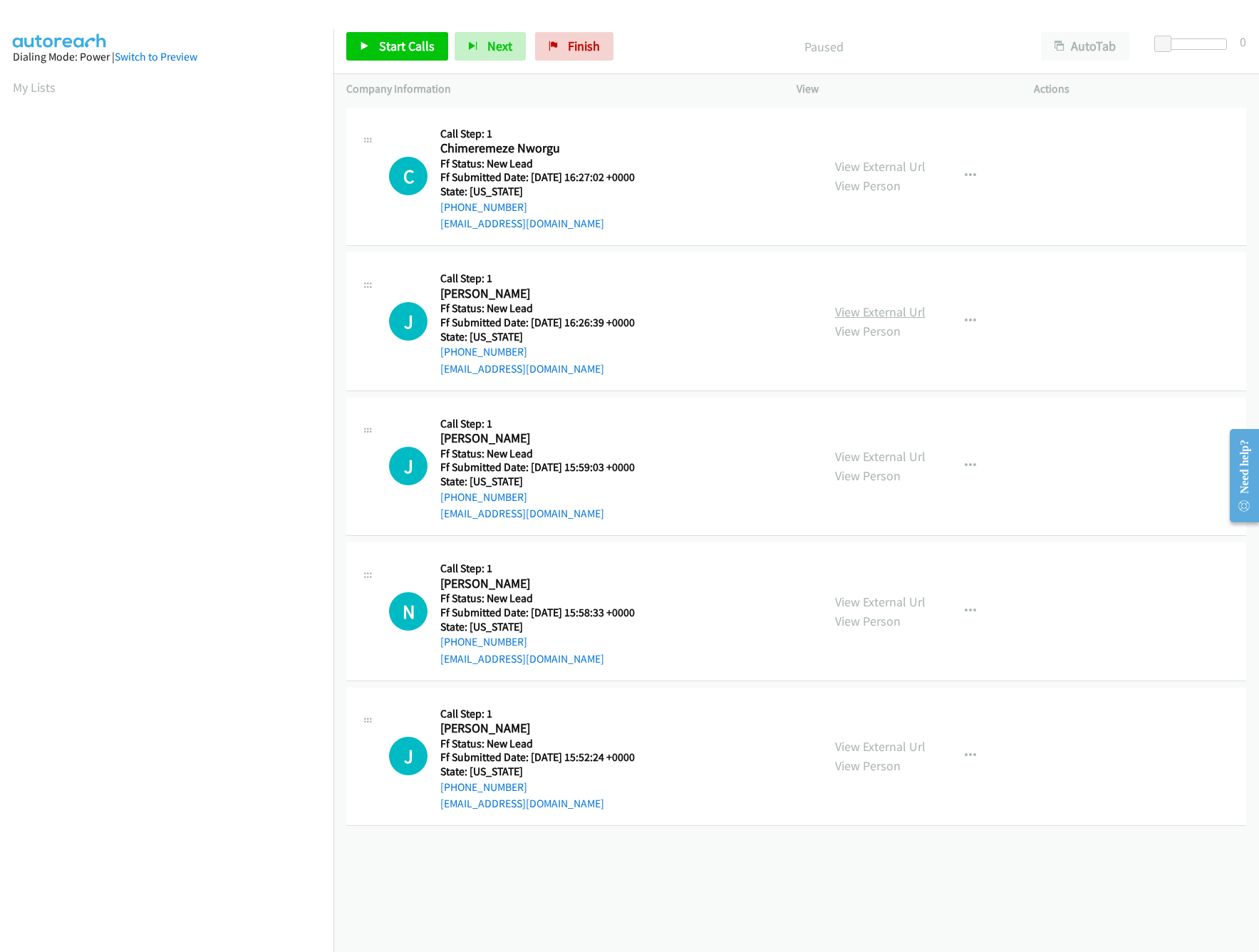
click at [894, 308] on link "View External Url" at bounding box center [880, 312] width 91 height 16
click at [918, 151] on div "View External Url View Person View External Url Email Schedule/Manage Callback …" at bounding box center [947, 176] width 251 height 112
click at [907, 171] on link "View External Url" at bounding box center [880, 166] width 91 height 16
click at [376, 58] on link "Start Calls" at bounding box center [397, 46] width 102 height 29
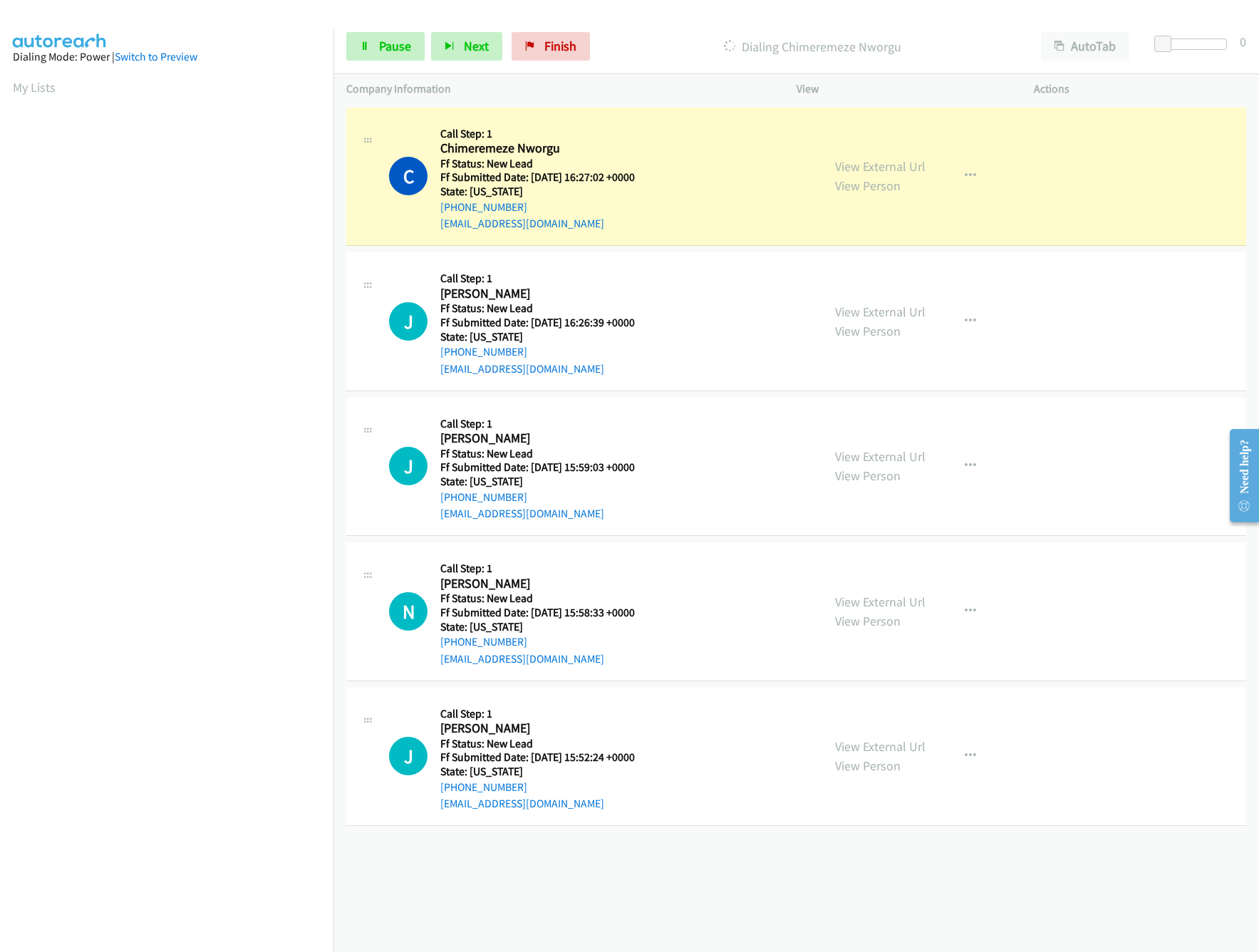
click at [636, 35] on div "Dialing Chimeremeze Nworgu" at bounding box center [812, 46] width 432 height 29
drag, startPoint x: 1159, startPoint y: 42, endPoint x: 1172, endPoint y: 42, distance: 13.0
click at [1172, 42] on span at bounding box center [1175, 43] width 17 height 17
click at [381, 48] on span "Pause" at bounding box center [395, 46] width 32 height 16
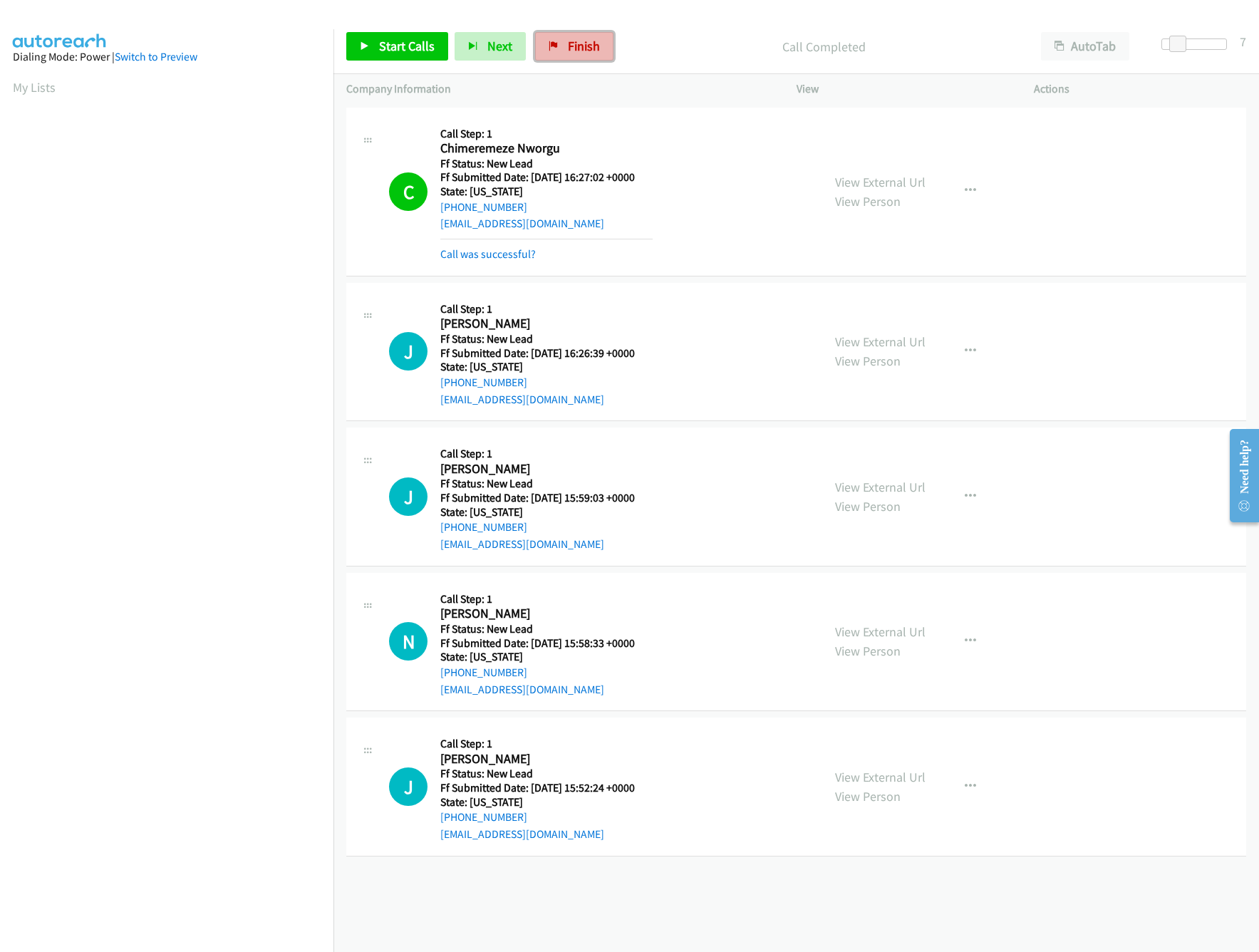
click at [568, 43] on span "Finish" at bounding box center [584, 46] width 32 height 16
